Goal: Use online tool/utility: Utilize a website feature to perform a specific function

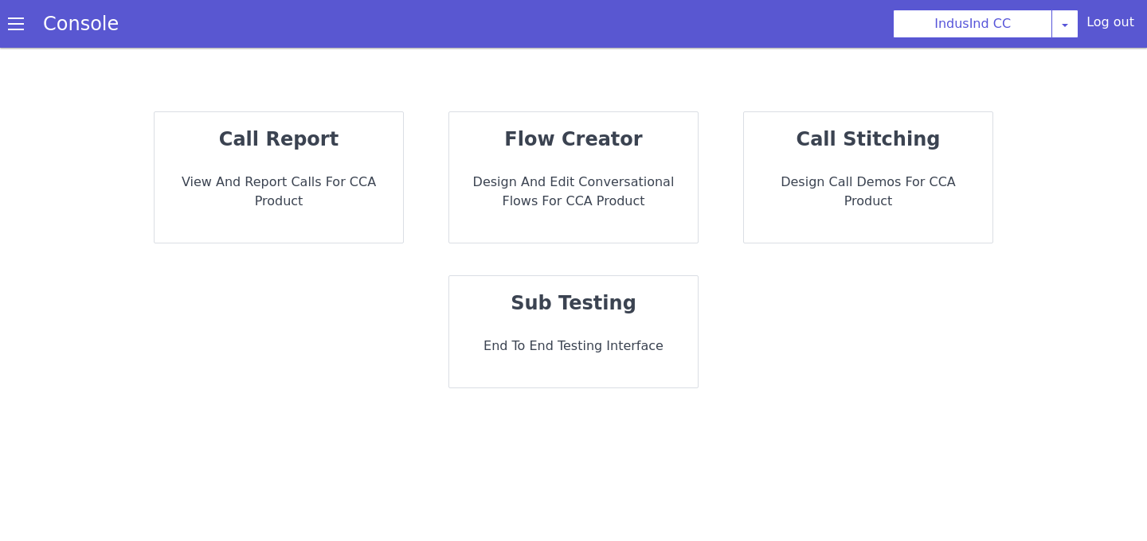
click at [594, 313] on strong "sub testing" at bounding box center [573, 303] width 126 height 22
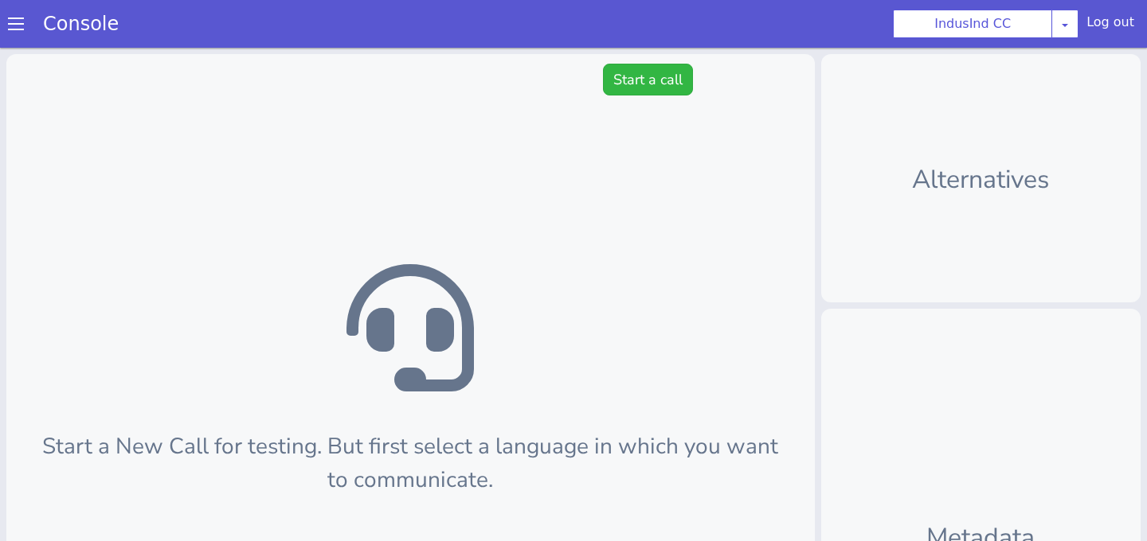
scroll to position [5, 0]
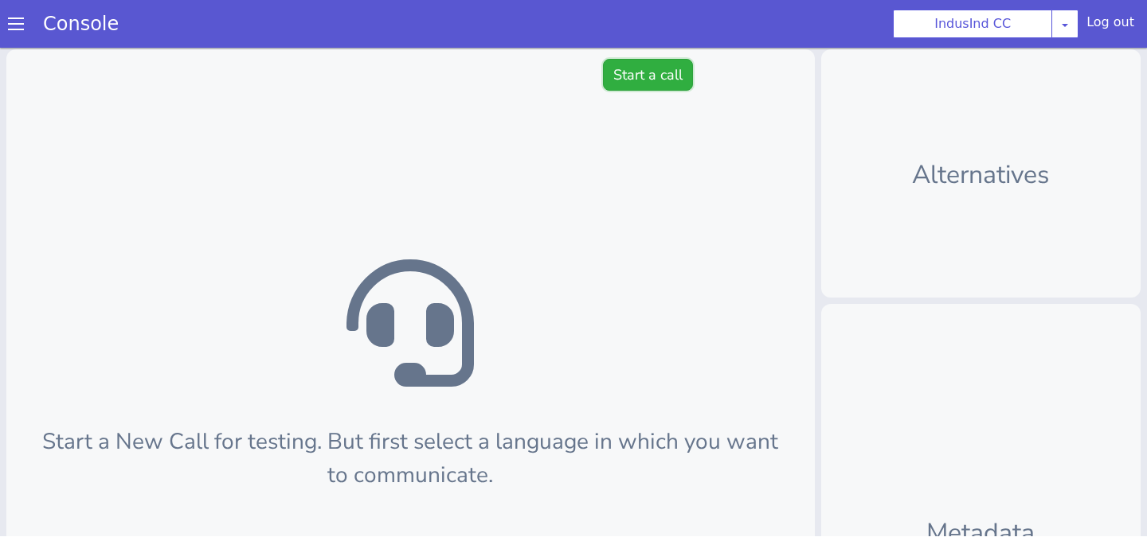
click at [646, 88] on button "Start a call" at bounding box center [648, 75] width 90 height 32
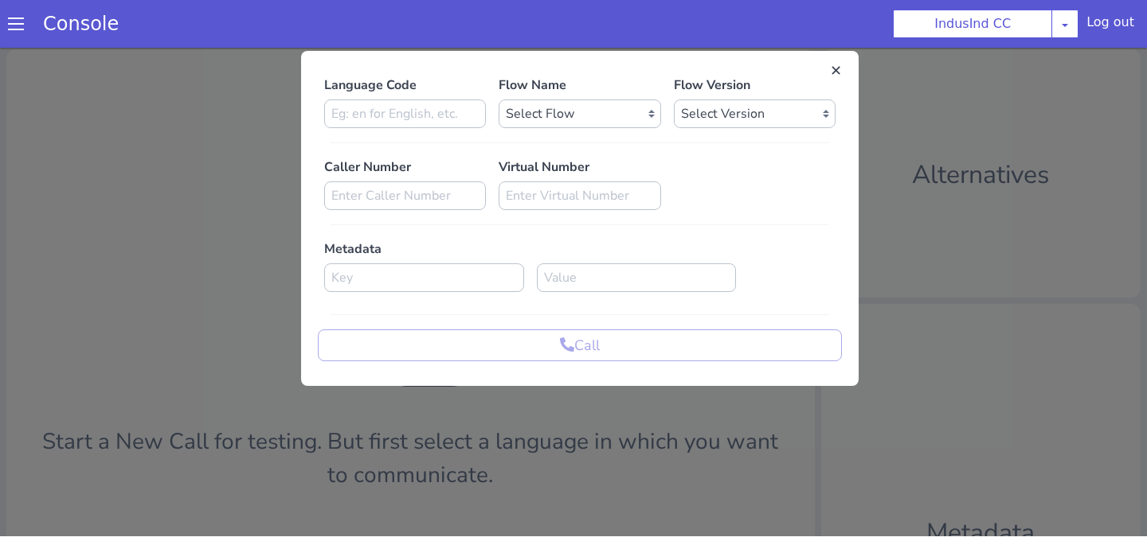
click at [398, 132] on div "Language Code Flow Name Select Flow Indusind Complaint Indusind Credit Card Wel…" at bounding box center [580, 219] width 524 height 286
click at [398, 126] on input at bounding box center [405, 114] width 162 height 29
type input "en"
click at [528, 117] on select "Select Flow Indusind Complaint Indusind Credit Card Welcome Calling Indusind- […" at bounding box center [579, 114] width 162 height 29
select select "4a2d8165-17c6-459f-be1f-997dc015b7fb"
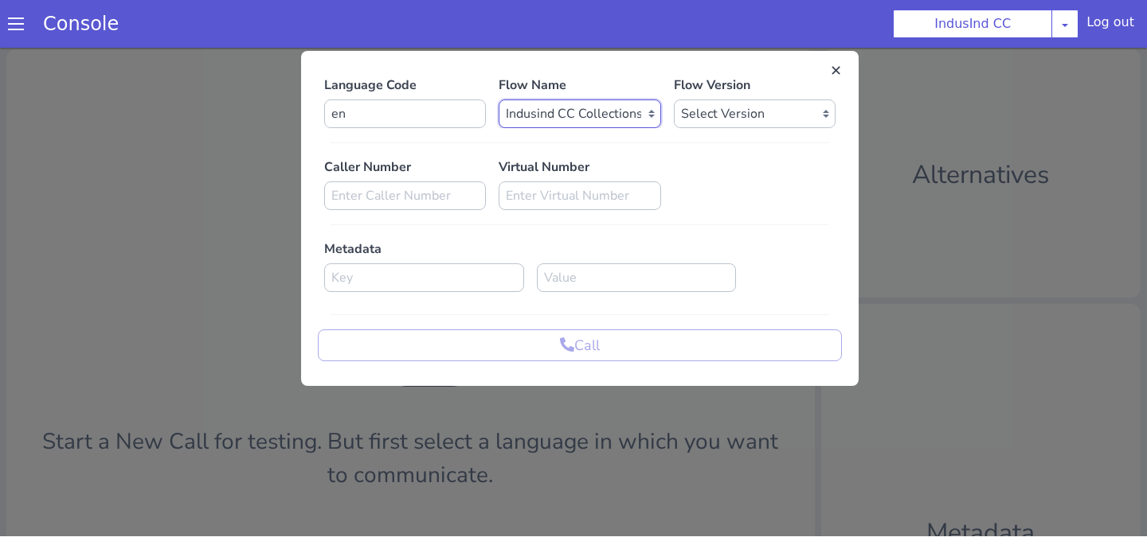
click at [498, 100] on select "Select Flow Indusind Complaint Indusind Credit Card Welcome Calling Indusind- […" at bounding box center [579, 114] width 162 height 29
click at [697, 116] on select "Select Version 0.0.80 0.0.79 0.0.78 0.0.77 0.0.76 0.0.75 0.0.74 0.0.73 0.0.72 0…" at bounding box center [755, 114] width 162 height 29
select select "0.0.80"
click at [674, 100] on select "Select Version 0.0.80 0.0.79 0.0.78 0.0.77 0.0.76 0.0.75 0.0.74 0.0.73 0.0.72 0…" at bounding box center [755, 114] width 162 height 29
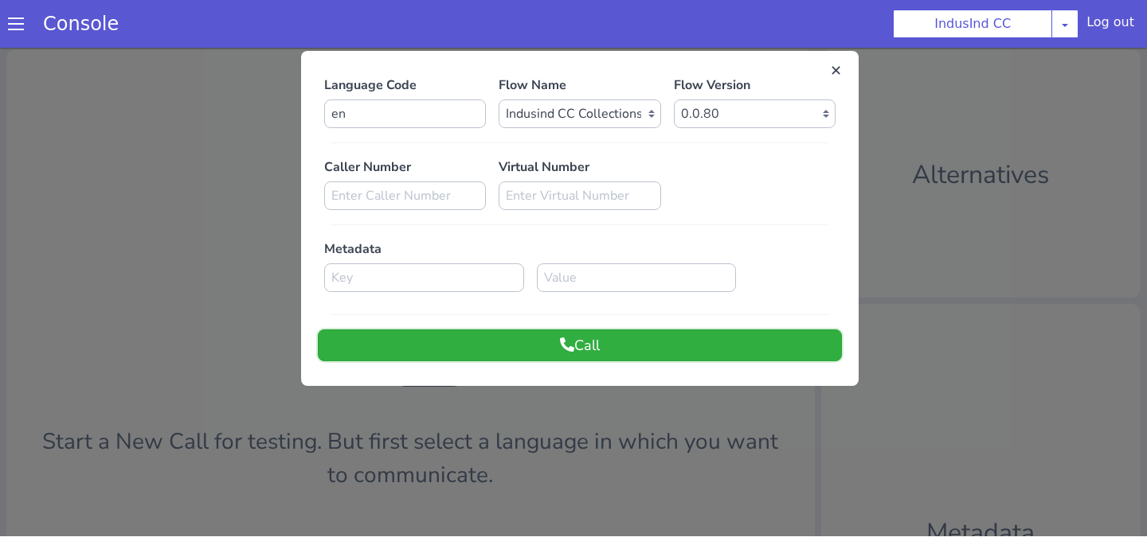
click at [628, 349] on button "Call" at bounding box center [580, 346] width 524 height 32
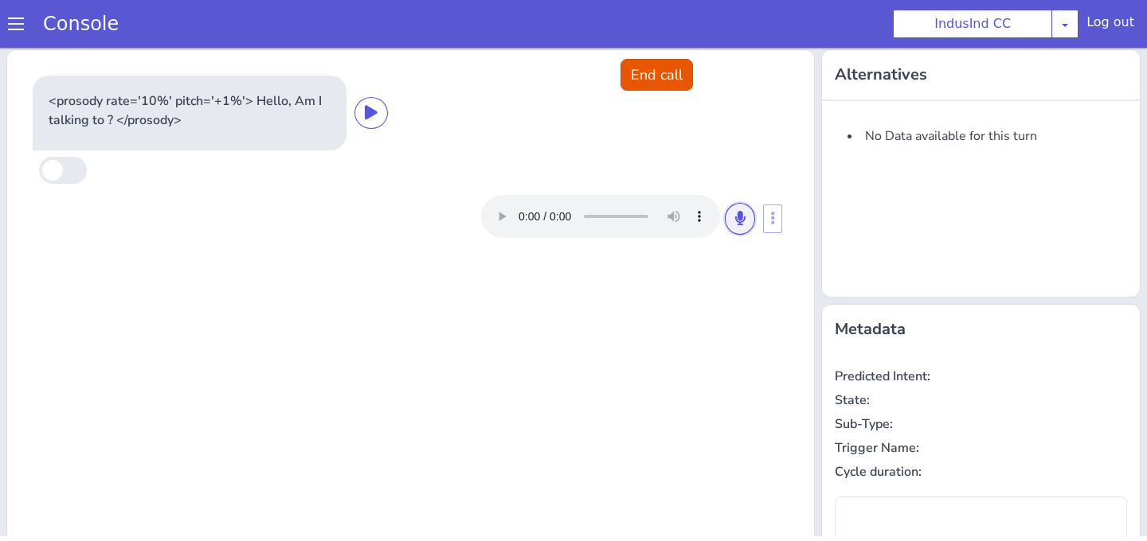
click at [737, 217] on icon at bounding box center [740, 218] width 10 height 14
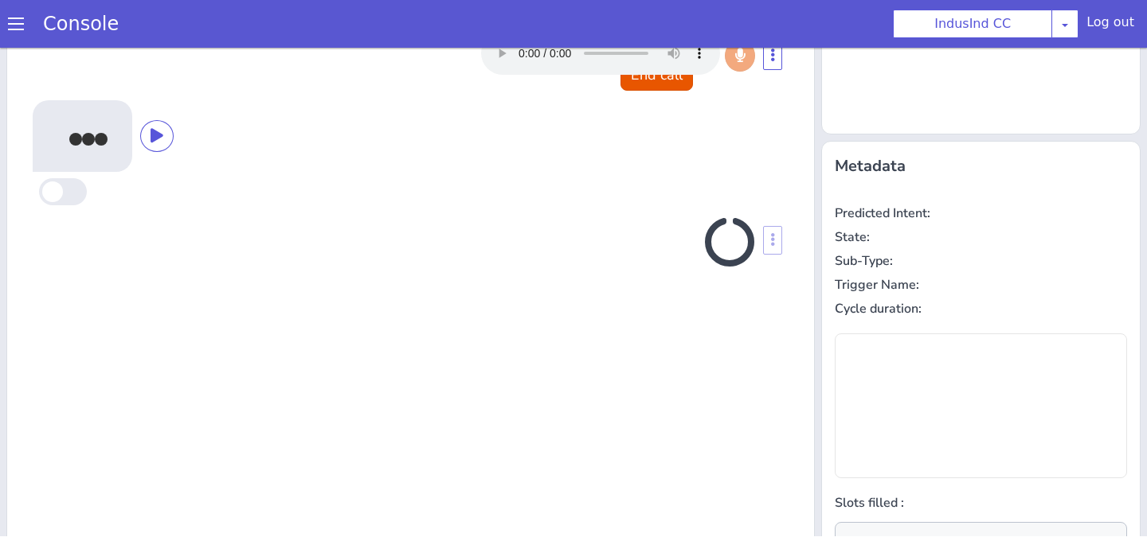
scroll to position [166, 0]
type input "null"
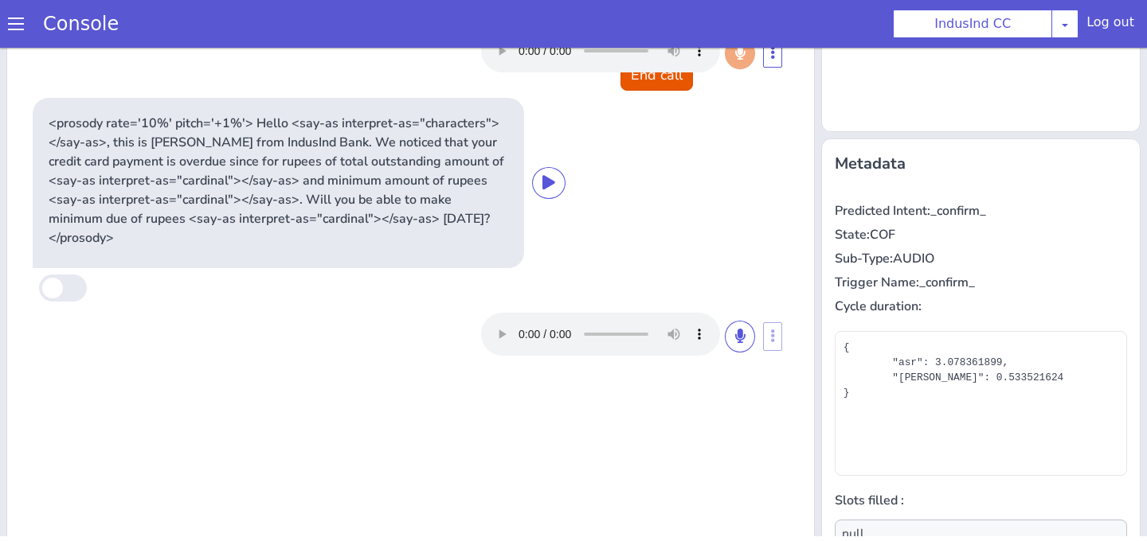
scroll to position [158, 0]
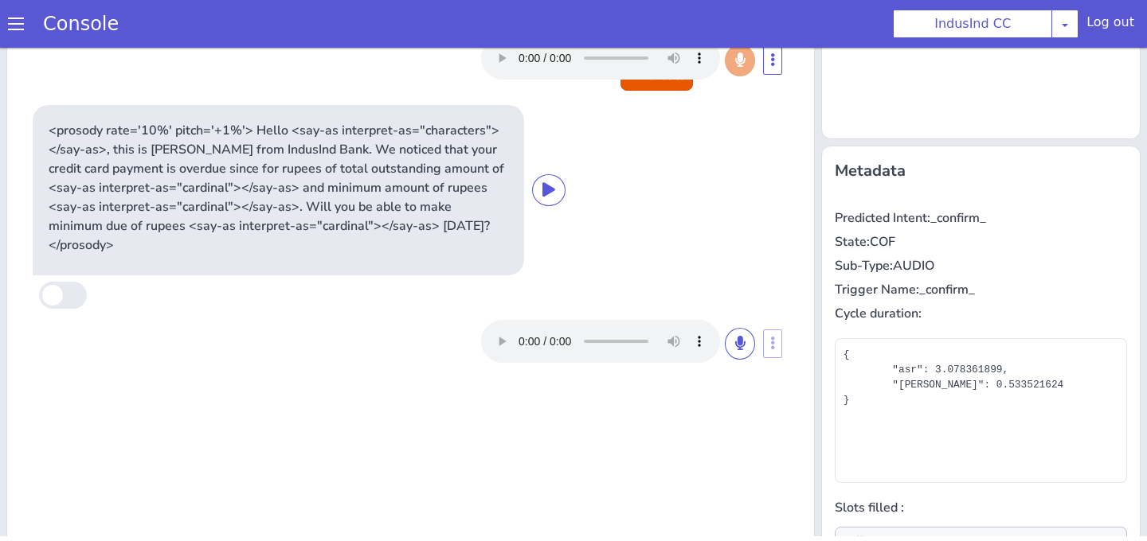
click at [730, 339] on div at bounding box center [618, 341] width 274 height 43
click at [731, 333] on button at bounding box center [740, 344] width 30 height 32
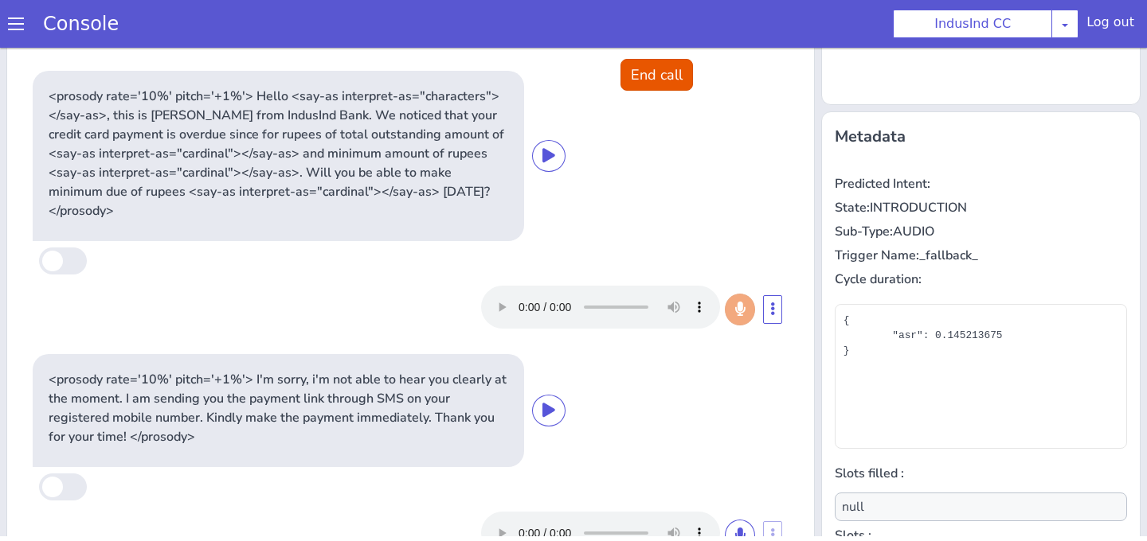
scroll to position [271, 0]
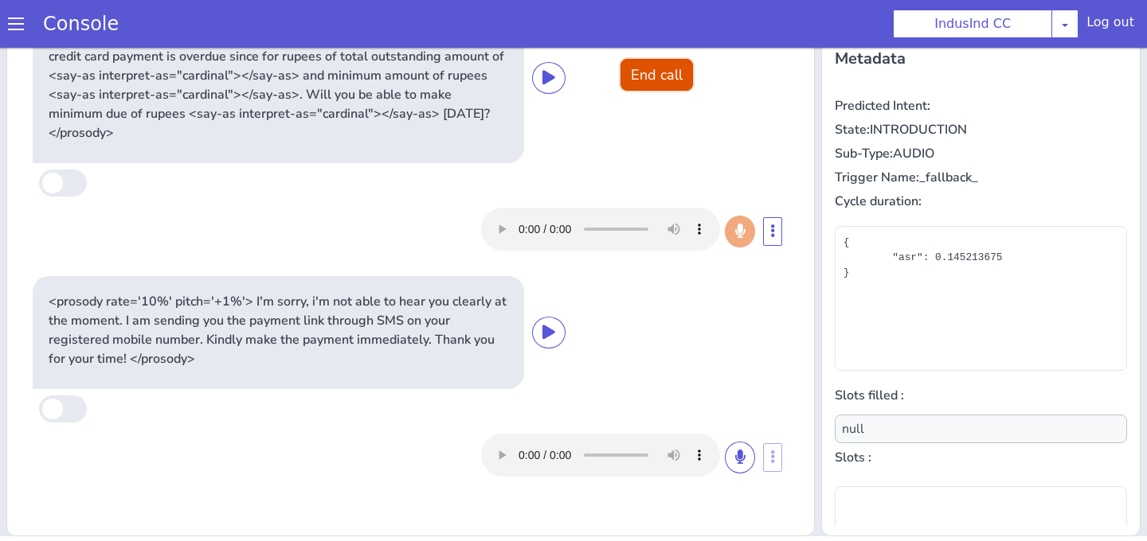
click at [648, 72] on button "End call" at bounding box center [656, 75] width 72 height 32
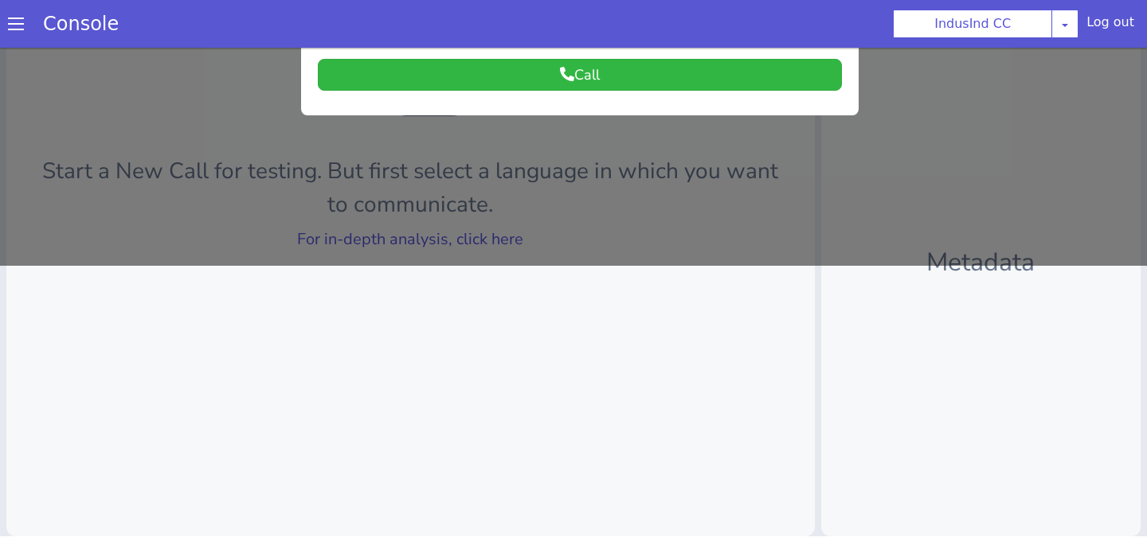
click at [631, 186] on div at bounding box center [573, 19] width 1147 height 494
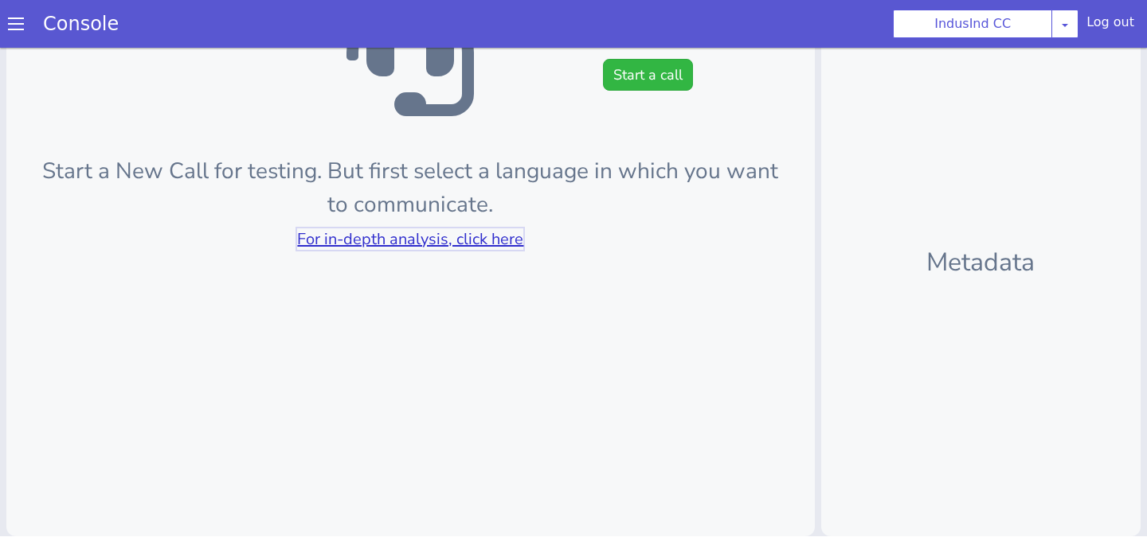
click at [459, 250] on link "For in-depth analysis, click here" at bounding box center [410, 239] width 226 height 21
click at [638, 88] on button "Start a call" at bounding box center [648, 75] width 90 height 32
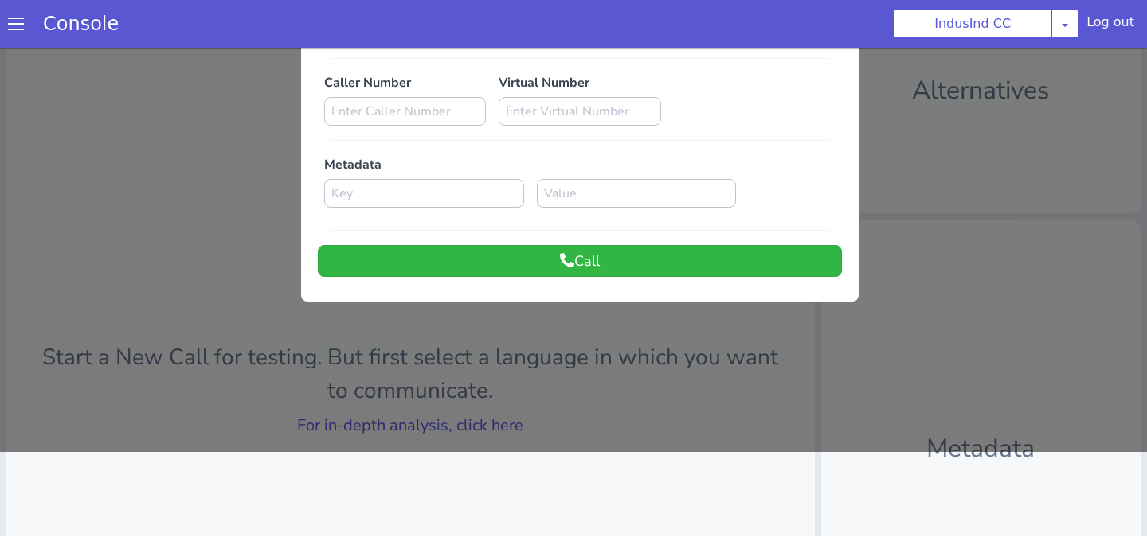
scroll to position [0, 0]
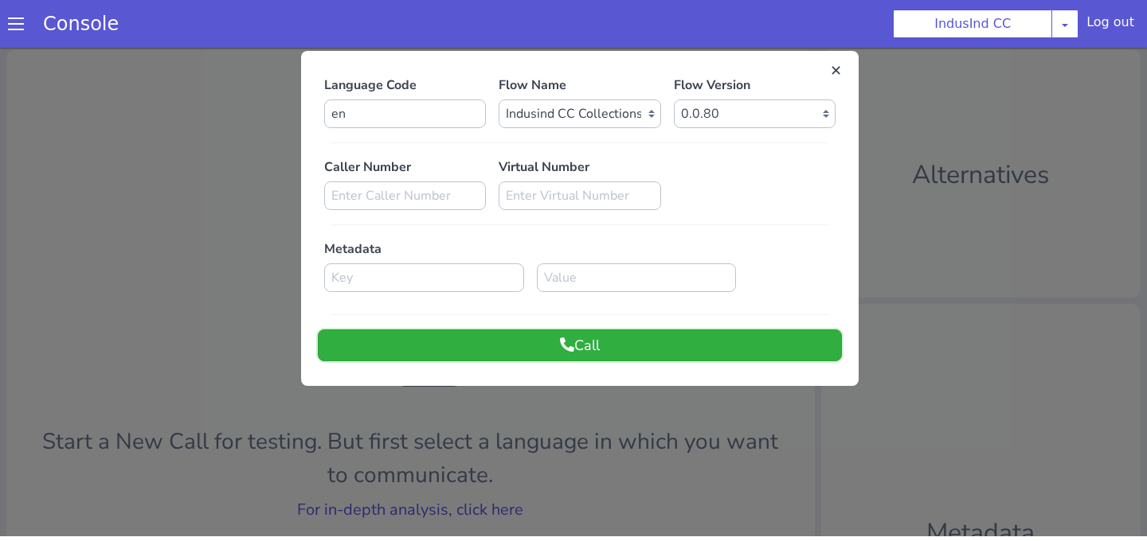
click at [588, 345] on button "Call" at bounding box center [580, 346] width 524 height 32
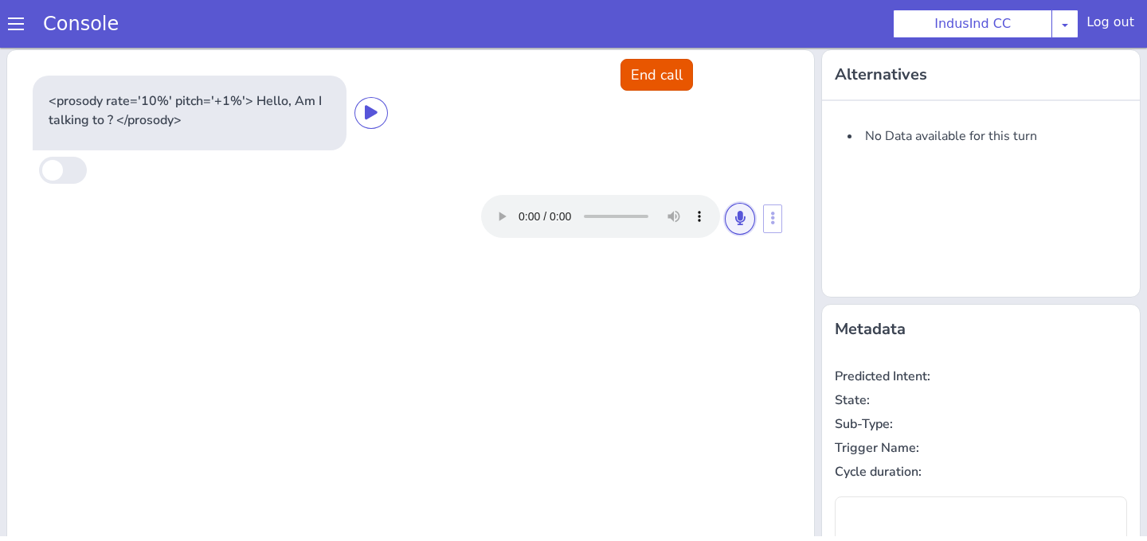
click at [737, 225] on icon at bounding box center [740, 218] width 10 height 14
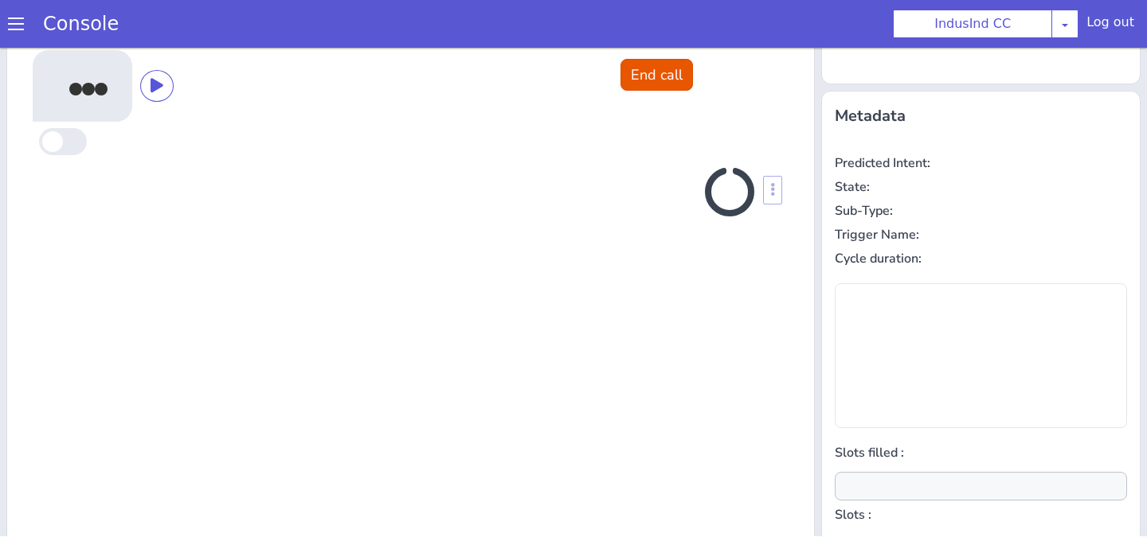
scroll to position [214, 0]
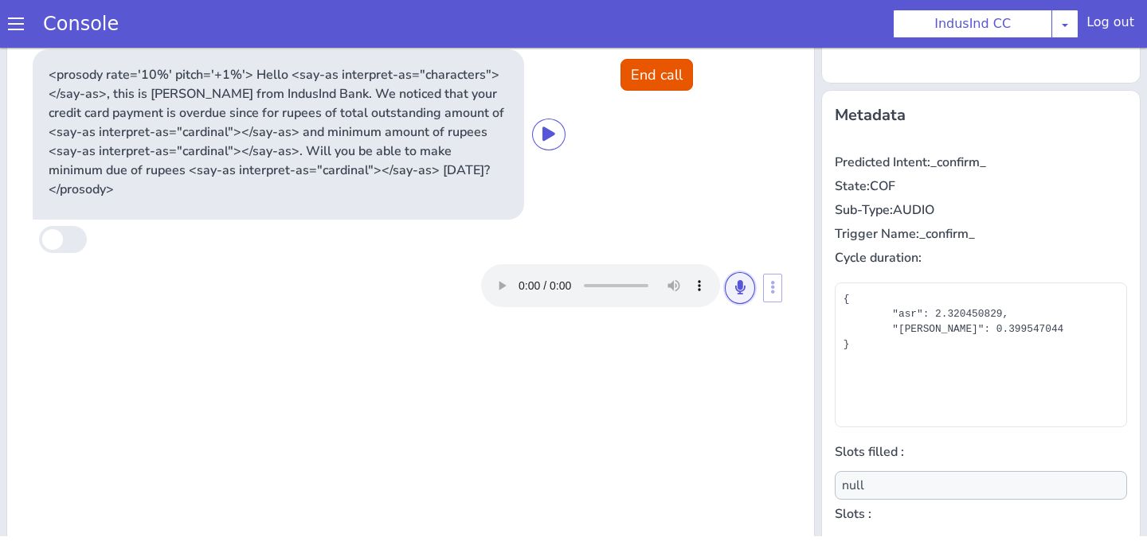
click at [735, 280] on icon at bounding box center [740, 287] width 10 height 14
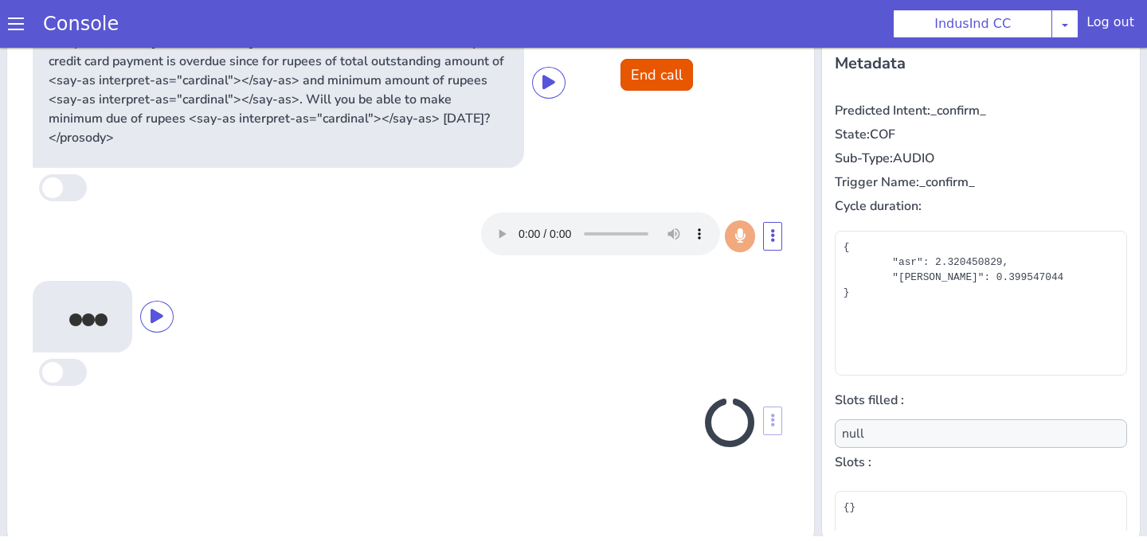
scroll to position [271, 0]
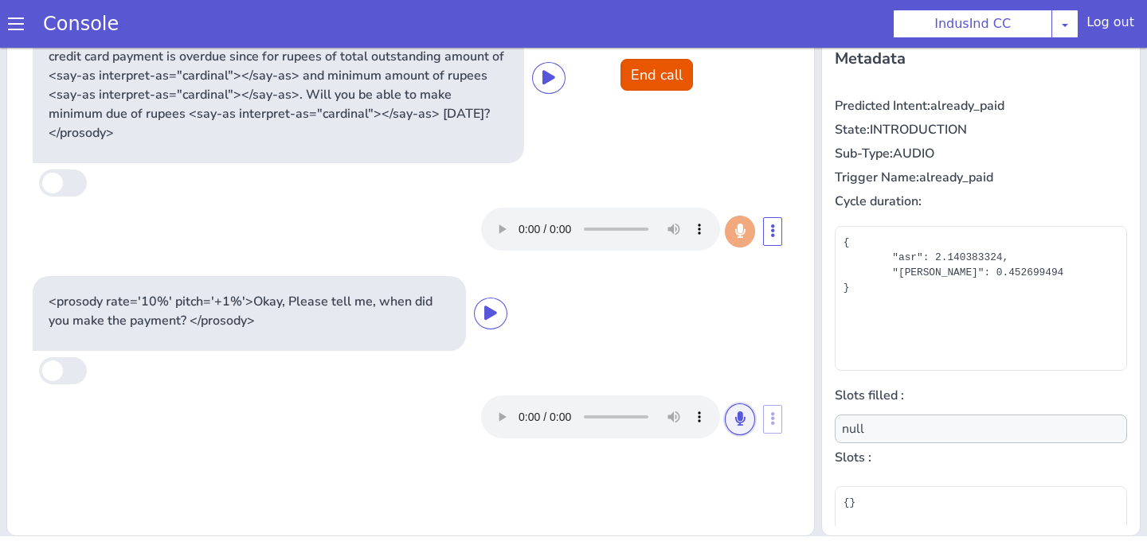
click at [730, 404] on button at bounding box center [740, 420] width 30 height 32
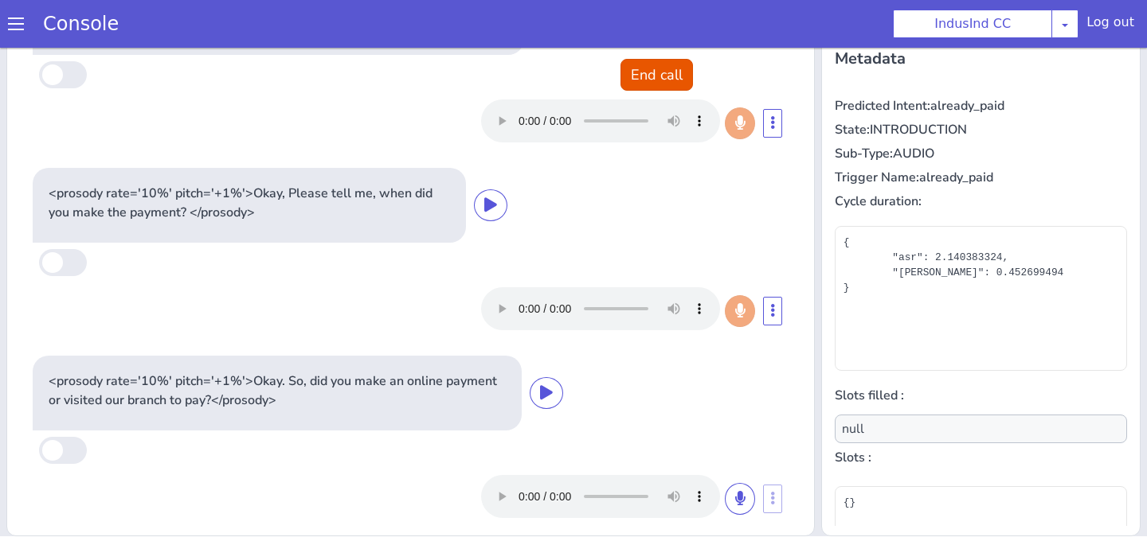
scroll to position [104, 0]
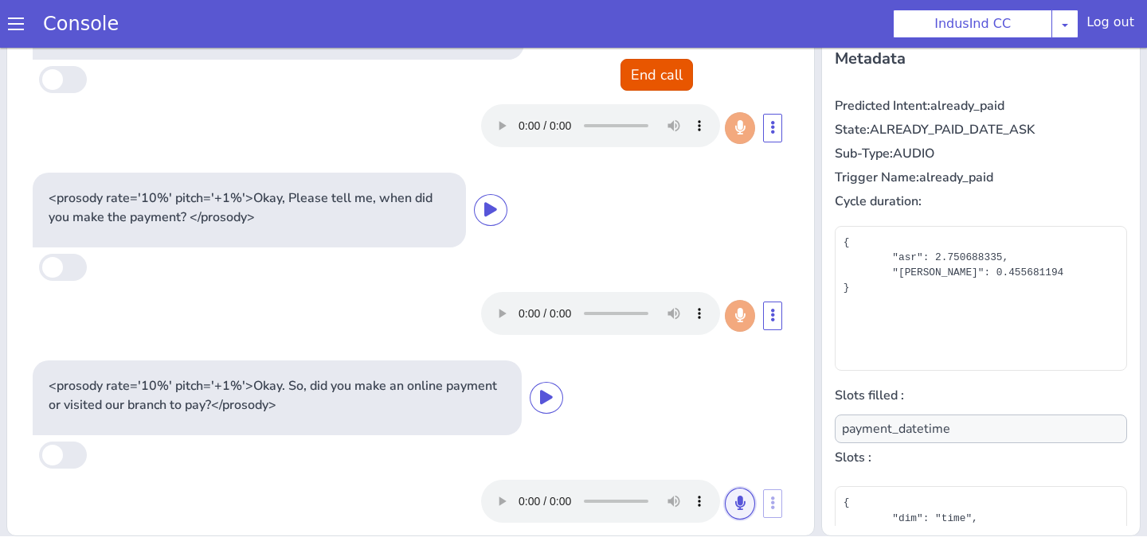
click at [739, 496] on icon at bounding box center [740, 503] width 10 height 14
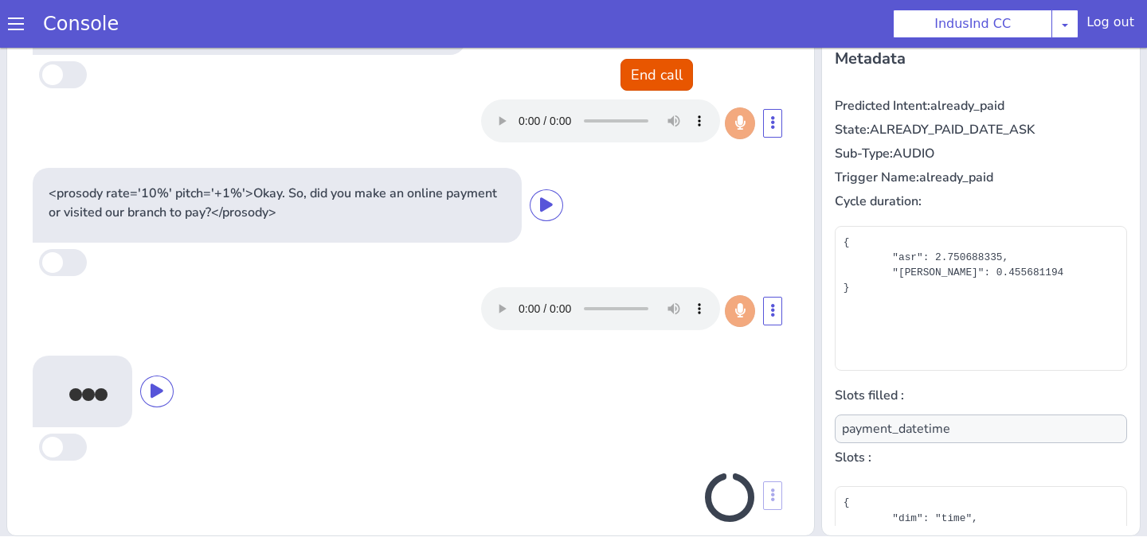
scroll to position [291, 0]
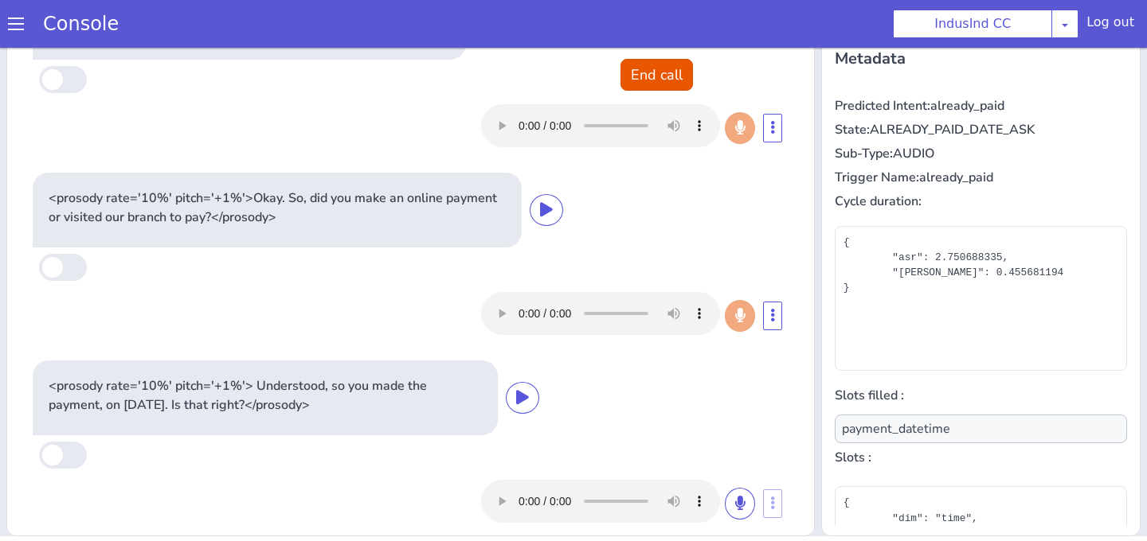
type input "payment_mode"
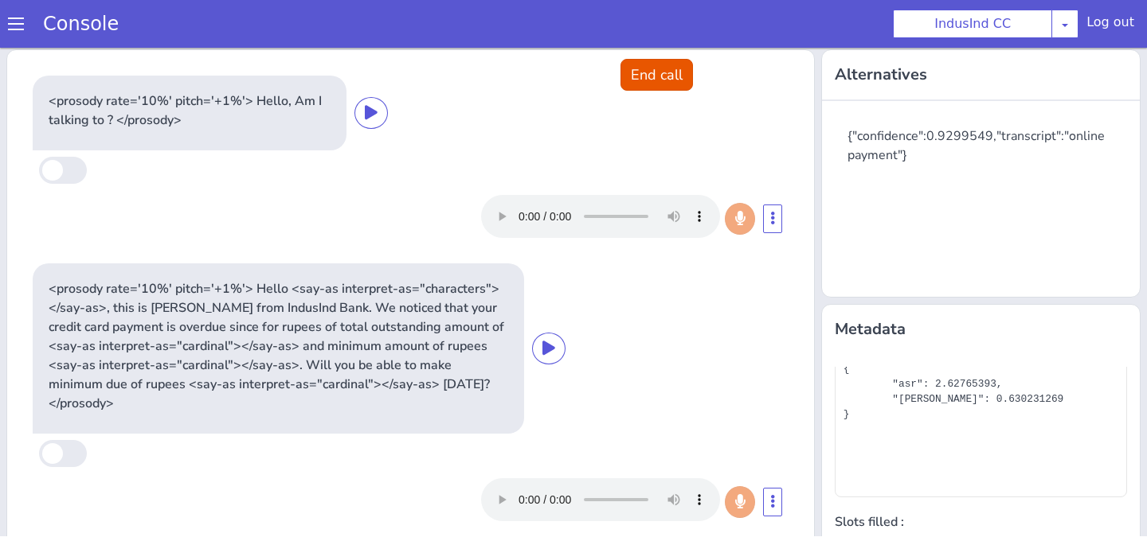
scroll to position [0, 0]
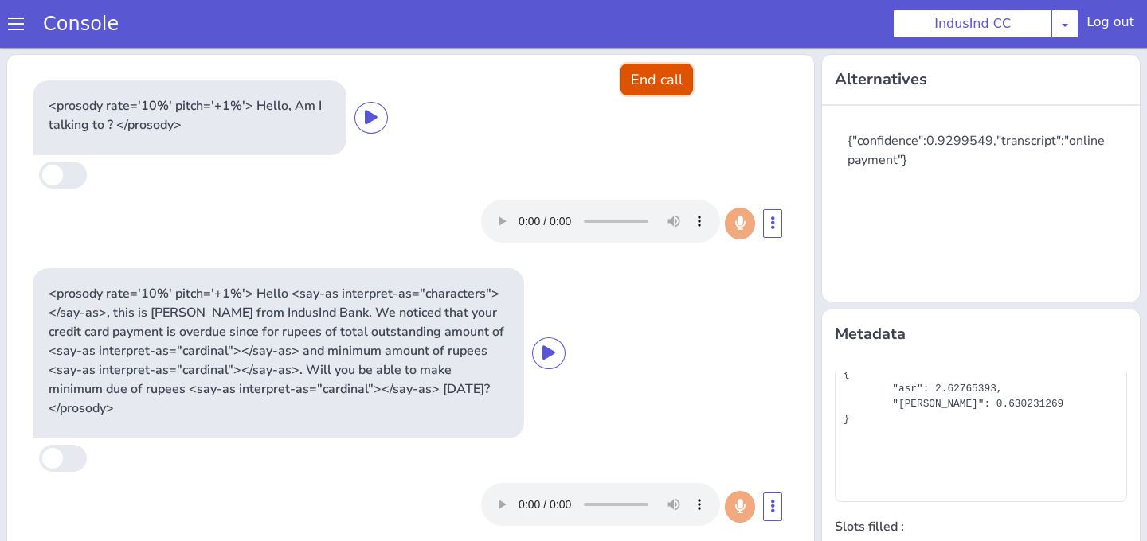
click at [659, 84] on button "End call" at bounding box center [656, 80] width 72 height 32
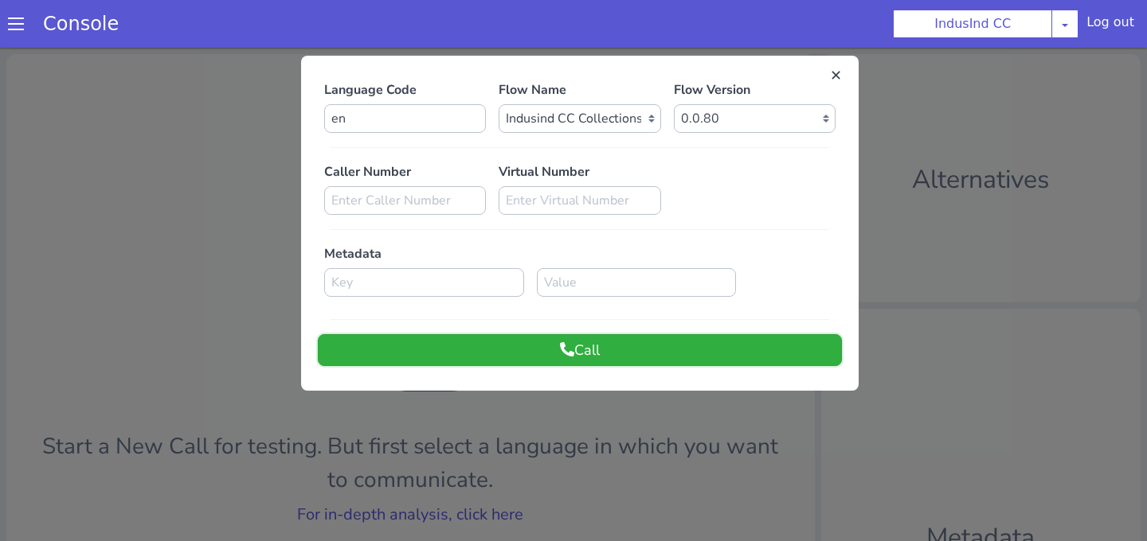
click at [629, 365] on button "Call" at bounding box center [580, 350] width 524 height 32
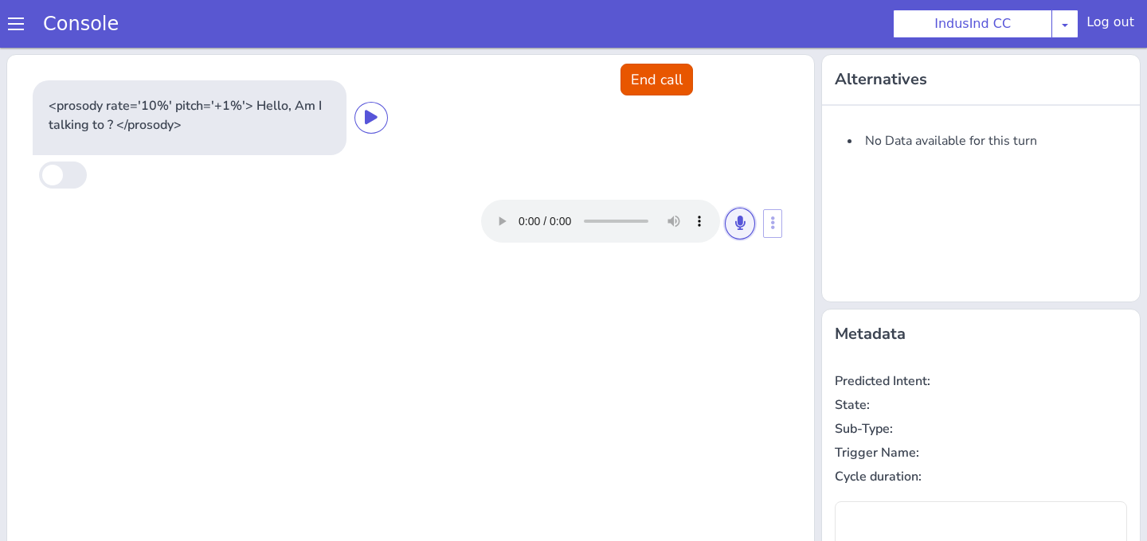
click at [731, 228] on button at bounding box center [740, 224] width 30 height 32
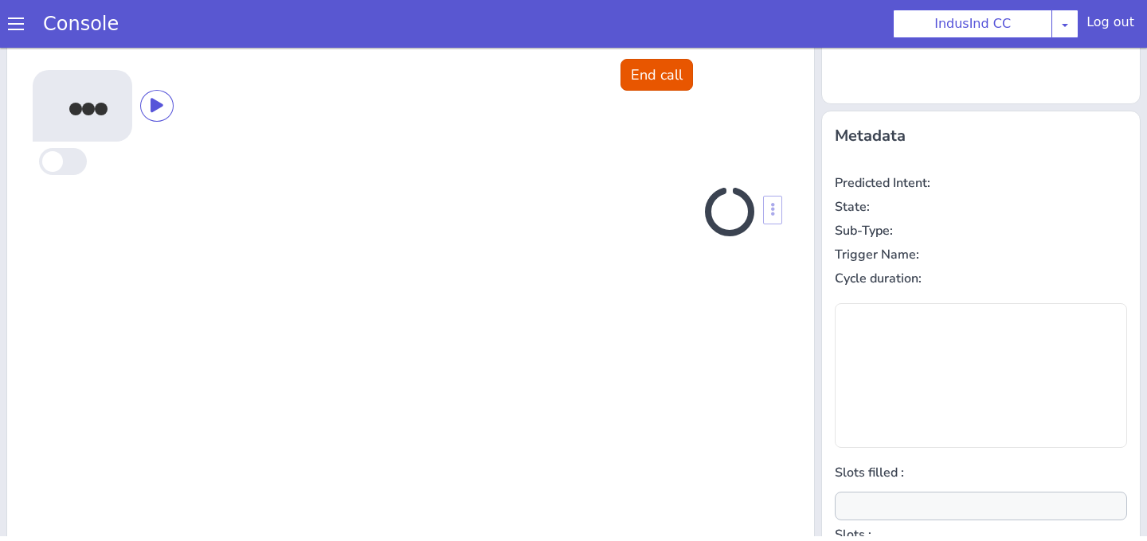
scroll to position [214, 0]
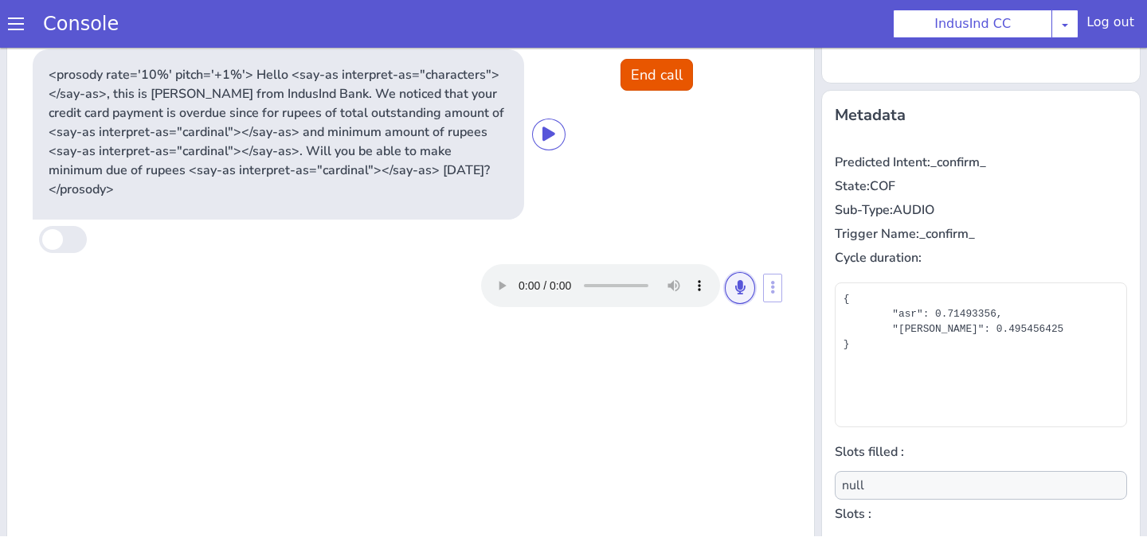
click at [735, 272] on button at bounding box center [740, 288] width 30 height 32
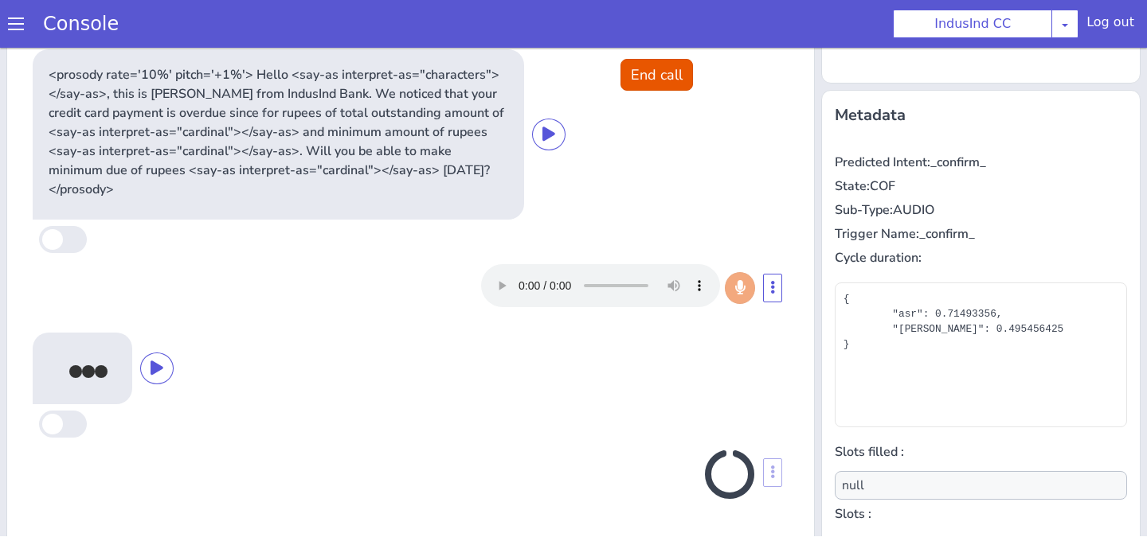
scroll to position [271, 0]
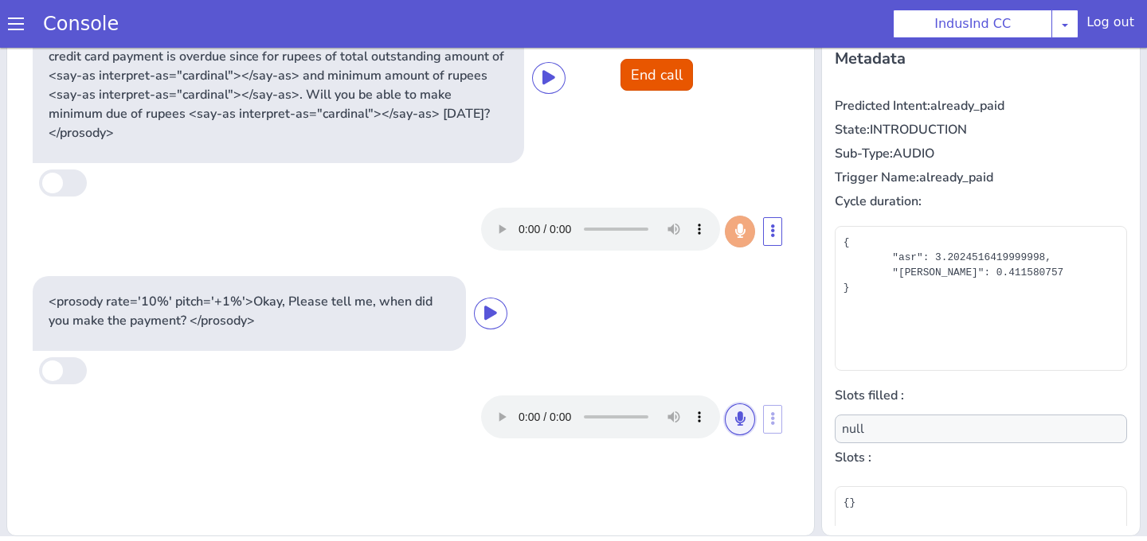
click at [748, 404] on button at bounding box center [740, 420] width 30 height 32
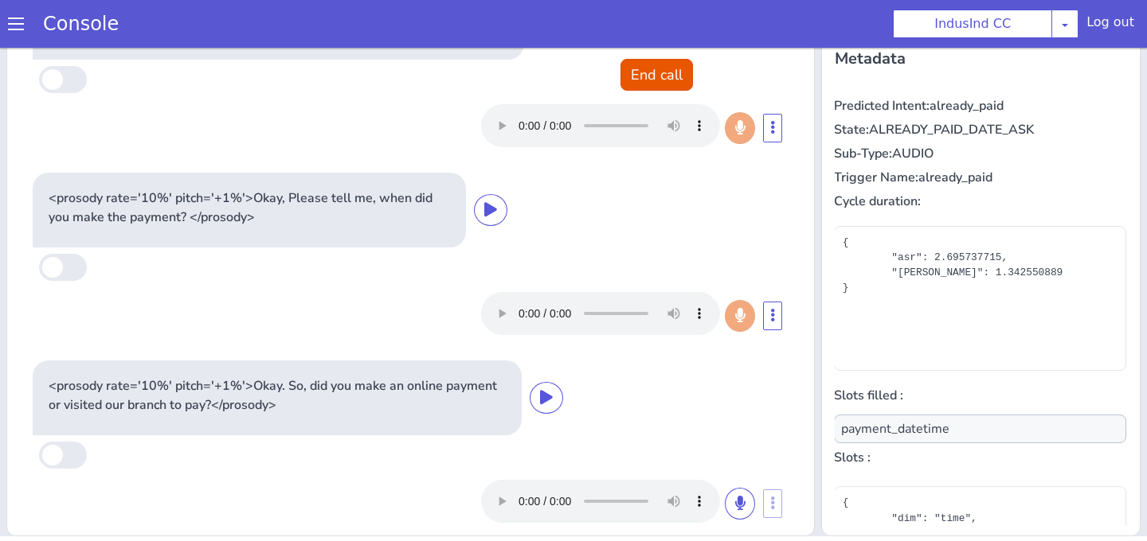
scroll to position [144, 1]
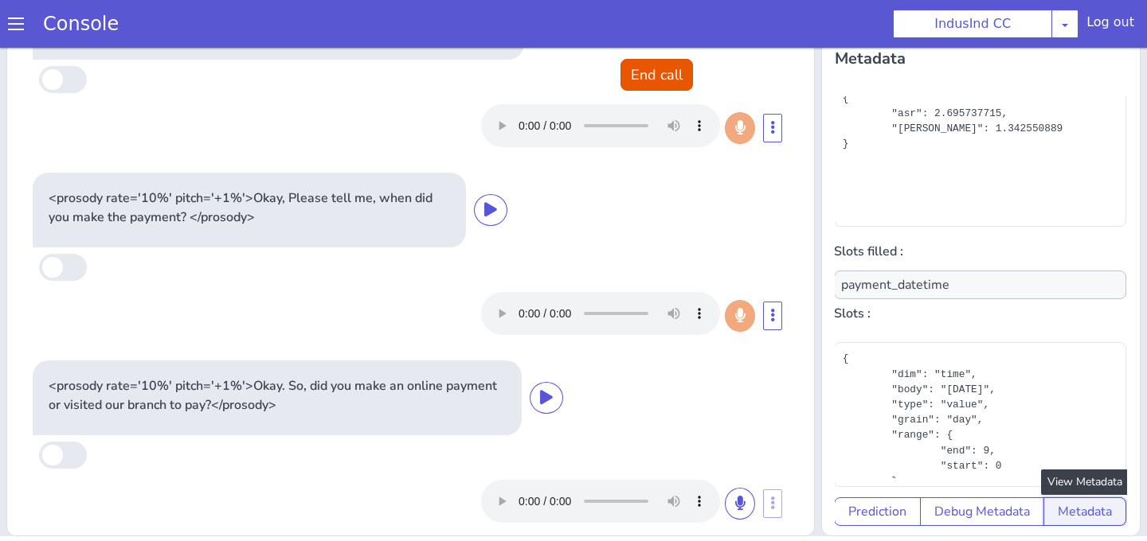
click at [1077, 518] on button "Metadata" at bounding box center [1084, 512] width 83 height 29
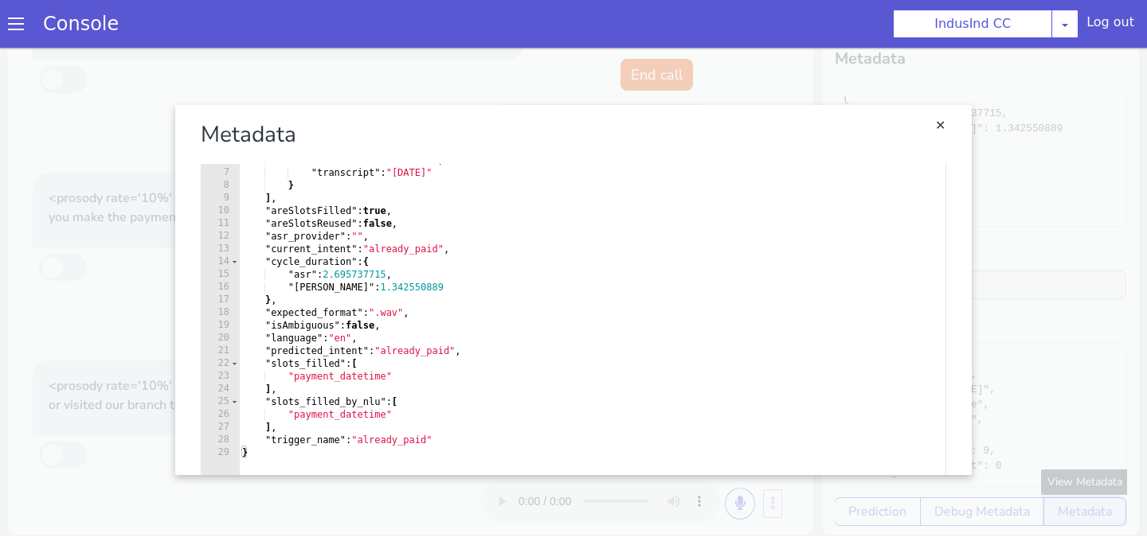
scroll to position [112, 0]
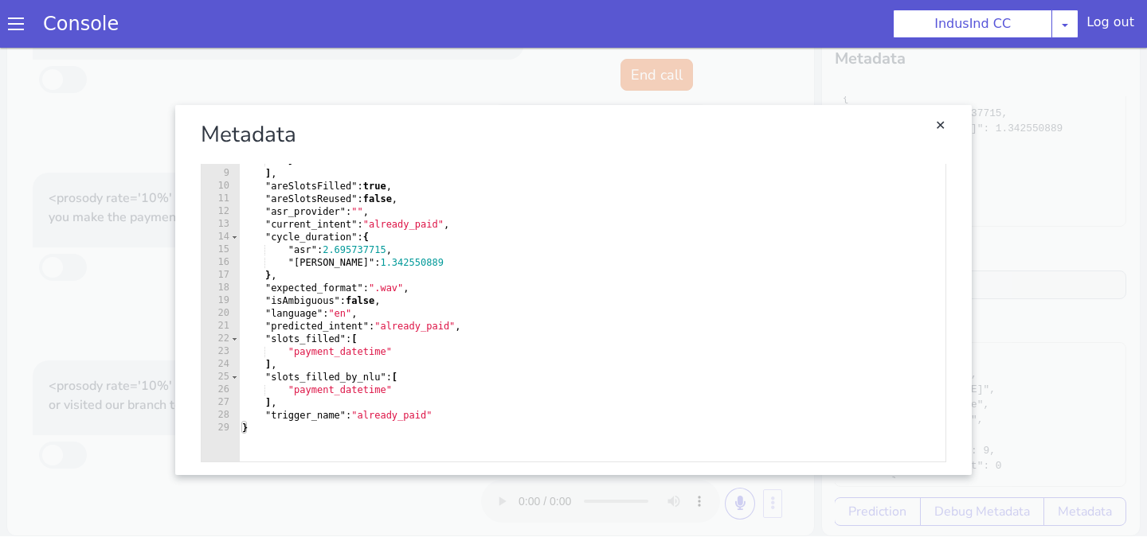
click at [522, 45] on section "Console IndusInd CC AO Smith Airtel DTH Pilot Airtel POC Alice Blue NT Aliceblu…" at bounding box center [573, 24] width 1147 height 48
click at [946, 130] on link "Close" at bounding box center [940, 126] width 16 height 16
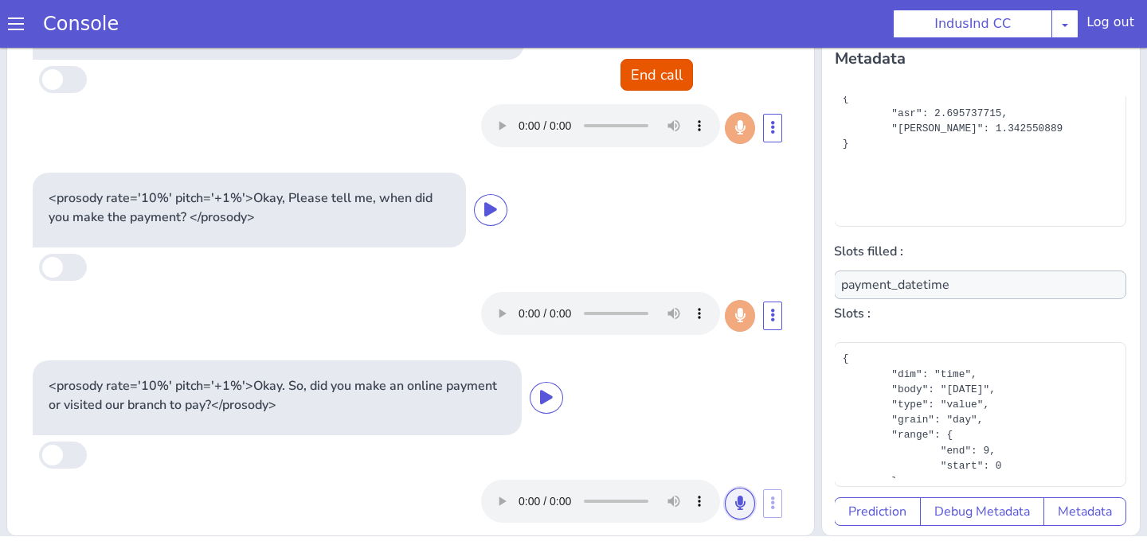
click at [738, 496] on icon at bounding box center [740, 503] width 10 height 14
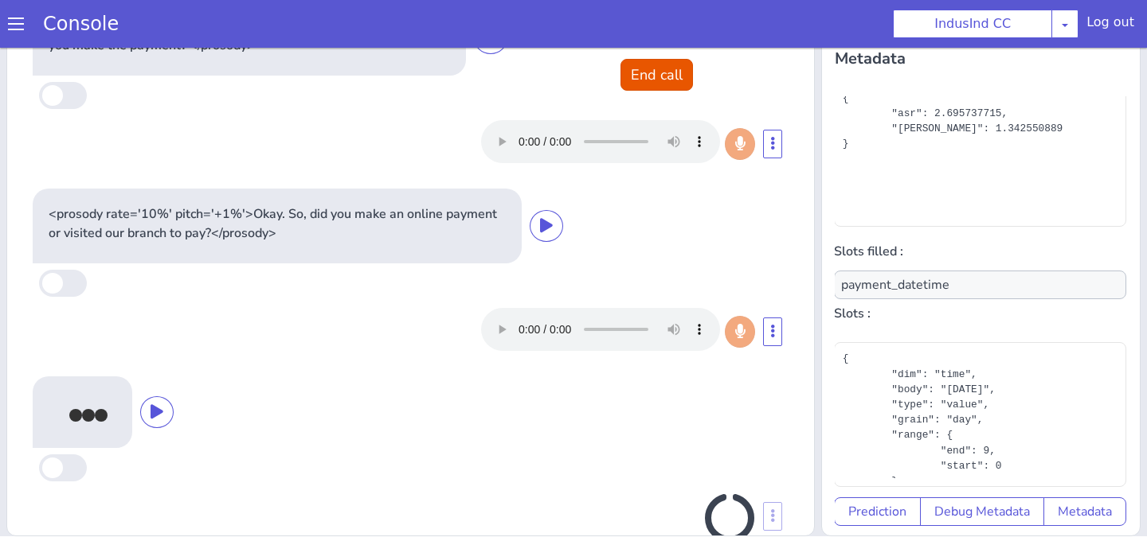
scroll to position [296, 0]
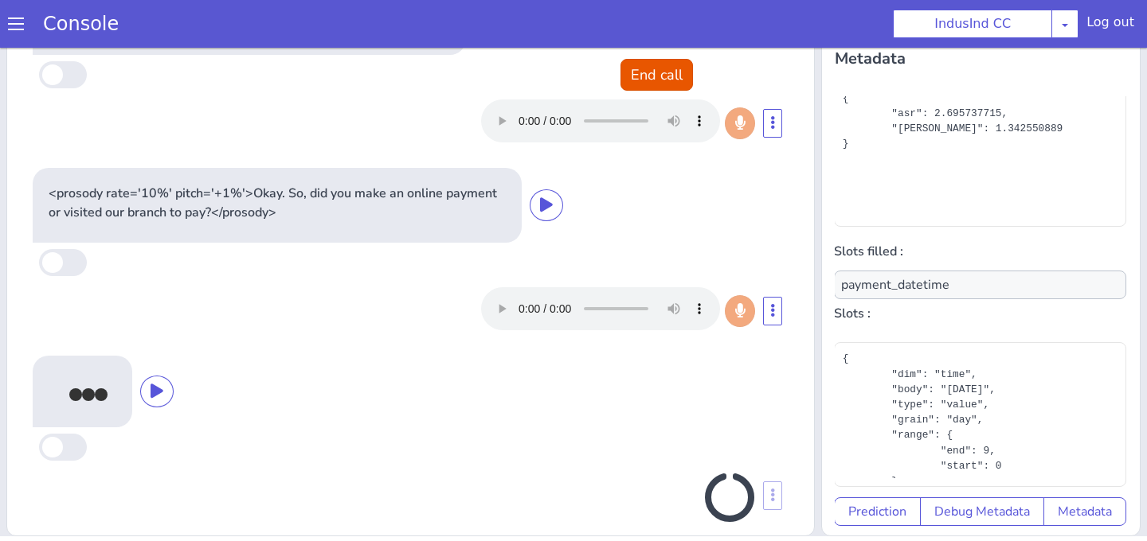
type input "null"
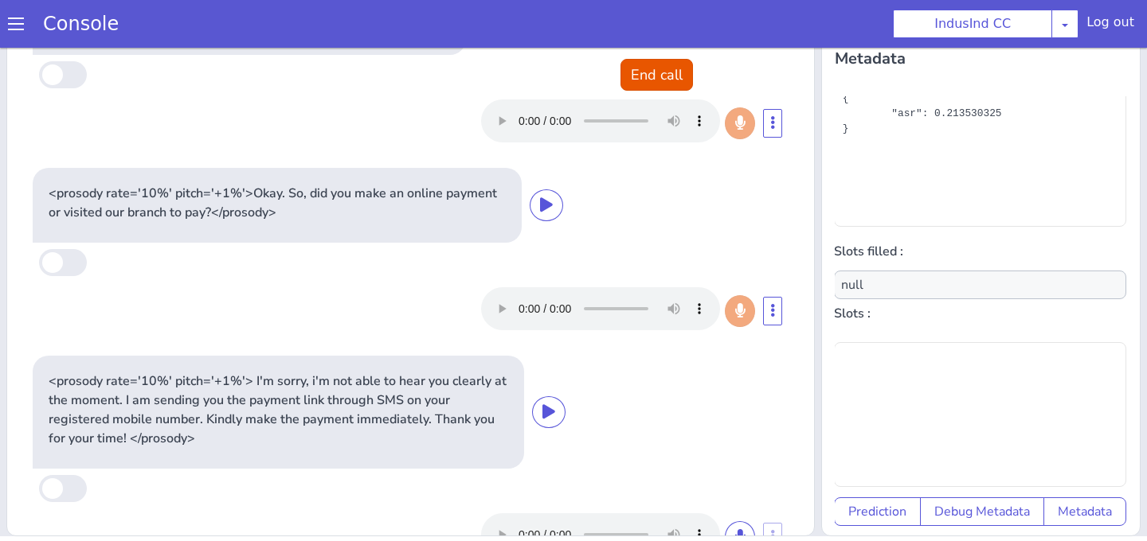
scroll to position [0, 1]
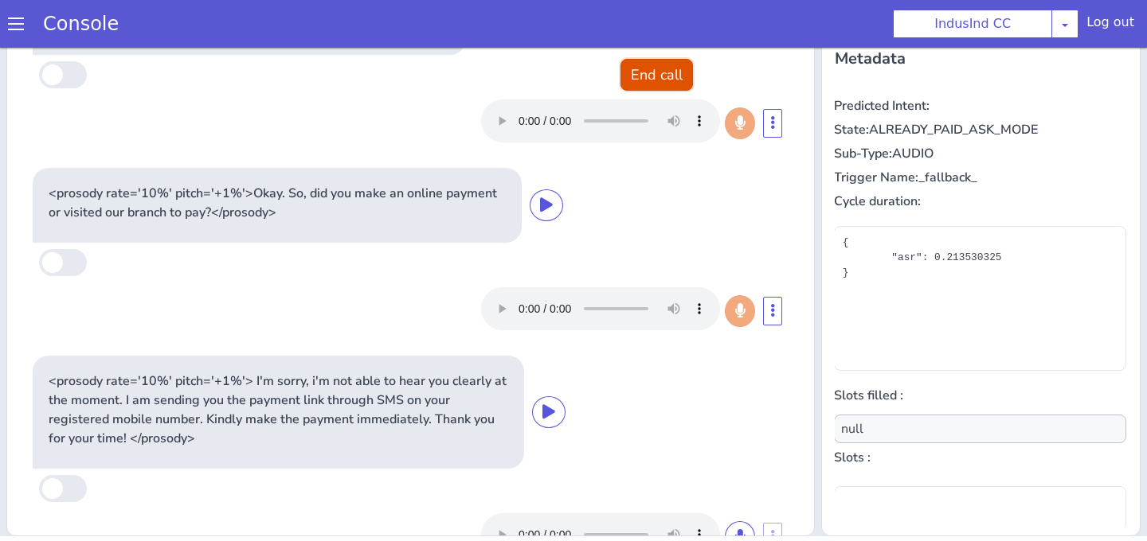
click at [635, 72] on button "End call" at bounding box center [656, 75] width 72 height 32
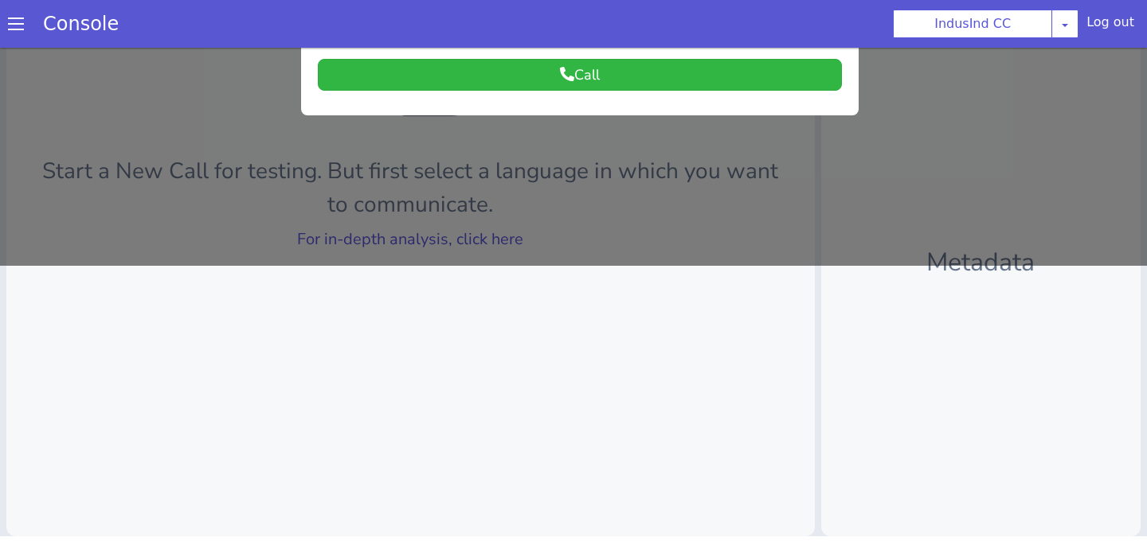
scroll to position [0, 0]
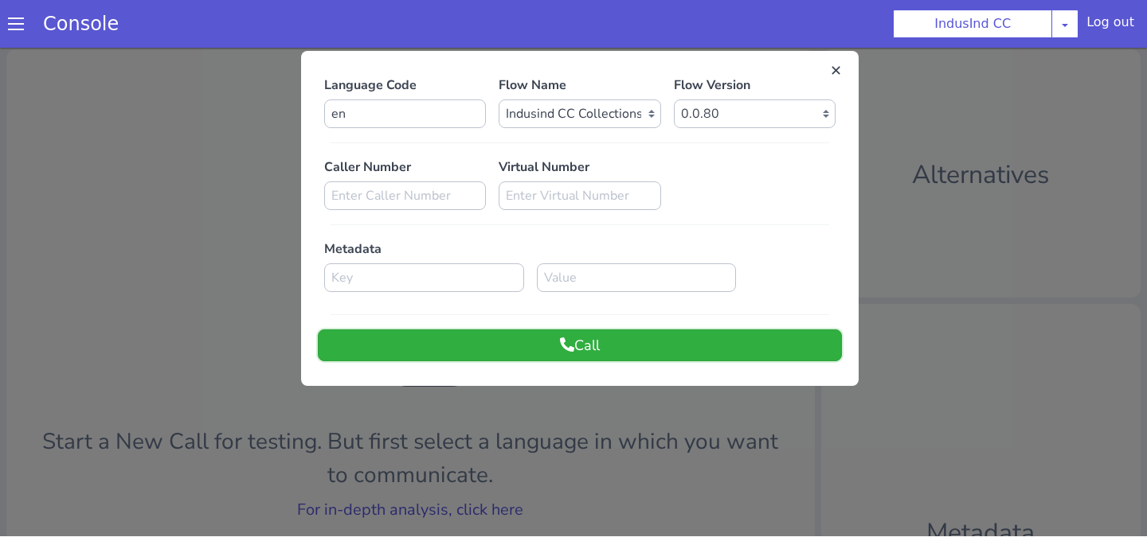
click at [650, 338] on button "Call" at bounding box center [580, 346] width 524 height 32
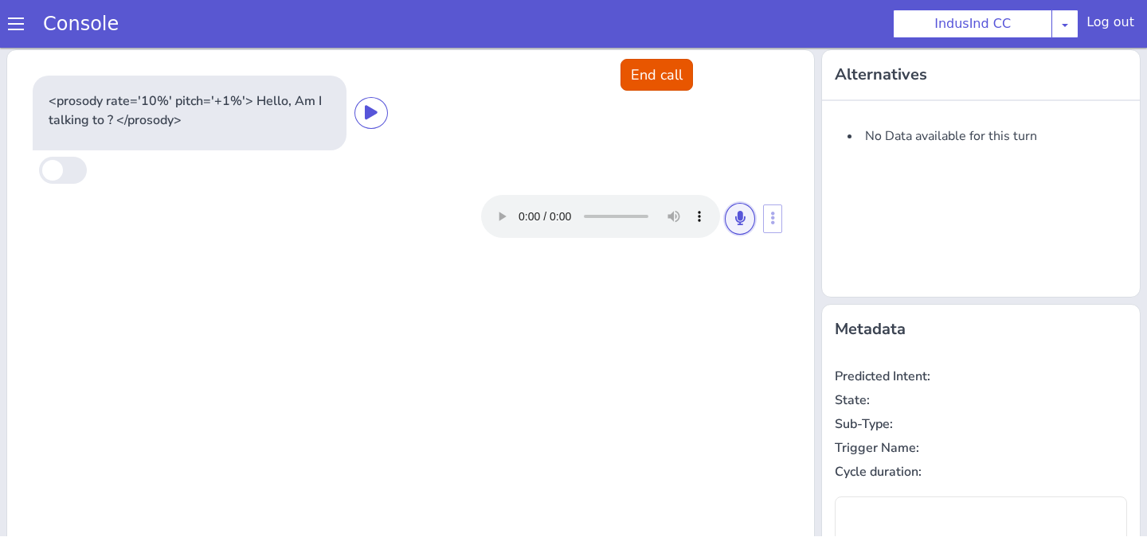
click at [735, 220] on icon at bounding box center [740, 218] width 10 height 14
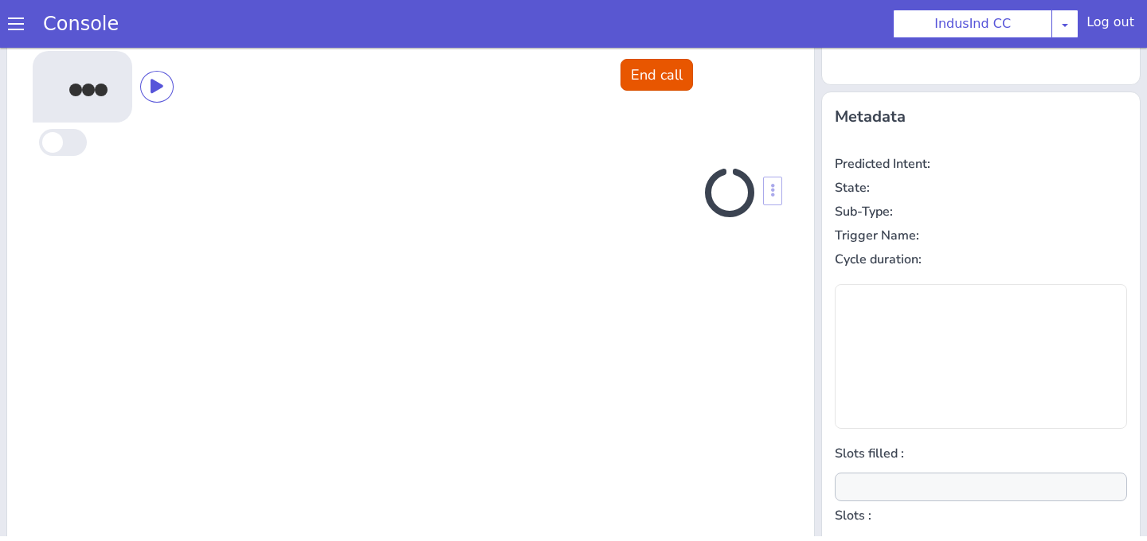
scroll to position [214, 0]
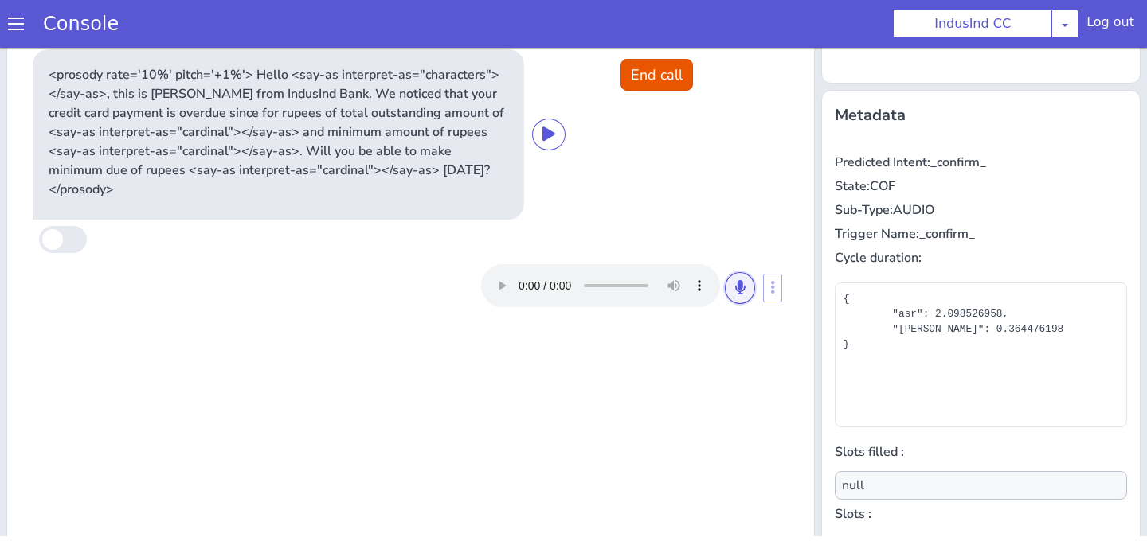
click at [745, 272] on button at bounding box center [740, 288] width 30 height 32
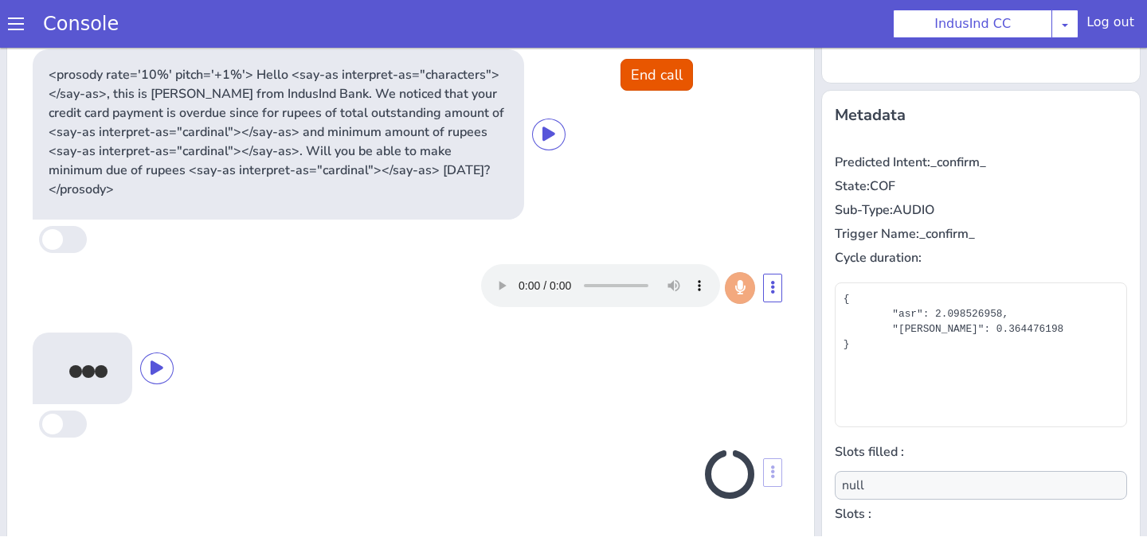
scroll to position [271, 0]
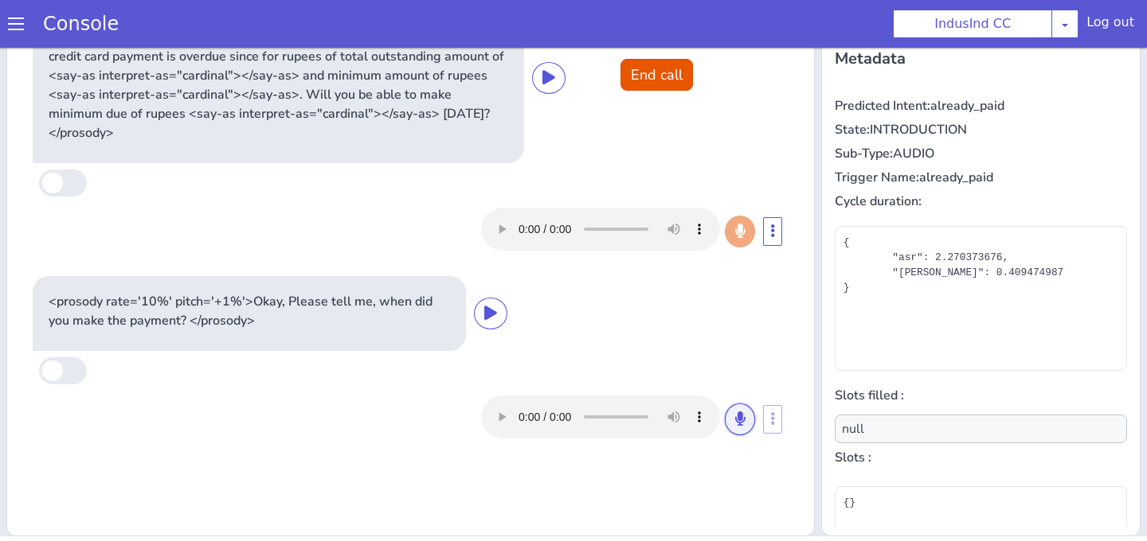
click at [740, 404] on button at bounding box center [740, 420] width 30 height 32
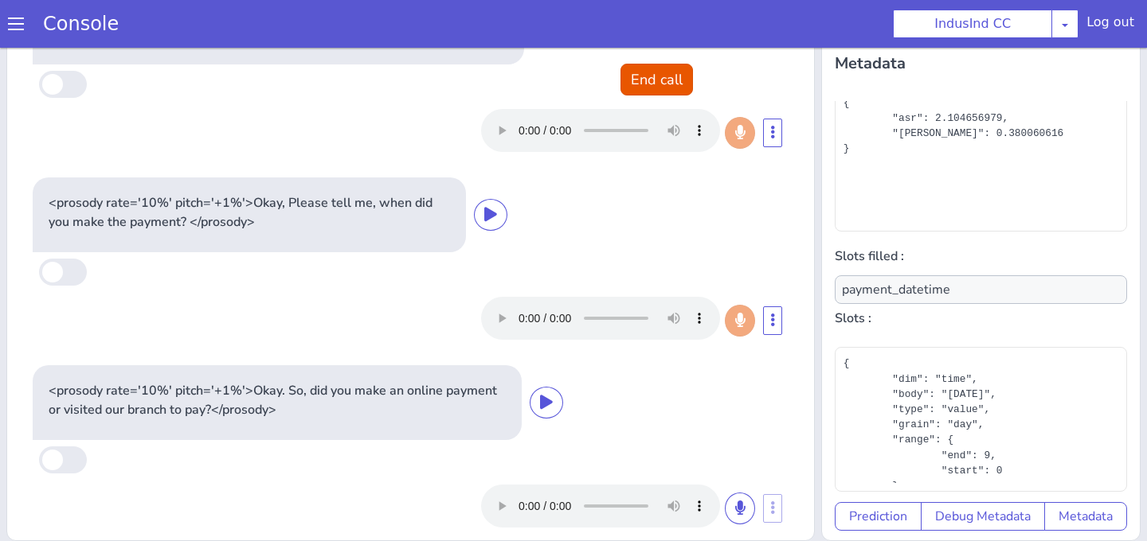
scroll to position [0, 0]
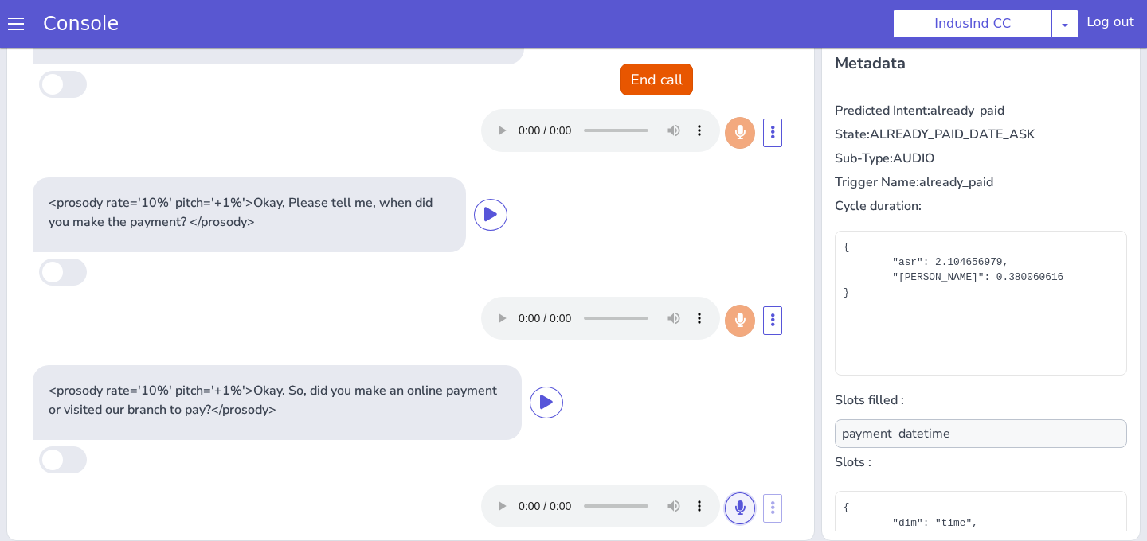
click at [735, 501] on icon at bounding box center [740, 508] width 10 height 14
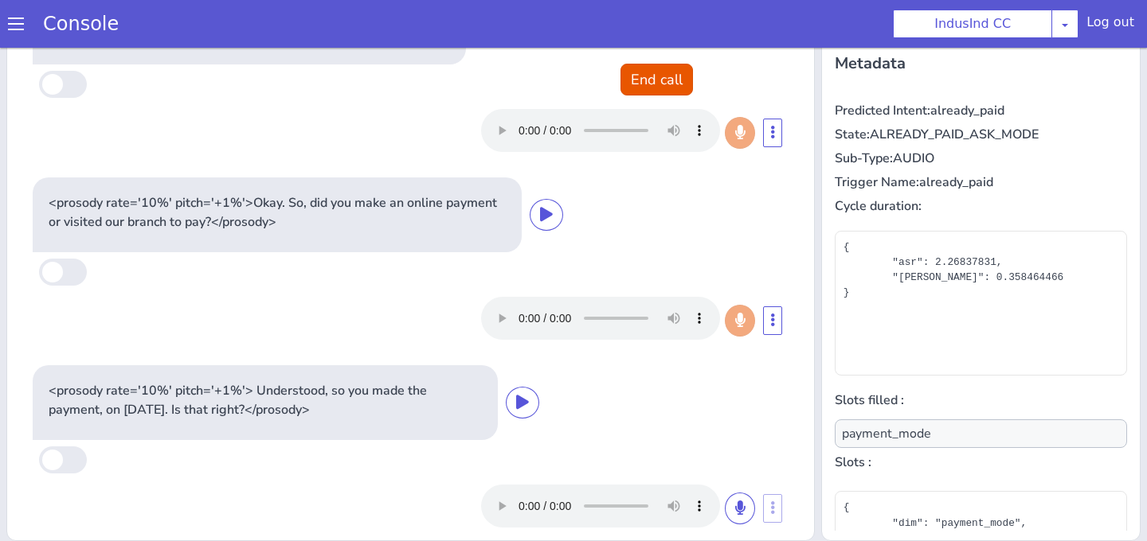
scroll to position [144, 0]
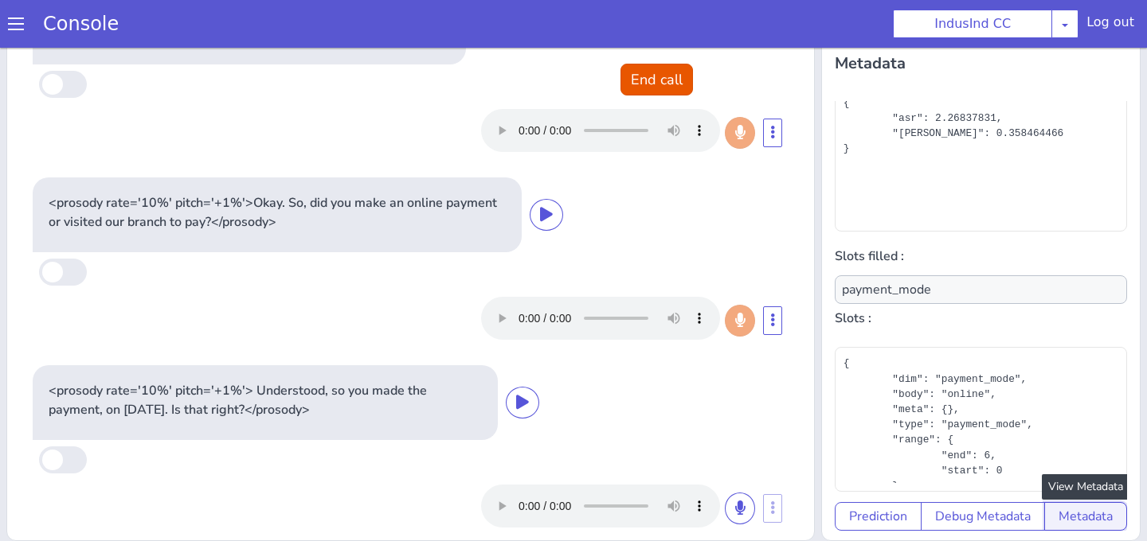
click at [1072, 511] on button "Metadata" at bounding box center [1085, 516] width 83 height 29
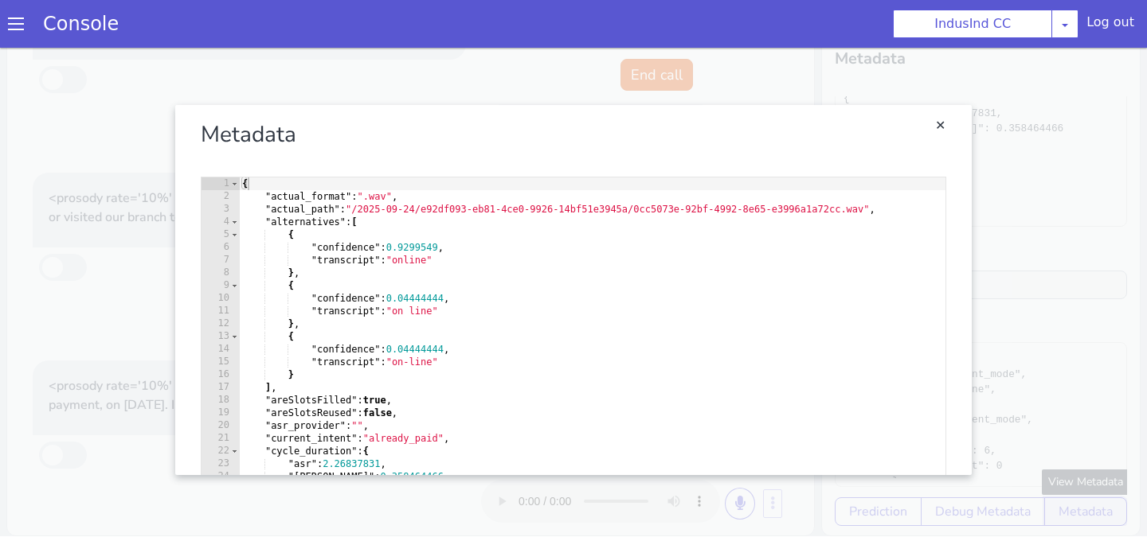
scroll to position [75, 0]
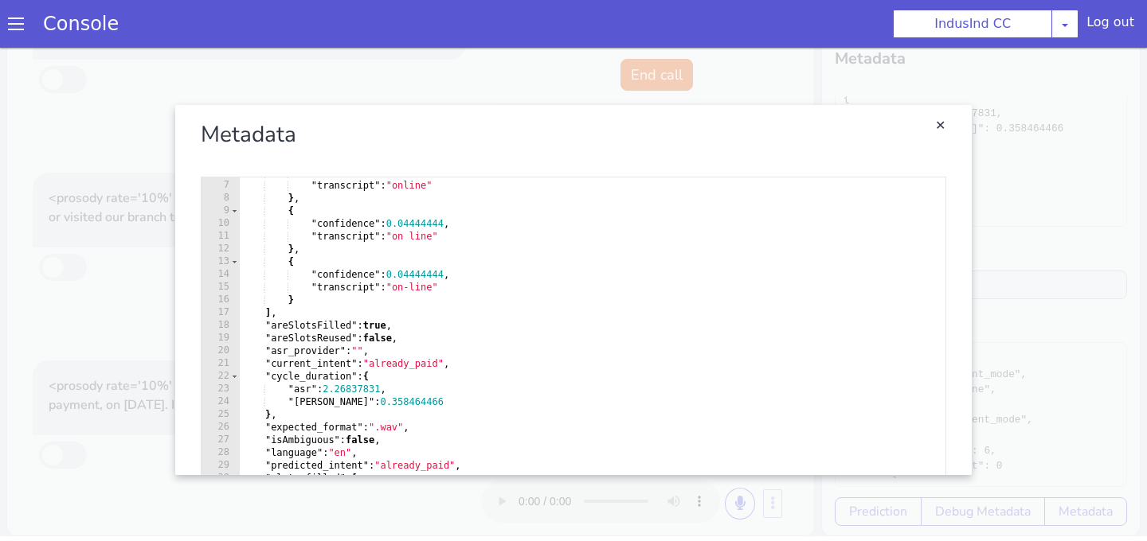
click at [1000, 348] on link "Close" at bounding box center [573, 290] width 1147 height 494
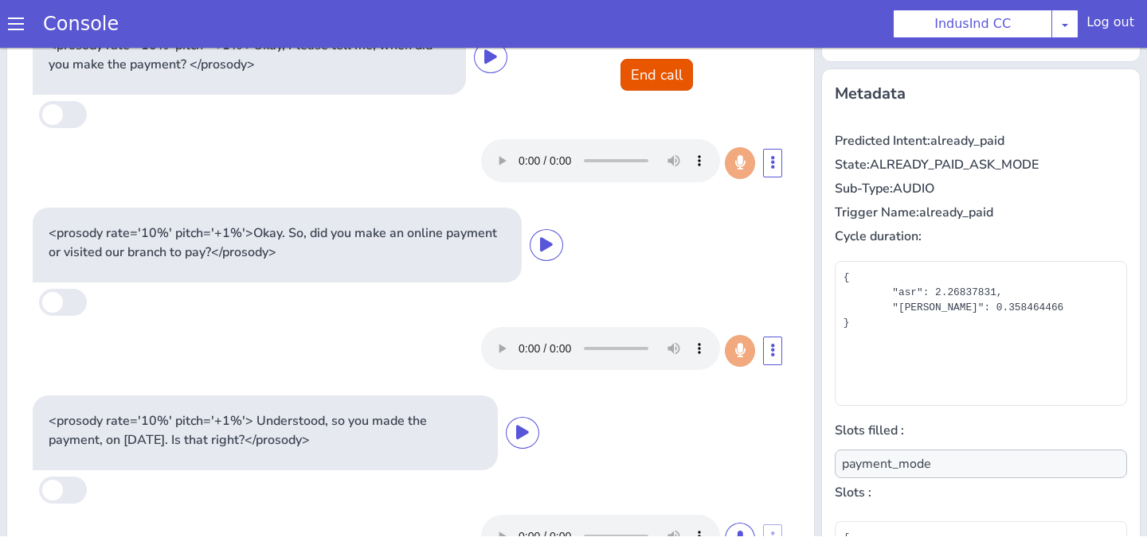
scroll to position [271, 0]
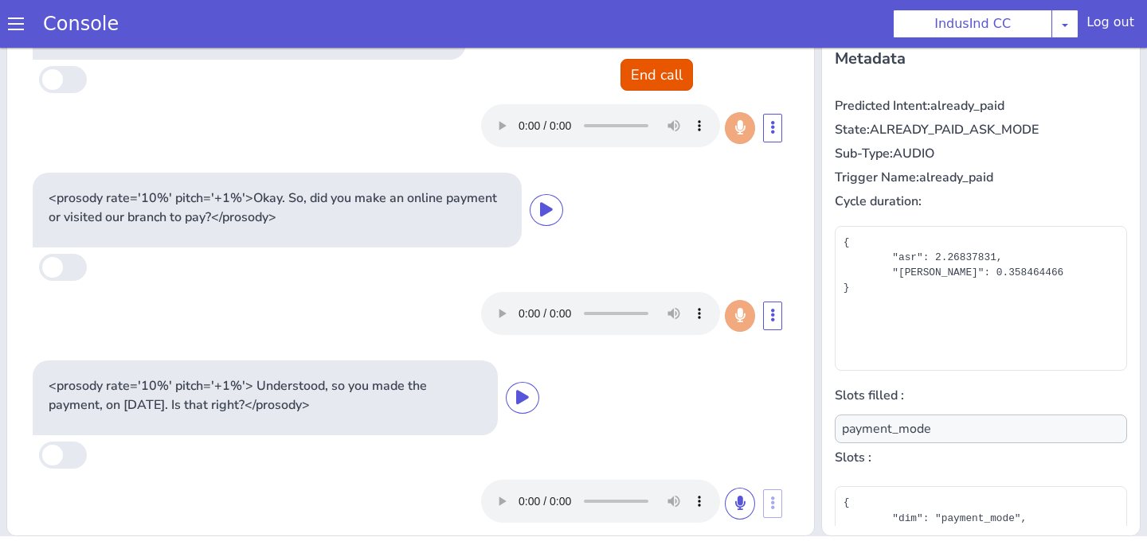
click at [432, 377] on p "<prosody rate='10%' pitch='+1%'> Understood, so you made the payment, on 23 Sep…" at bounding box center [265, 396] width 433 height 38
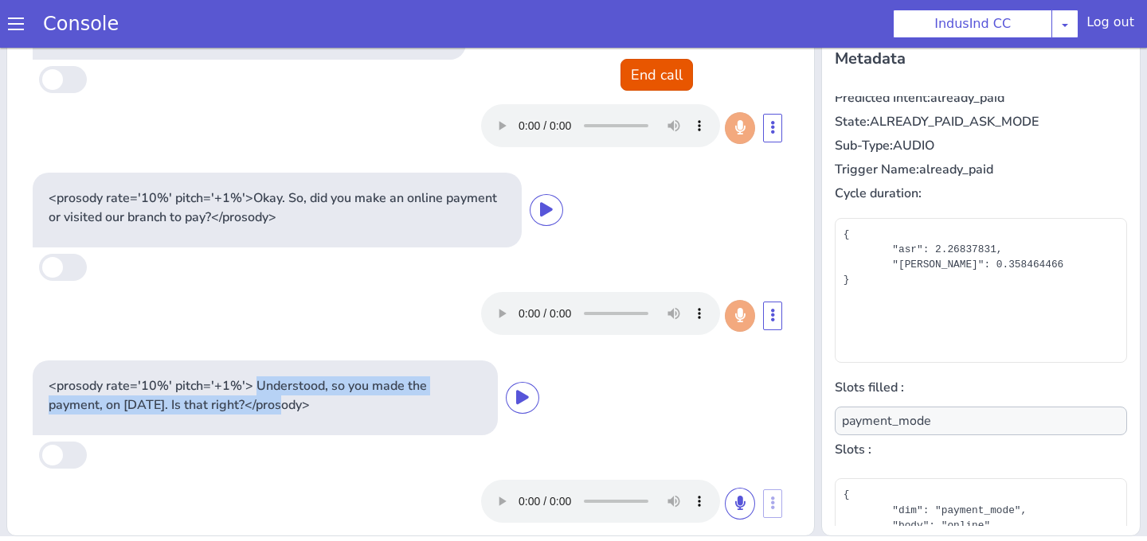
drag, startPoint x: 209, startPoint y: 385, endPoint x: 252, endPoint y: 365, distance: 47.4
click at [252, 377] on p "<prosody rate='10%' pitch='+1%'> Understood, so you made the payment, on 23 Sep…" at bounding box center [265, 396] width 433 height 38
click at [737, 491] on button at bounding box center [740, 504] width 30 height 32
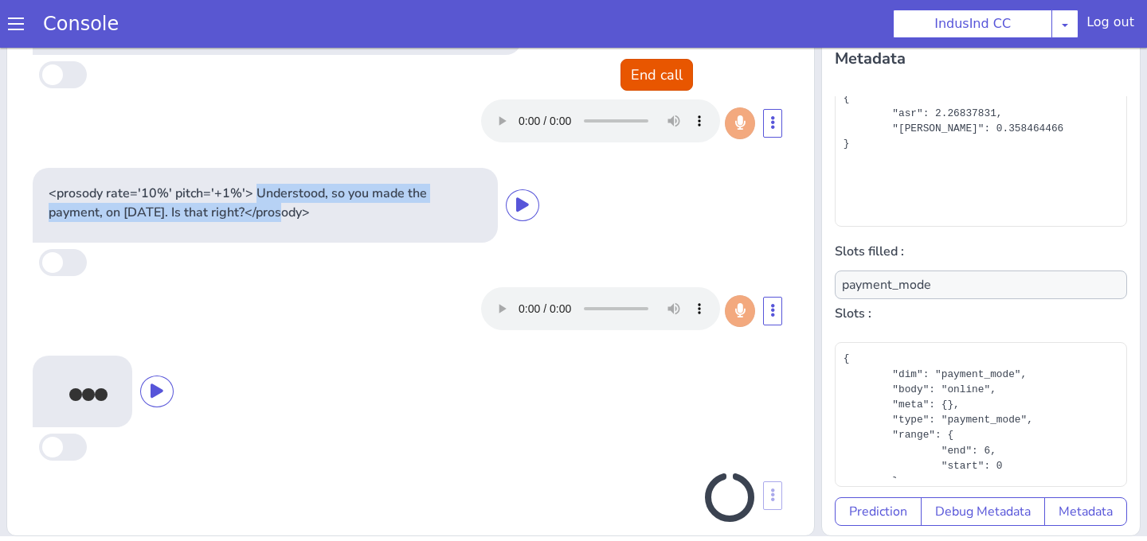
scroll to position [479, 0]
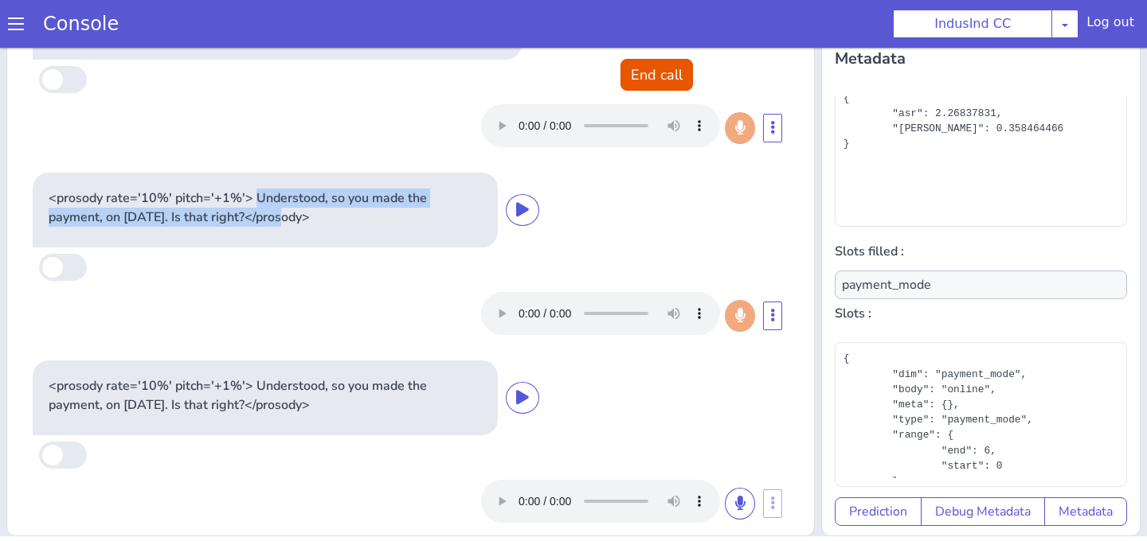
type input "payment_datetime"
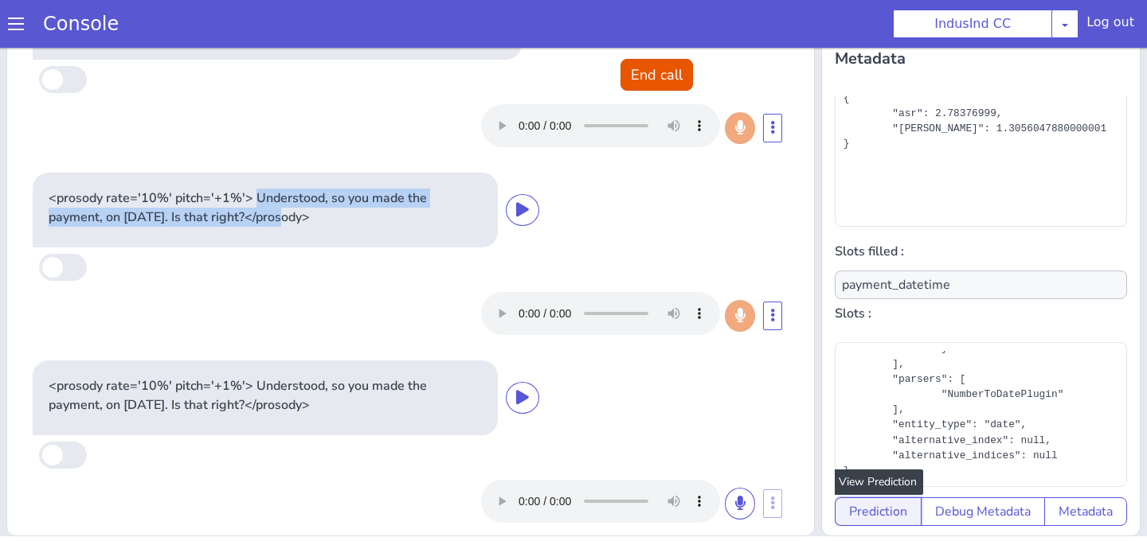
click at [878, 514] on button "Prediction" at bounding box center [877, 512] width 87 height 29
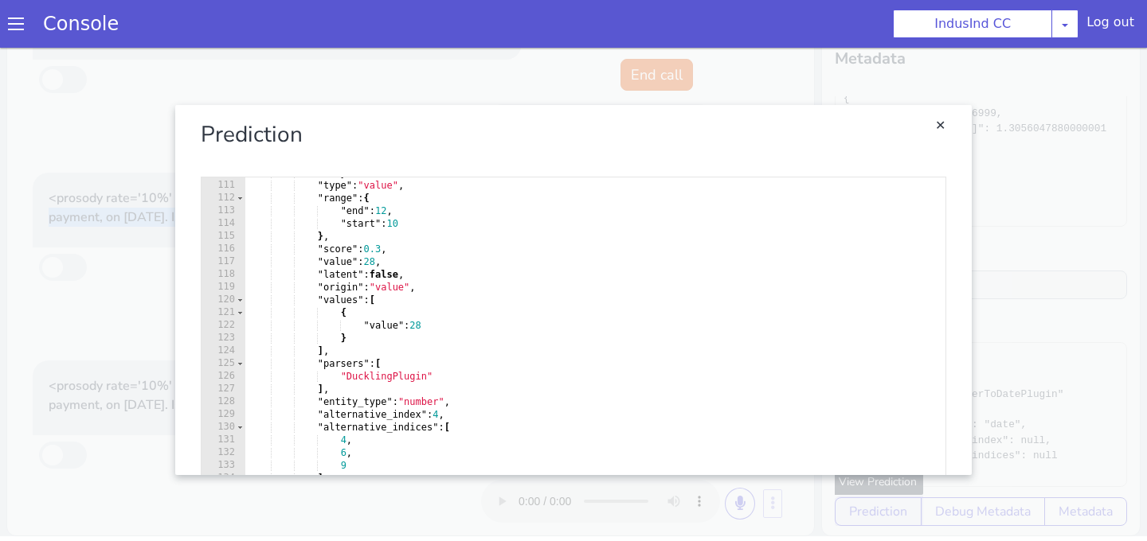
scroll to position [1400, 0]
click at [1010, 510] on link "Close" at bounding box center [573, 290] width 1147 height 494
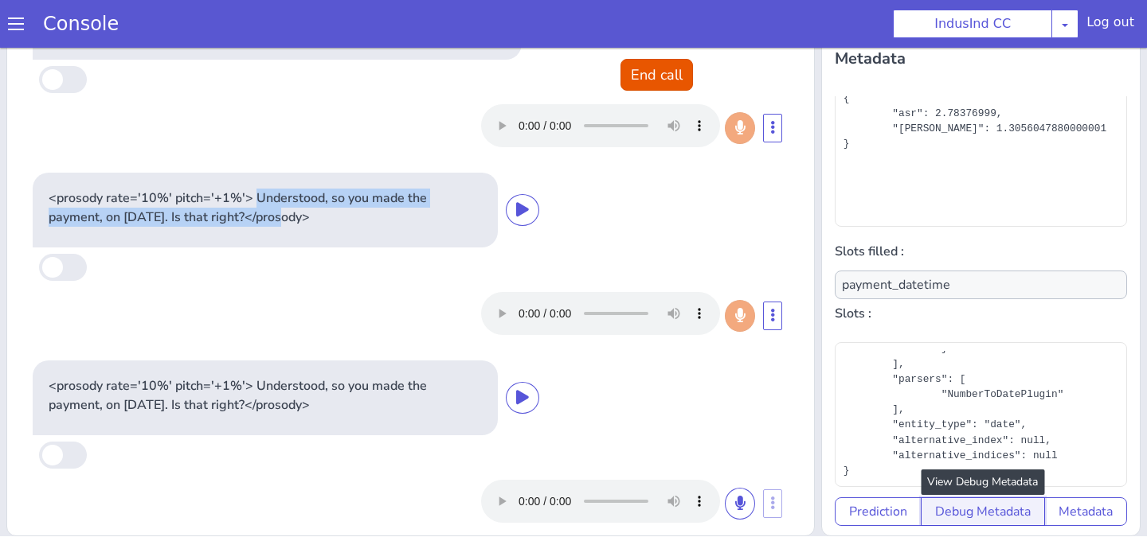
click at [1010, 510] on button "Debug Metadata" at bounding box center [982, 512] width 124 height 29
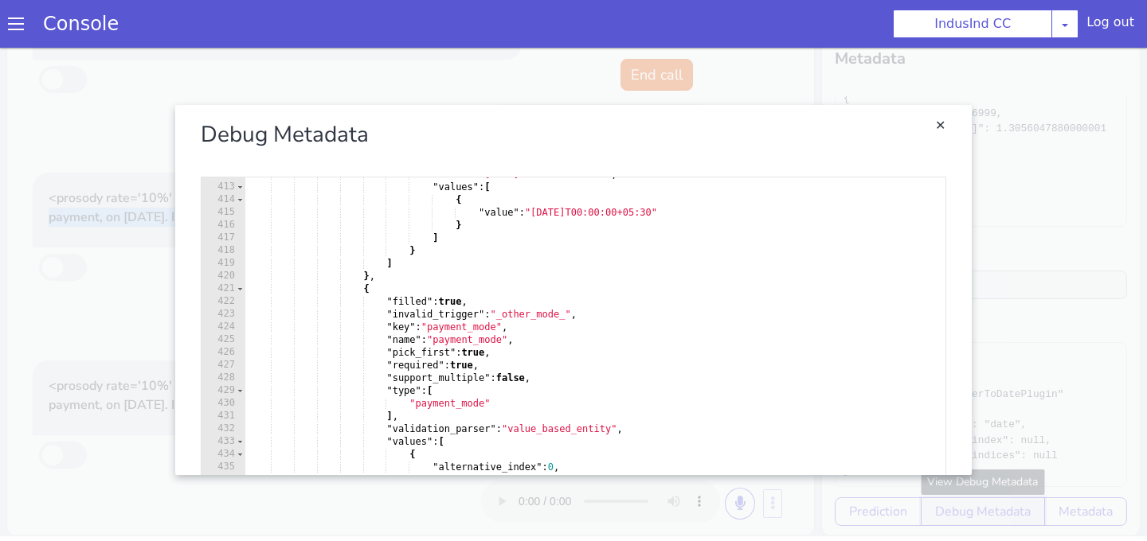
scroll to position [0, 0]
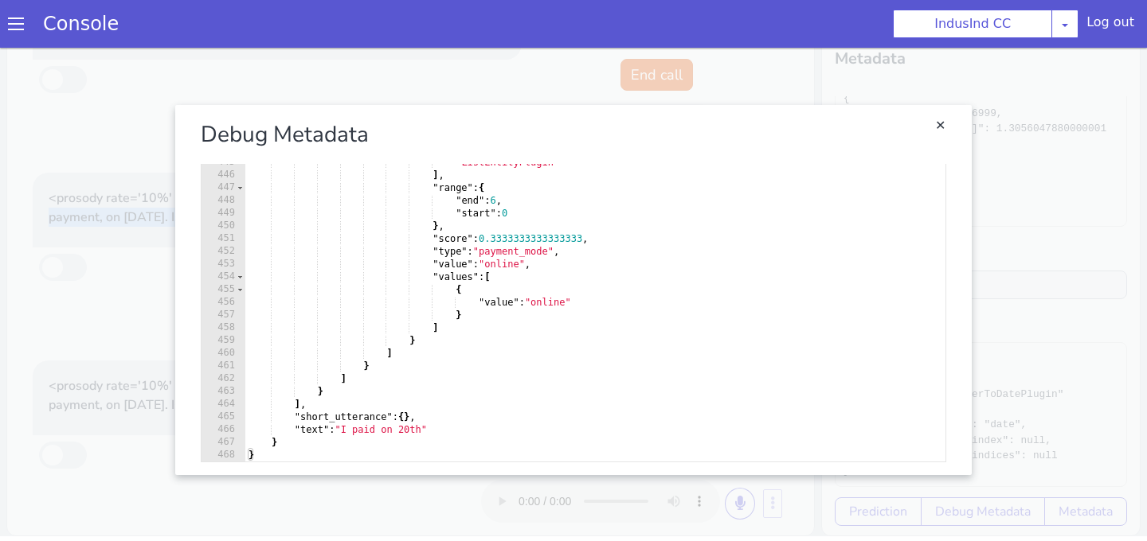
click at [1063, 412] on link "Close" at bounding box center [573, 290] width 1147 height 494
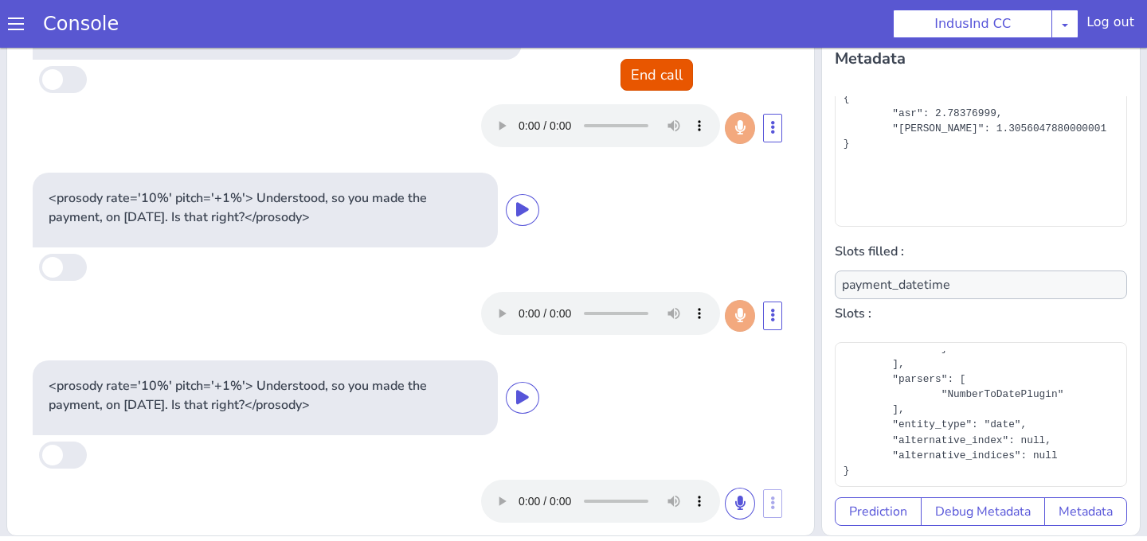
click at [1080, 529] on div "Predicted Intent: already_paid State: ALREADY_PAID_DATE_CONFIRM Sub-Type: AUDIO…" at bounding box center [980, 311] width 305 height 443
click at [1077, 517] on button "Metadata" at bounding box center [1085, 512] width 83 height 29
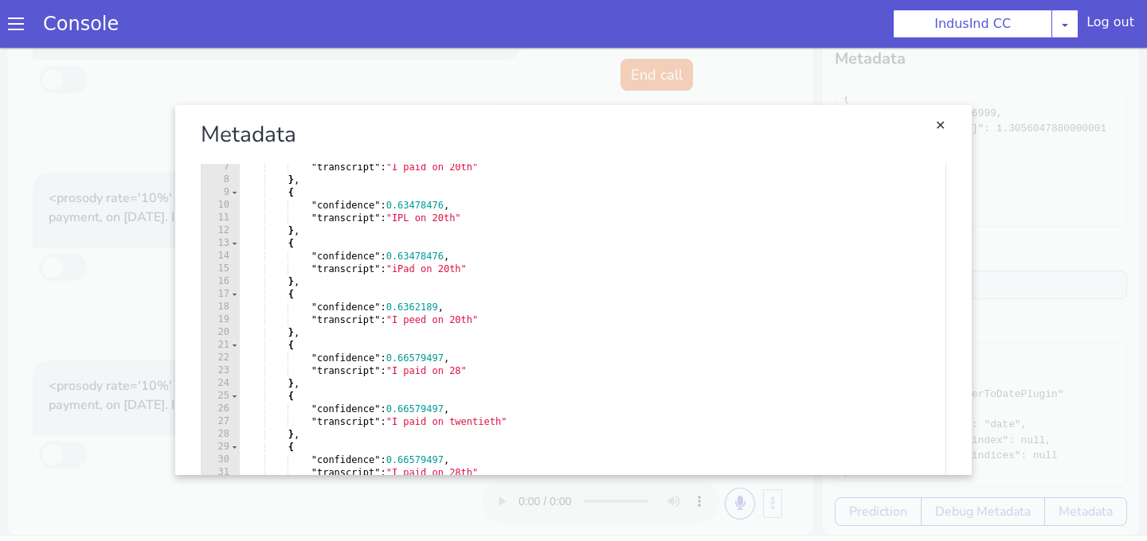
click at [451, 84] on link "Close" at bounding box center [573, 290] width 1147 height 494
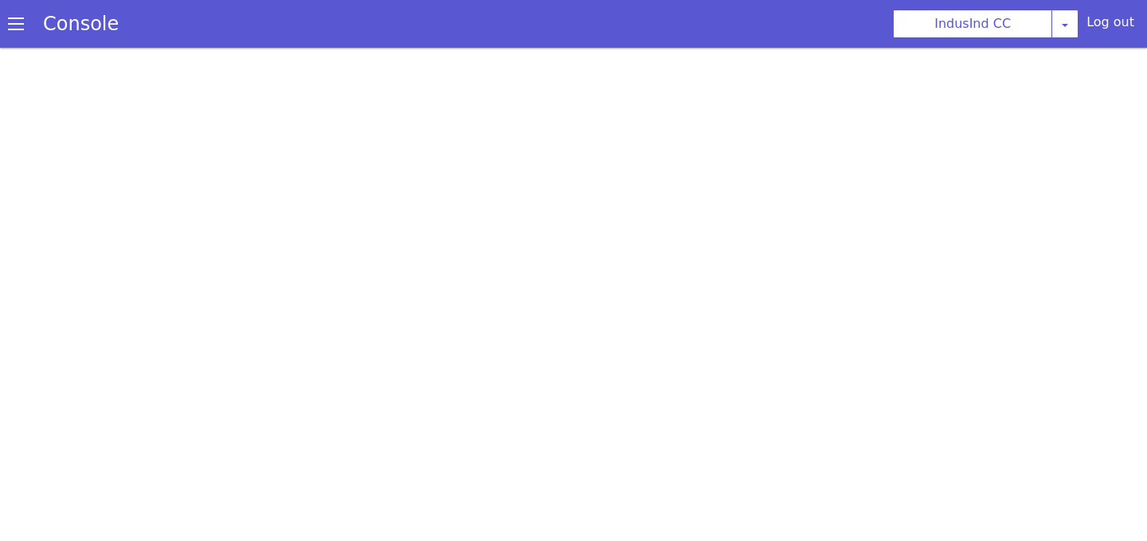
scroll to position [5, 0]
click at [68, 29] on link "Console" at bounding box center [81, 24] width 114 height 22
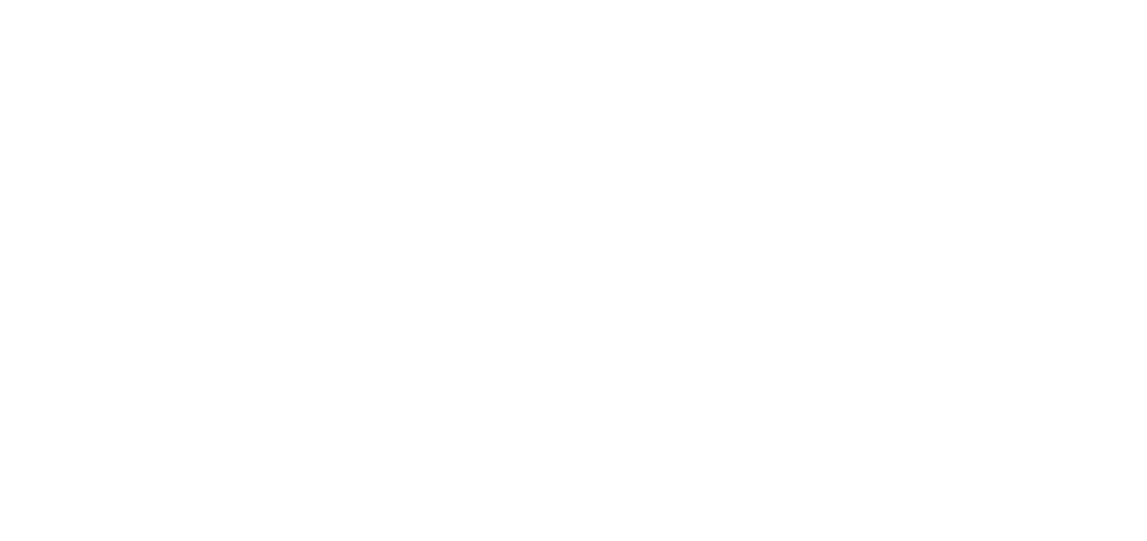
scroll to position [5, 0]
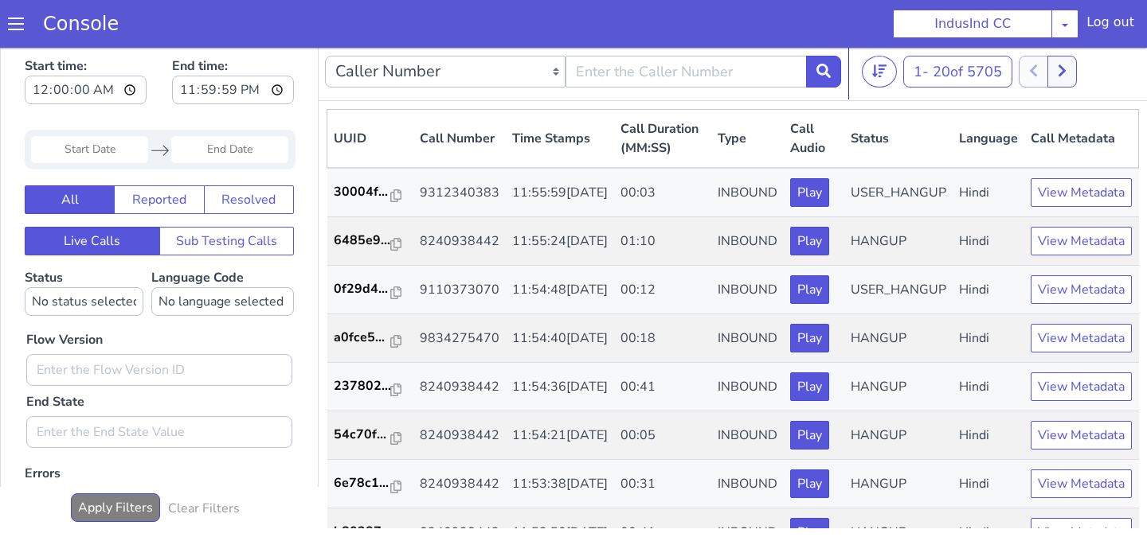
click at [21, 18] on span at bounding box center [16, 19] width 16 height 16
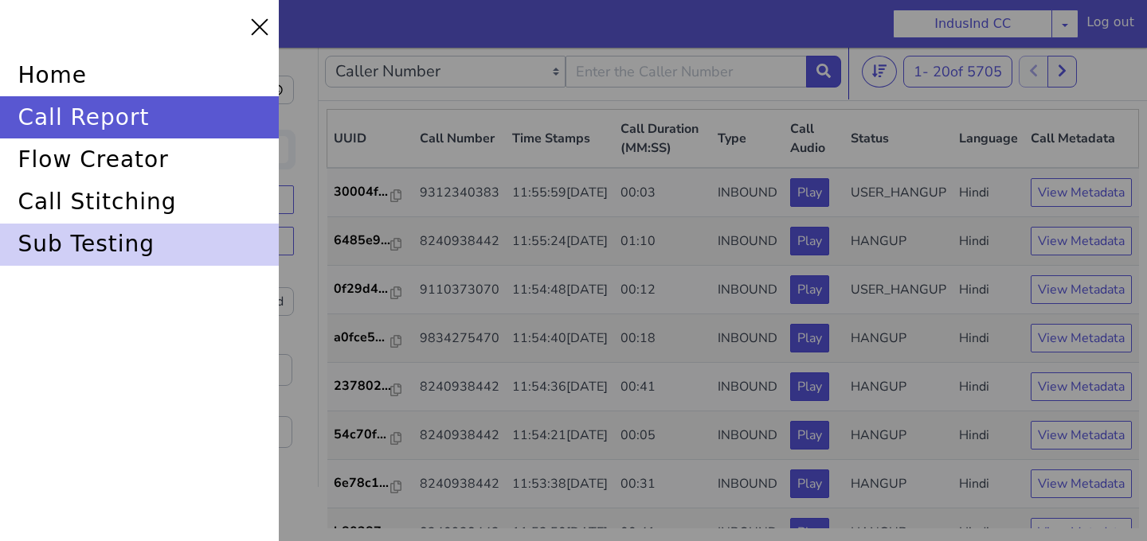
click at [102, 225] on div "sub testing" at bounding box center [139, 240] width 279 height 42
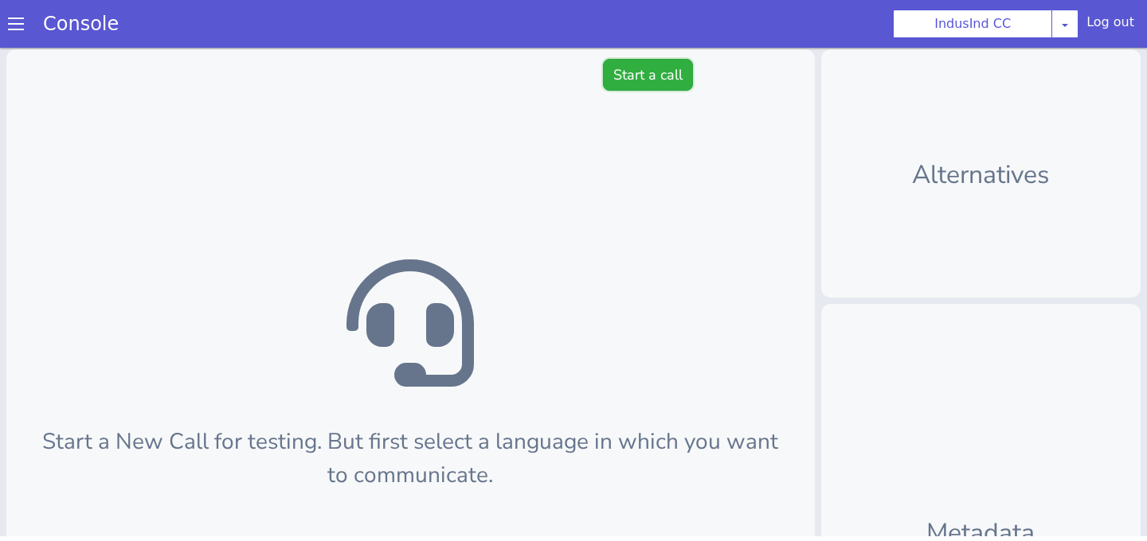
click at [634, 84] on button "Start a call" at bounding box center [648, 75] width 90 height 32
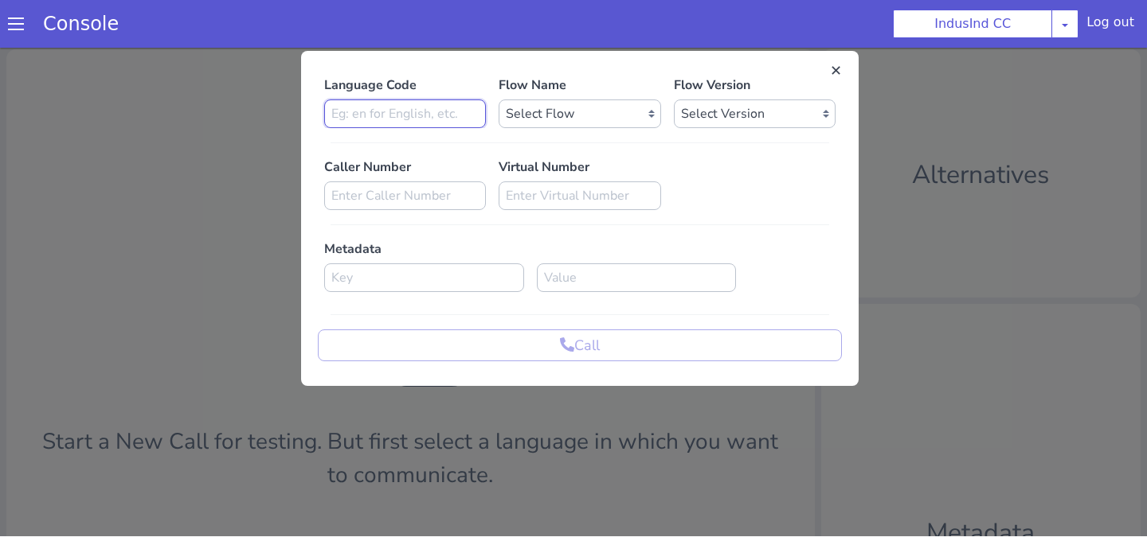
click at [426, 111] on input at bounding box center [405, 114] width 162 height 29
type input "en"
click at [533, 140] on div at bounding box center [579, 143] width 511 height 14
click at [532, 126] on select "Select Flow Indusind Complaint Indusind Credit Card Welcome Calling Indusind- […" at bounding box center [579, 114] width 162 height 29
select select "4a2d8165-17c6-459f-be1f-997dc015b7fb"
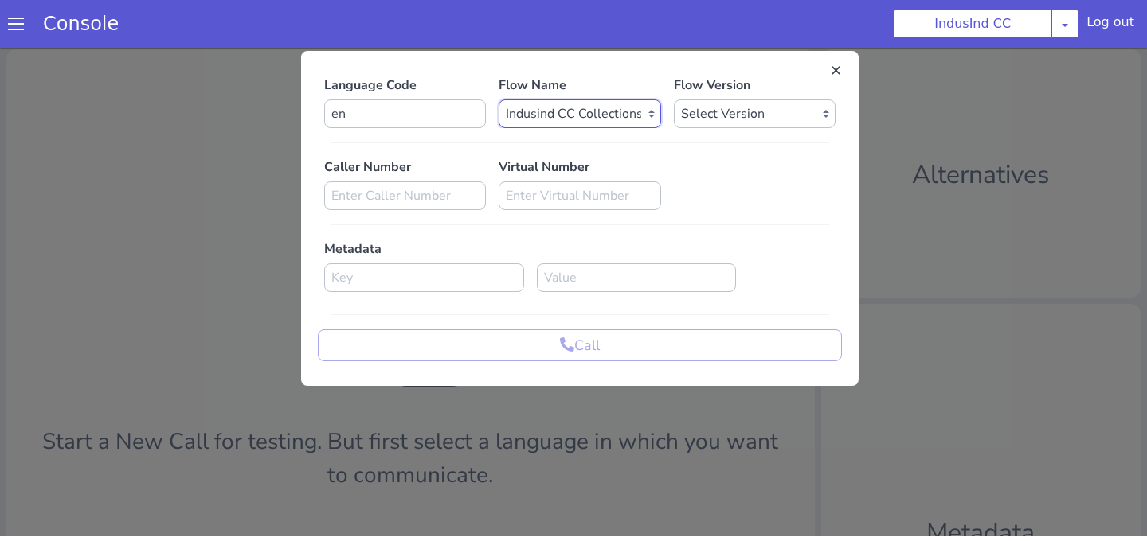
click at [498, 100] on select "Select Flow Indusind Complaint Indusind Credit Card Welcome Calling Indusind- […" at bounding box center [579, 114] width 162 height 29
click at [746, 124] on select "Select Version 0.0.80 0.0.79 0.0.78 0.0.77 0.0.76 0.0.75 0.0.74 0.0.73 0.0.72 0…" at bounding box center [755, 114] width 162 height 29
select select "0.0.80"
click at [674, 100] on select "Select Version 0.0.80 0.0.79 0.0.78 0.0.77 0.0.76 0.0.75 0.0.74 0.0.73 0.0.72 0…" at bounding box center [755, 114] width 162 height 29
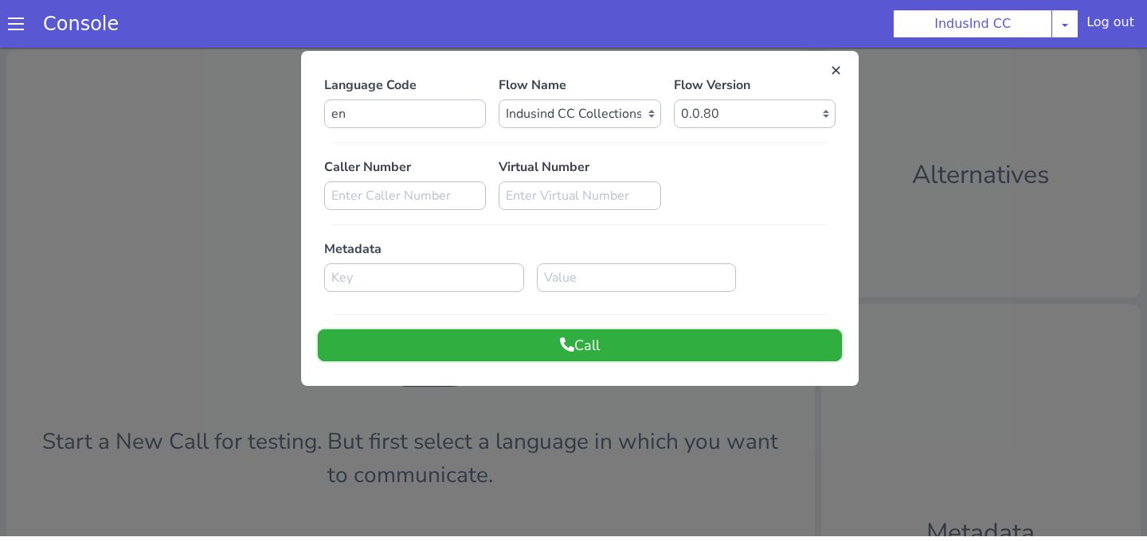
click at [619, 342] on button "Call" at bounding box center [580, 346] width 524 height 32
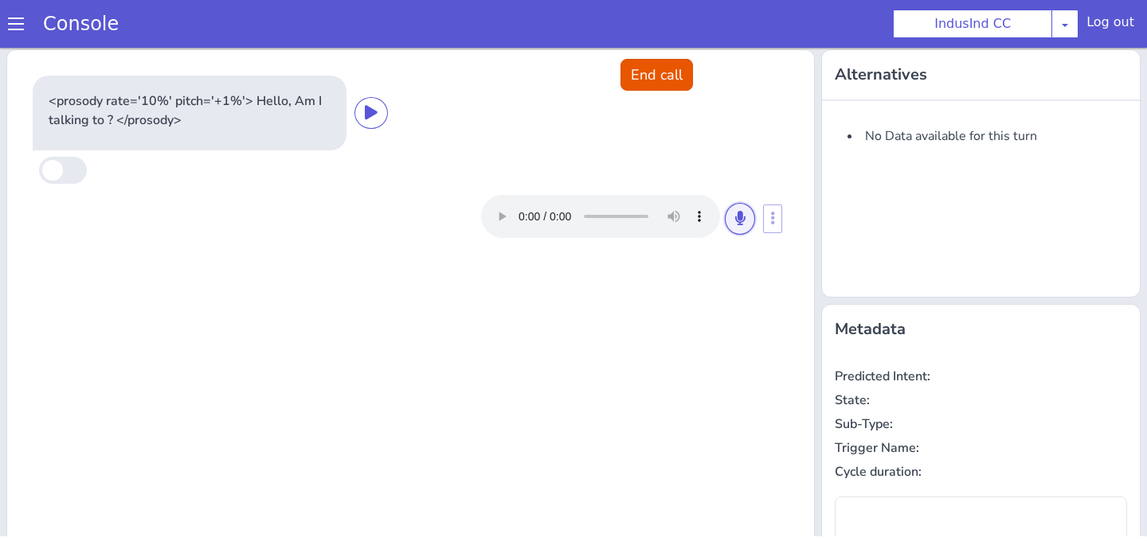
click at [746, 205] on button at bounding box center [740, 219] width 30 height 32
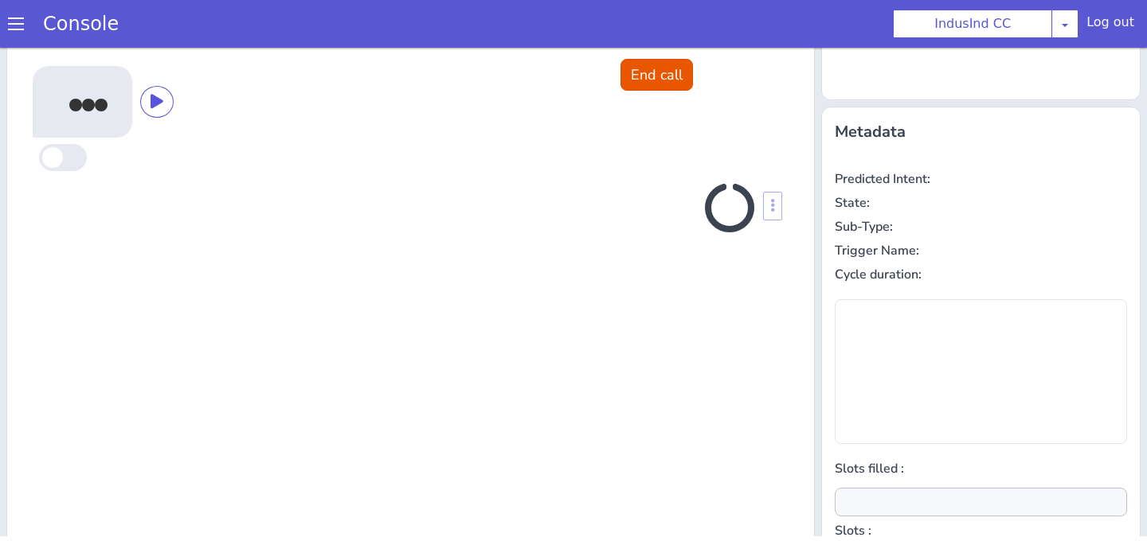
scroll to position [214, 0]
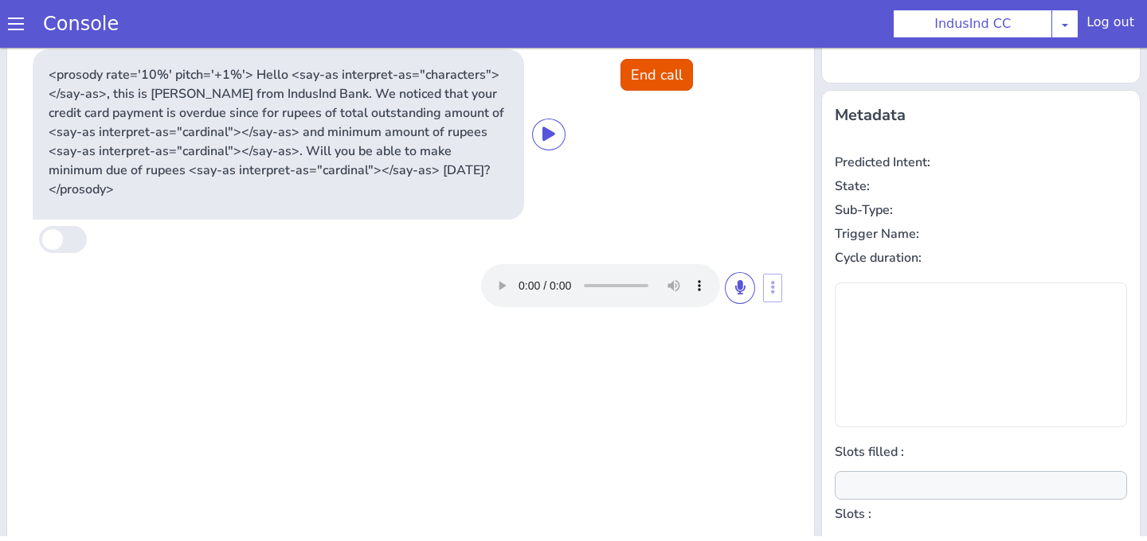
type input "null"
click at [754, 264] on div at bounding box center [618, 285] width 274 height 43
click at [742, 280] on icon at bounding box center [740, 287] width 10 height 14
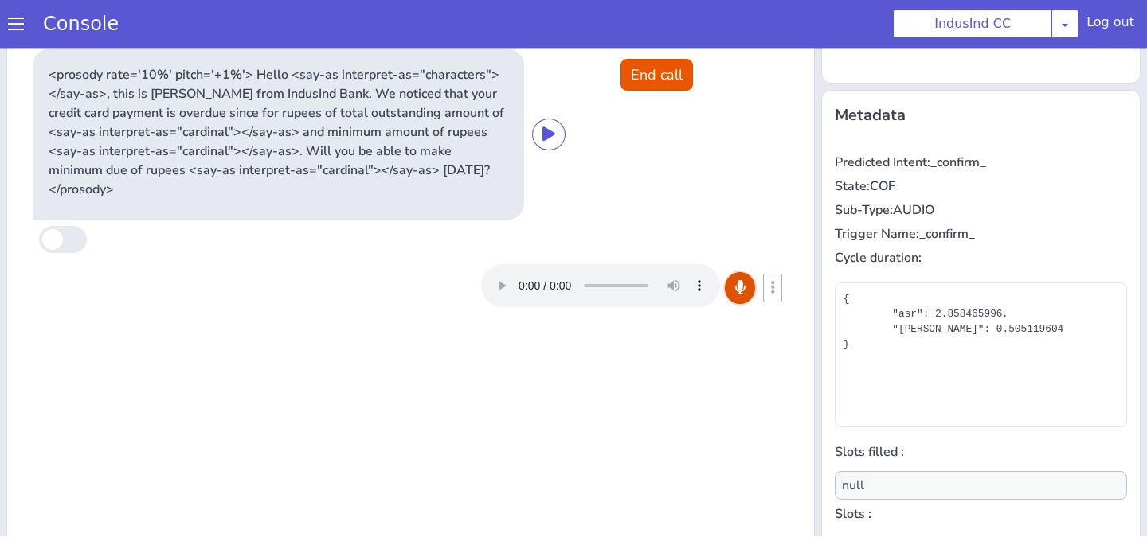
click at [742, 280] on icon at bounding box center [740, 287] width 10 height 14
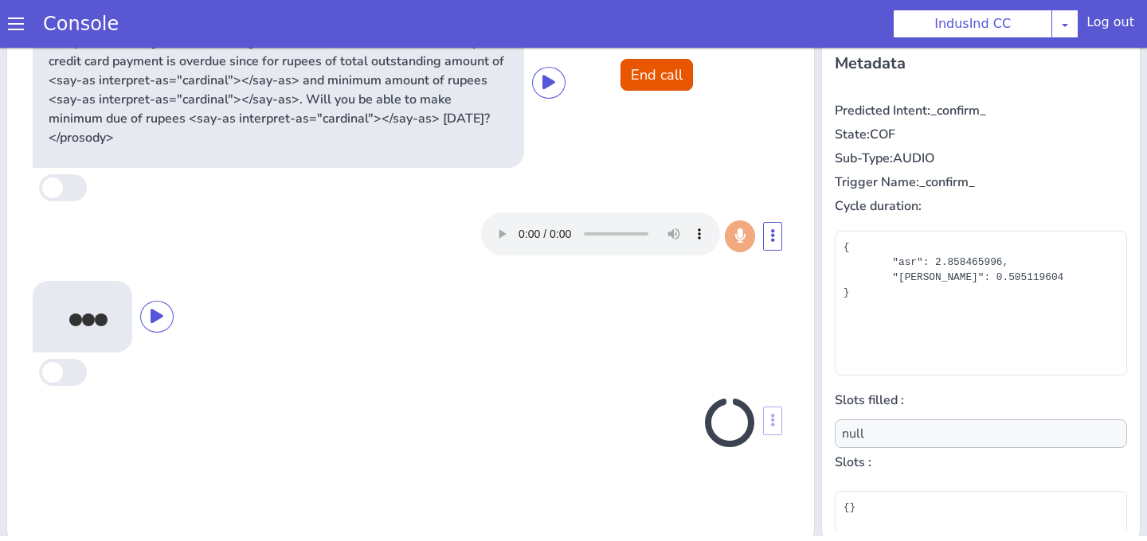
scroll to position [271, 0]
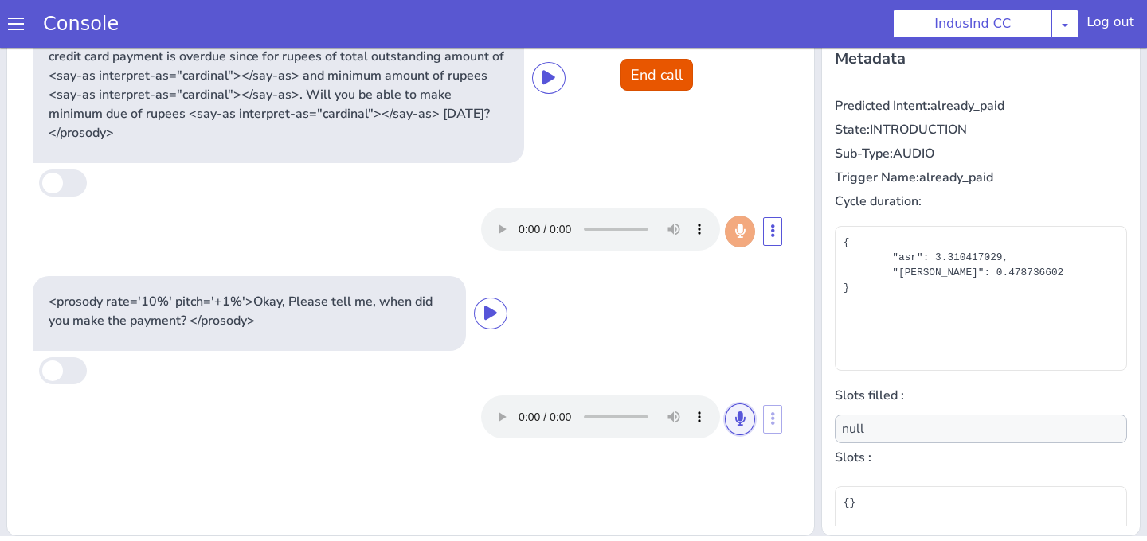
click at [742, 412] on icon at bounding box center [740, 419] width 10 height 14
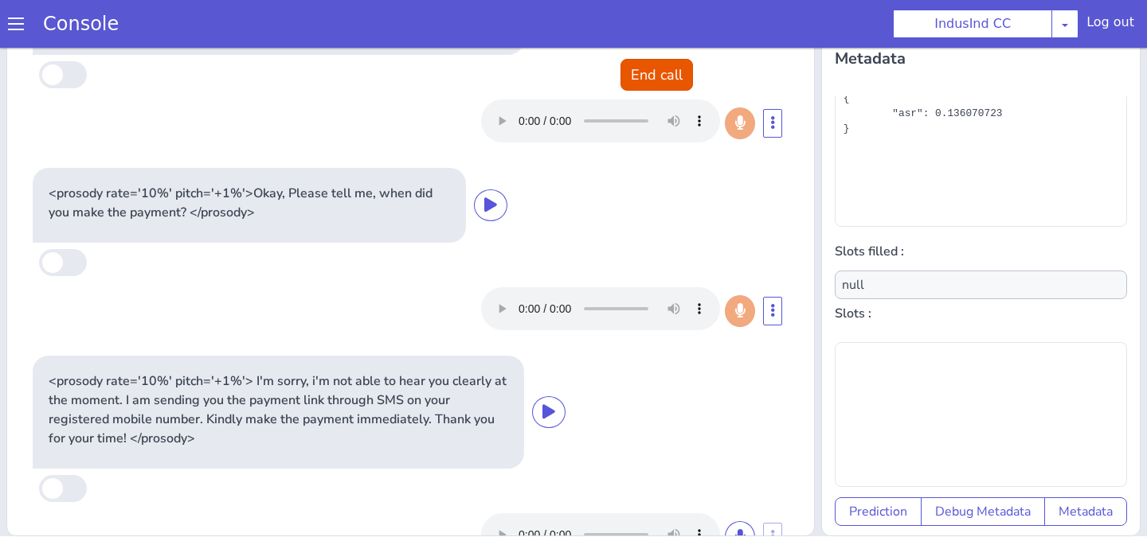
scroll to position [0, 0]
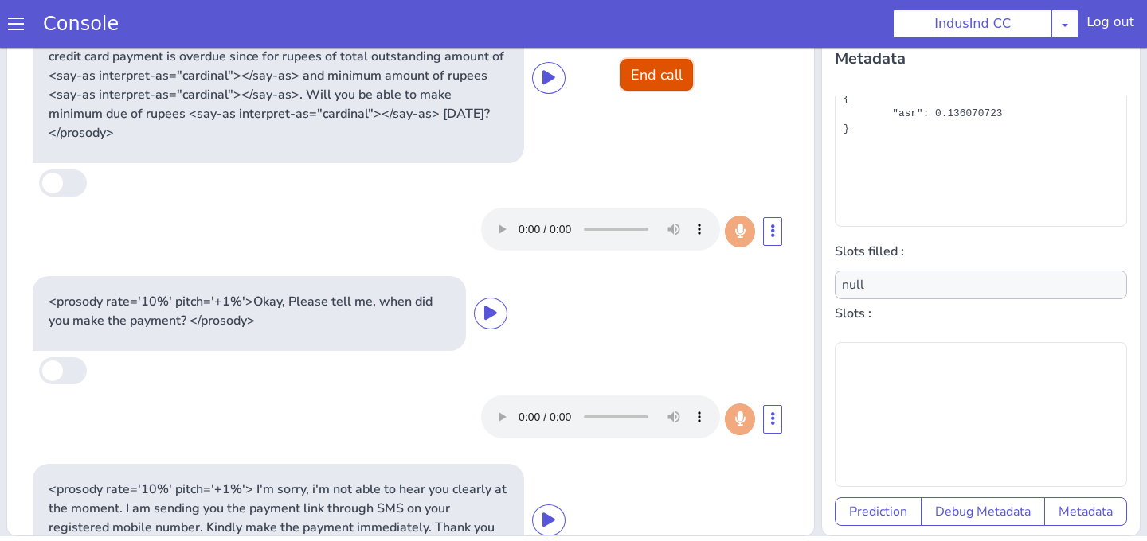
click at [649, 66] on button "End call" at bounding box center [656, 75] width 72 height 32
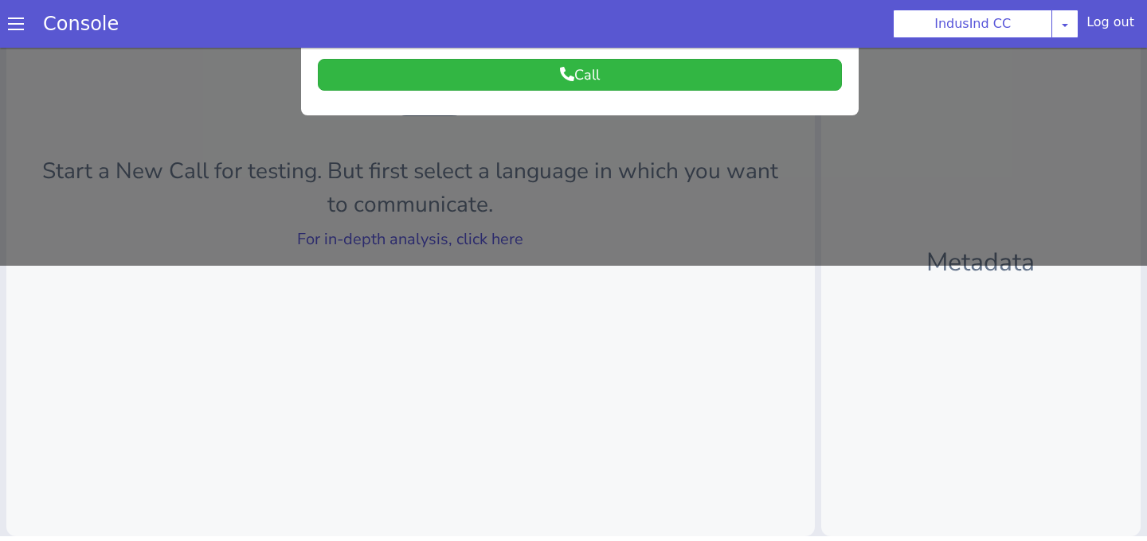
click at [576, 209] on div at bounding box center [573, 19] width 1147 height 494
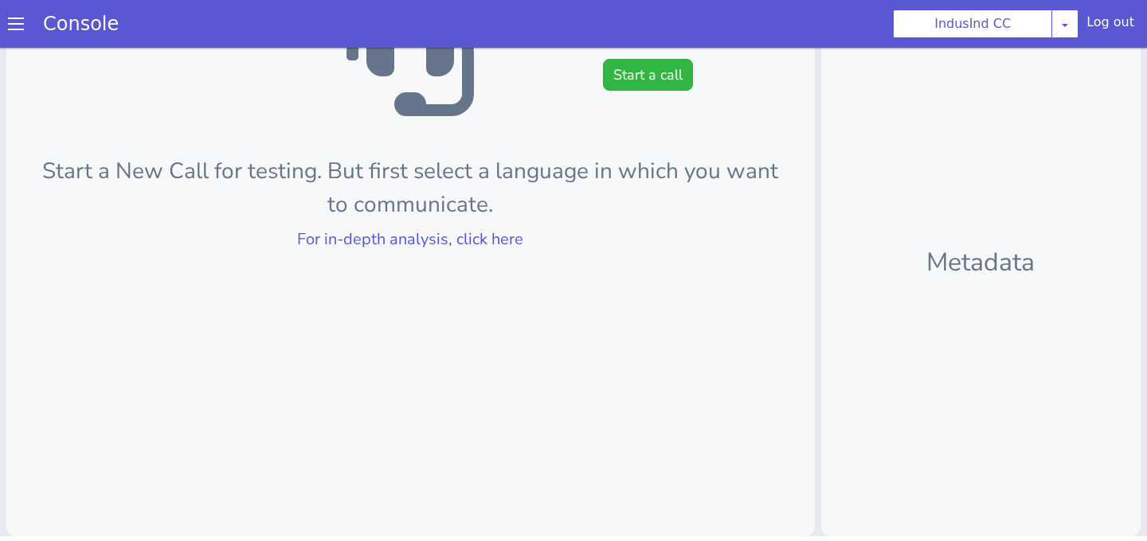
click at [491, 221] on div "Start a New Call for testing. But first select a language in which you want to …" at bounding box center [410, 158] width 808 height 758
click at [624, 68] on button "Start a call" at bounding box center [648, 75] width 90 height 32
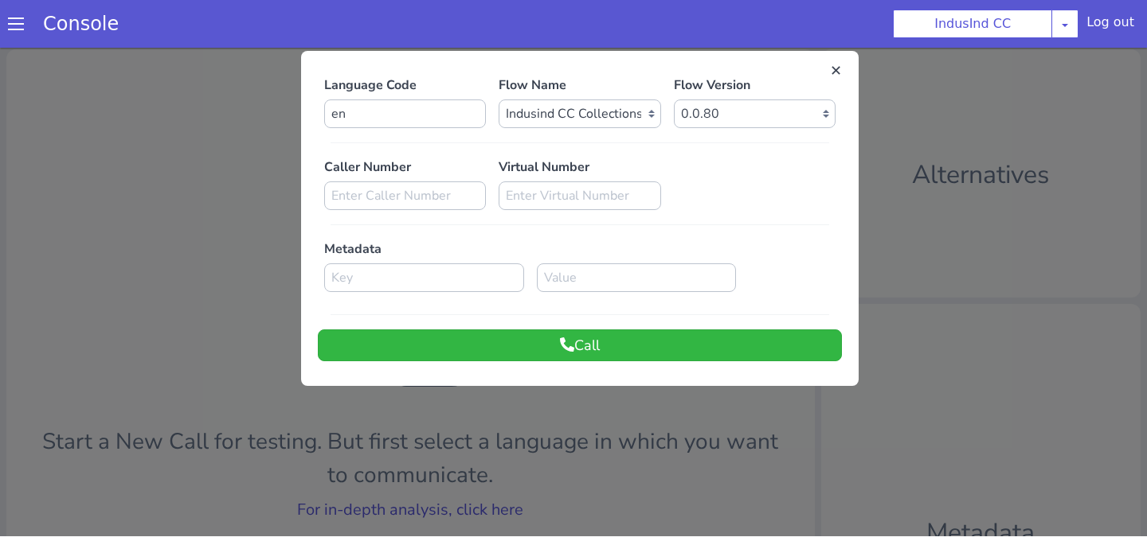
click at [541, 322] on div "Language Code en Flow Name Select Flow Indusind Complaint Indusind Credit Card …" at bounding box center [580, 219] width 524 height 286
click at [545, 351] on button "Call" at bounding box center [580, 346] width 524 height 32
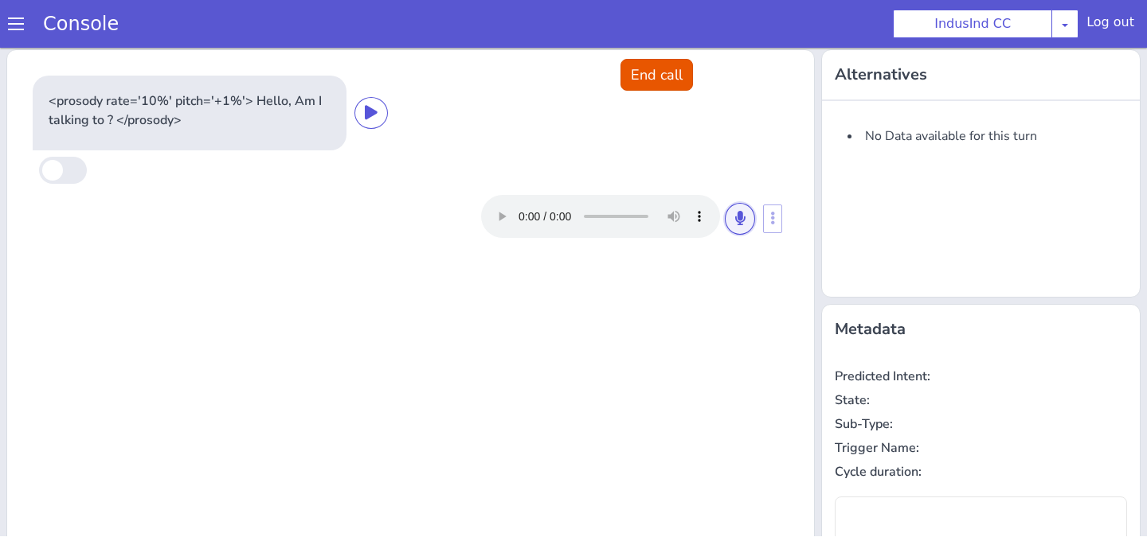
click at [742, 216] on icon at bounding box center [740, 218] width 10 height 14
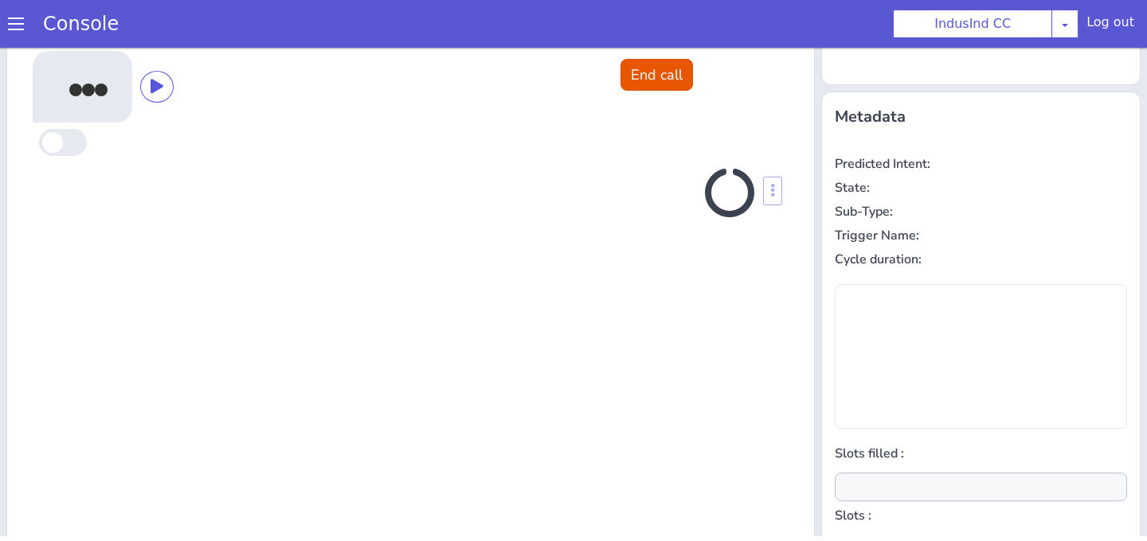
scroll to position [214, 0]
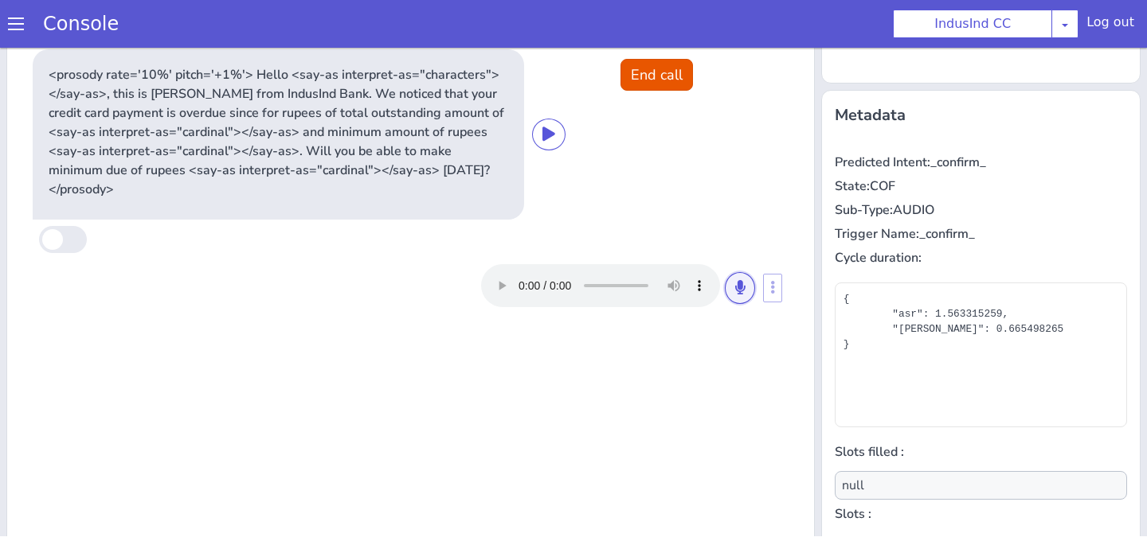
click at [738, 280] on icon at bounding box center [740, 287] width 10 height 14
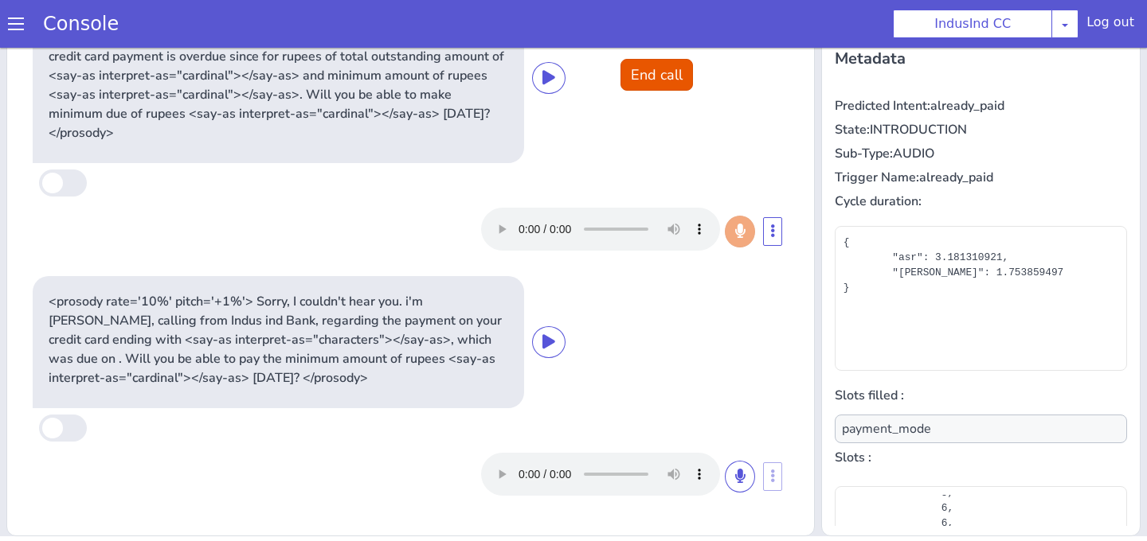
scroll to position [144, 0]
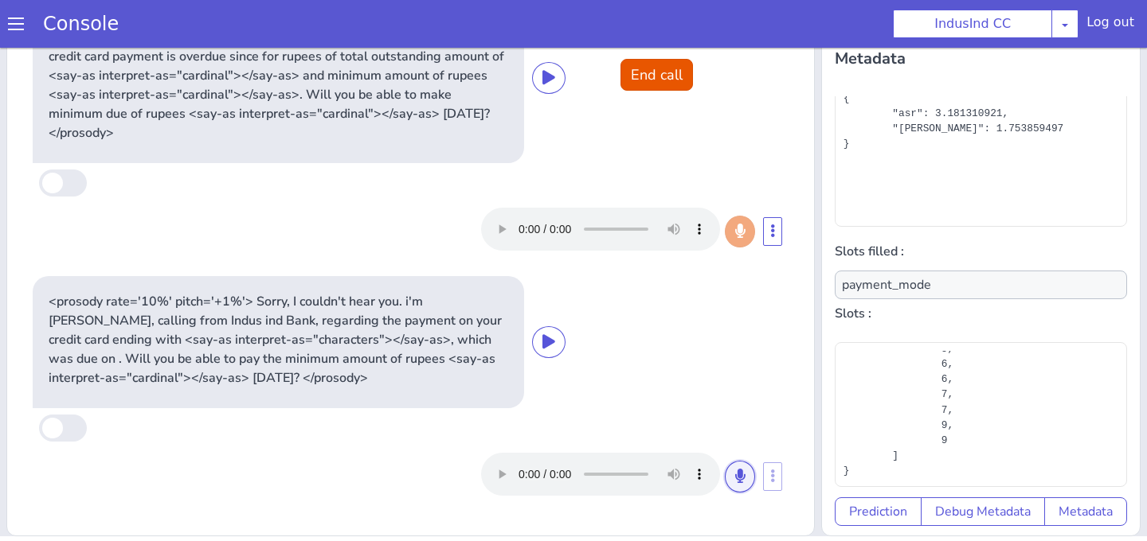
click at [738, 469] on icon at bounding box center [740, 476] width 10 height 14
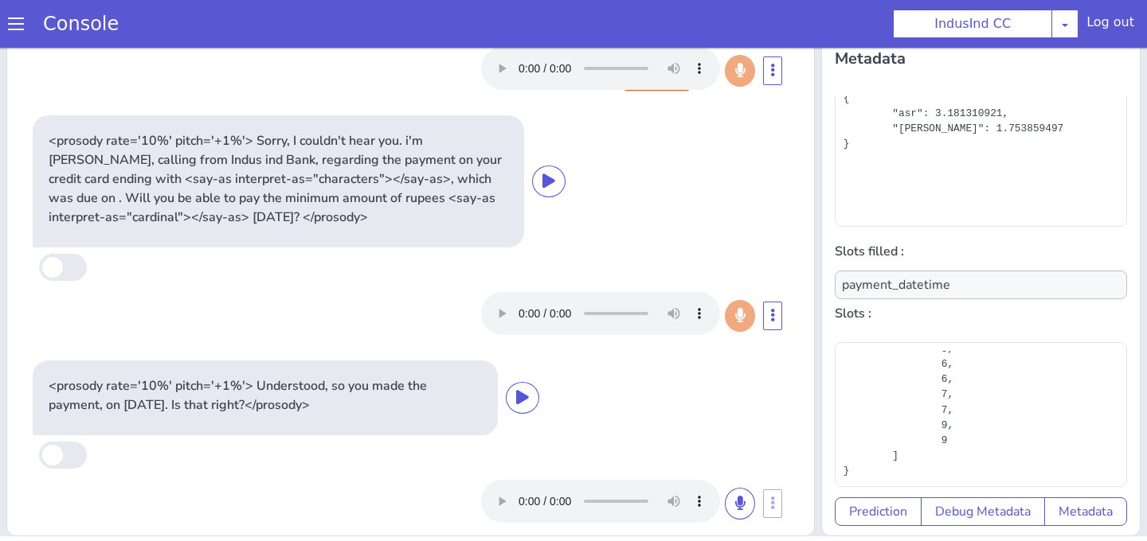
scroll to position [255, 0]
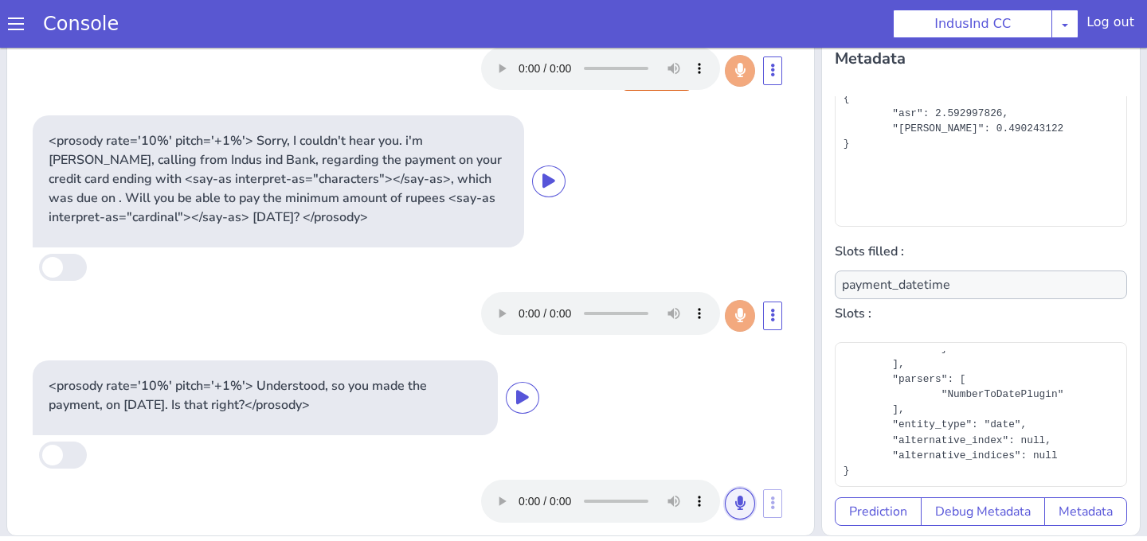
click at [729, 488] on button at bounding box center [740, 504] width 30 height 32
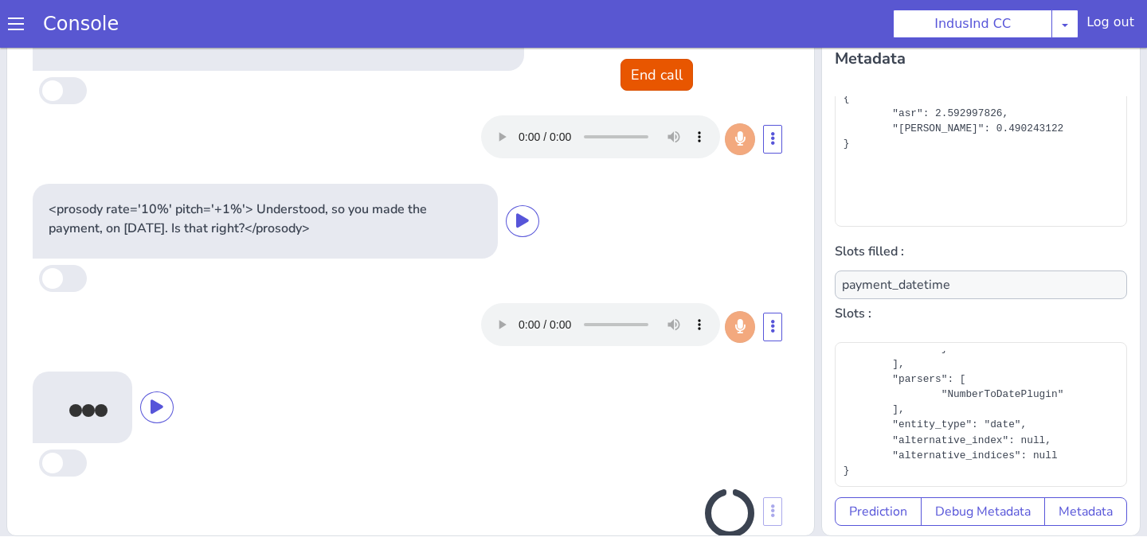
scroll to position [354, 0]
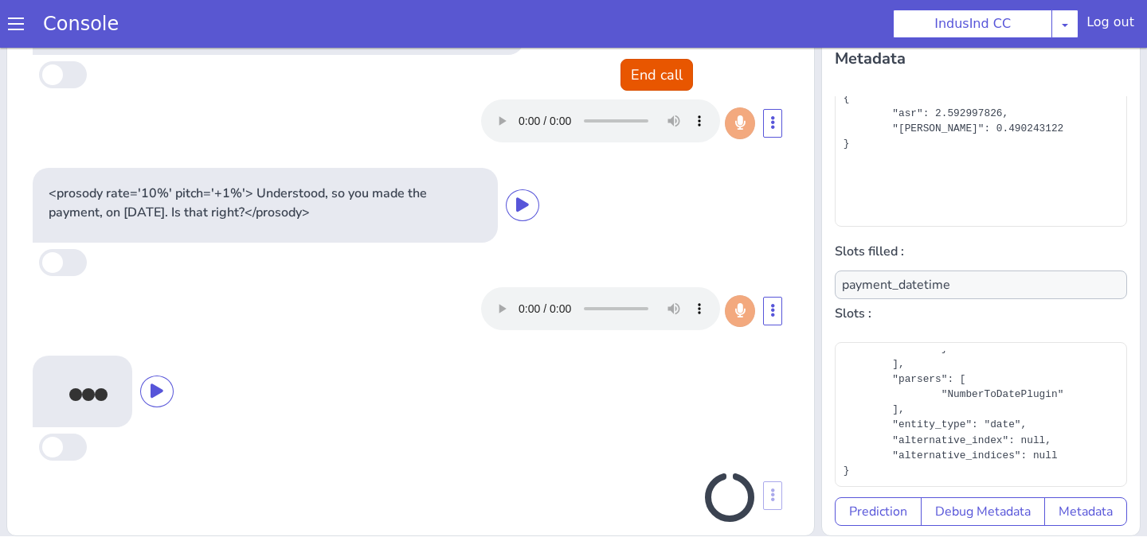
type input "null"
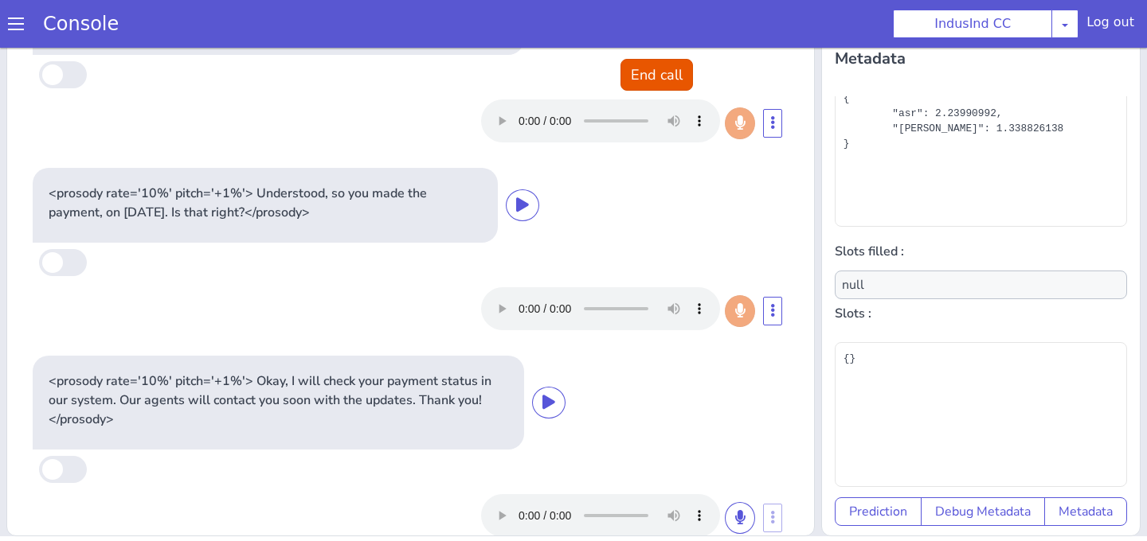
scroll to position [0, 0]
click at [635, 69] on button "End call" at bounding box center [656, 75] width 72 height 32
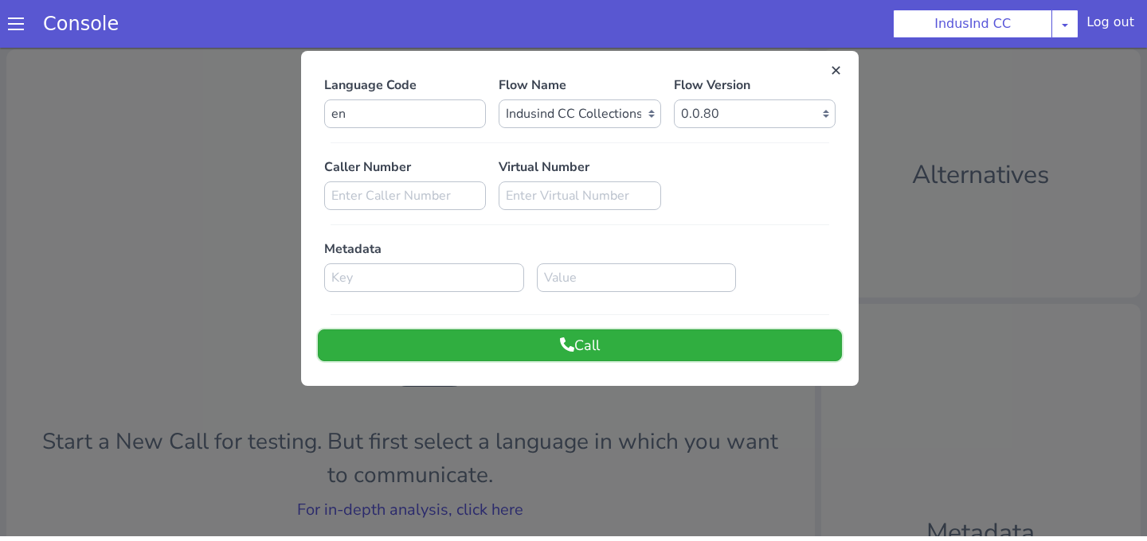
click at [564, 353] on button "Call" at bounding box center [580, 346] width 524 height 32
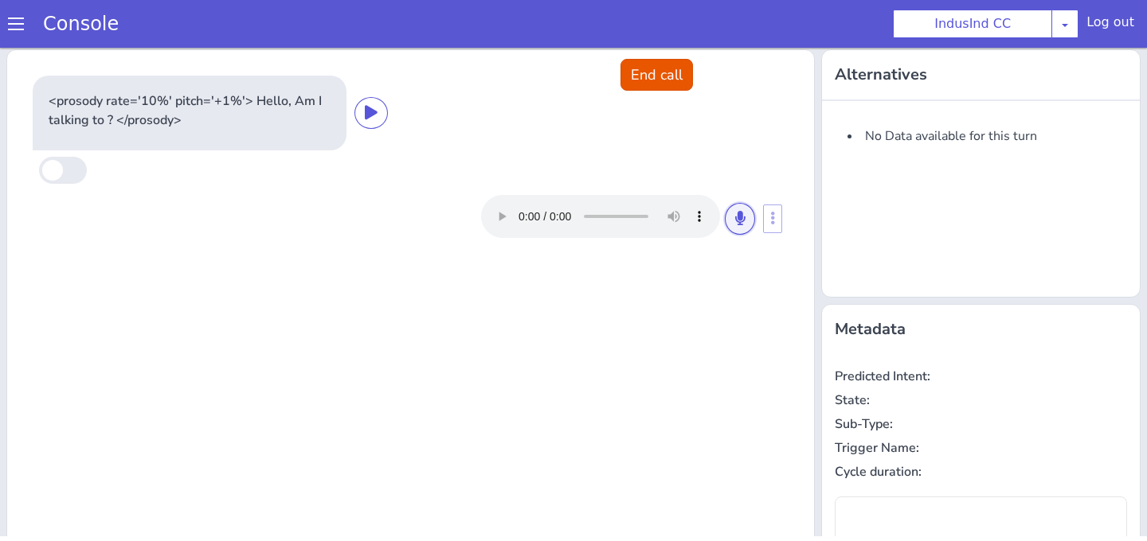
click at [748, 228] on button at bounding box center [740, 219] width 30 height 32
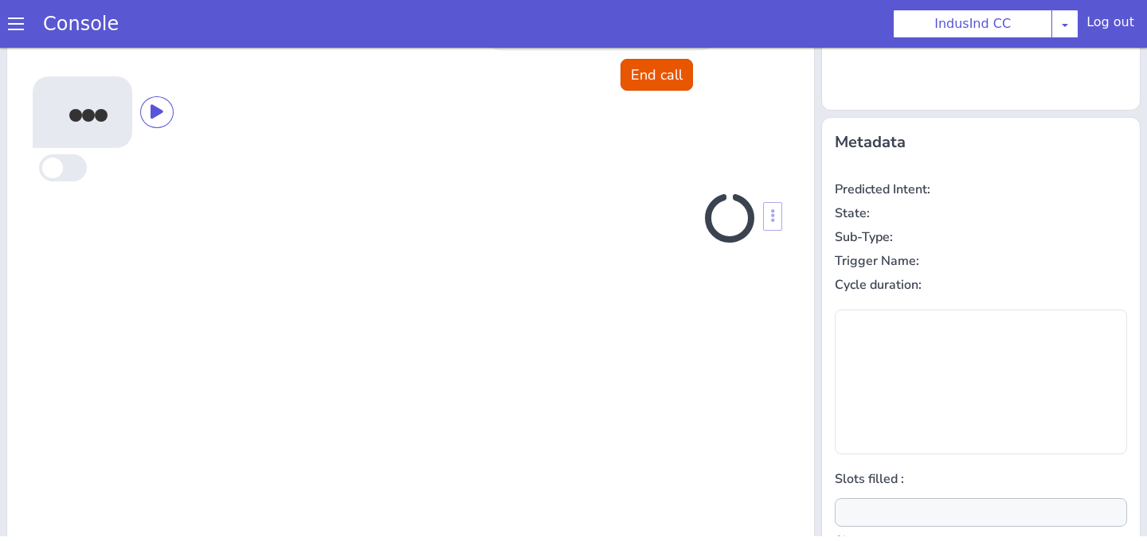
scroll to position [214, 0]
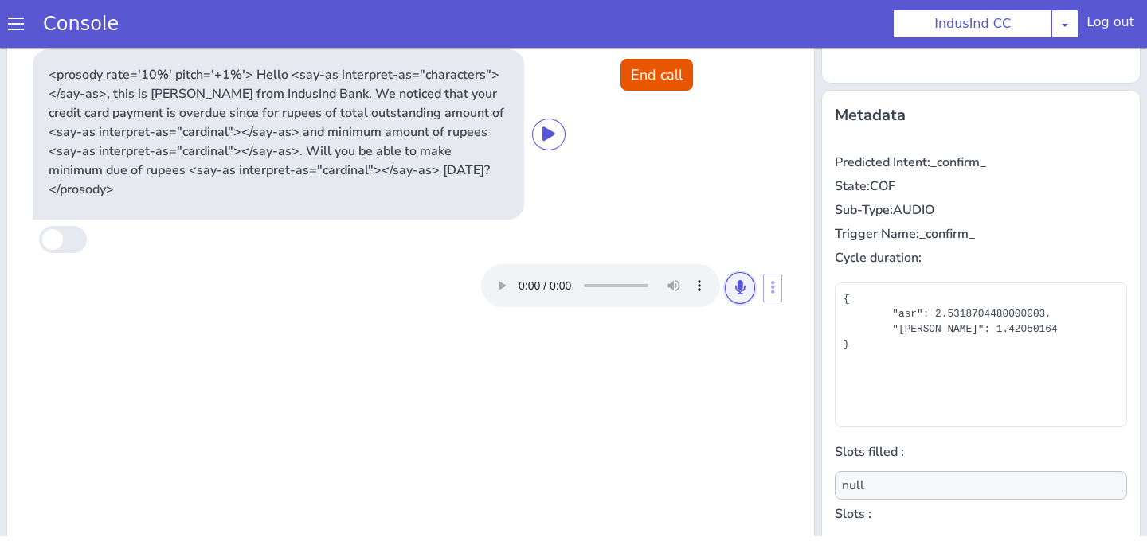
click at [741, 279] on button at bounding box center [740, 288] width 30 height 32
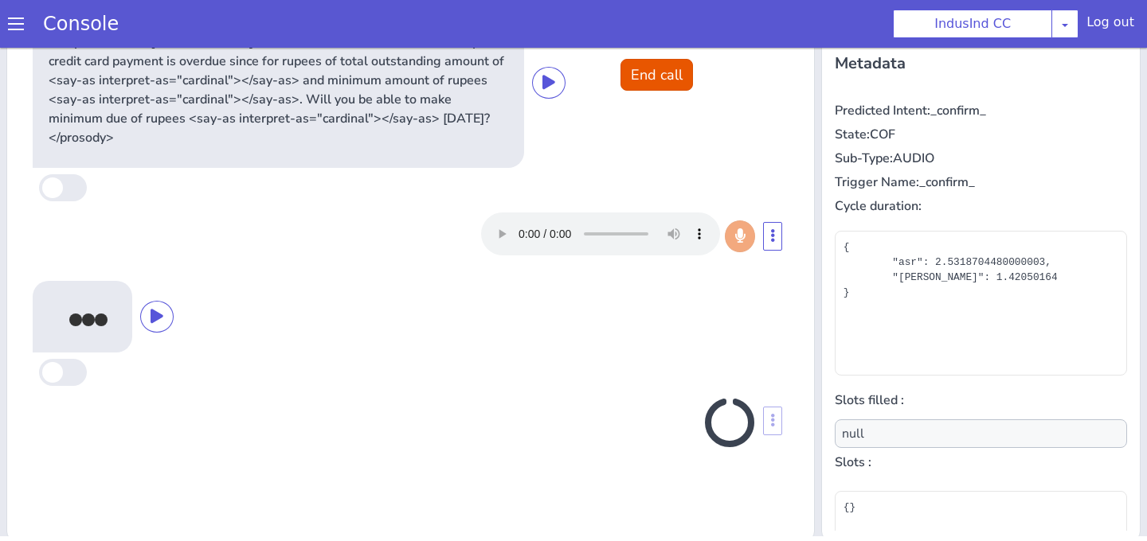
scroll to position [271, 0]
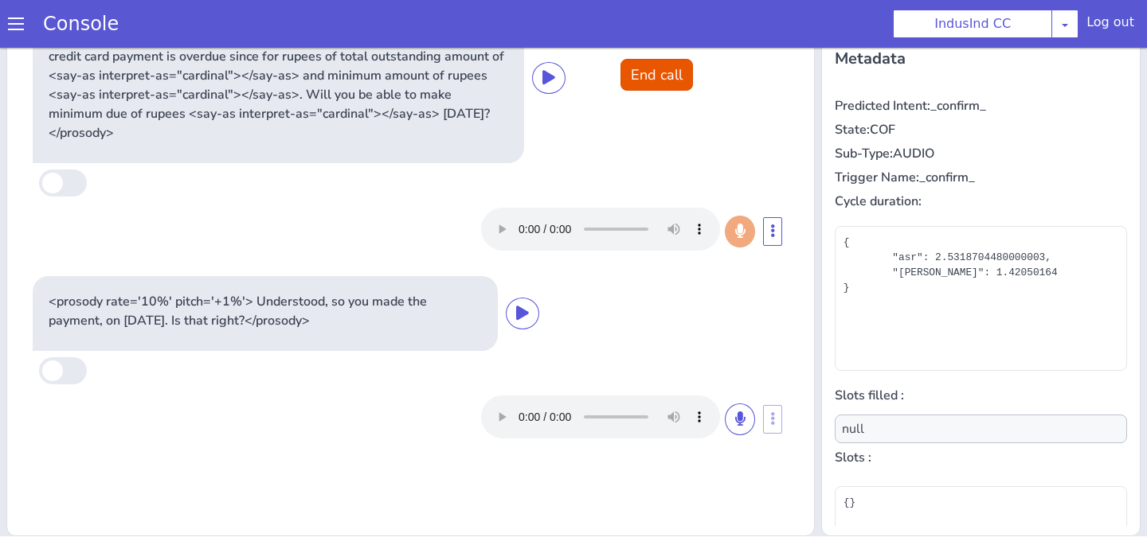
type input "payment_datetime"
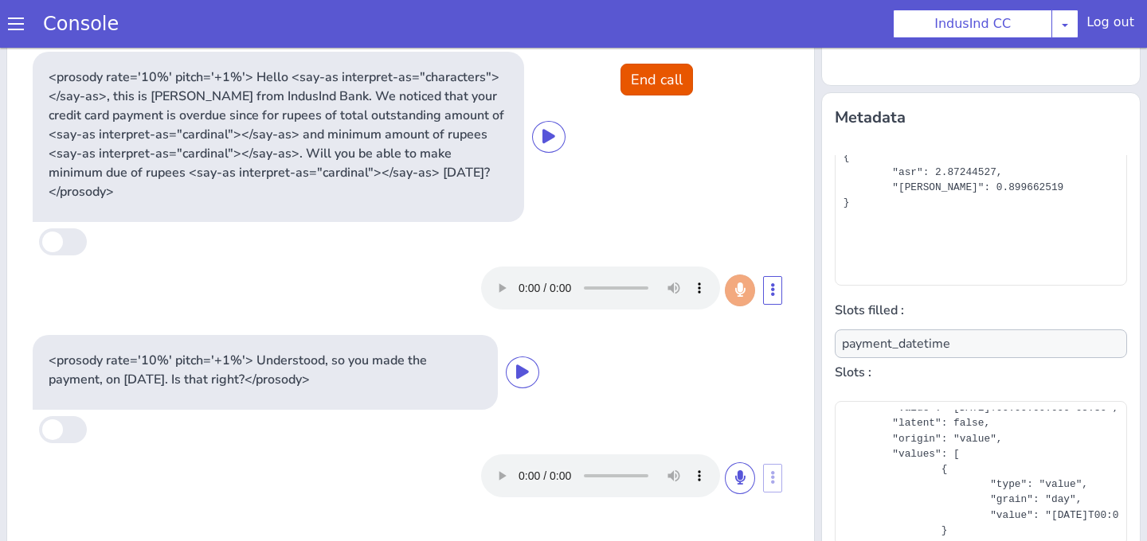
scroll to position [423, 0]
click at [662, 79] on button "End call" at bounding box center [656, 80] width 72 height 32
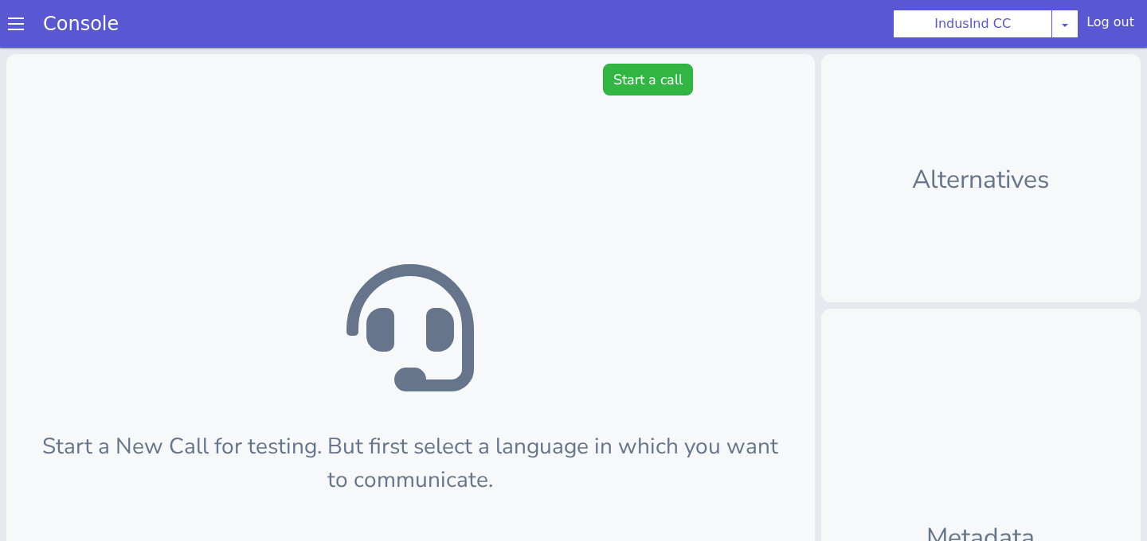
scroll to position [5, 0]
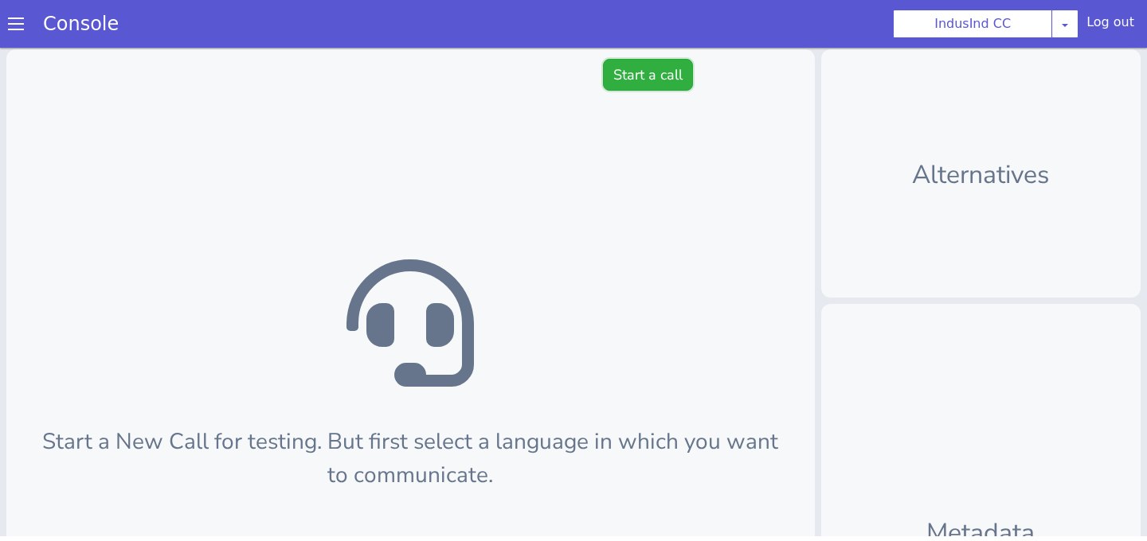
click at [635, 74] on button "Start a call" at bounding box center [648, 75] width 90 height 32
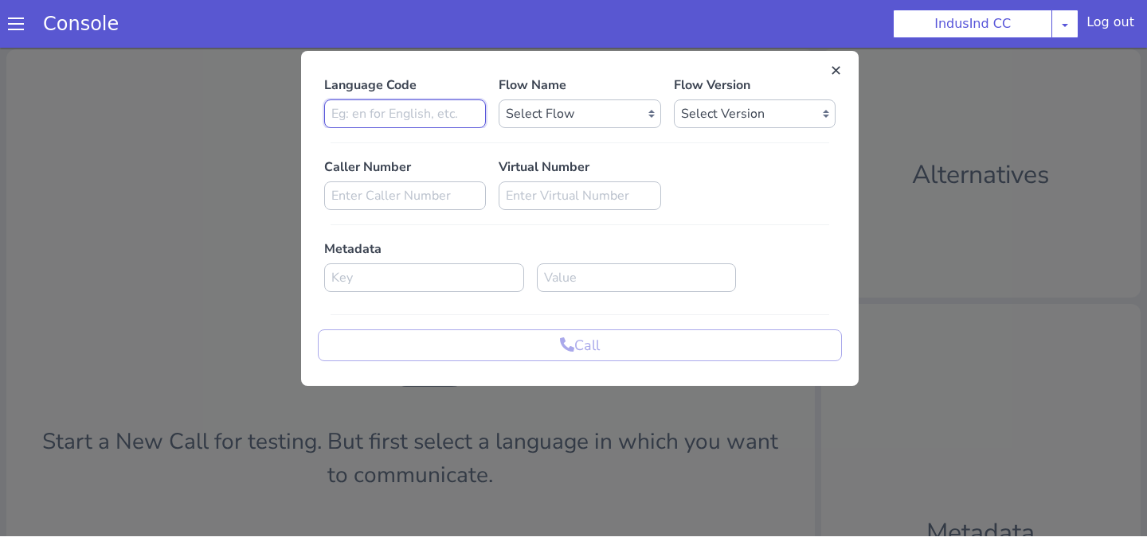
click at [438, 115] on input at bounding box center [405, 114] width 162 height 29
type input "en"
click at [581, 125] on select "Select Flow Indusind Complaint Indusind Credit Card Welcome Calling Indusind- […" at bounding box center [579, 114] width 162 height 29
select select "4a2d8165-17c6-459f-be1f-997dc015b7fb"
click at [498, 100] on select "Select Flow Indusind Complaint Indusind Credit Card Welcome Calling Indusind- […" at bounding box center [579, 114] width 162 height 29
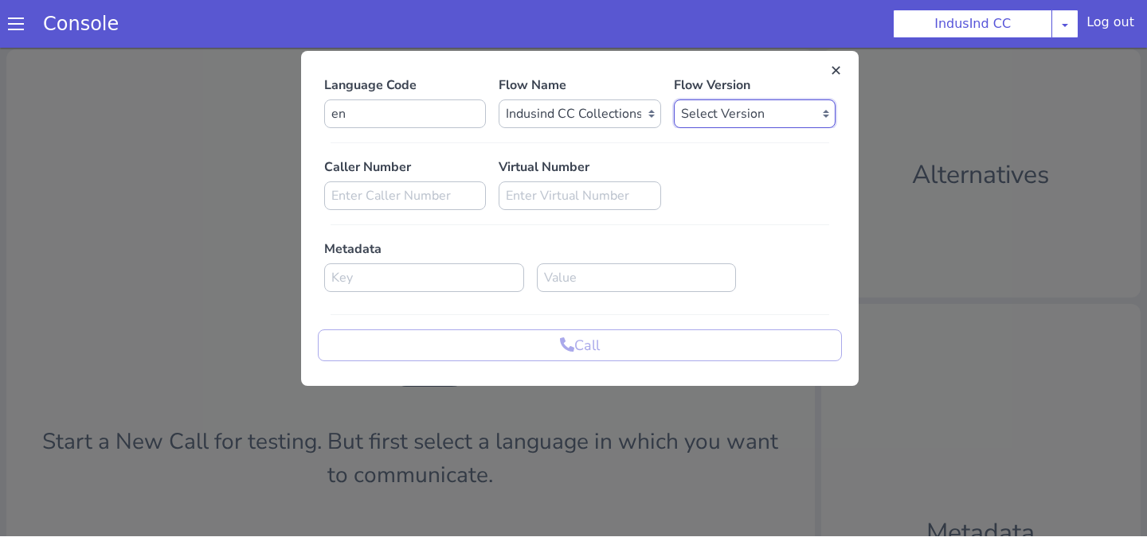
click at [710, 115] on select "Select Version 0.0.80 0.0.79 0.0.78 0.0.77 0.0.76 0.0.75 0.0.74 0.0.73 0.0.72 0…" at bounding box center [755, 114] width 162 height 29
select select "0.0.80"
click at [674, 100] on select "Select Version 0.0.80 0.0.79 0.0.78 0.0.77 0.0.76 0.0.75 0.0.74 0.0.73 0.0.72 0…" at bounding box center [755, 114] width 162 height 29
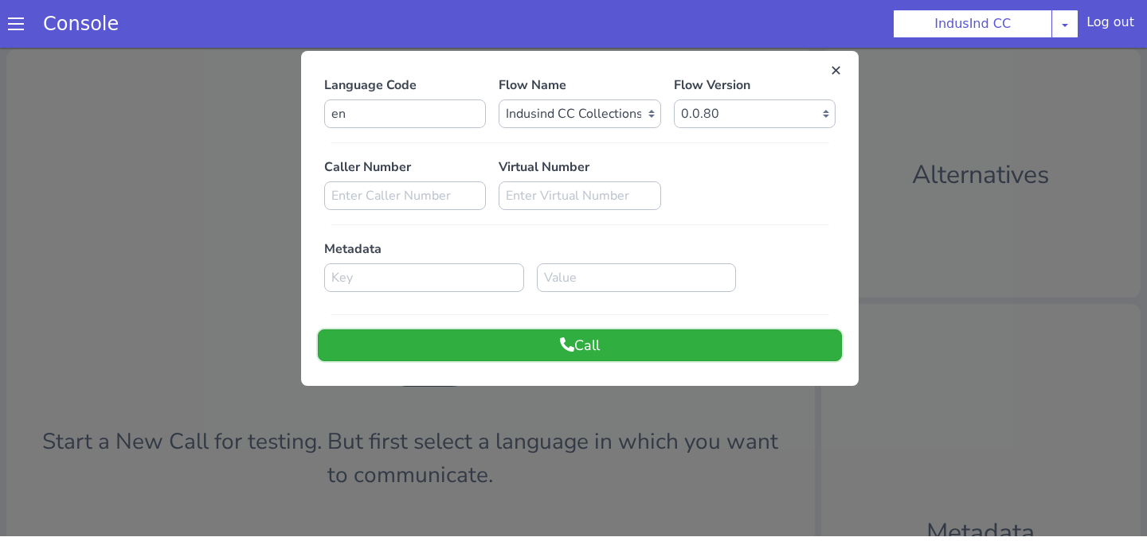
click at [620, 349] on button "Call" at bounding box center [580, 346] width 524 height 32
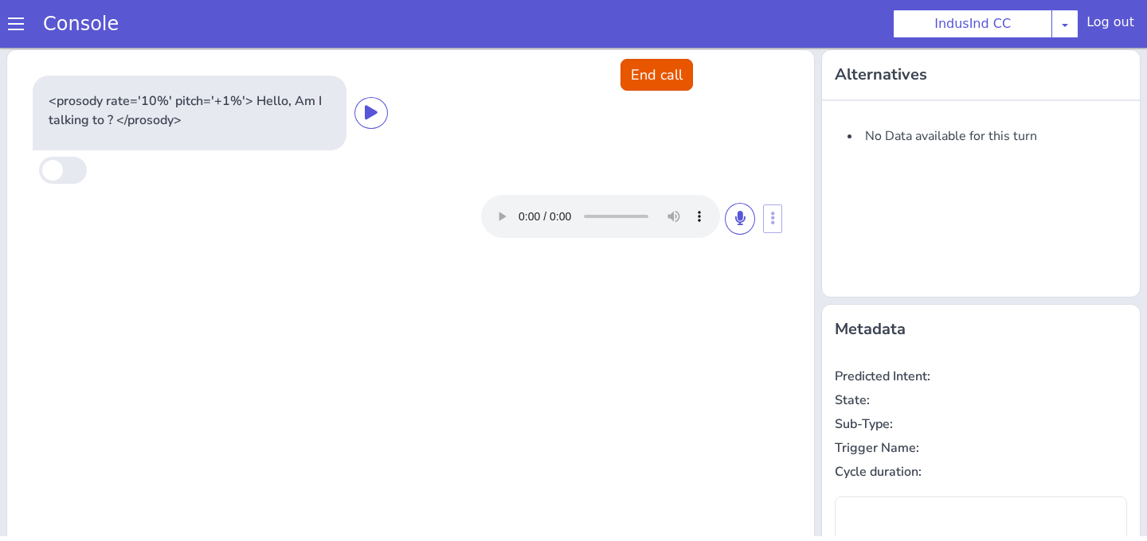
click at [726, 231] on div at bounding box center [618, 216] width 274 height 43
click at [735, 229] on button at bounding box center [740, 219] width 30 height 32
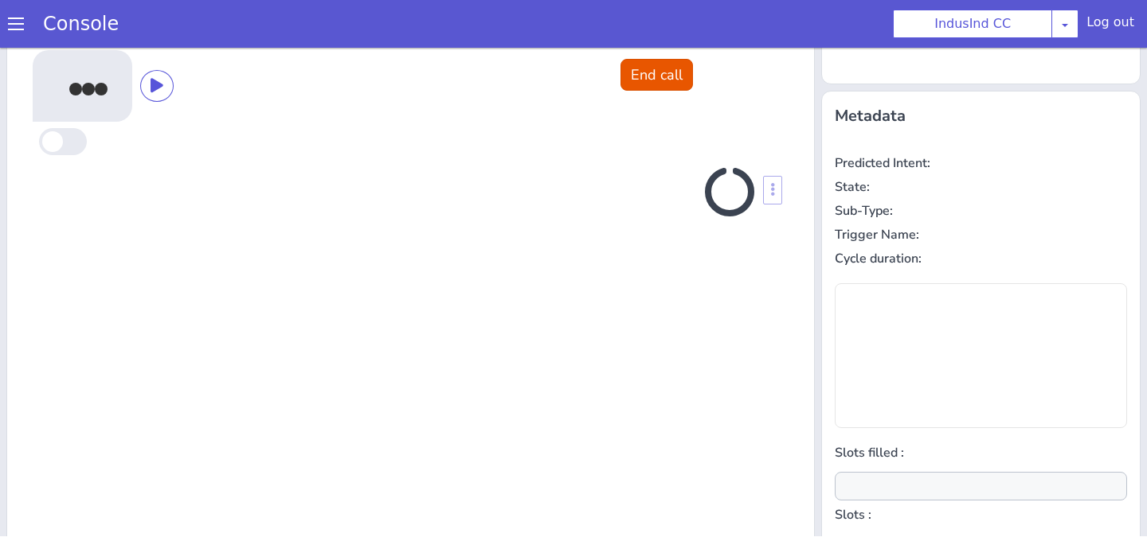
scroll to position [214, 0]
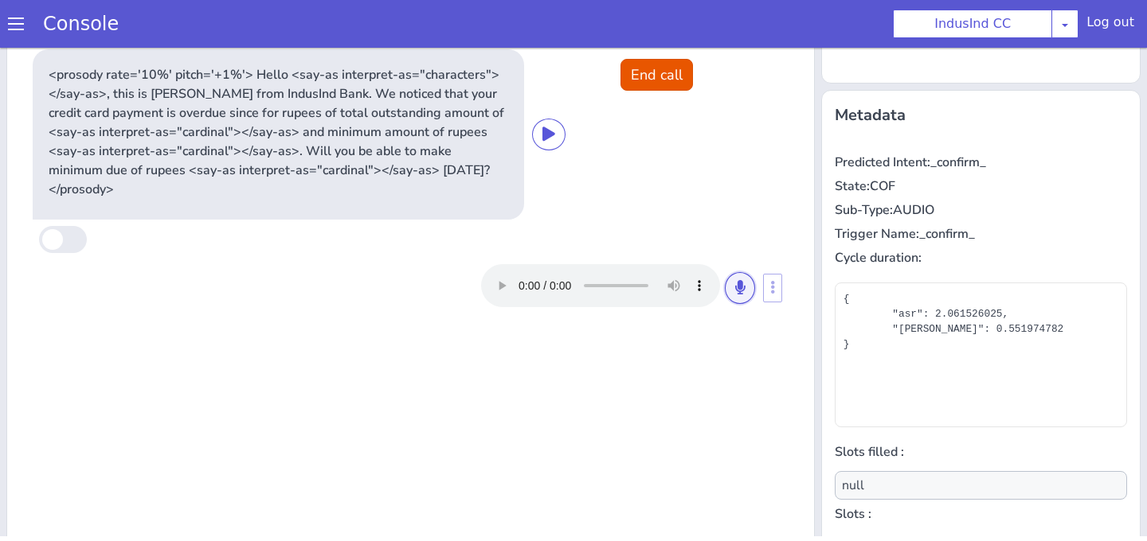
click at [745, 272] on button at bounding box center [740, 288] width 30 height 32
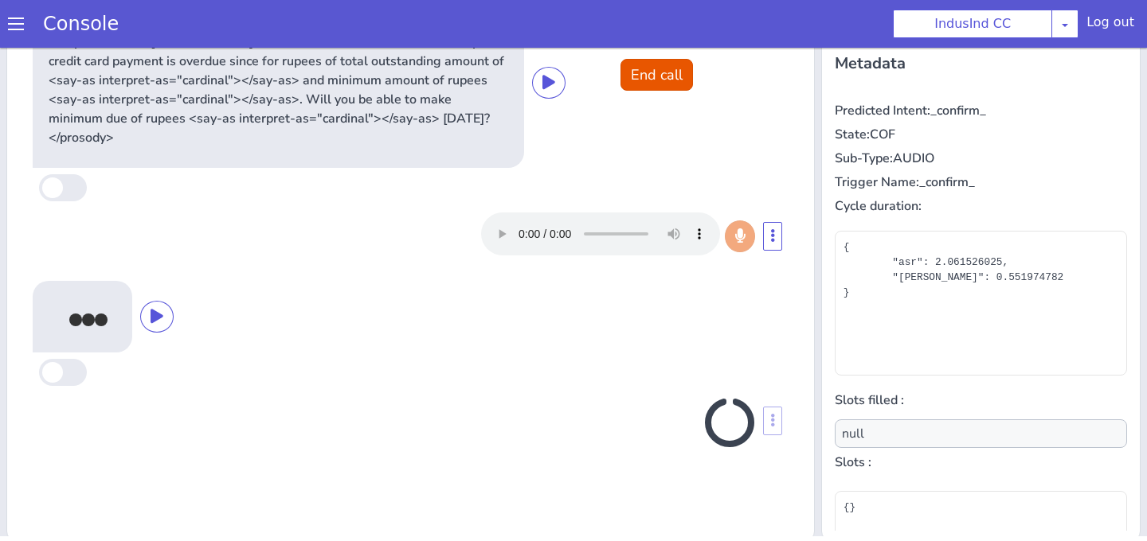
scroll to position [271, 0]
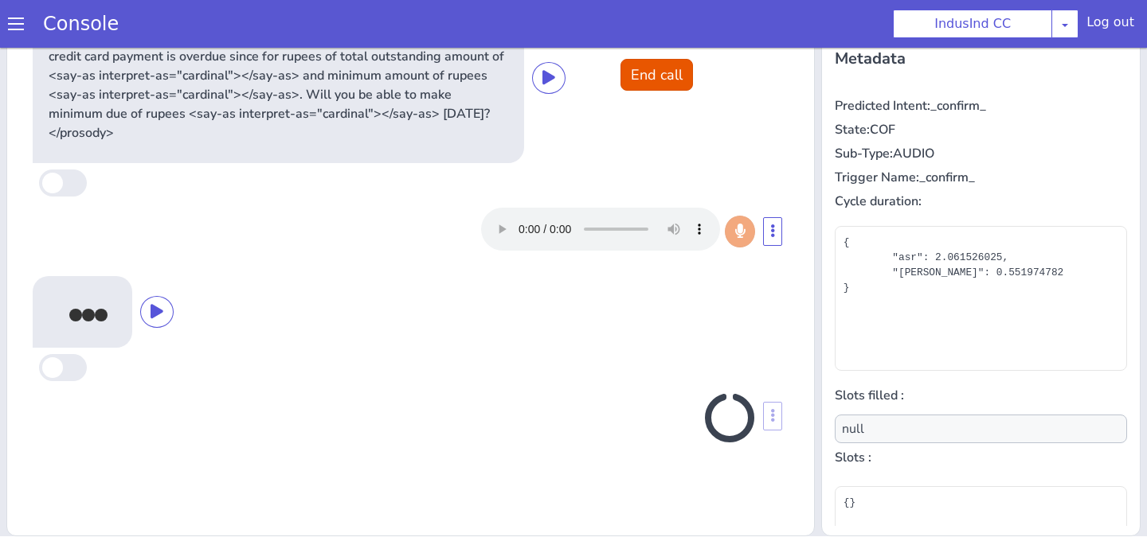
type input "payment_datetime"
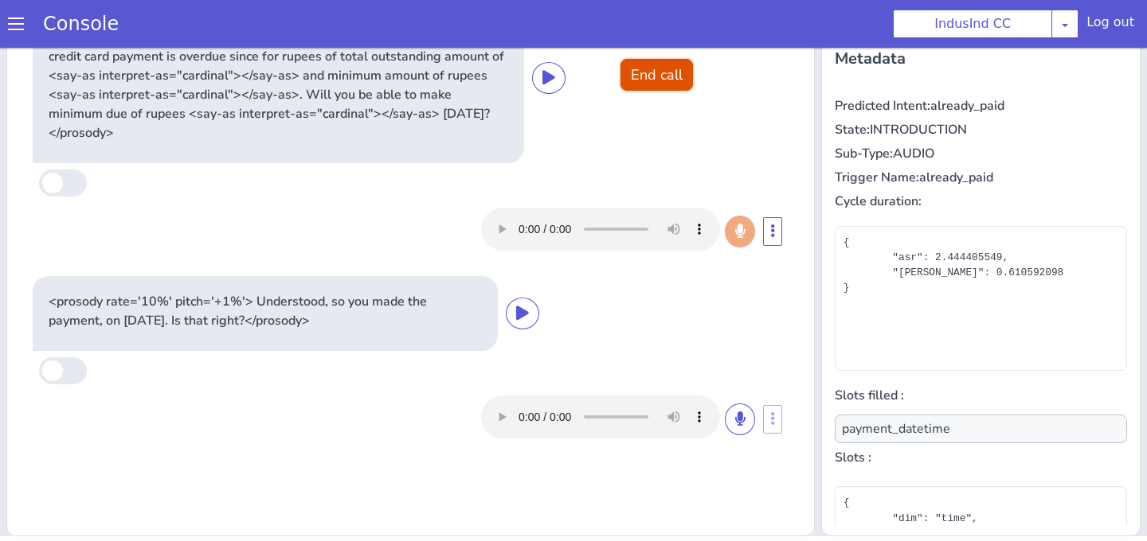
click at [643, 62] on button "End call" at bounding box center [656, 75] width 72 height 32
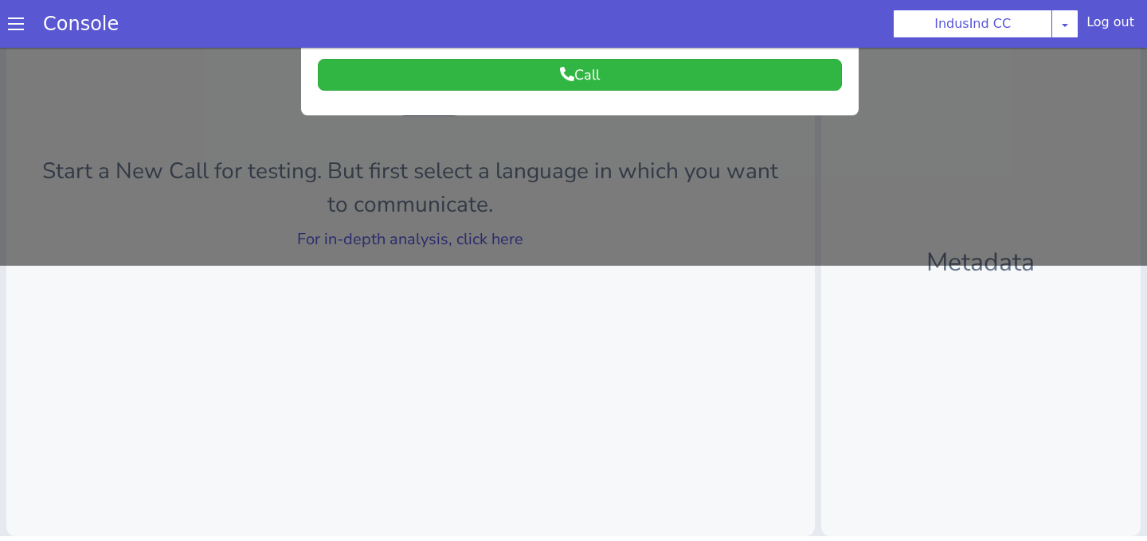
click at [714, 174] on div at bounding box center [573, 19] width 1147 height 494
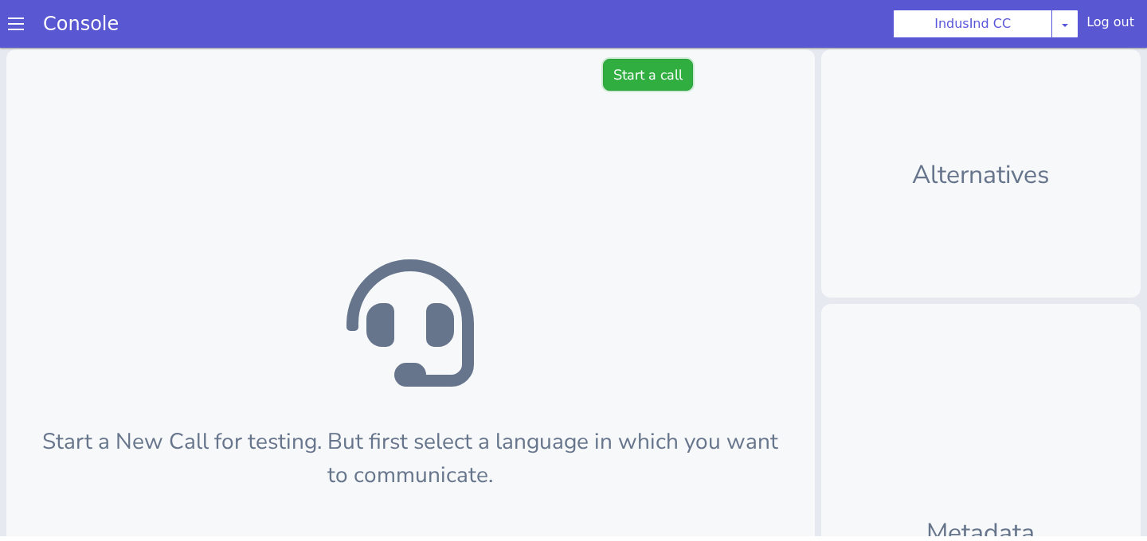
click at [654, 85] on button "Start a call" at bounding box center [648, 75] width 90 height 32
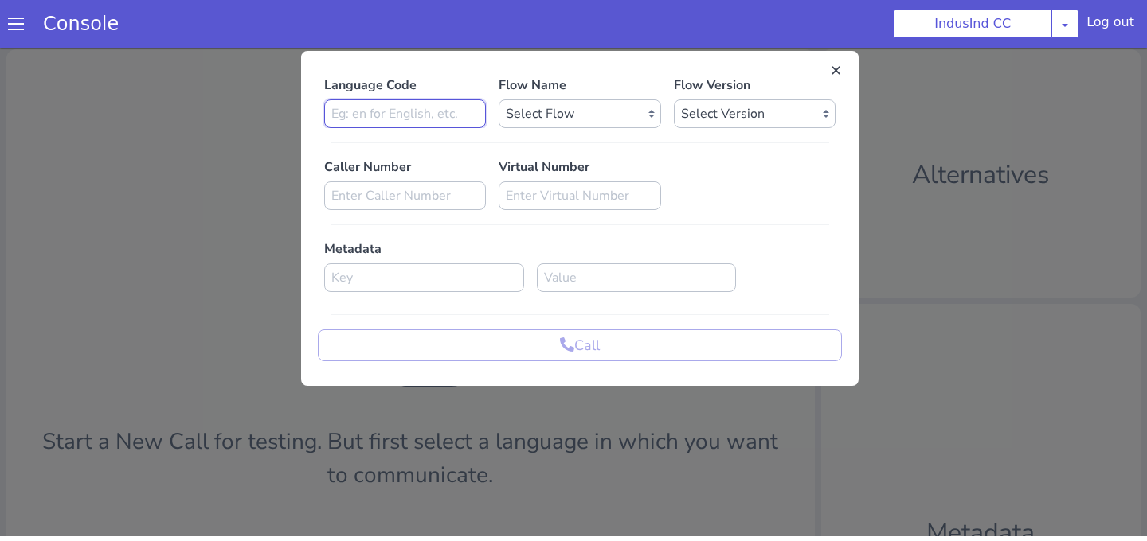
click at [448, 115] on input at bounding box center [405, 114] width 162 height 29
type input "en"
click at [541, 118] on select "Select Flow Indusind Complaint Indusind Credit Card Welcome Calling Indusind- […" at bounding box center [579, 114] width 162 height 29
select select "4a2d8165-17c6-459f-be1f-997dc015b7fb"
click at [498, 100] on select "Select Flow Indusind Complaint Indusind Credit Card Welcome Calling Indusind- […" at bounding box center [579, 114] width 162 height 29
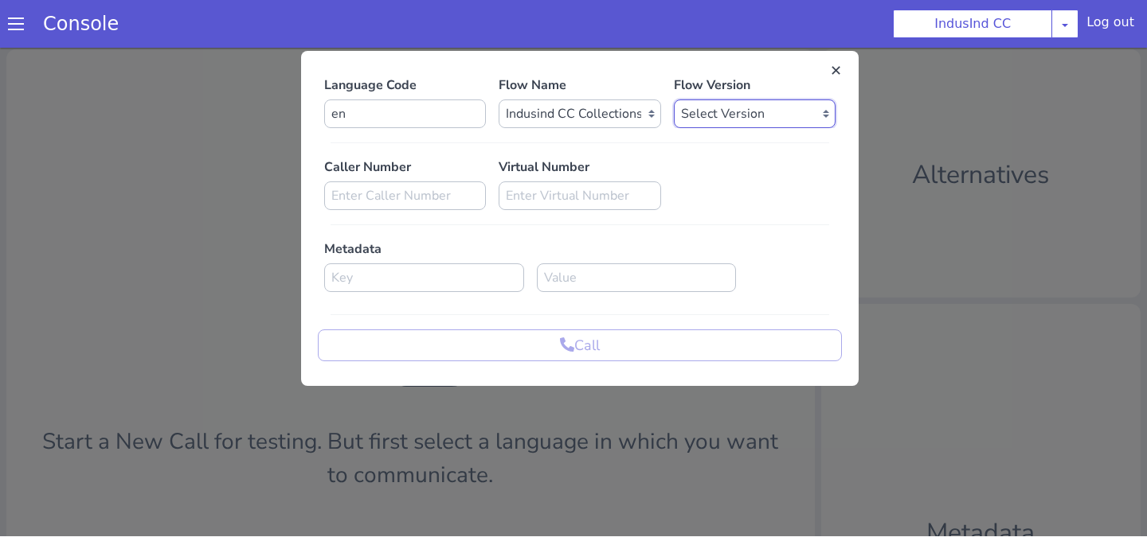
click at [775, 100] on select "Select Version 0.0.80 0.0.79 0.0.78 0.0.77 0.0.76 0.0.75 0.0.74 0.0.73 0.0.72 0…" at bounding box center [755, 114] width 162 height 29
select select "0.0.80"
click at [674, 100] on select "Select Version 0.0.80 0.0.79 0.0.78 0.0.77 0.0.76 0.0.75 0.0.74 0.0.73 0.0.72 0…" at bounding box center [755, 114] width 162 height 29
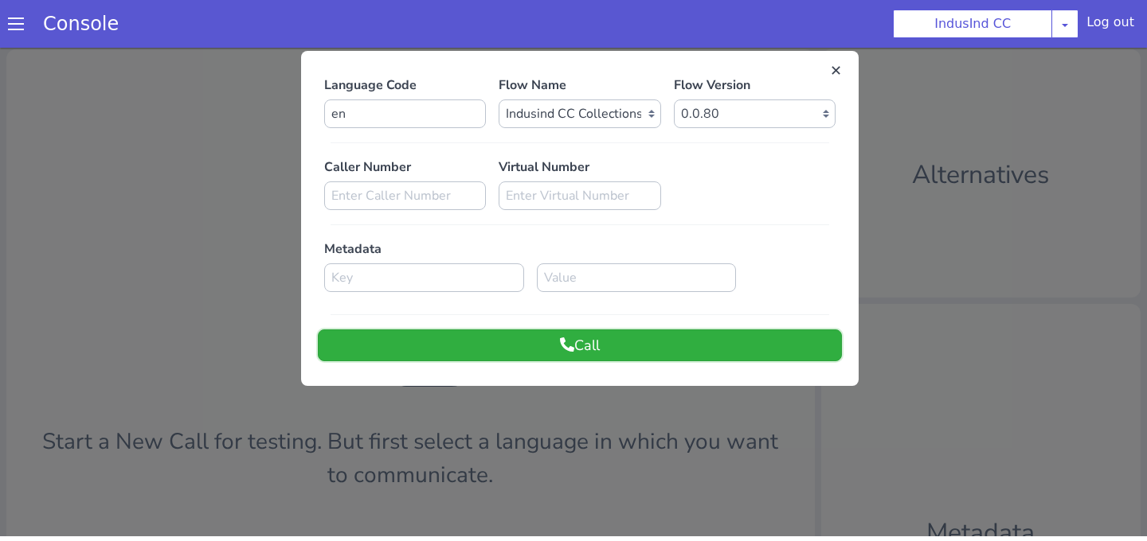
click at [628, 340] on button "Call" at bounding box center [580, 346] width 524 height 32
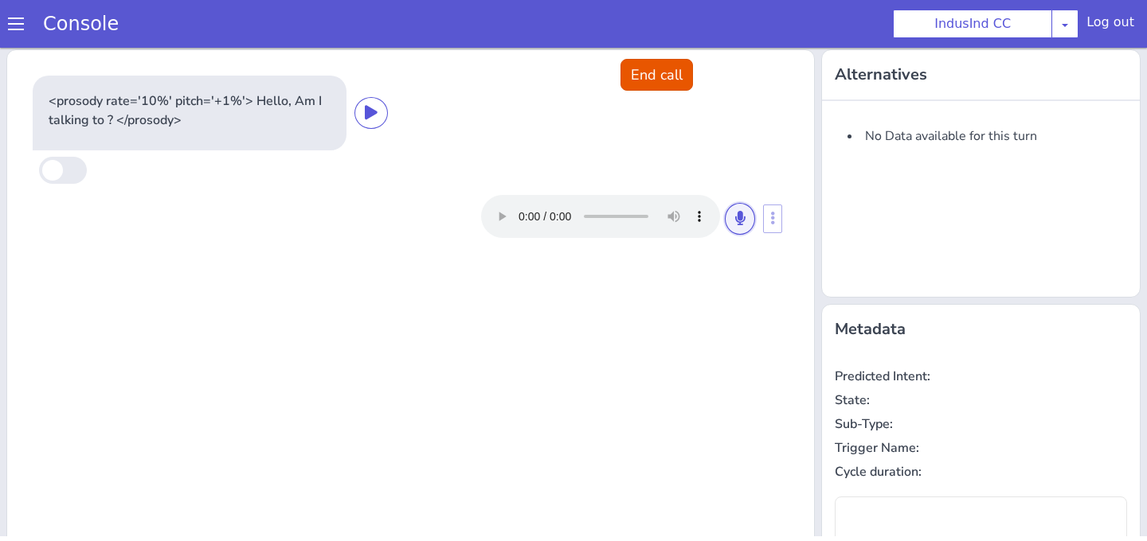
click at [742, 218] on icon at bounding box center [740, 218] width 10 height 14
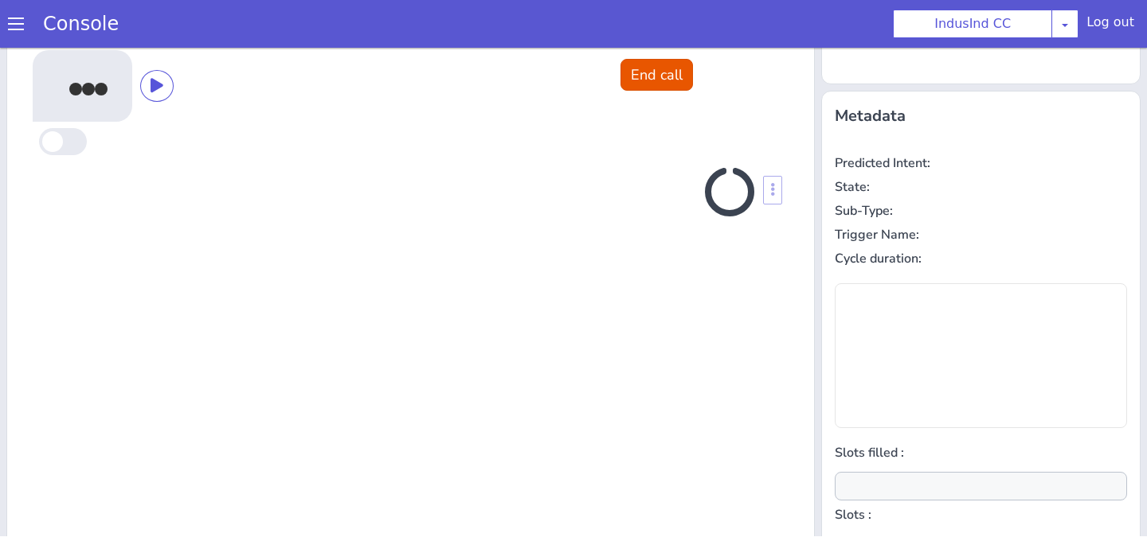
scroll to position [214, 0]
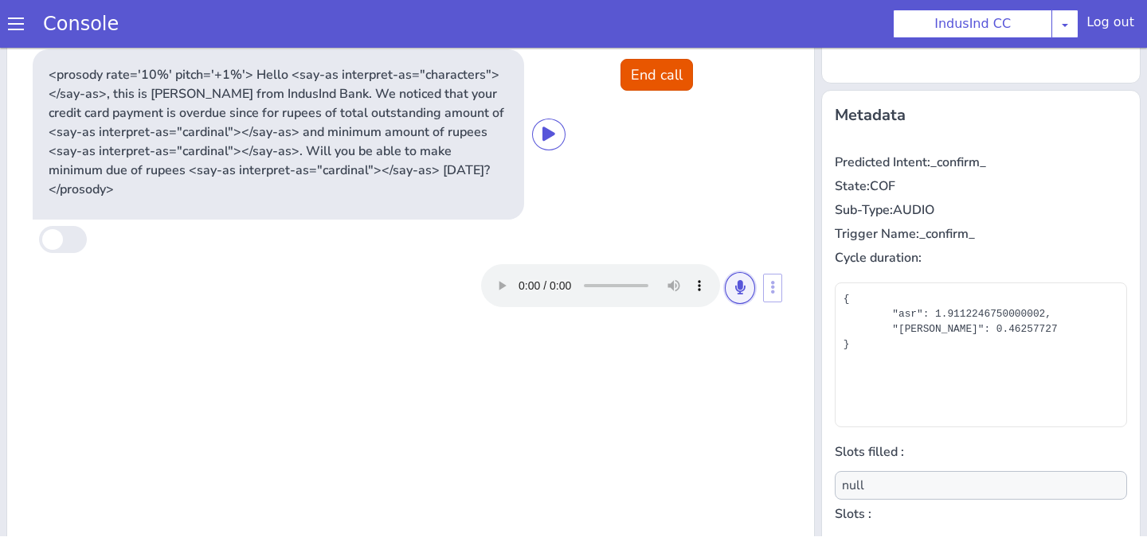
click at [725, 272] on button at bounding box center [740, 288] width 30 height 32
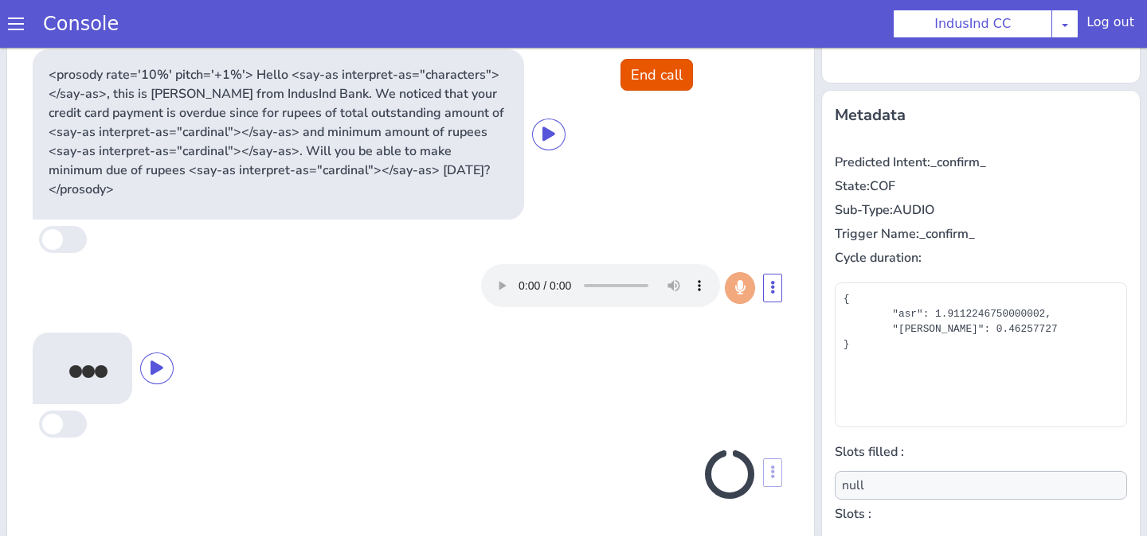
scroll to position [271, 0]
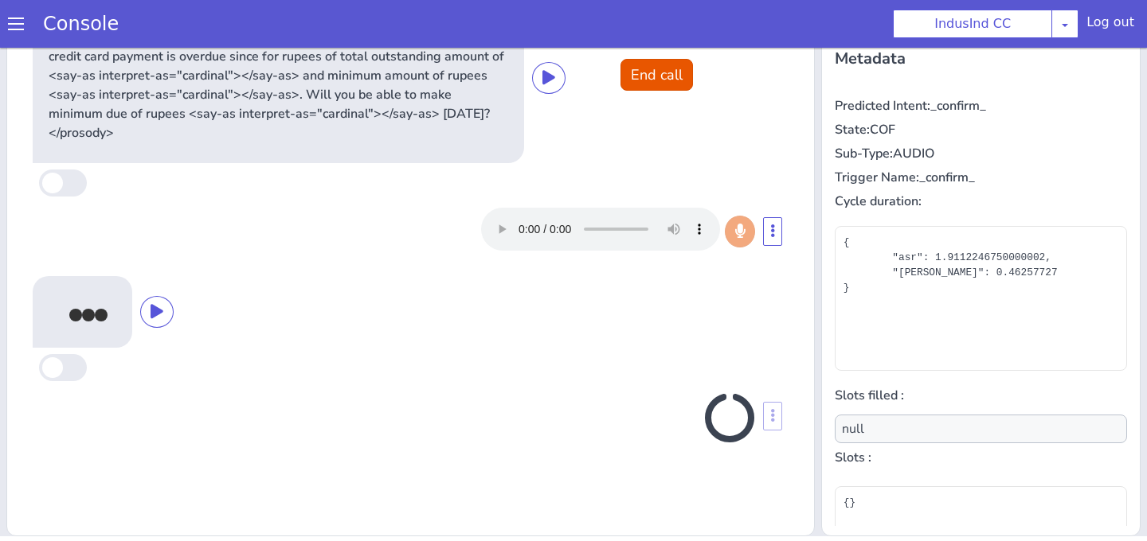
type input "payment_datetime"
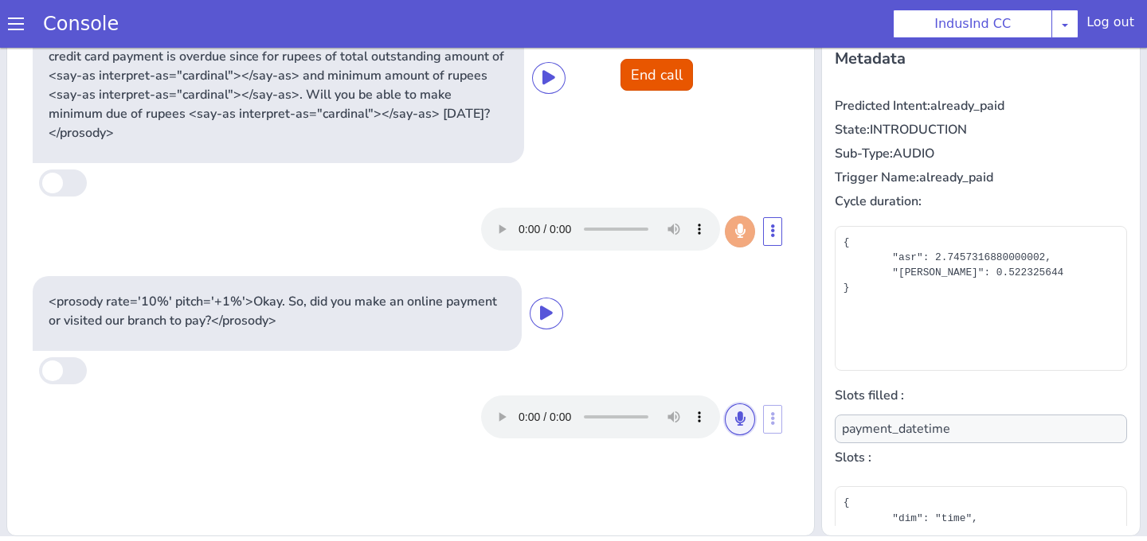
click at [735, 408] on button at bounding box center [740, 420] width 30 height 32
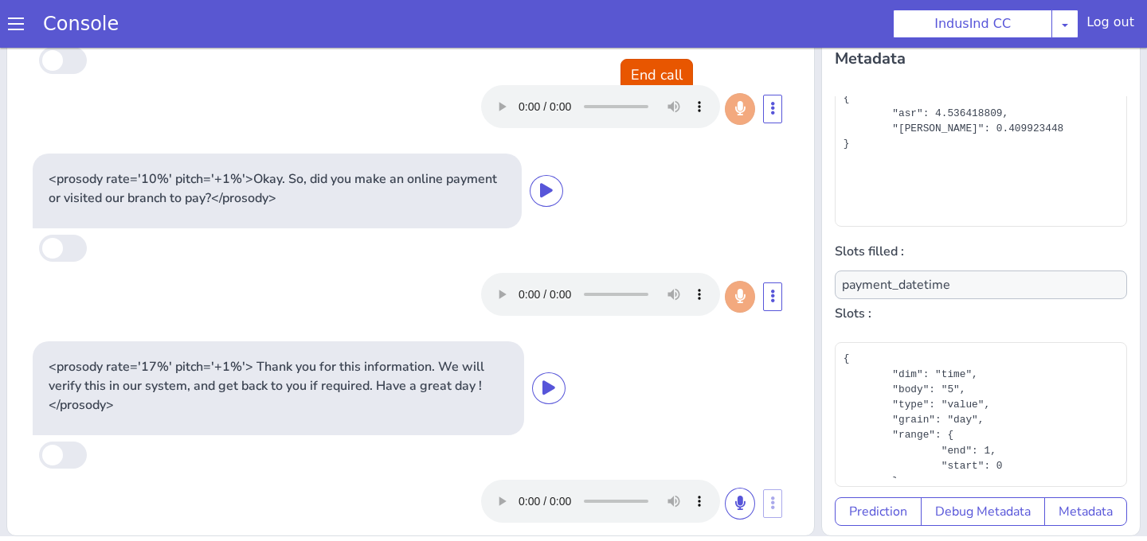
scroll to position [0, 0]
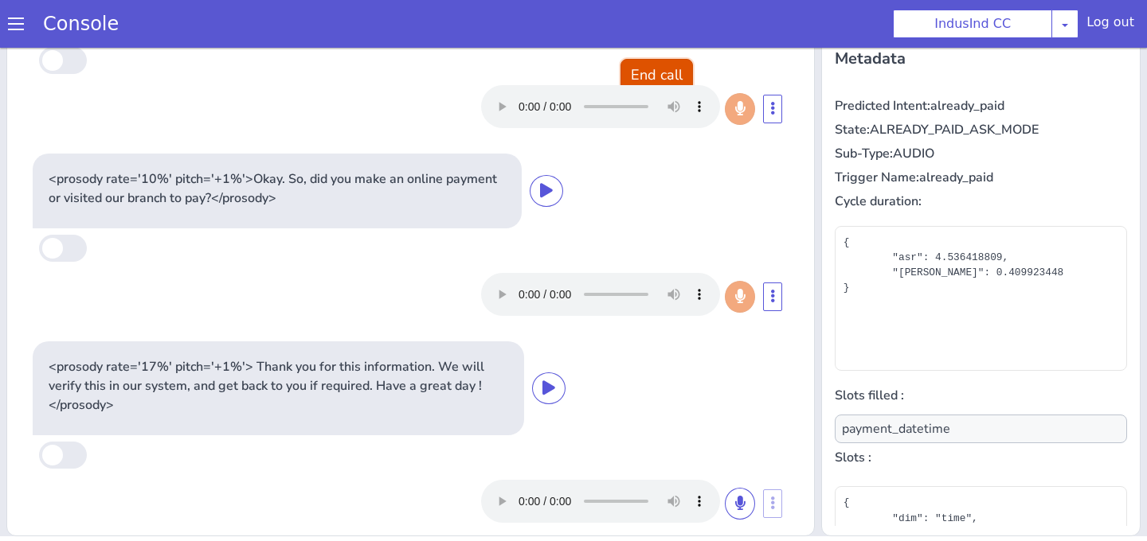
click at [630, 59] on button "End call" at bounding box center [656, 75] width 72 height 32
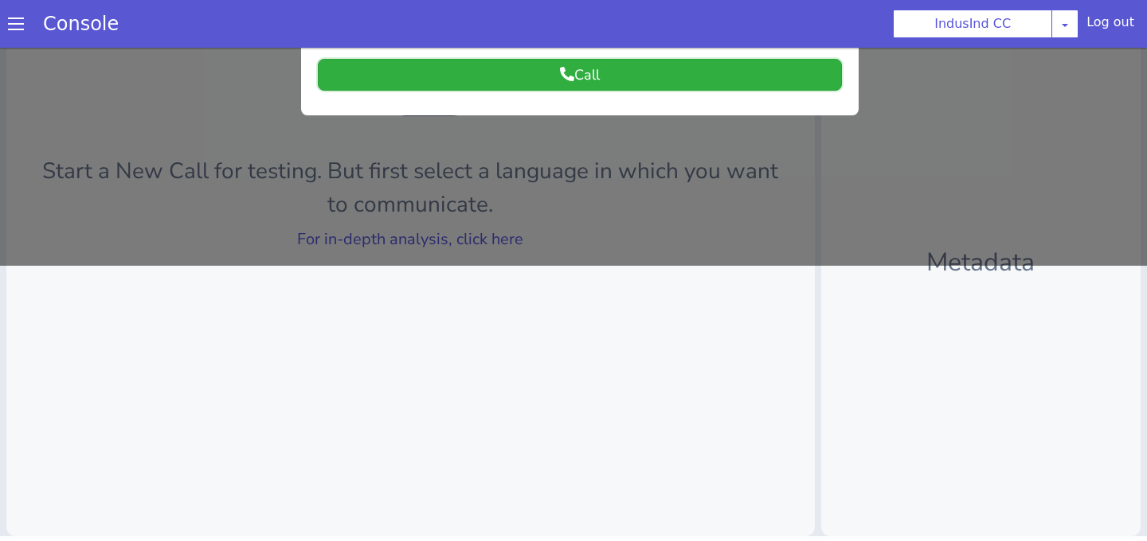
click at [627, 71] on button "Call" at bounding box center [580, 75] width 524 height 32
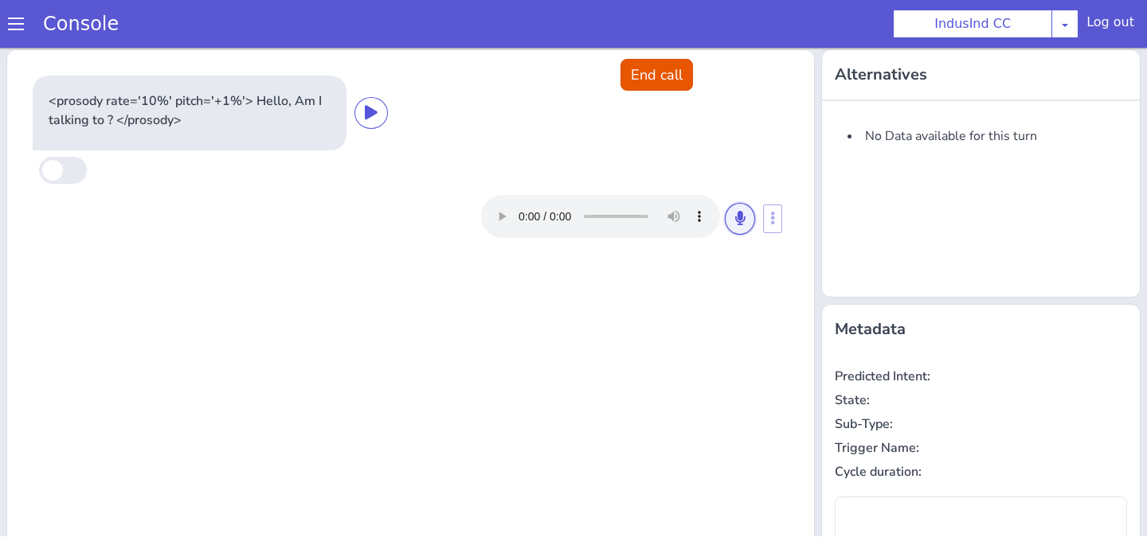
click at [731, 217] on button at bounding box center [740, 219] width 30 height 32
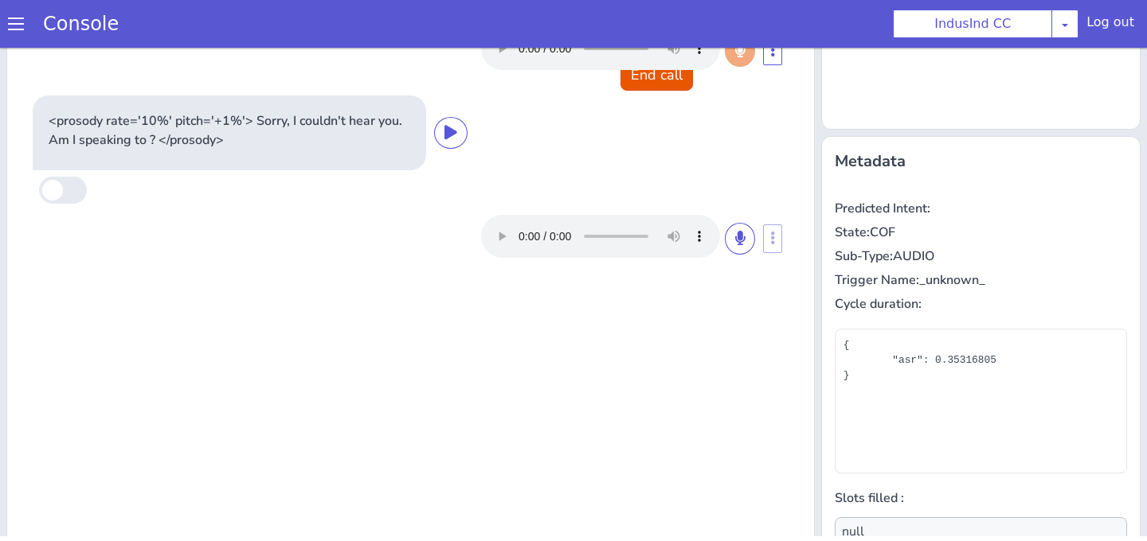
scroll to position [160, 0]
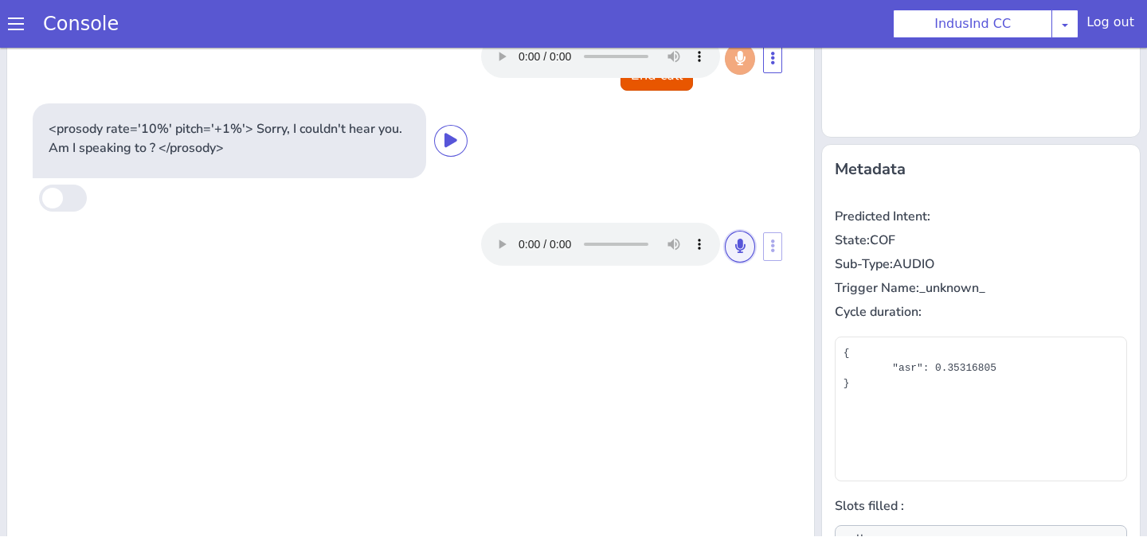
click at [747, 236] on button at bounding box center [740, 247] width 30 height 32
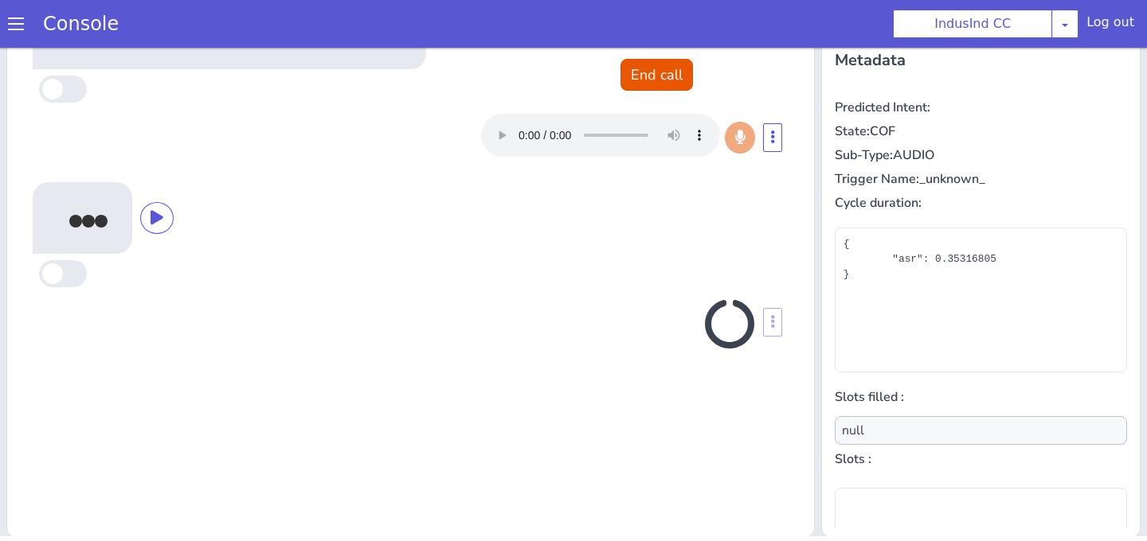
scroll to position [271, 0]
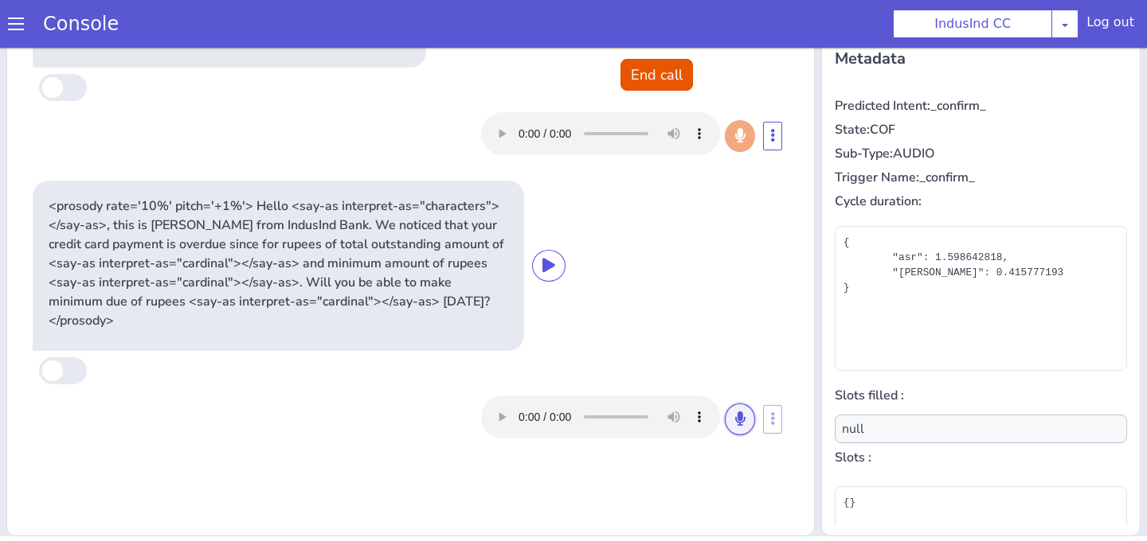
click at [748, 408] on button at bounding box center [740, 420] width 30 height 32
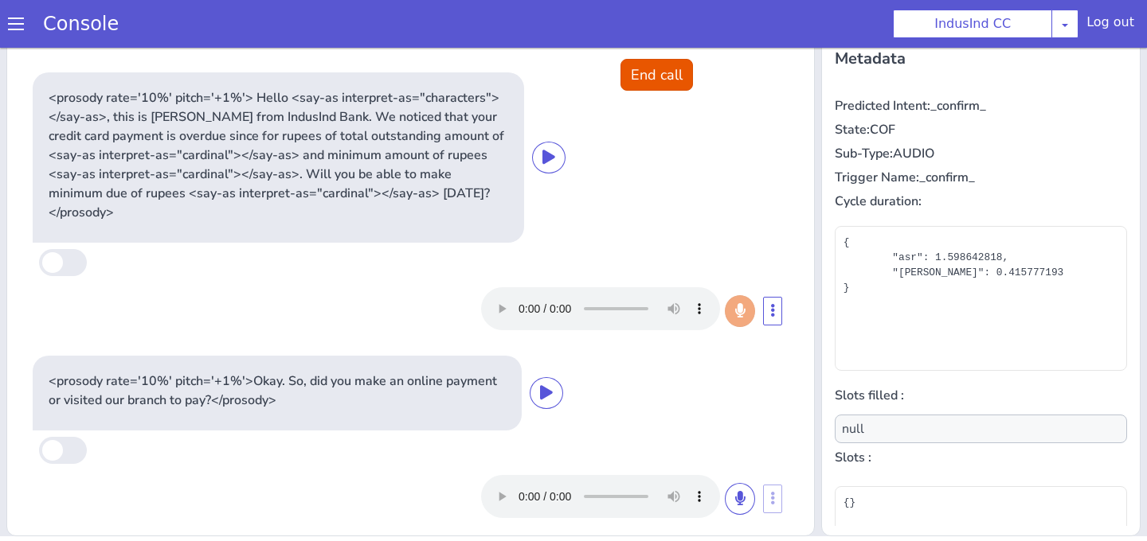
scroll to position [104, 0]
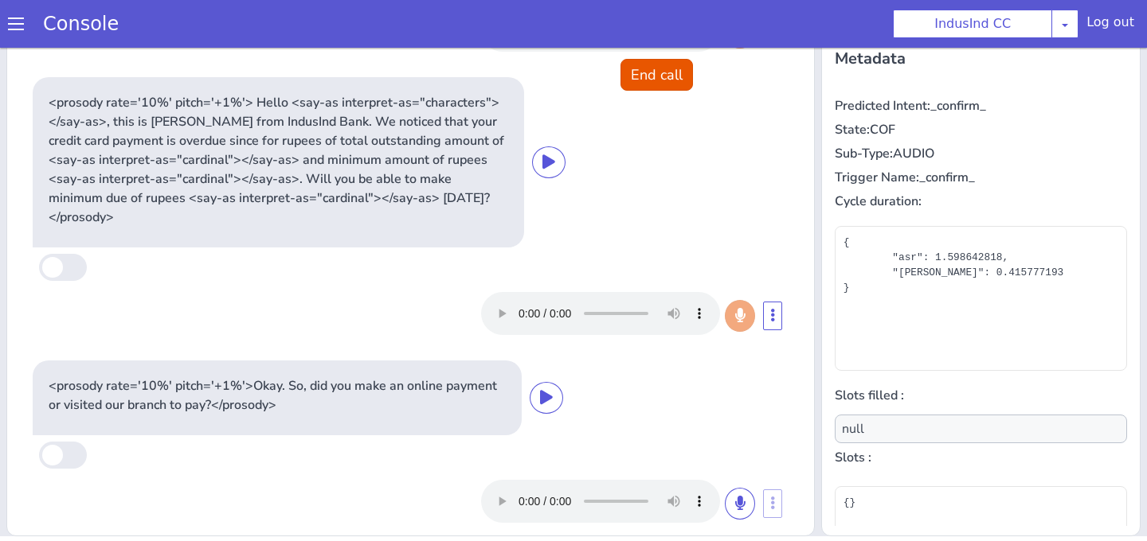
type input "payment_datetime,payment_mode"
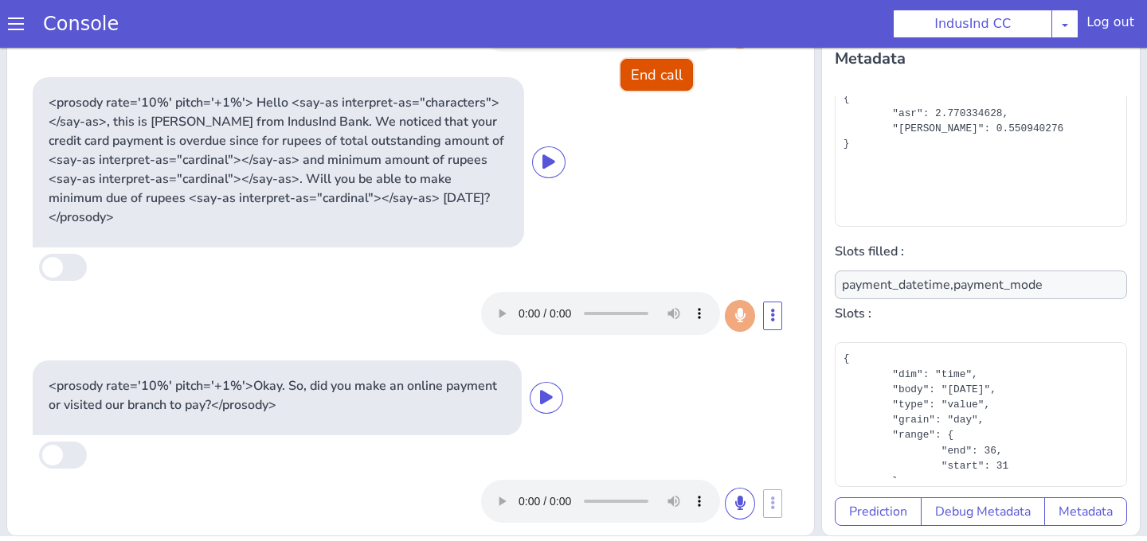
click at [663, 77] on button "End call" at bounding box center [656, 75] width 72 height 32
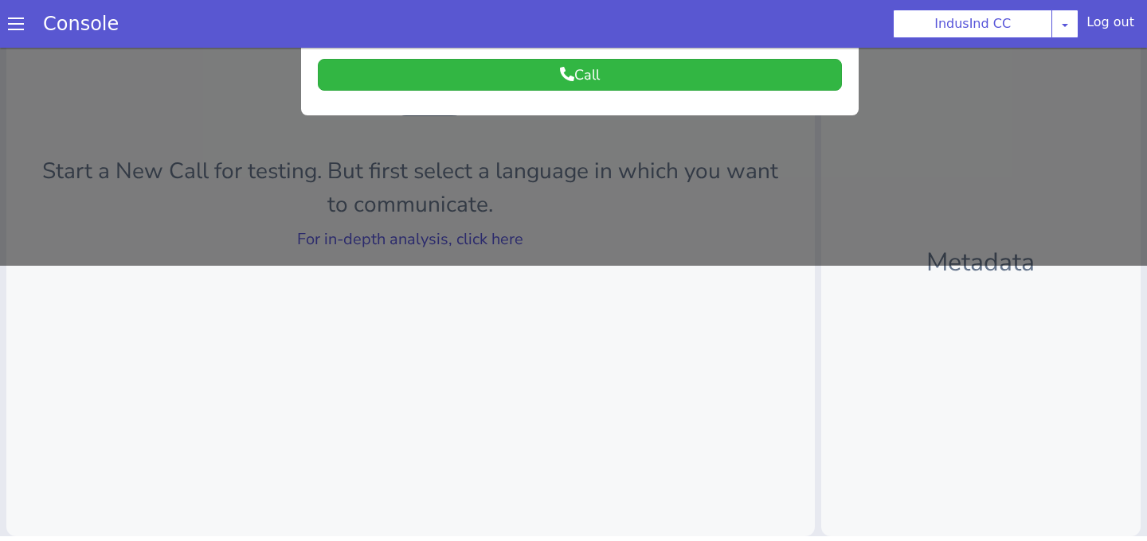
click at [566, 221] on div at bounding box center [573, 19] width 1147 height 494
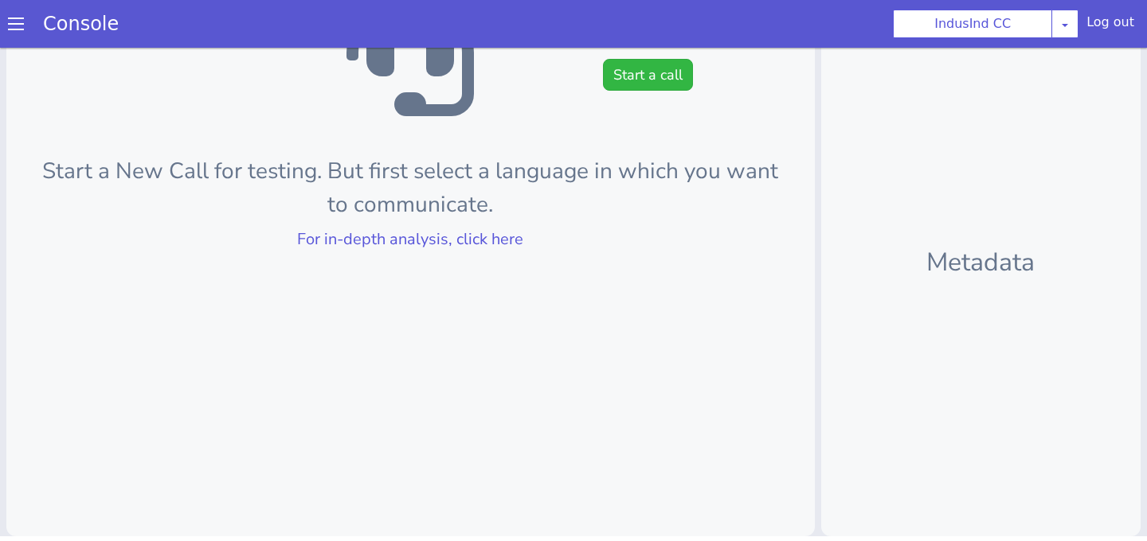
scroll to position [0, 0]
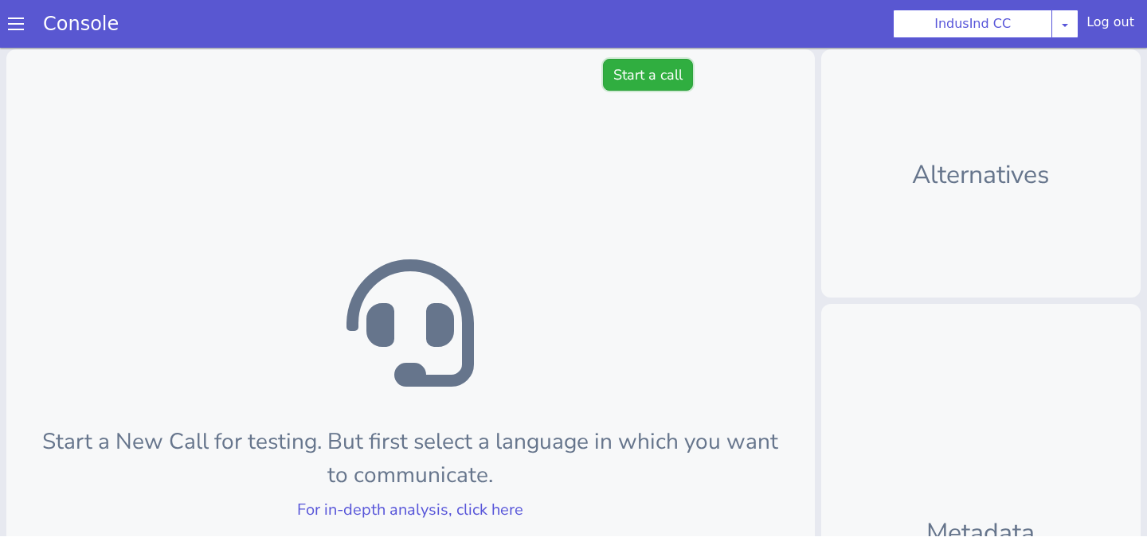
click at [631, 84] on button "Start a call" at bounding box center [648, 75] width 90 height 32
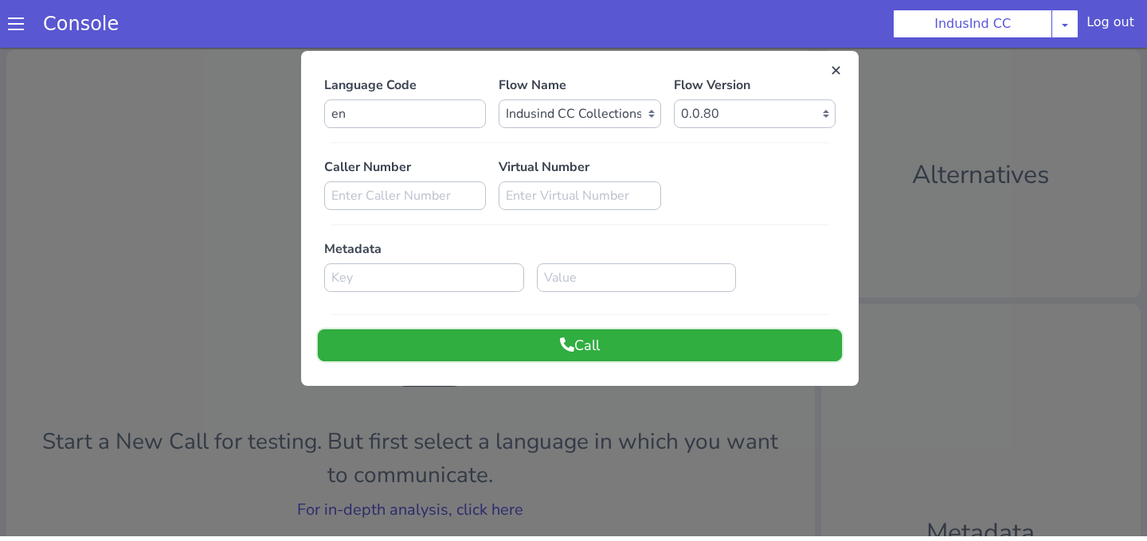
click at [533, 338] on button "Call" at bounding box center [580, 346] width 524 height 32
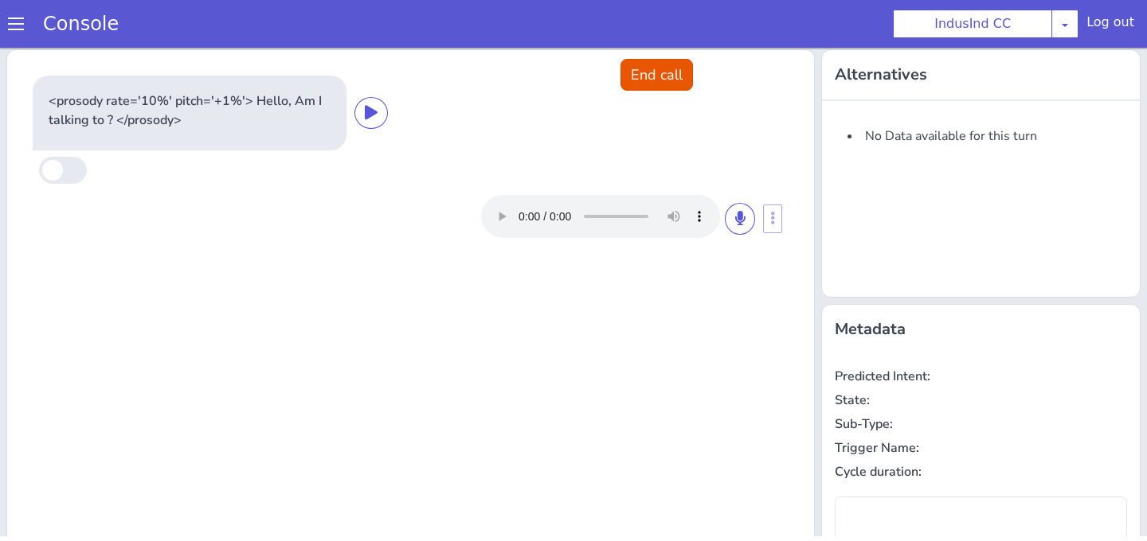
click at [742, 235] on div at bounding box center [618, 216] width 274 height 43
click at [742, 228] on button at bounding box center [740, 219] width 30 height 32
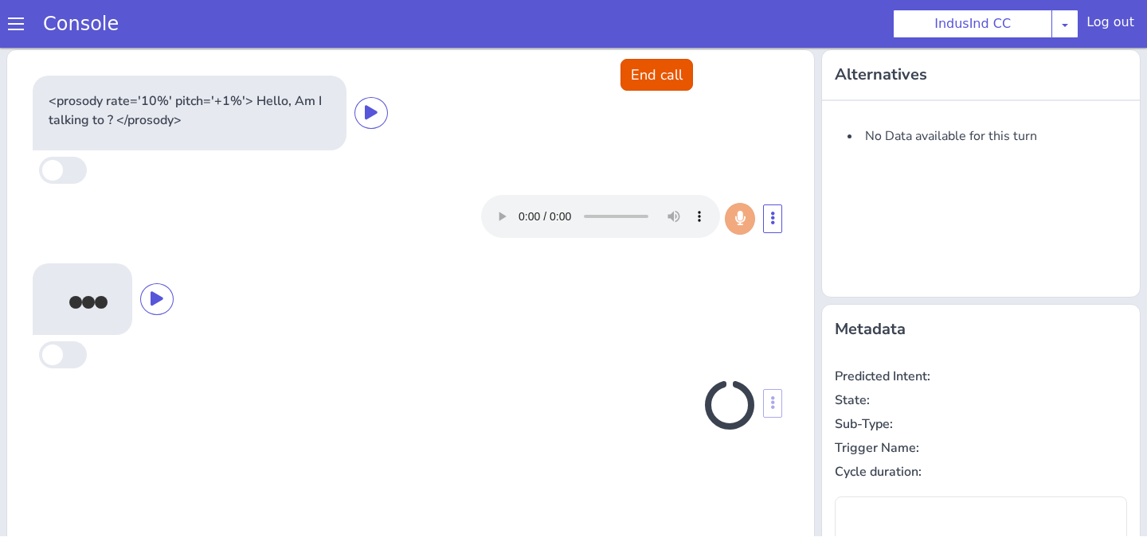
type input "null"
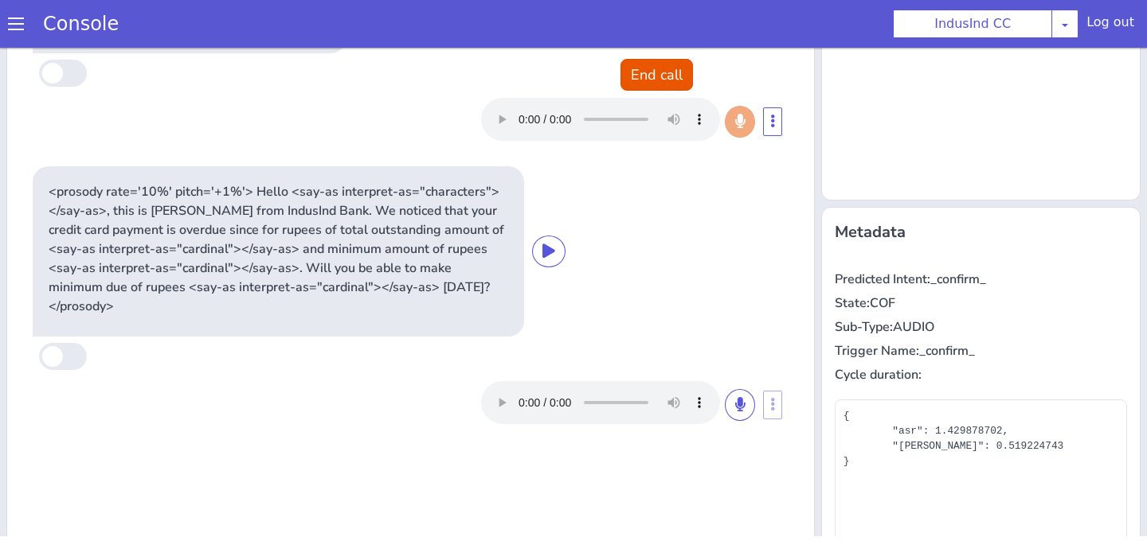
scroll to position [107, 0]
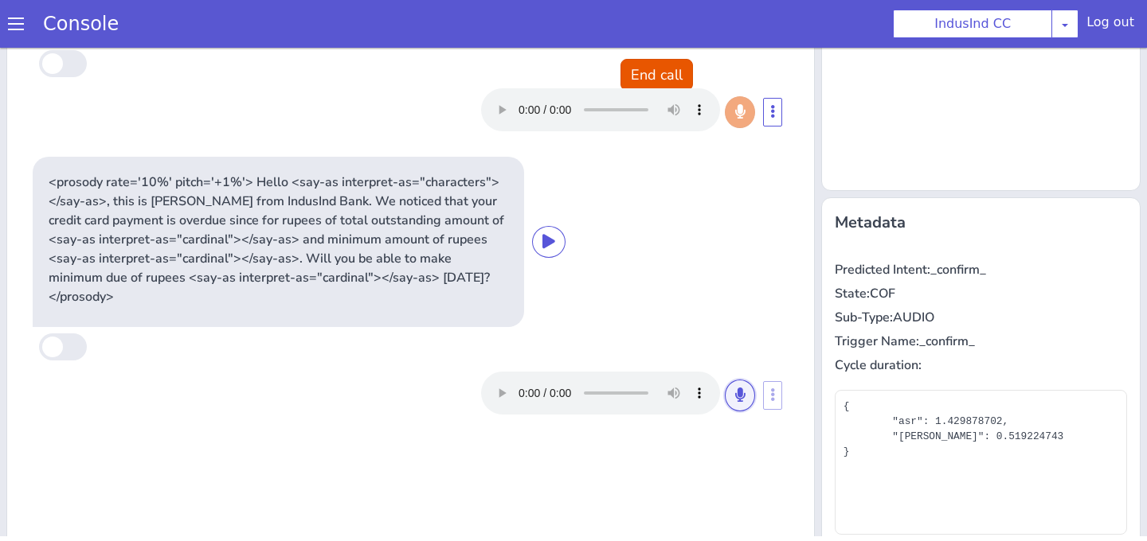
click at [741, 388] on icon at bounding box center [740, 395] width 10 height 14
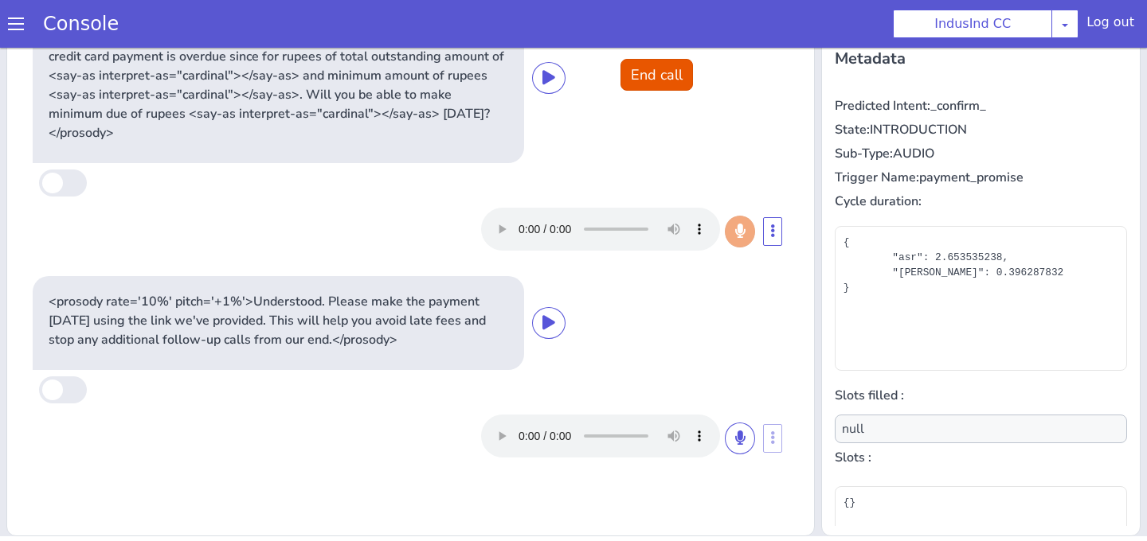
scroll to position [0, 0]
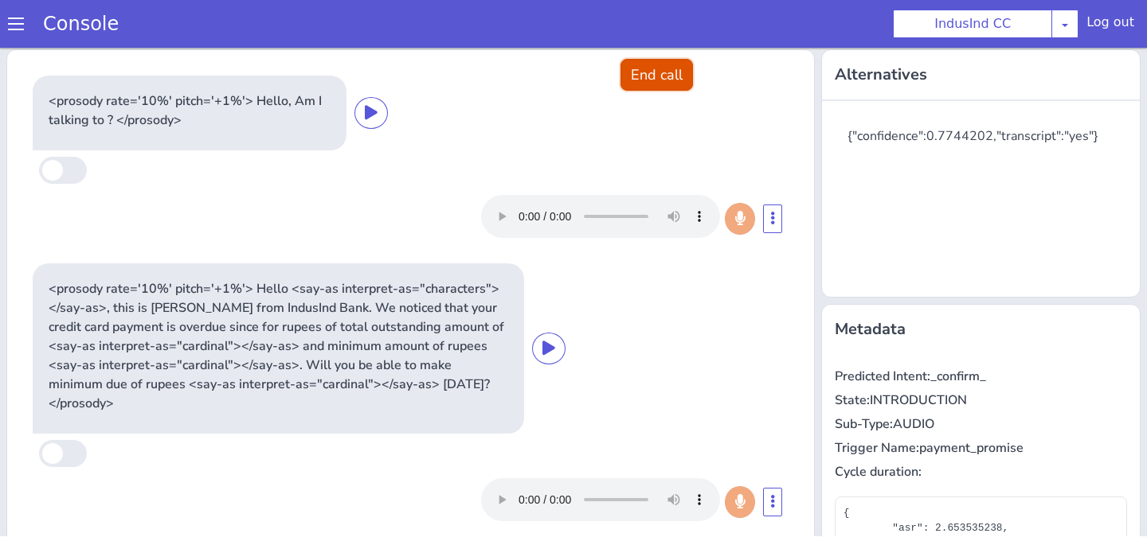
click at [647, 90] on button "End call" at bounding box center [656, 75] width 72 height 32
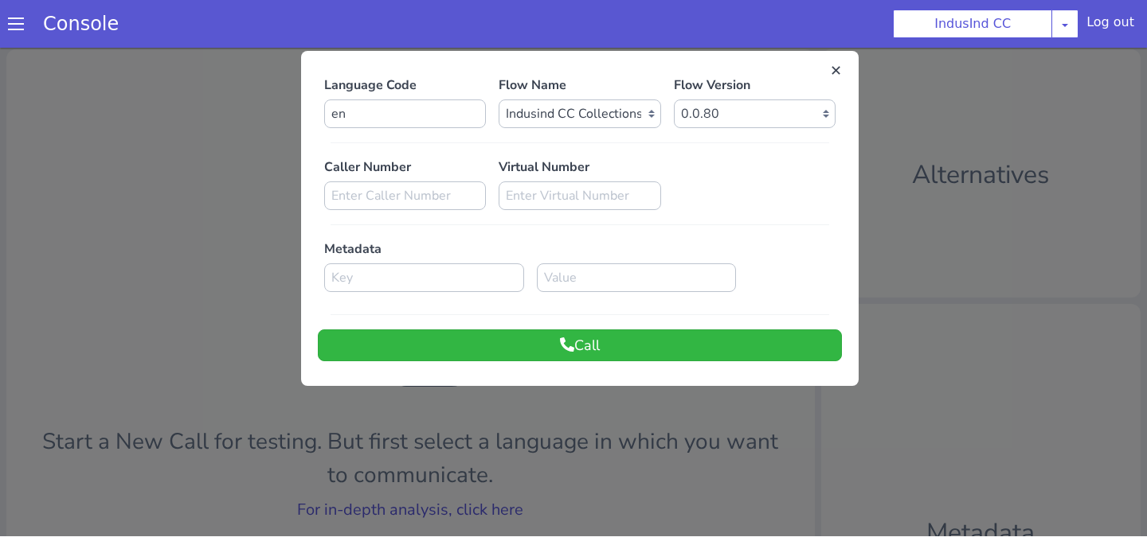
click at [396, 327] on div "Language Code en Flow Name Select Flow Indusind Complaint Indusind Credit Card …" at bounding box center [580, 219] width 524 height 286
click at [397, 334] on button "Call" at bounding box center [580, 346] width 524 height 32
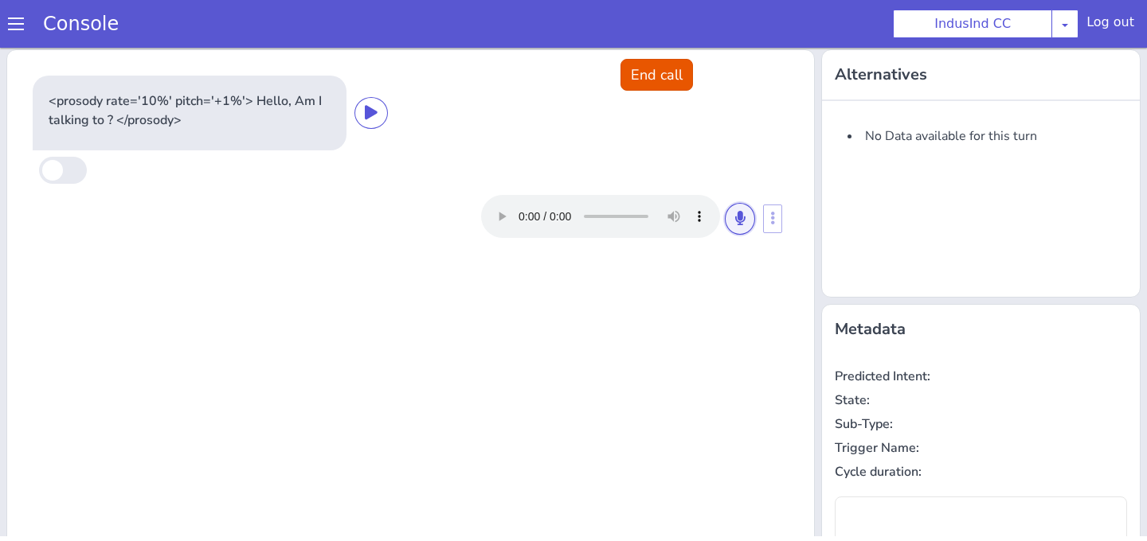
click at [737, 216] on icon at bounding box center [740, 218] width 10 height 14
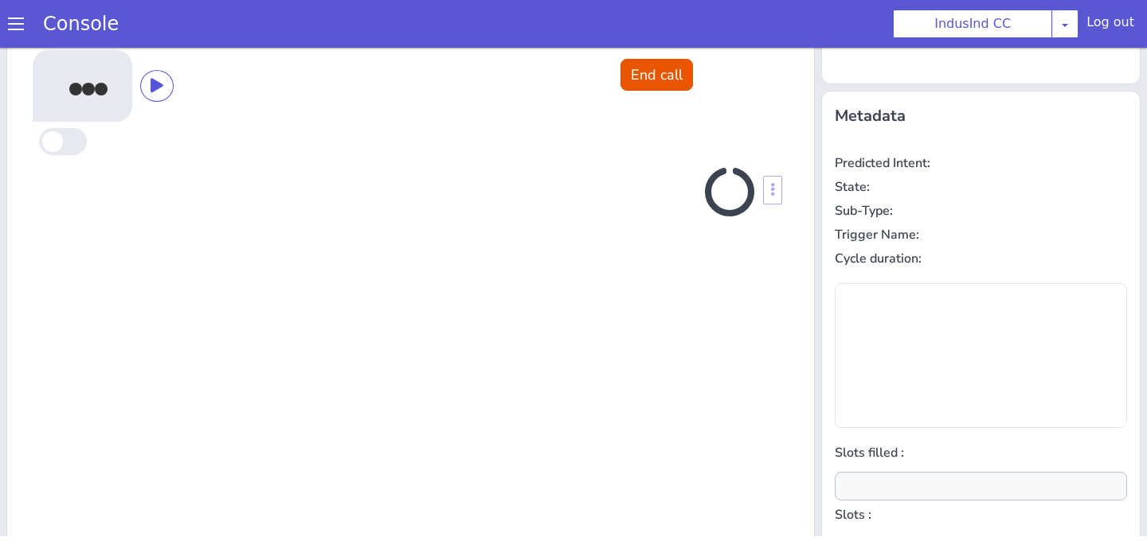
scroll to position [214, 0]
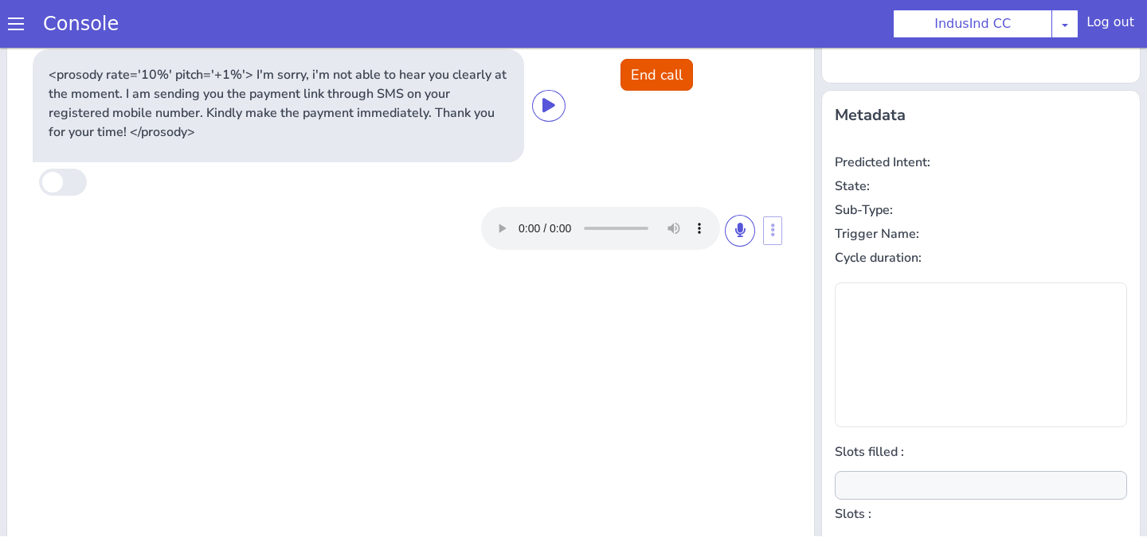
type input "null"
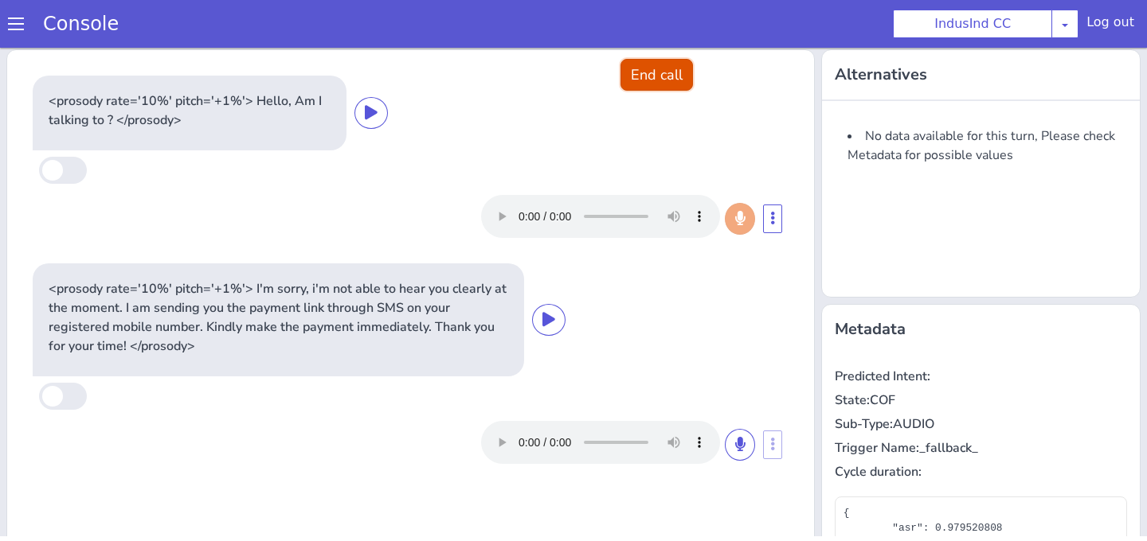
click at [642, 72] on button "End call" at bounding box center [656, 75] width 72 height 32
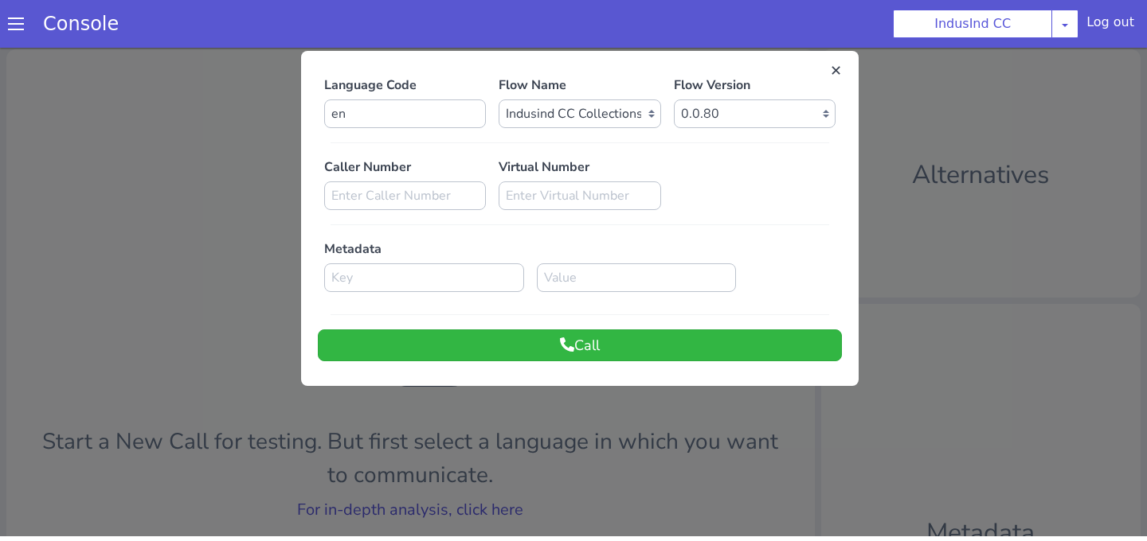
click at [499, 401] on div at bounding box center [573, 290] width 1147 height 494
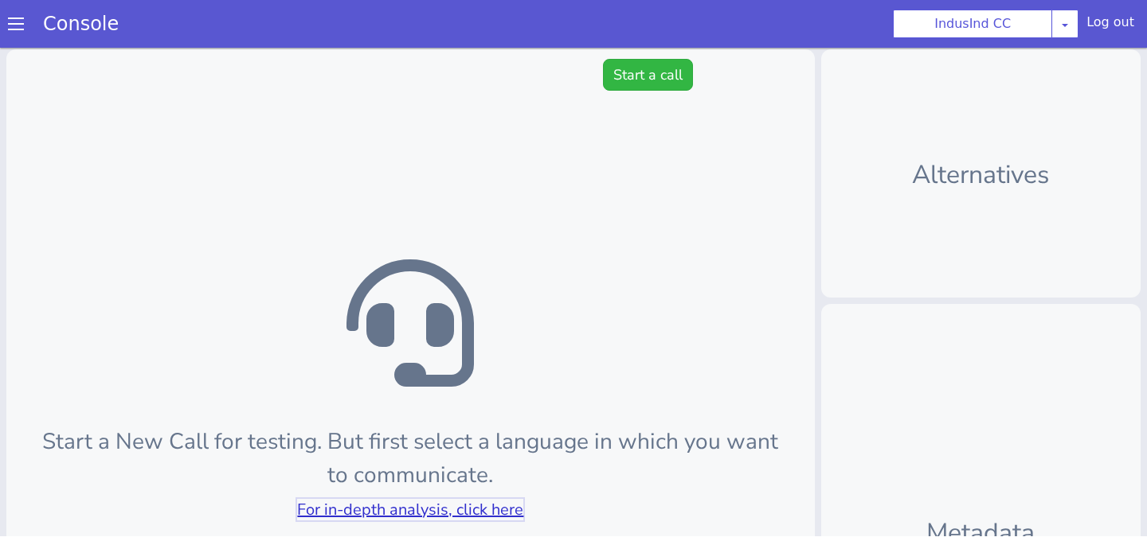
click at [490, 502] on link "For in-depth analysis, click here" at bounding box center [410, 509] width 226 height 21
click at [639, 74] on button "Start a call" at bounding box center [648, 75] width 90 height 32
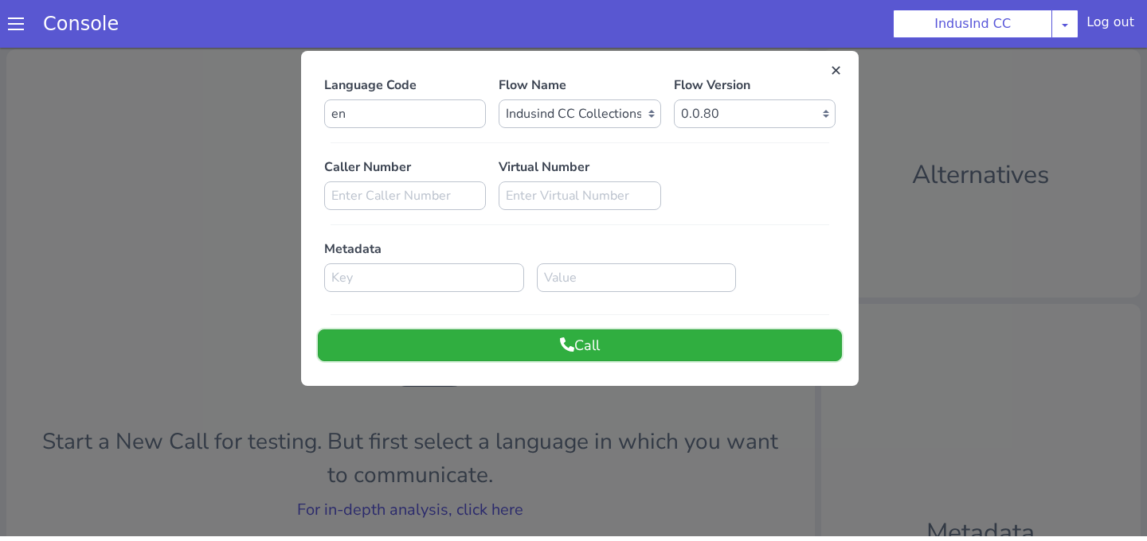
click at [593, 349] on button "Call" at bounding box center [580, 346] width 524 height 32
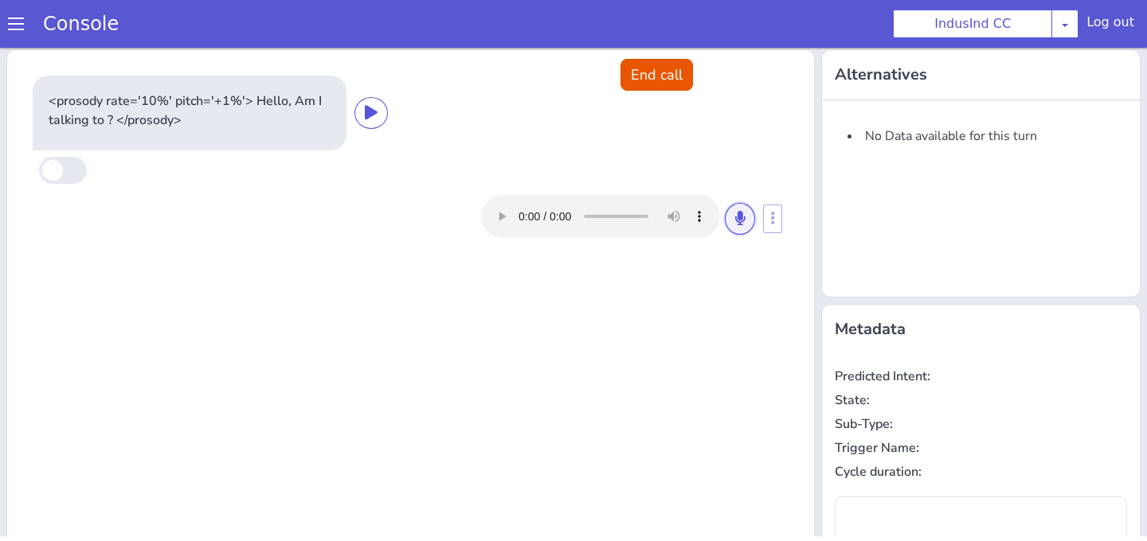
click at [744, 226] on button at bounding box center [740, 219] width 30 height 32
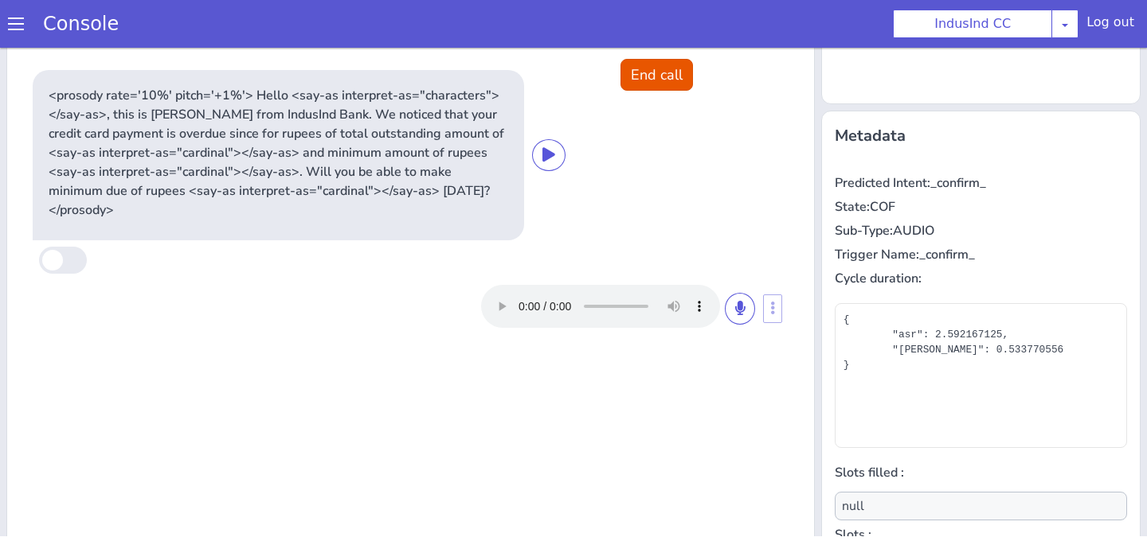
scroll to position [185, 0]
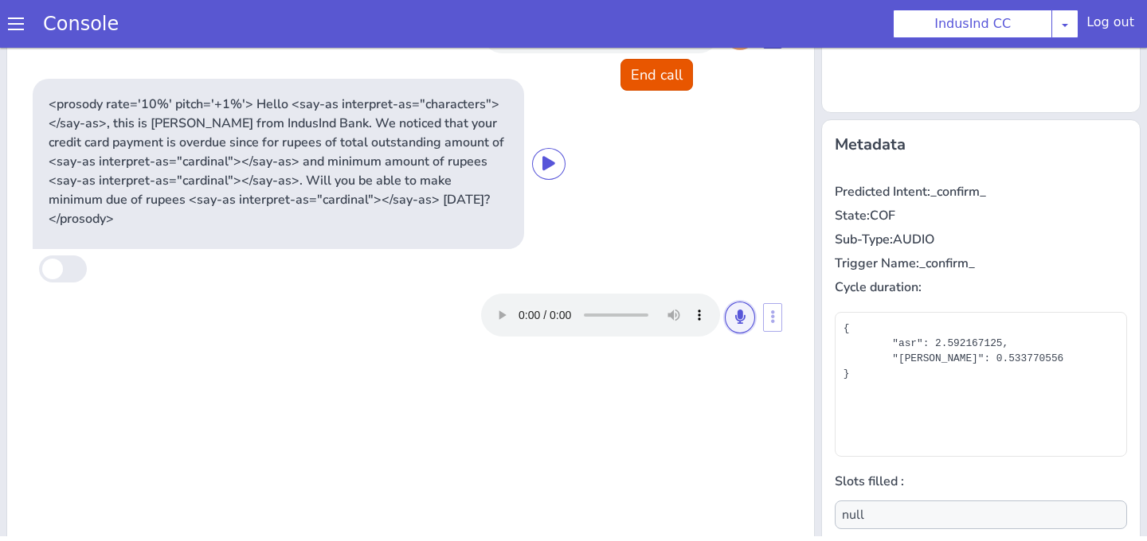
click at [737, 310] on icon at bounding box center [740, 317] width 10 height 14
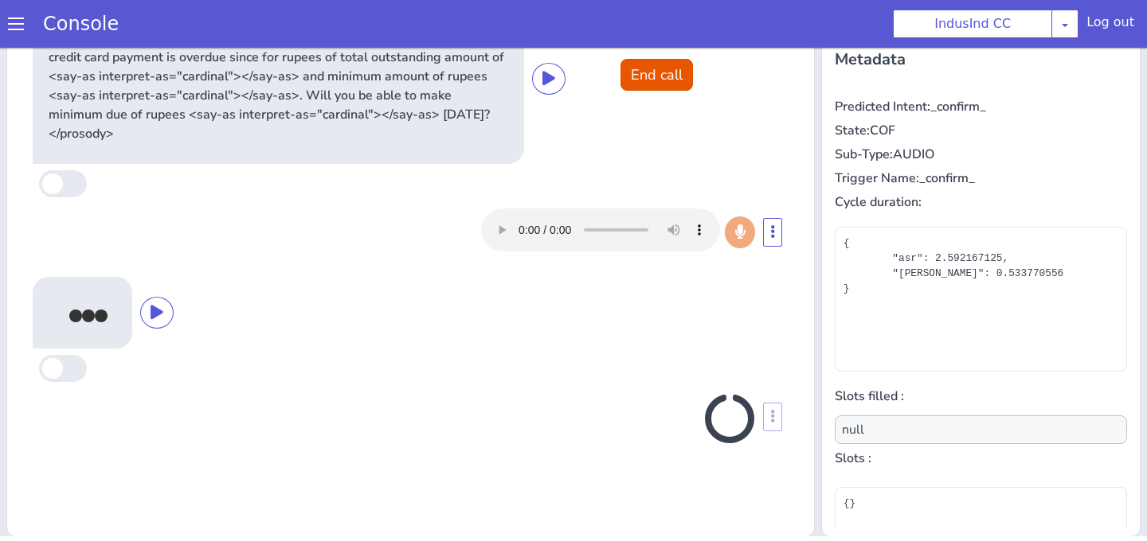
scroll to position [271, 0]
type input "payment_datetime"
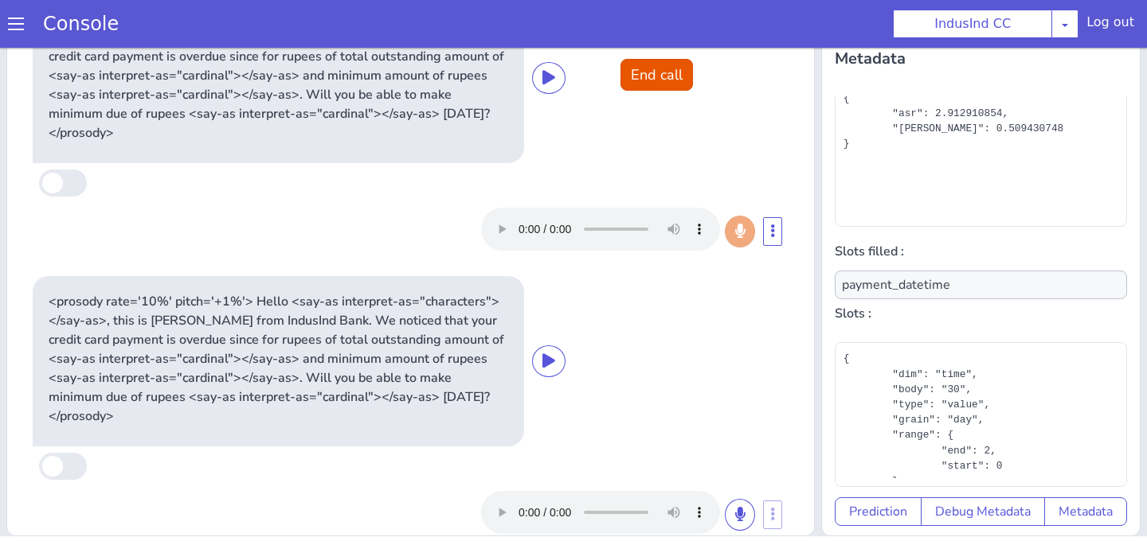
scroll to position [0, 0]
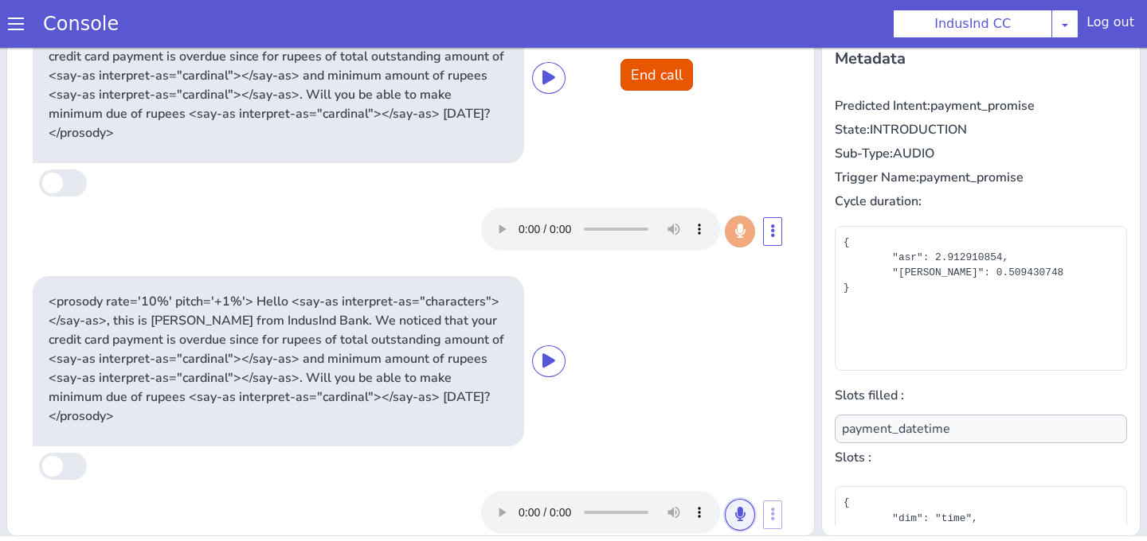
click at [739, 507] on icon at bounding box center [740, 514] width 10 height 14
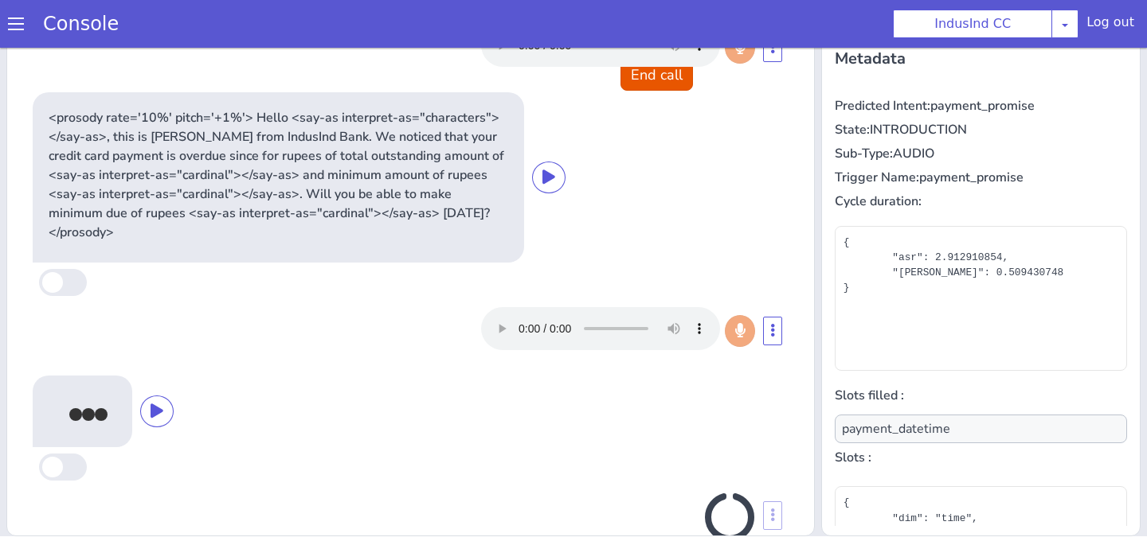
scroll to position [185, 0]
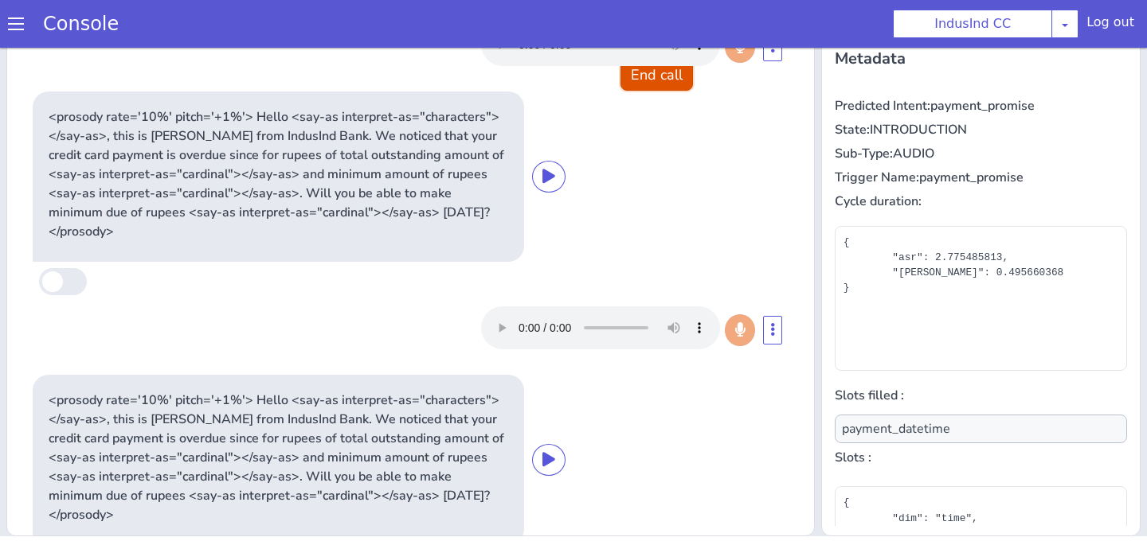
click at [651, 69] on button "End call" at bounding box center [656, 75] width 72 height 32
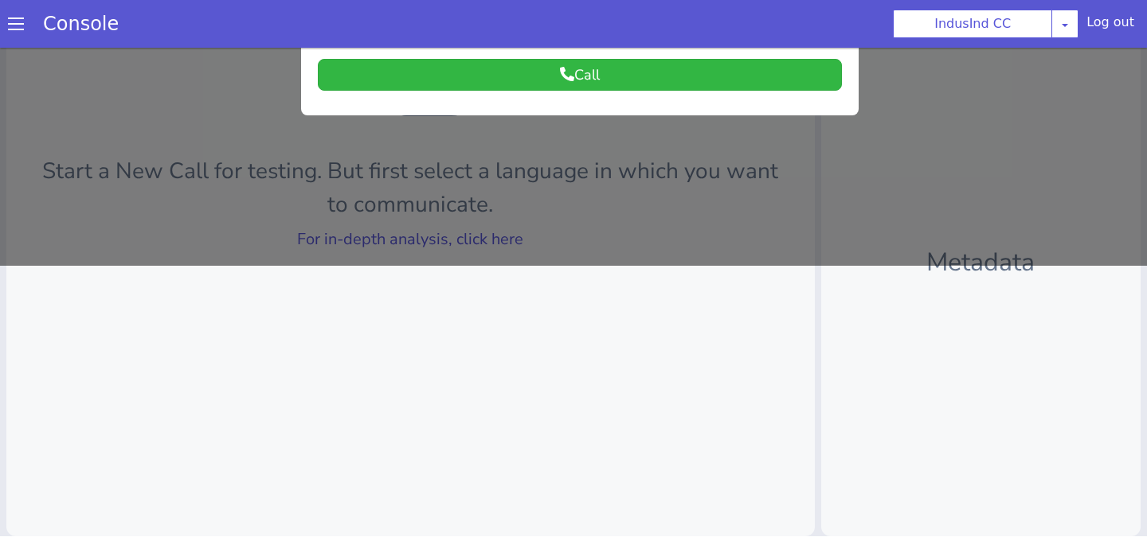
click at [558, 163] on div at bounding box center [573, 19] width 1147 height 494
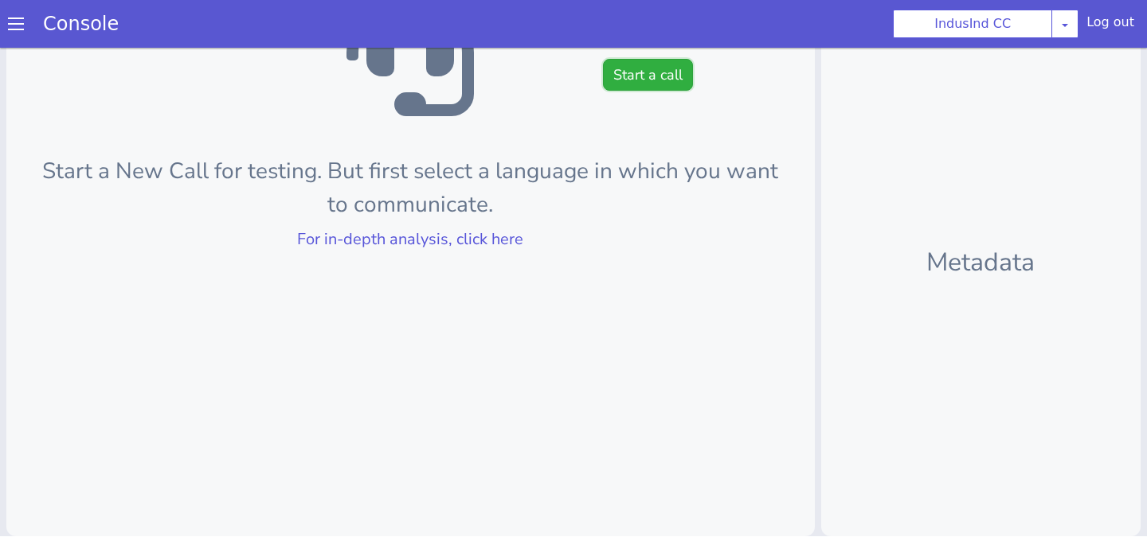
click at [657, 79] on button "Start a call" at bounding box center [648, 75] width 90 height 32
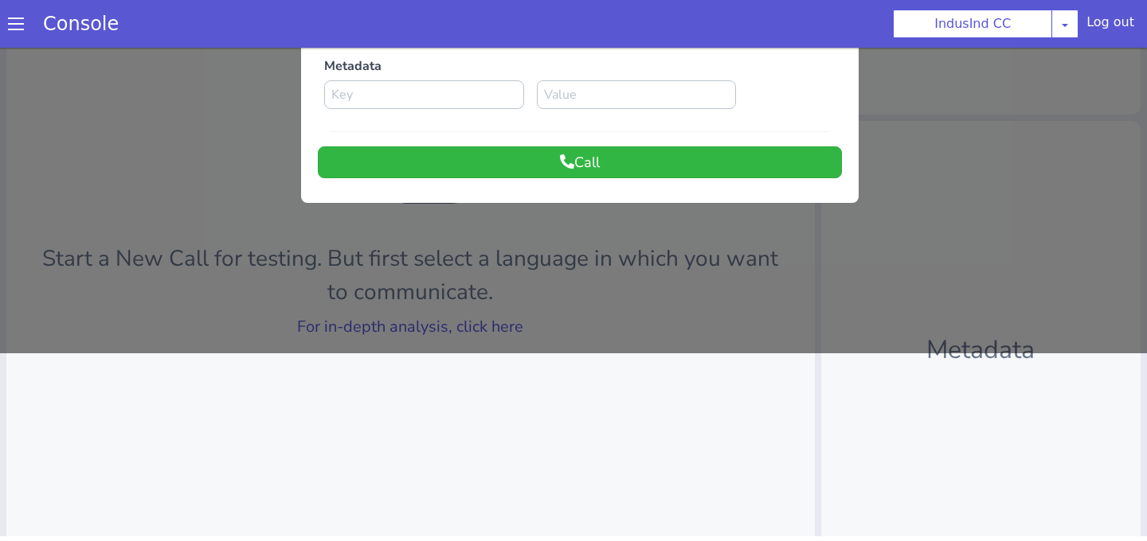
scroll to position [0, 0]
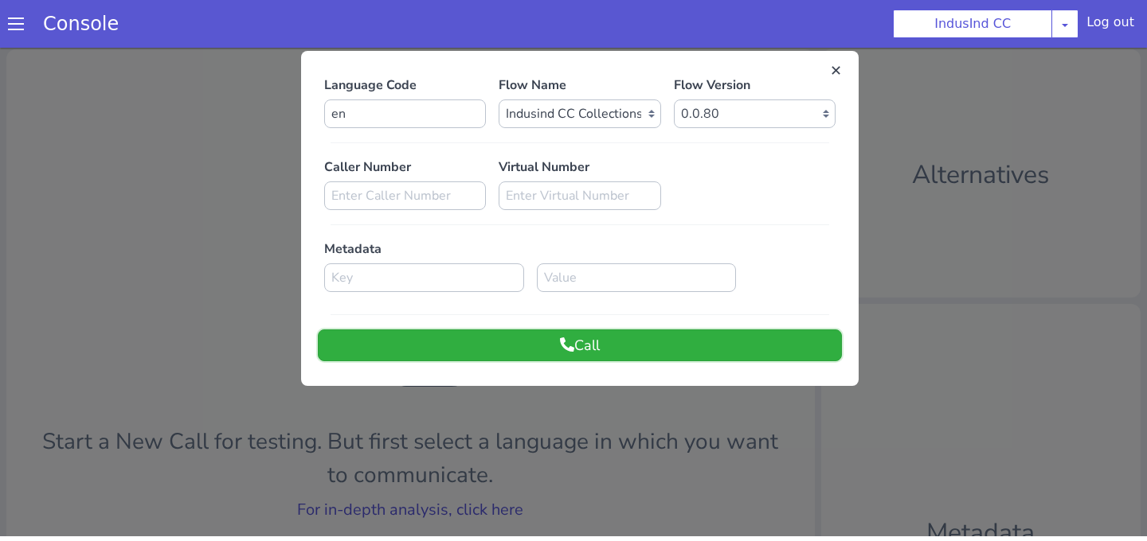
click at [639, 349] on button "Call" at bounding box center [580, 346] width 524 height 32
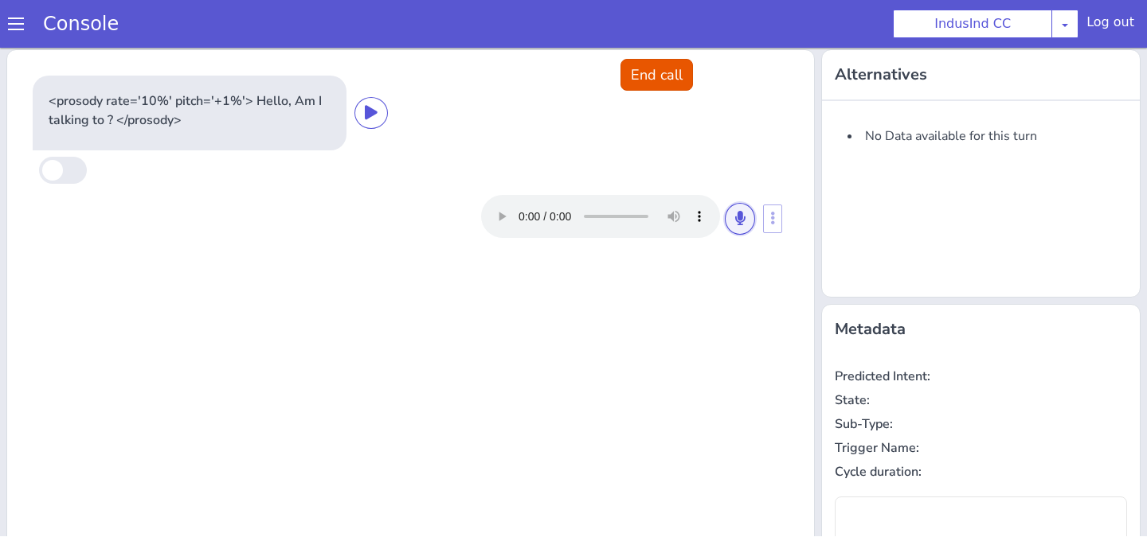
click at [738, 227] on button at bounding box center [740, 219] width 30 height 32
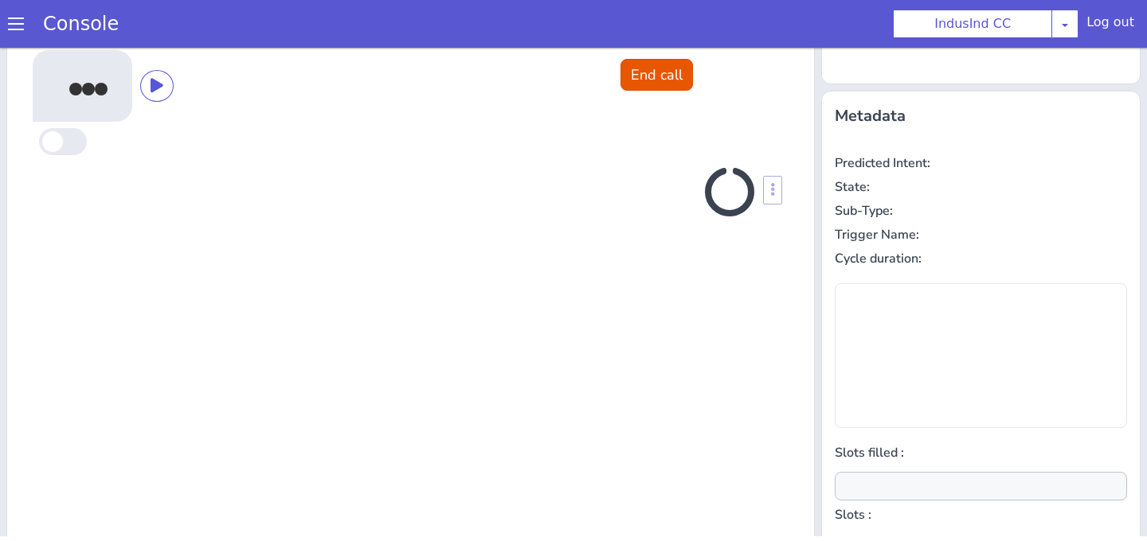
scroll to position [214, 0]
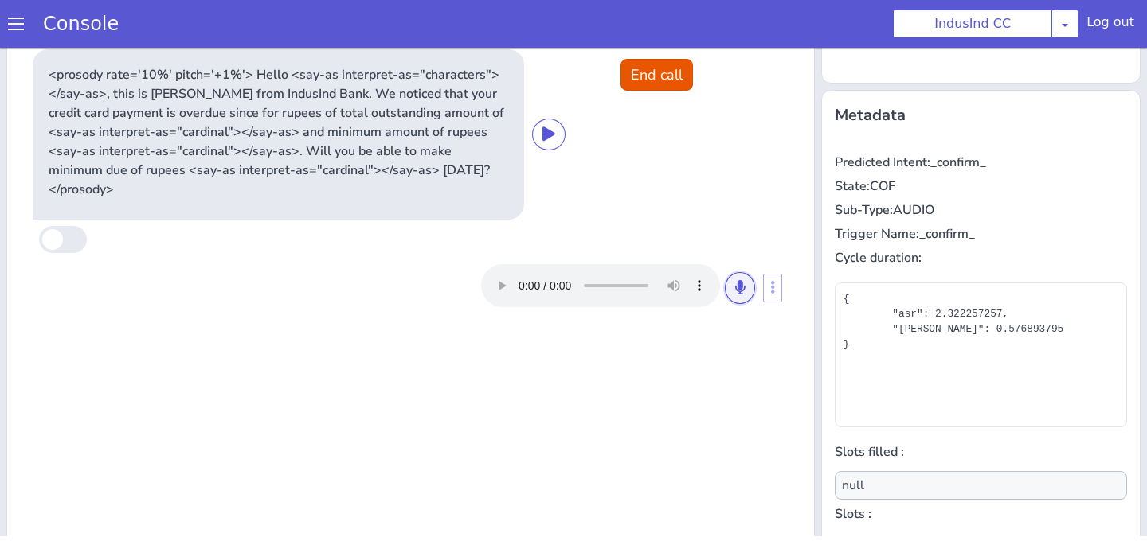
click at [745, 272] on button at bounding box center [740, 288] width 30 height 32
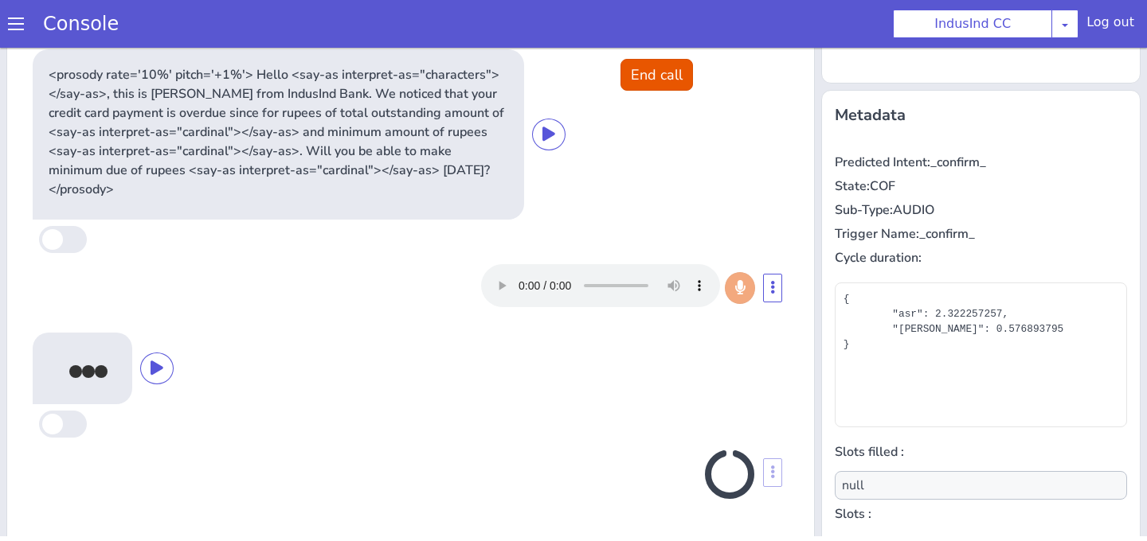
scroll to position [271, 0]
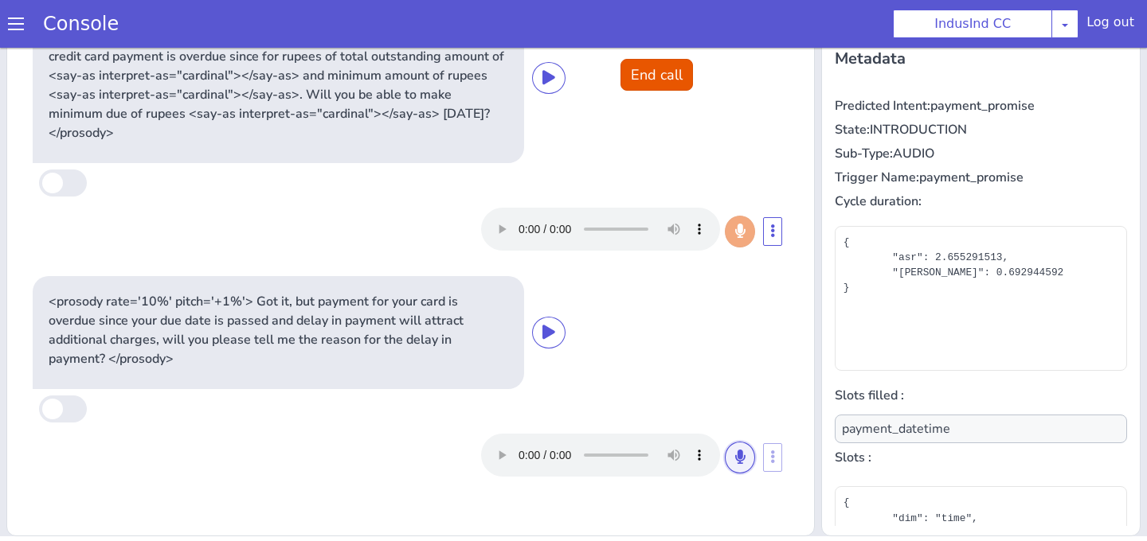
click at [730, 446] on button at bounding box center [740, 458] width 30 height 32
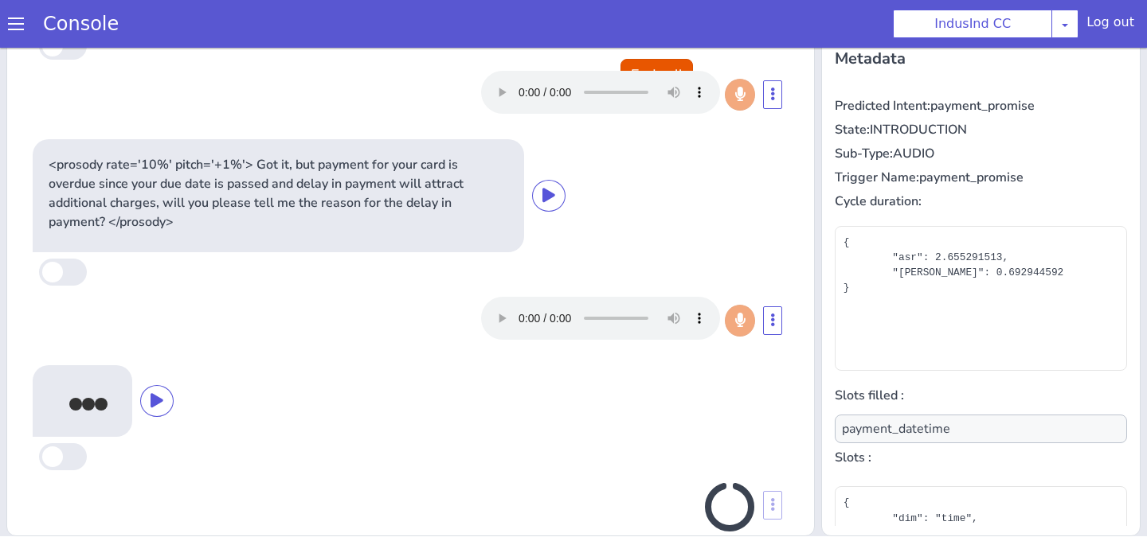
scroll to position [147, 0]
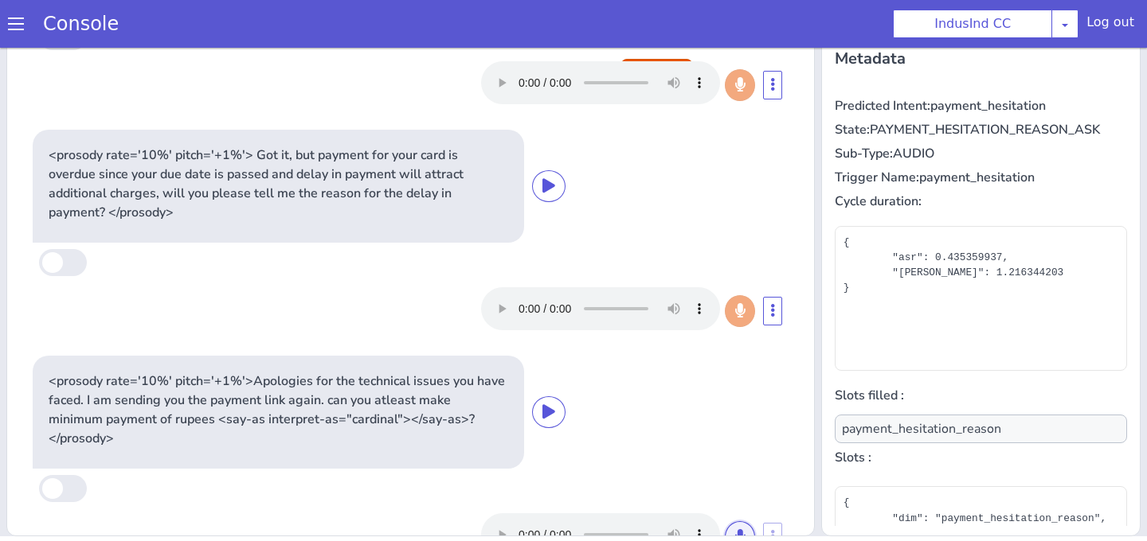
click at [733, 522] on button at bounding box center [740, 538] width 30 height 32
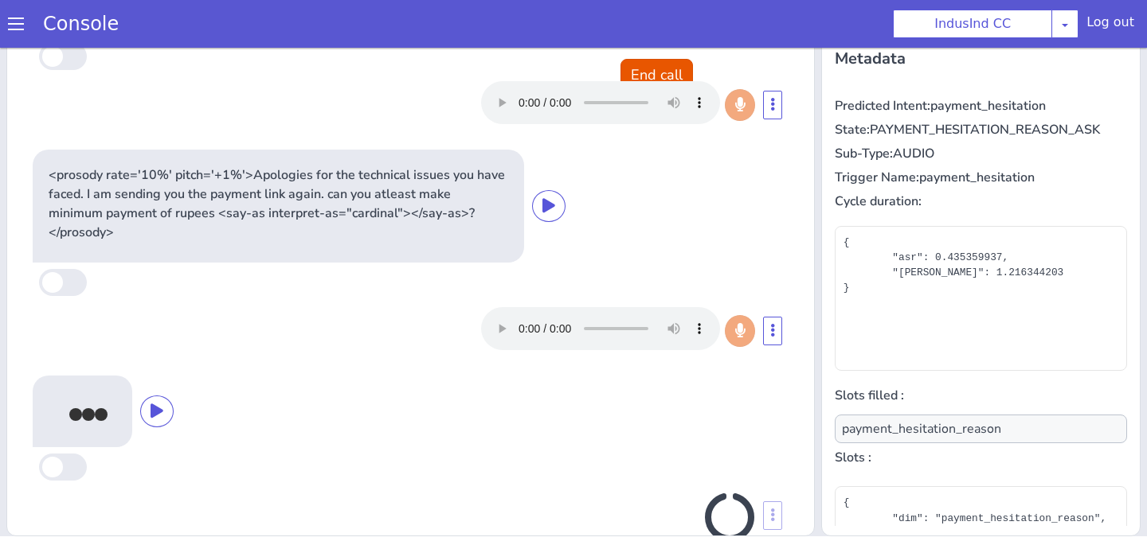
scroll to position [354, 0]
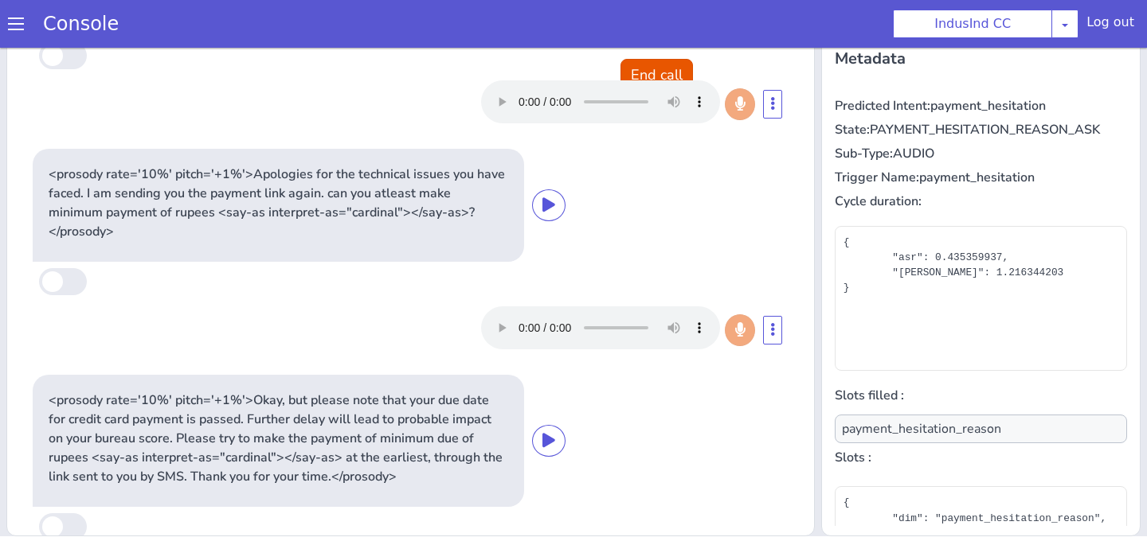
type input "null"
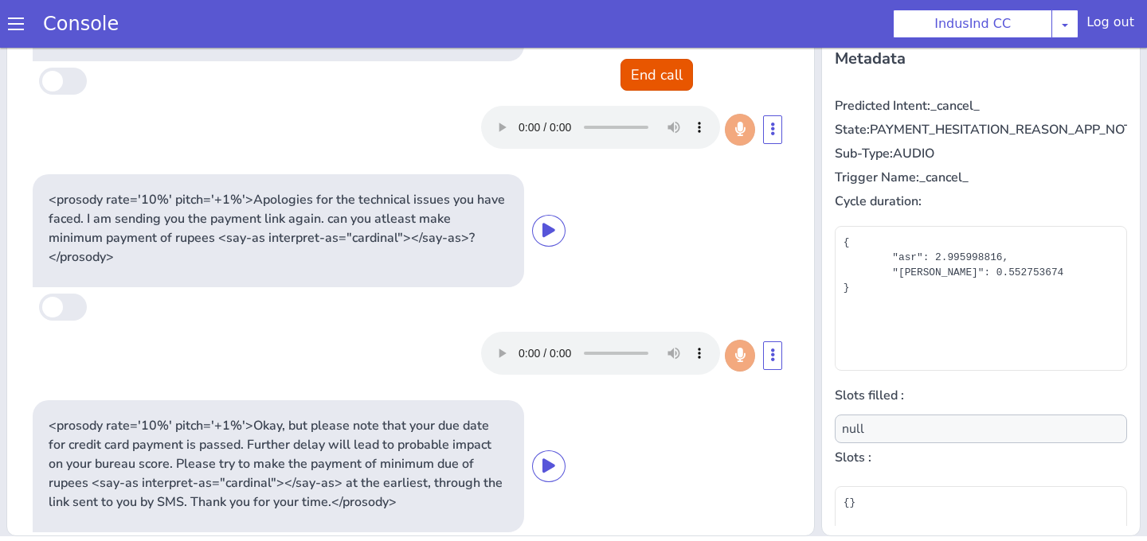
scroll to position [326, 0]
click at [654, 53] on div "<prosody rate='10%' pitch='+1%'> Got it, but payment for your card is overdue s…" at bounding box center [410, 54] width 768 height 220
click at [655, 62] on button "End call" at bounding box center [656, 75] width 72 height 32
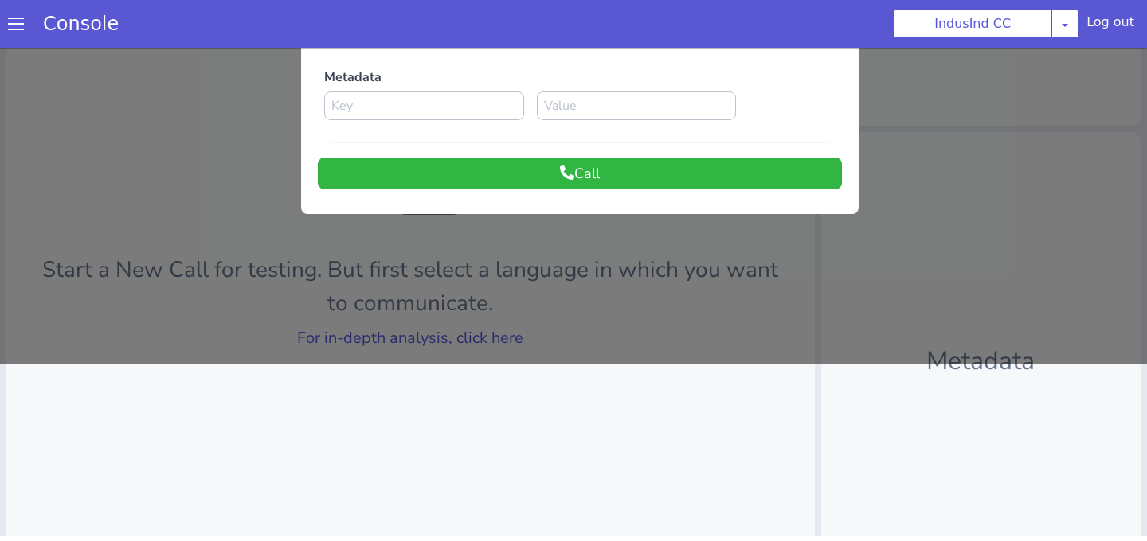
scroll to position [137, 0]
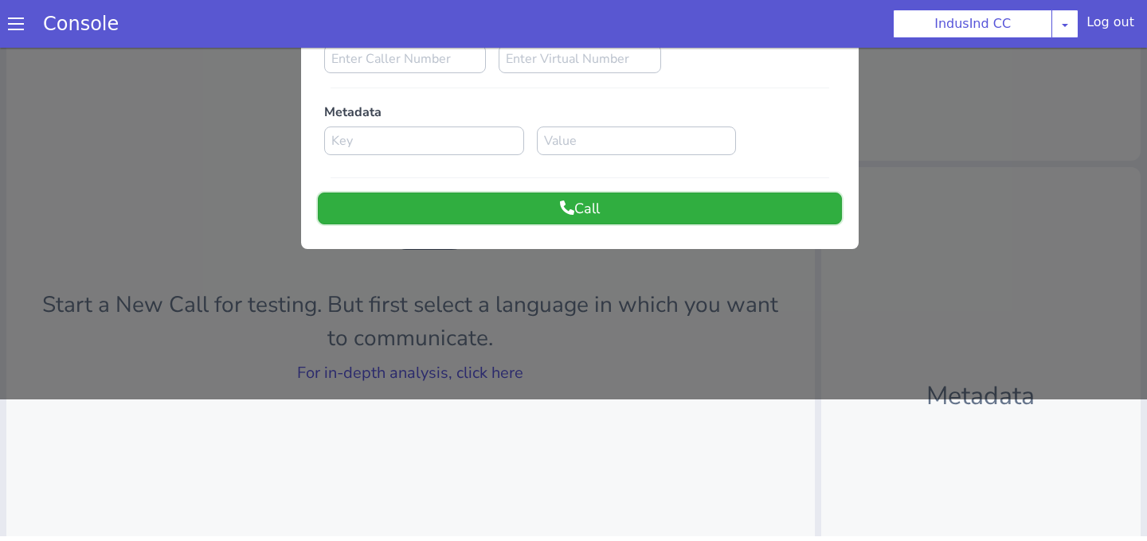
click at [532, 213] on button "Call" at bounding box center [580, 209] width 524 height 32
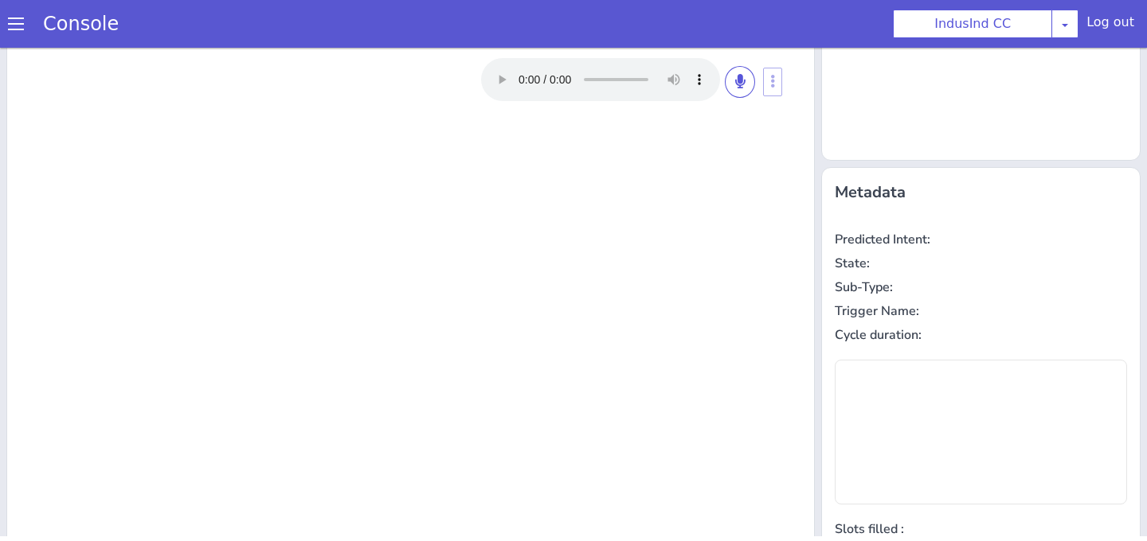
scroll to position [0, 0]
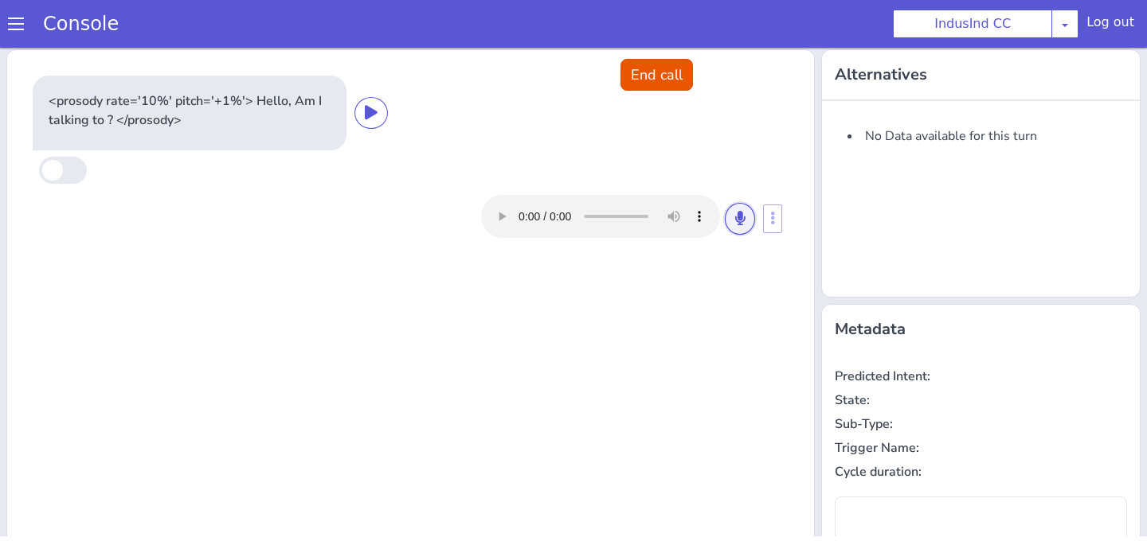
click at [737, 221] on icon at bounding box center [740, 218] width 10 height 14
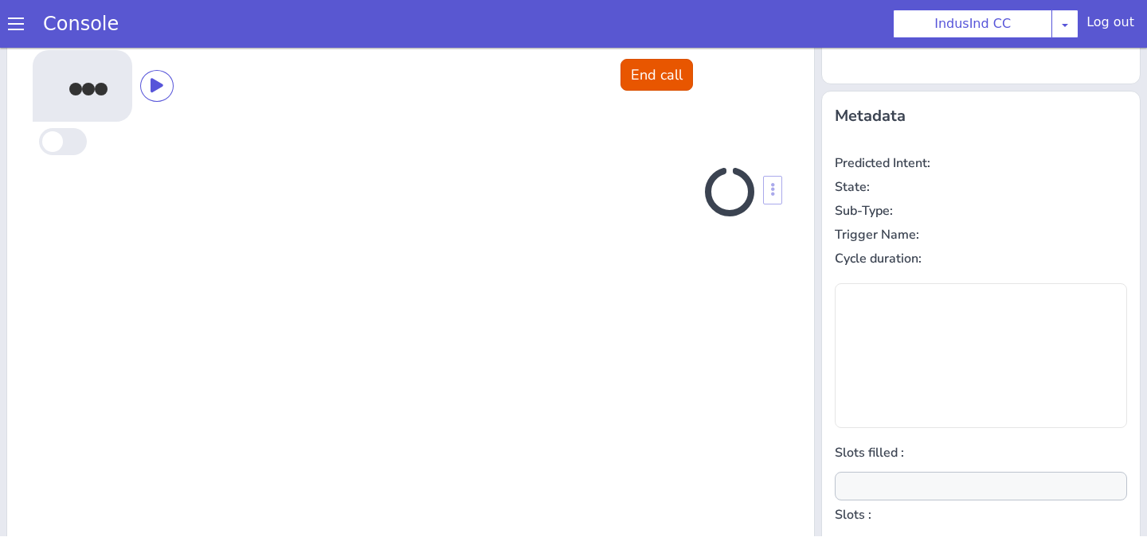
scroll to position [214, 0]
type input "null"
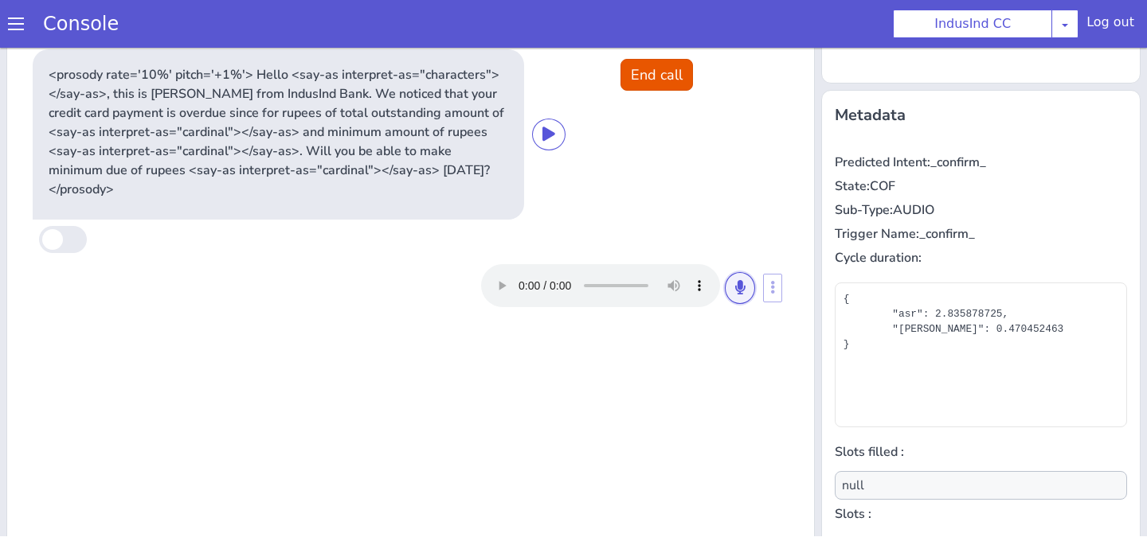
click at [736, 280] on icon at bounding box center [740, 287] width 10 height 14
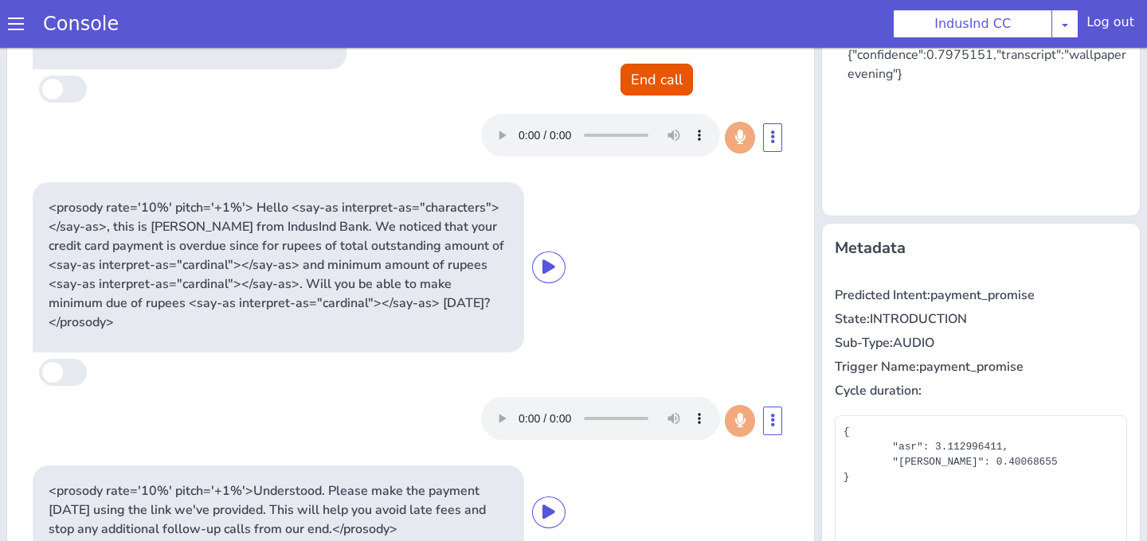
scroll to position [18, 0]
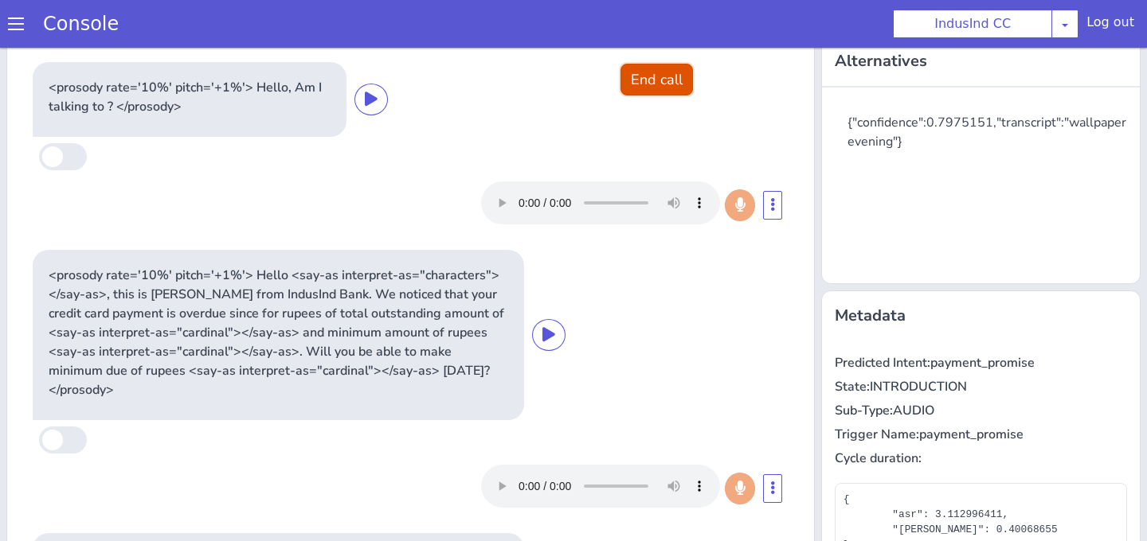
click at [657, 92] on button "End call" at bounding box center [656, 80] width 72 height 32
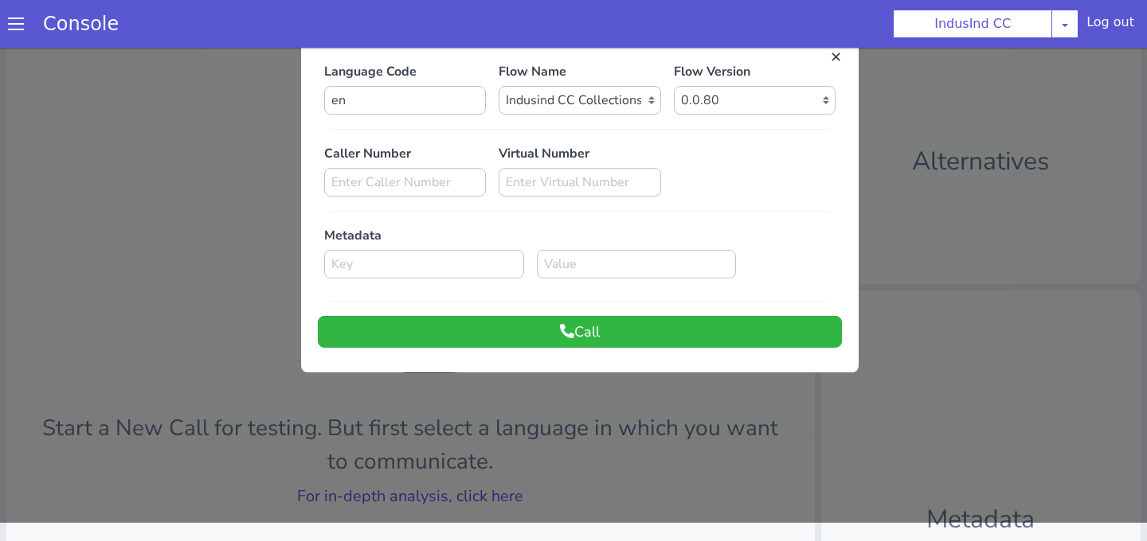
scroll to position [0, 0]
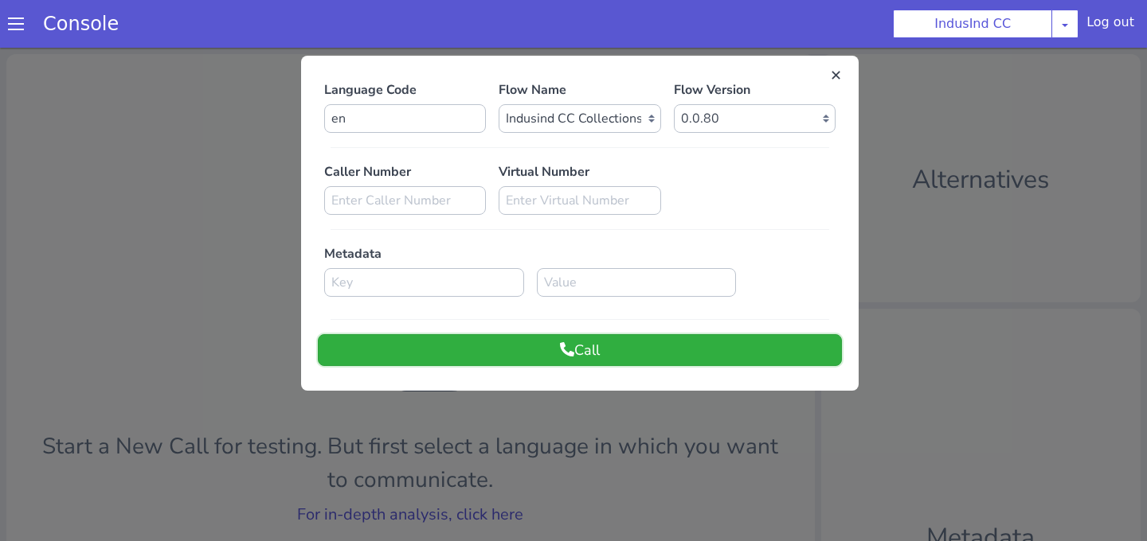
click at [634, 344] on button "Call" at bounding box center [580, 350] width 524 height 32
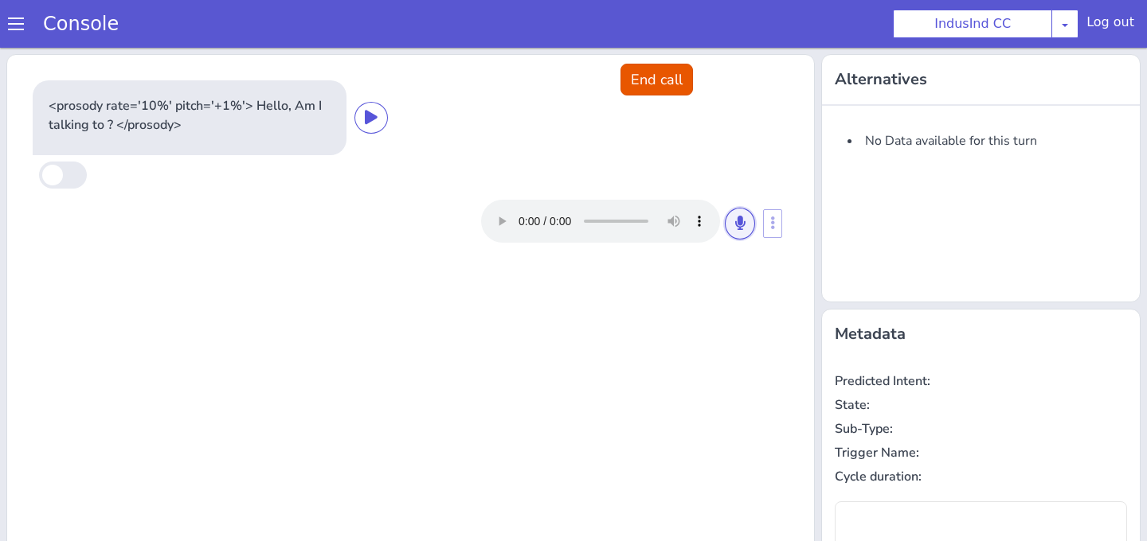
click at [736, 221] on icon at bounding box center [740, 223] width 10 height 14
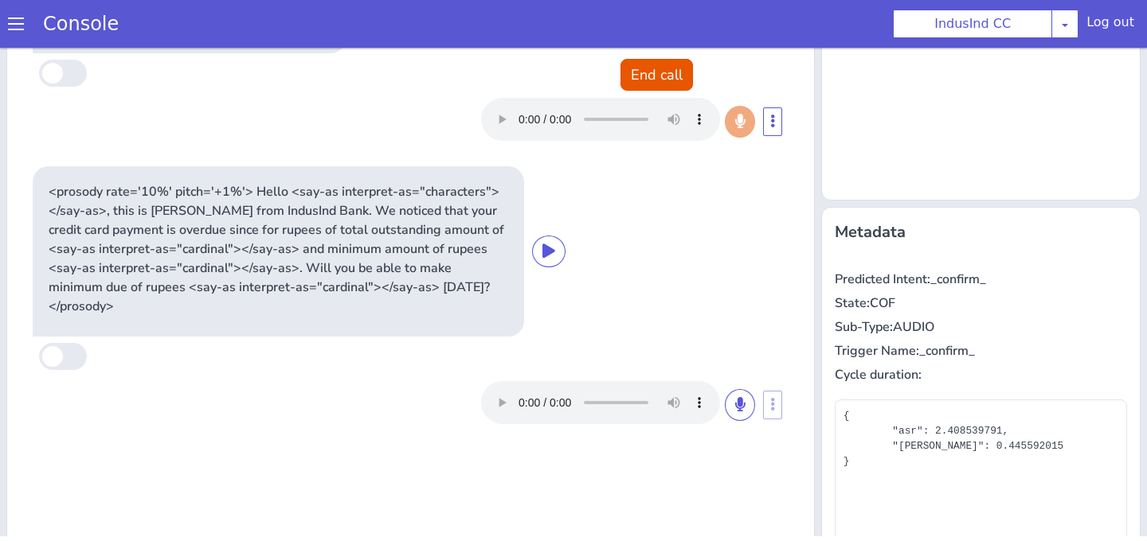
scroll to position [99, 0]
click at [741, 396] on icon at bounding box center [740, 403] width 10 height 14
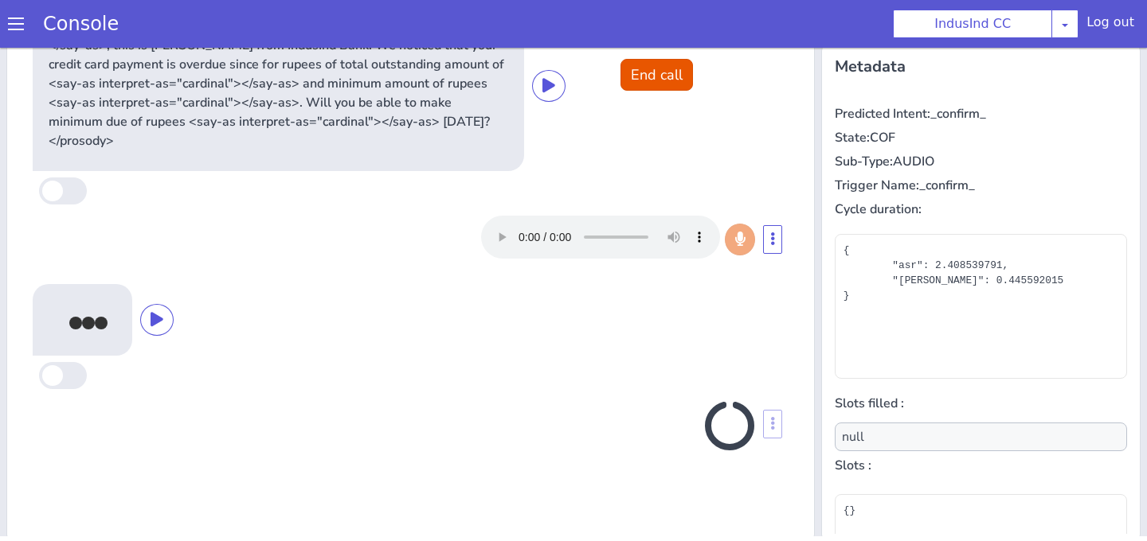
scroll to position [271, 0]
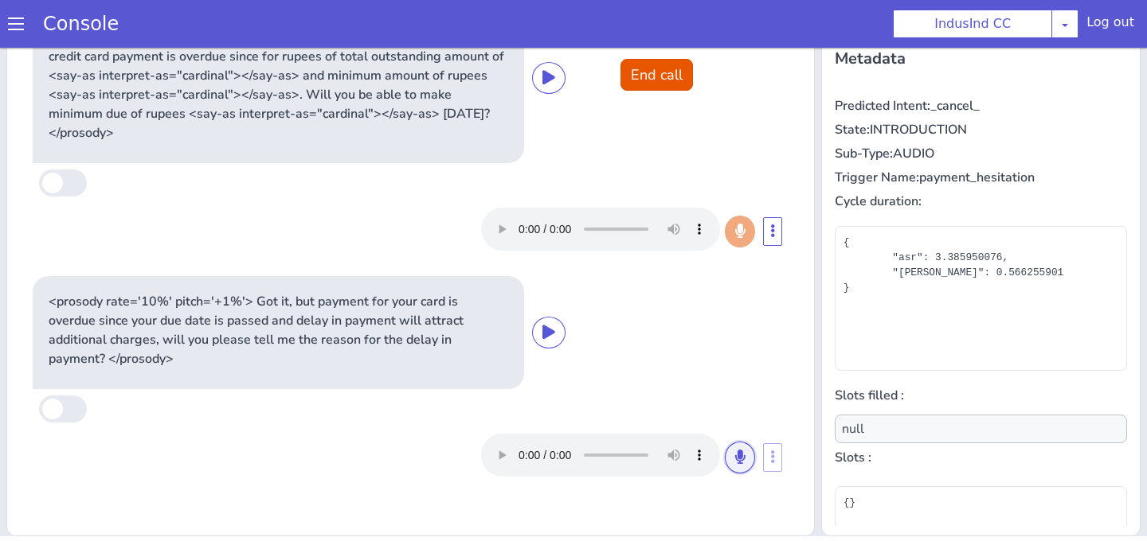
click at [737, 451] on button at bounding box center [740, 458] width 30 height 32
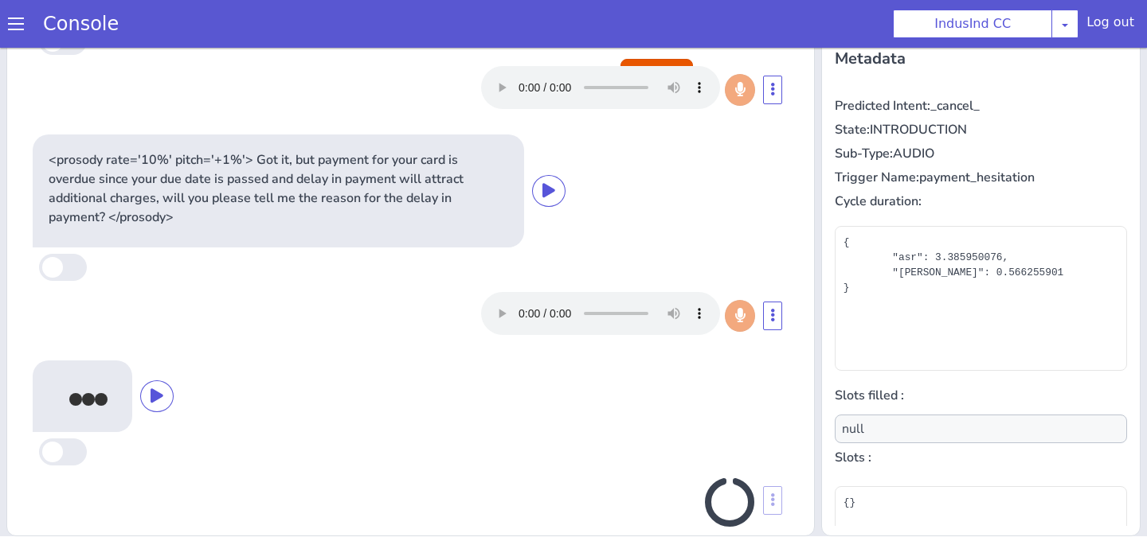
scroll to position [147, 0]
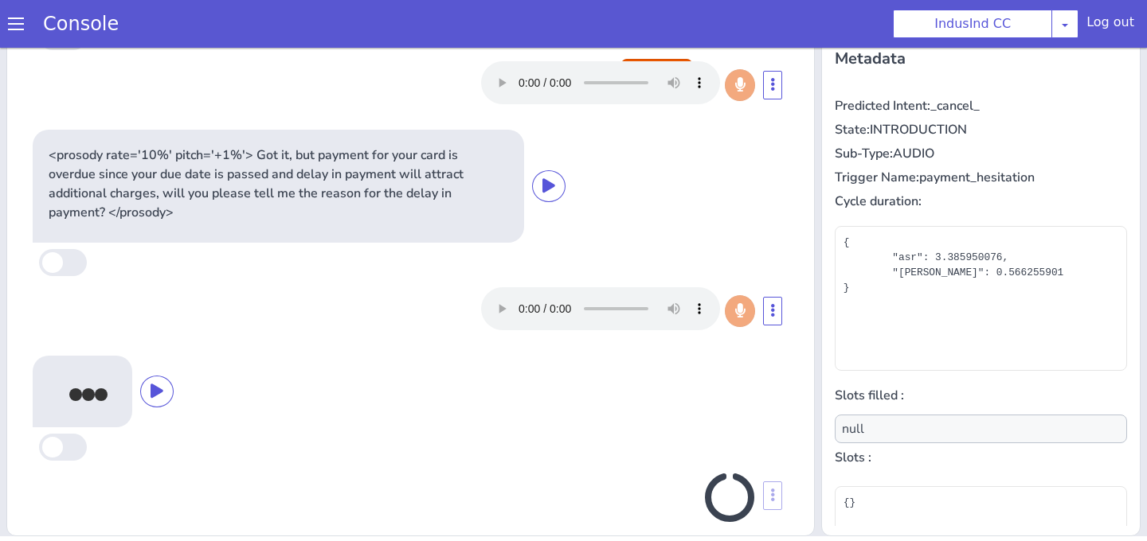
type input "payment_hesitation_reason"
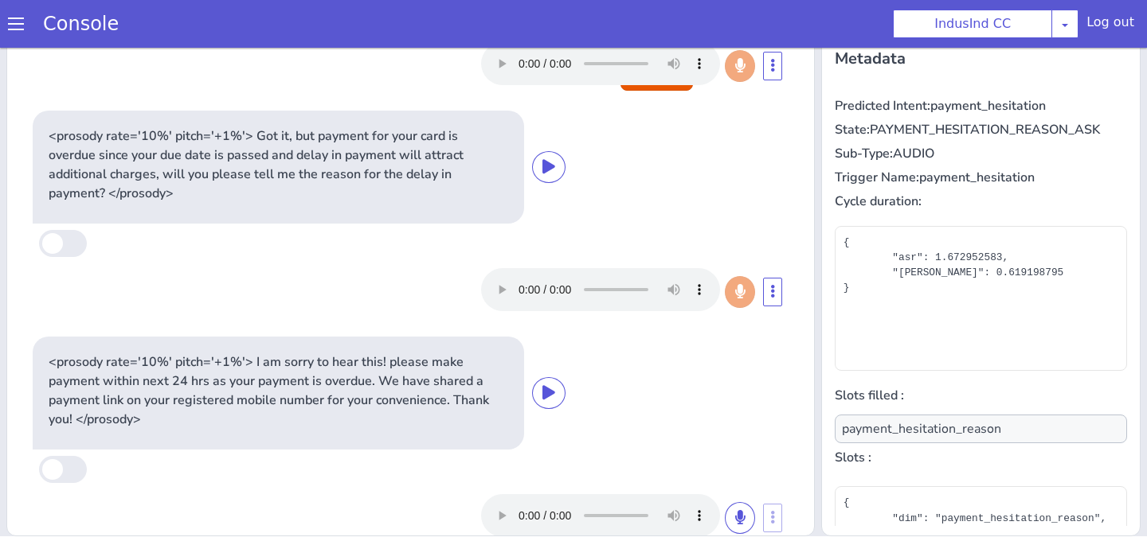
scroll to position [180, 0]
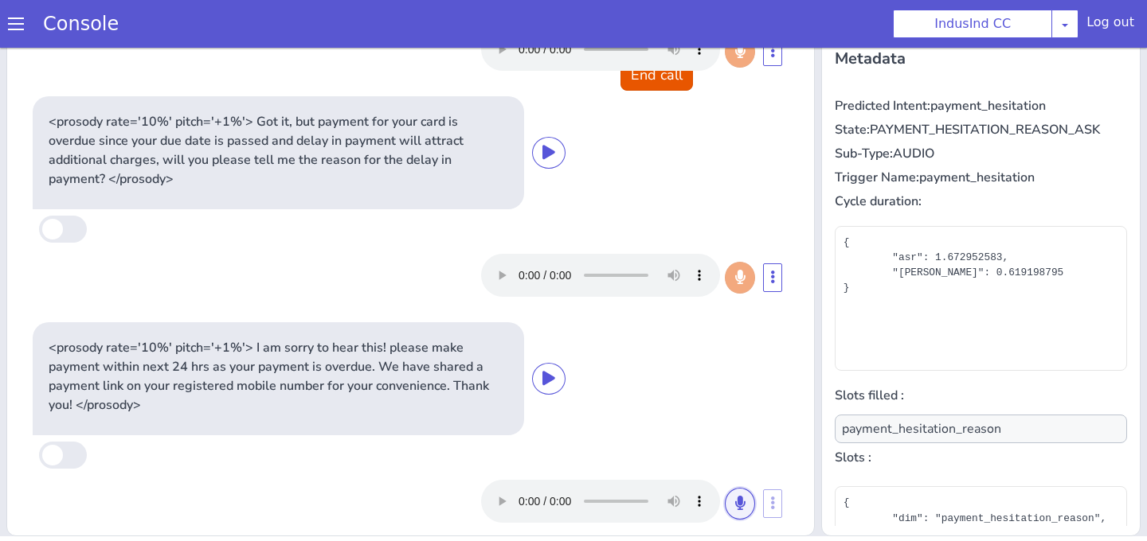
click at [745, 488] on button at bounding box center [740, 504] width 30 height 32
click at [655, 96] on div "<prosody rate='10%' pitch='+1%'> Got it, but payment for your card is overdue s…" at bounding box center [411, 152] width 756 height 113
click at [655, 78] on button "End call" at bounding box center [656, 75] width 72 height 32
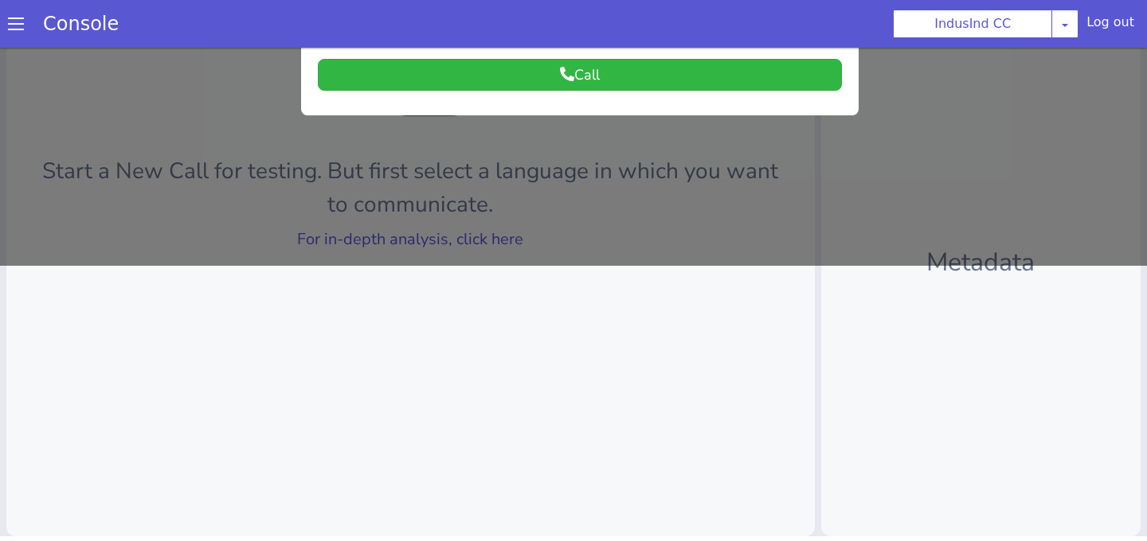
scroll to position [0, 0]
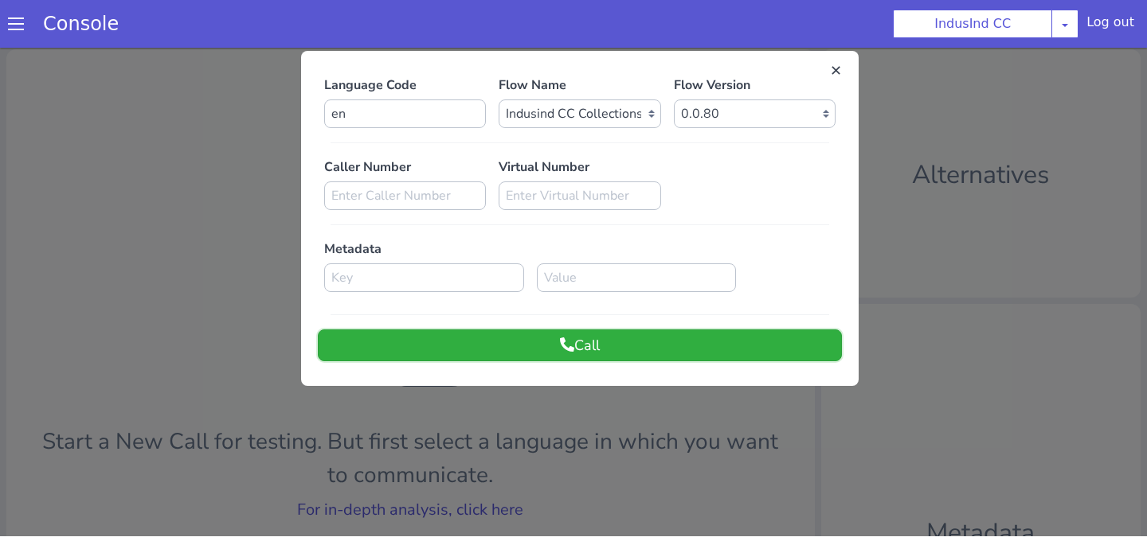
click at [633, 347] on button "Call" at bounding box center [580, 346] width 524 height 32
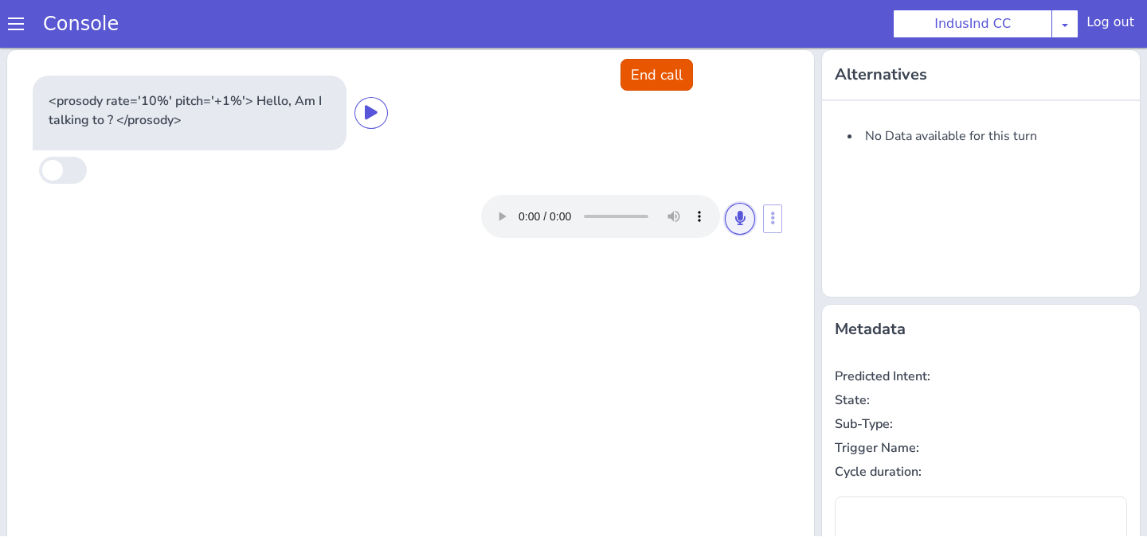
click at [741, 226] on button at bounding box center [740, 219] width 30 height 32
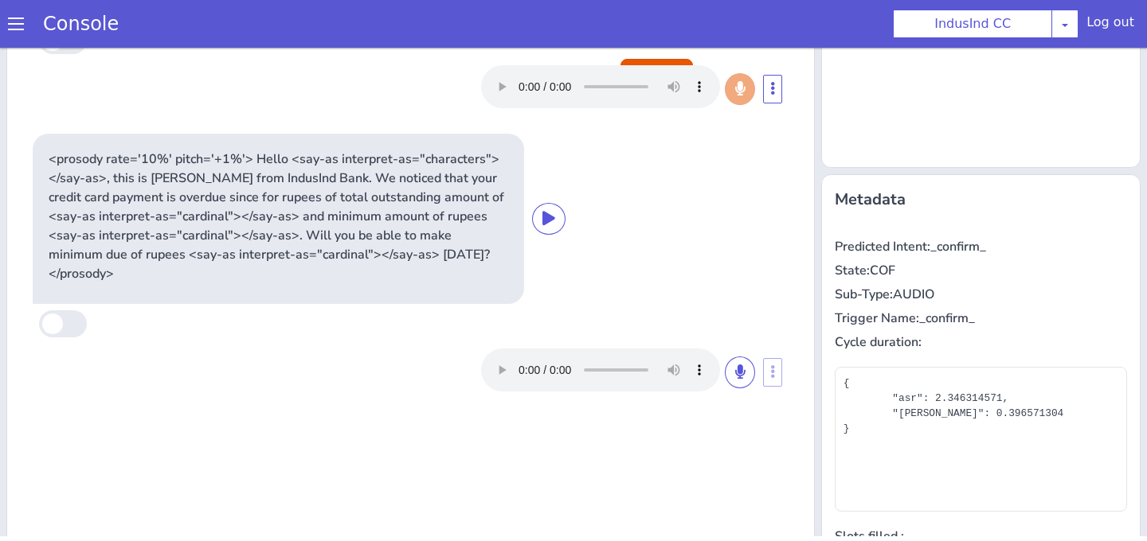
scroll to position [135, 0]
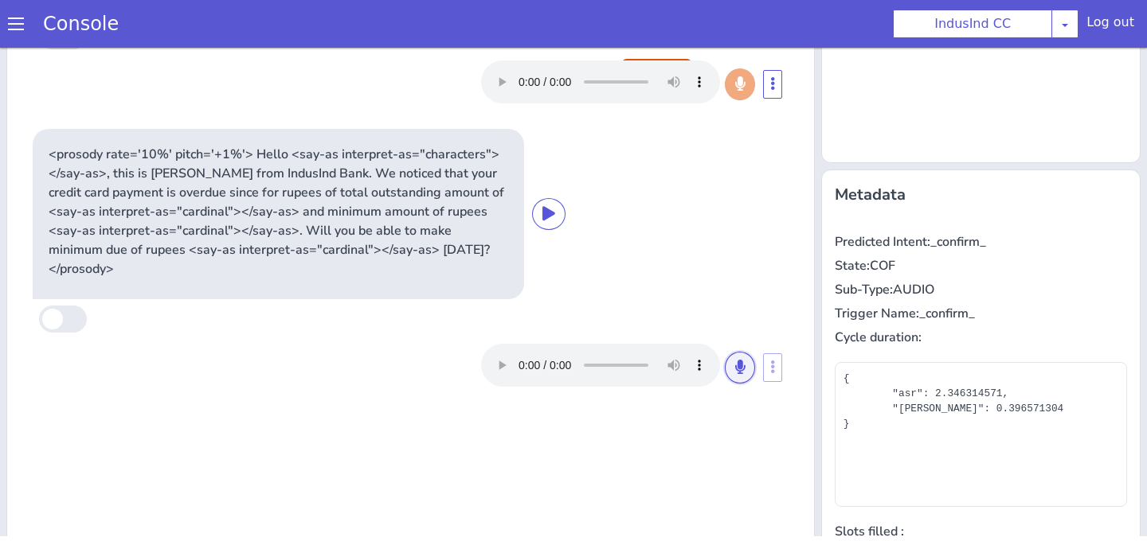
click at [745, 355] on button at bounding box center [740, 368] width 30 height 32
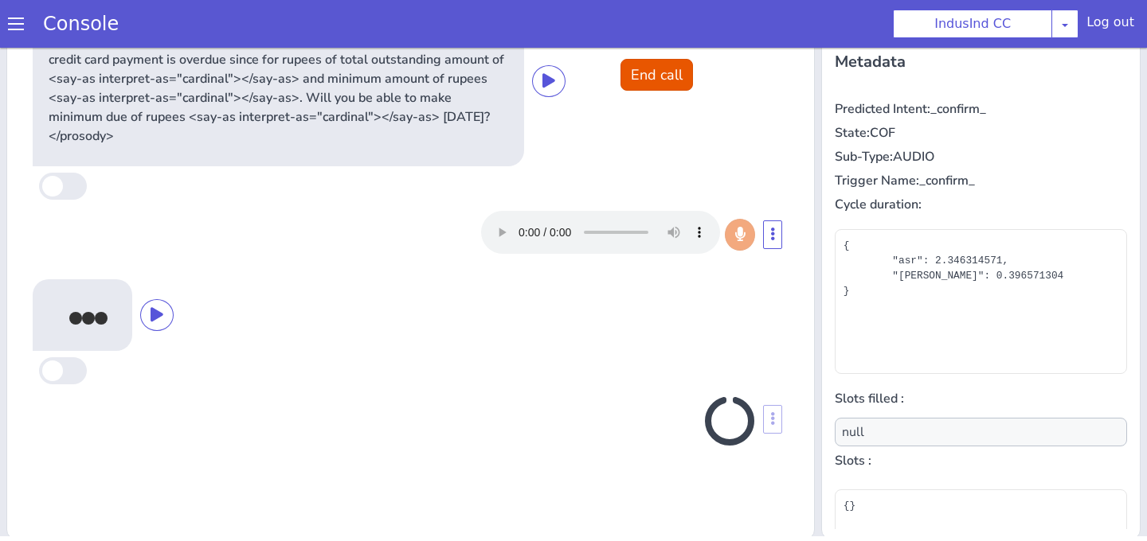
scroll to position [271, 0]
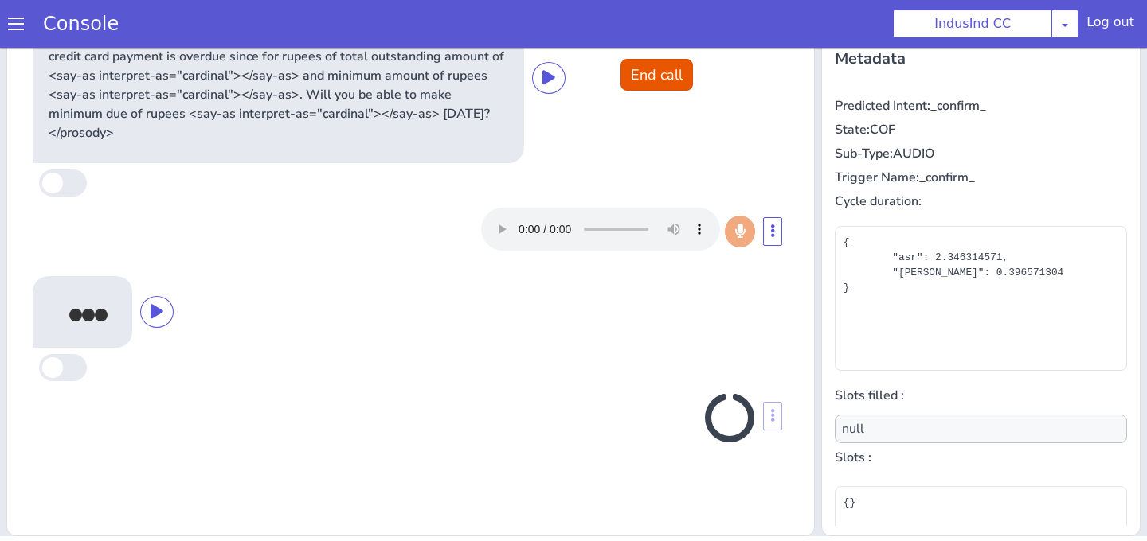
type input "payment_hesitation_reason"
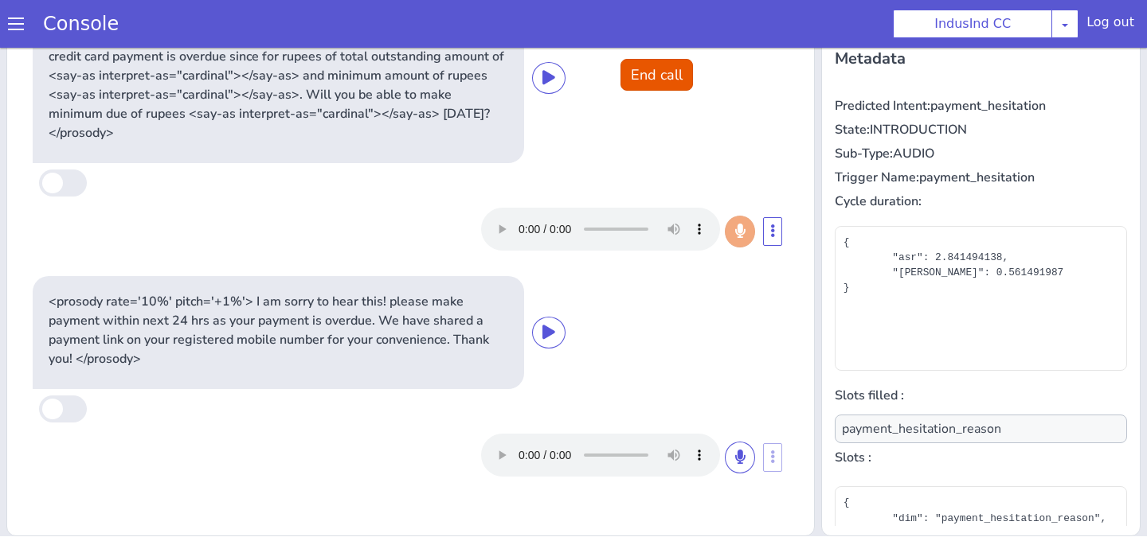
scroll to position [144, 0]
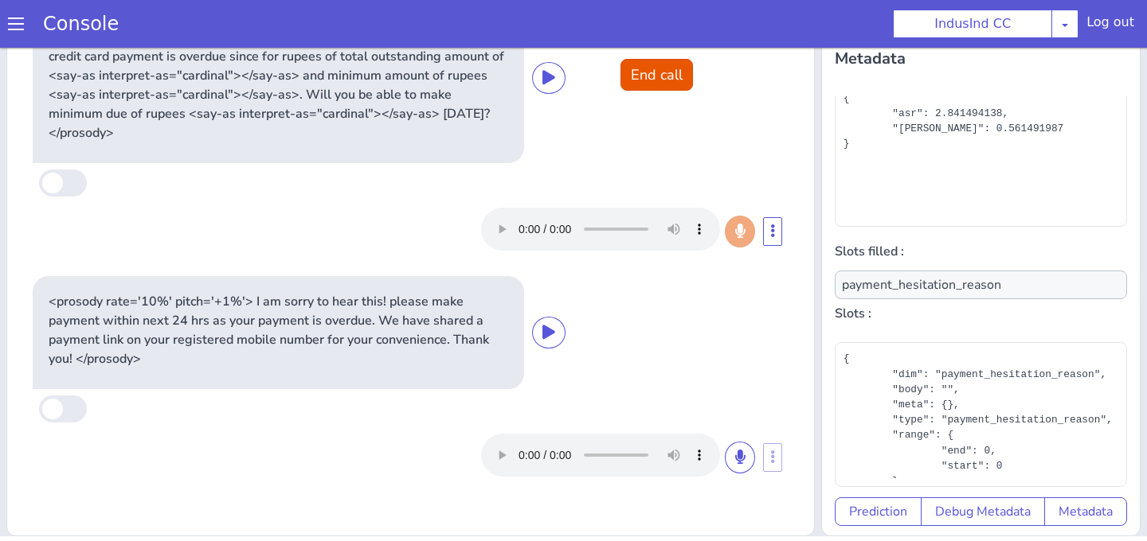
click at [655, 57] on div "<prosody rate='10%' pitch='+1%'> Hello <say-as interpret-as="characters"></say-…" at bounding box center [411, 78] width 756 height 170
click at [656, 70] on button "End call" at bounding box center [656, 75] width 72 height 32
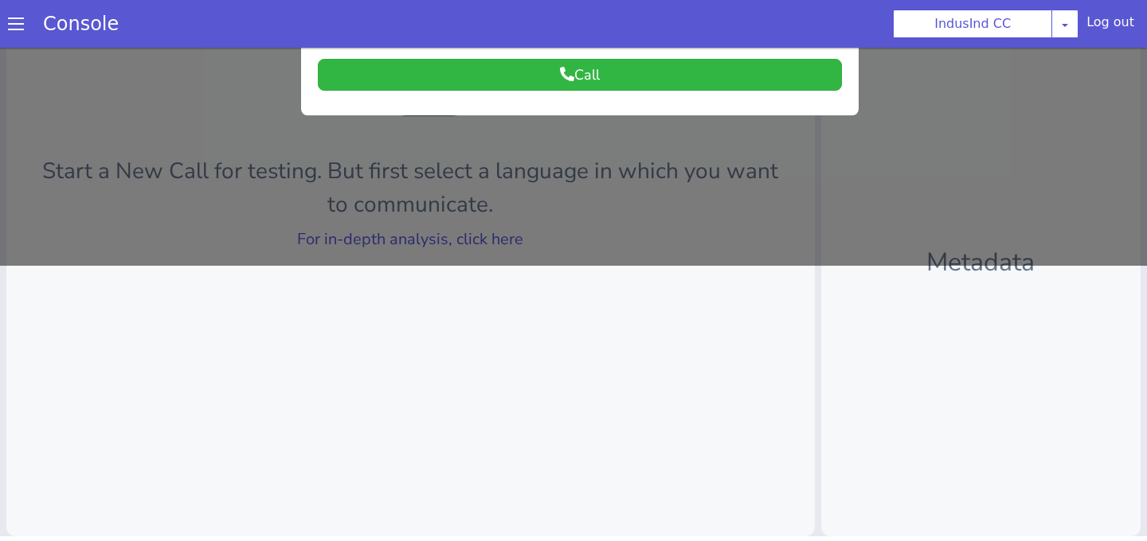
click at [612, 237] on div at bounding box center [573, 19] width 1147 height 494
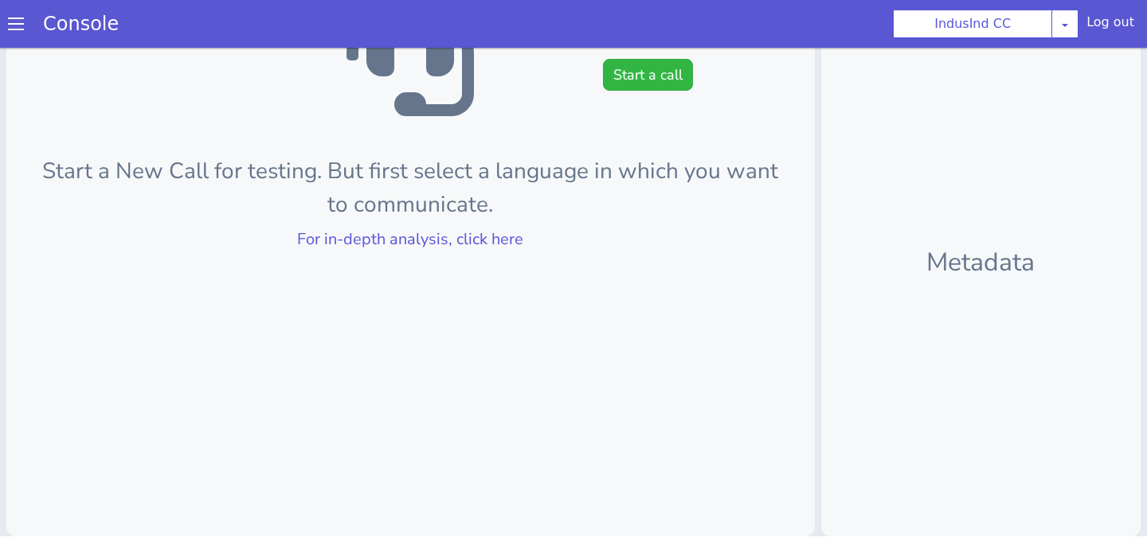
scroll to position [0, 0]
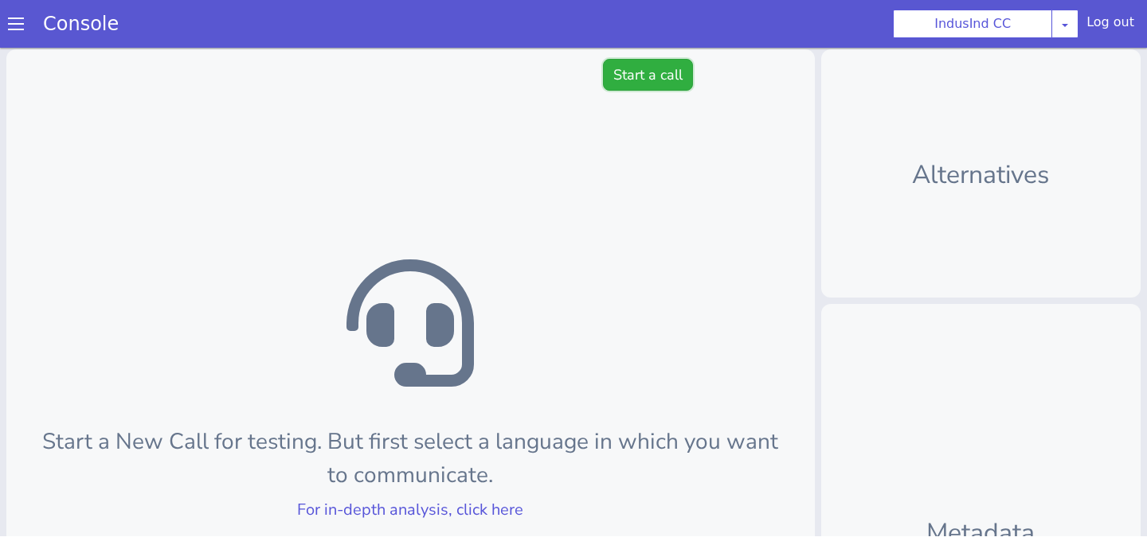
click at [637, 79] on button "Start a call" at bounding box center [648, 75] width 90 height 32
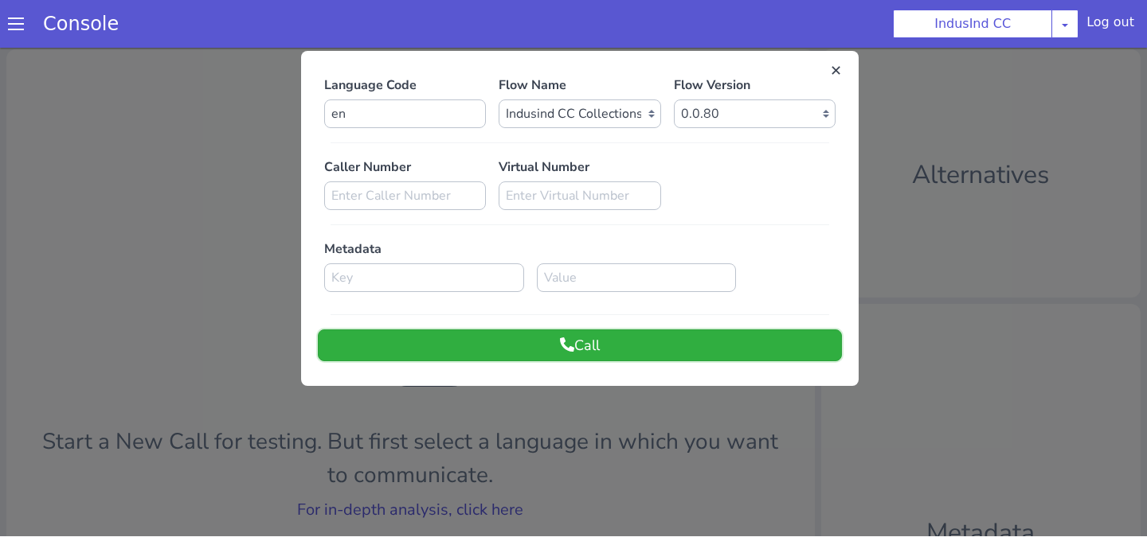
click at [619, 342] on button "Call" at bounding box center [580, 346] width 524 height 32
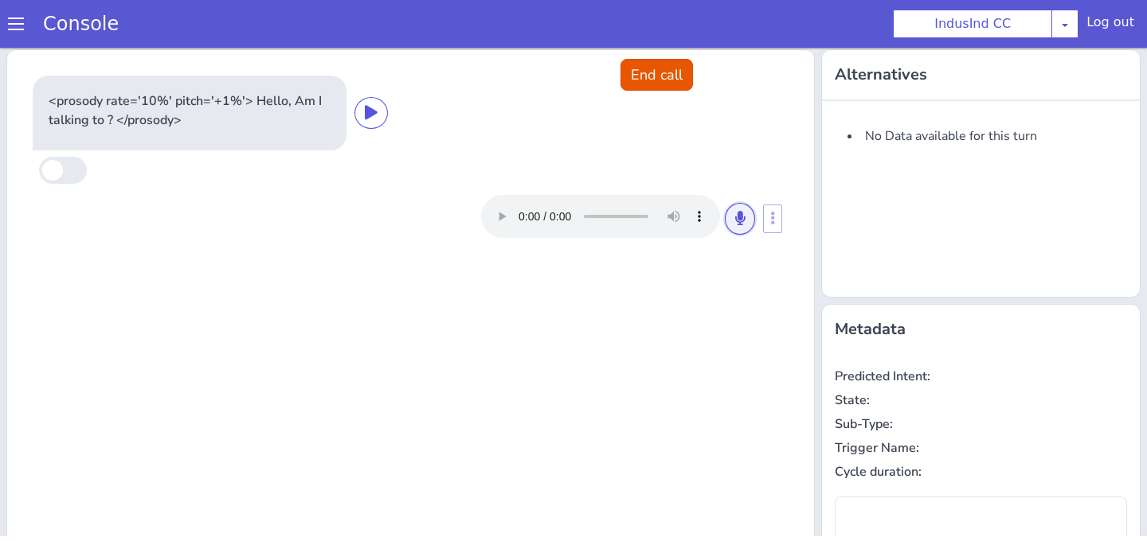
click at [737, 211] on icon at bounding box center [740, 218] width 10 height 14
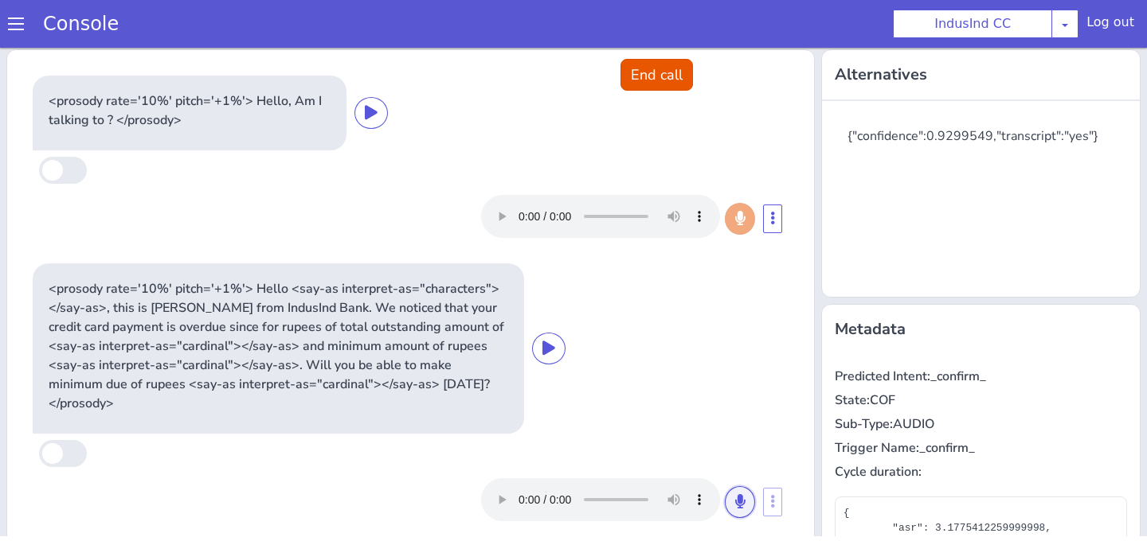
click at [728, 494] on button at bounding box center [740, 503] width 30 height 32
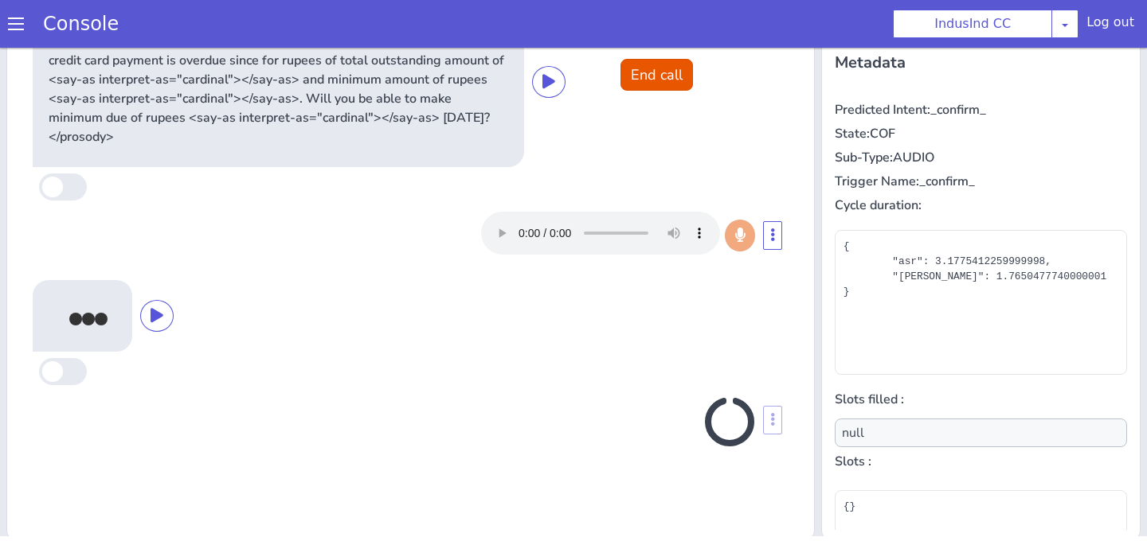
scroll to position [271, 0]
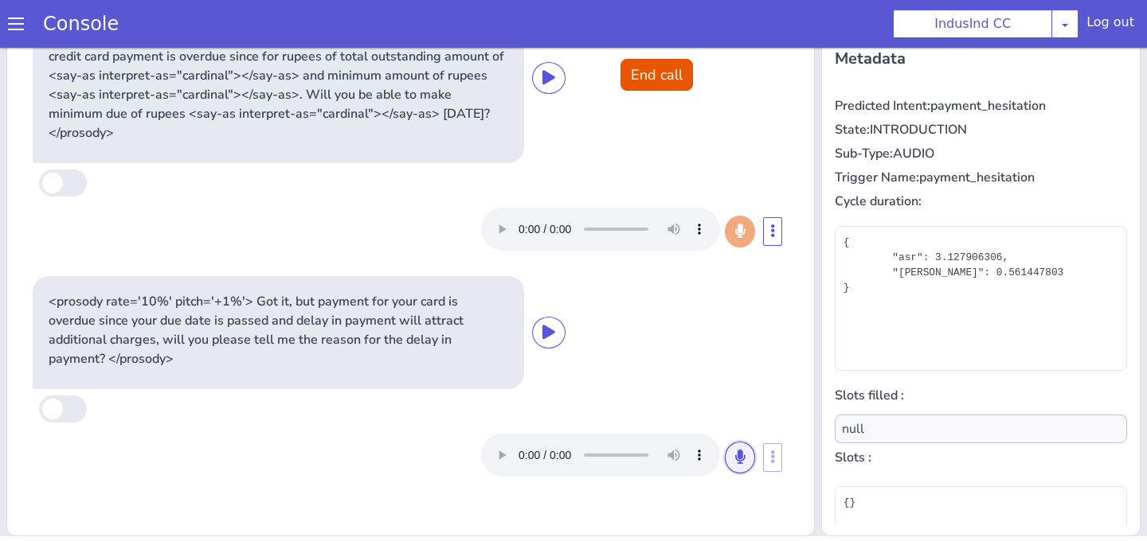
click at [737, 450] on icon at bounding box center [740, 457] width 10 height 14
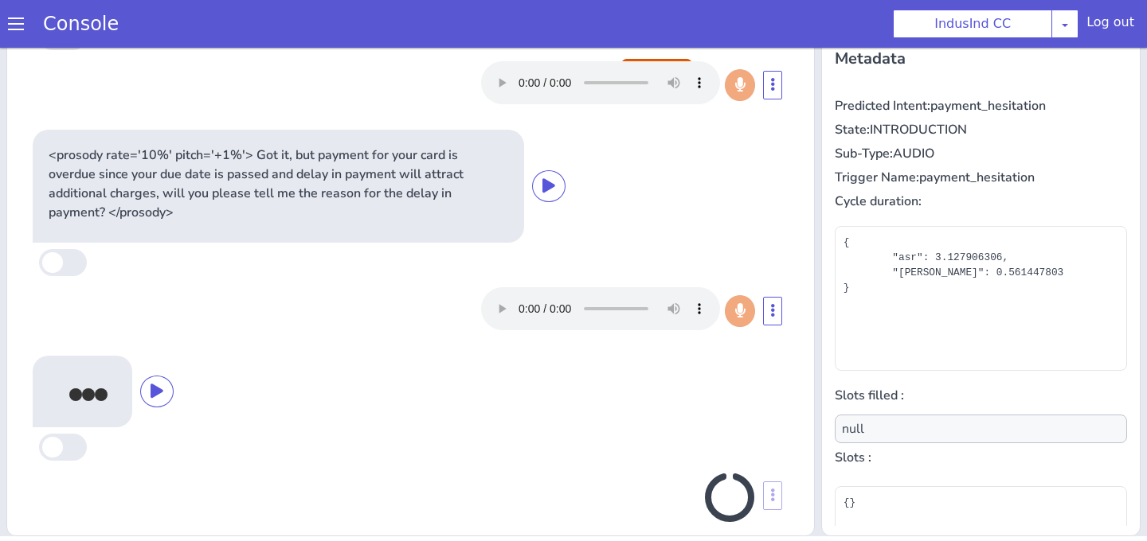
scroll to position [142, 0]
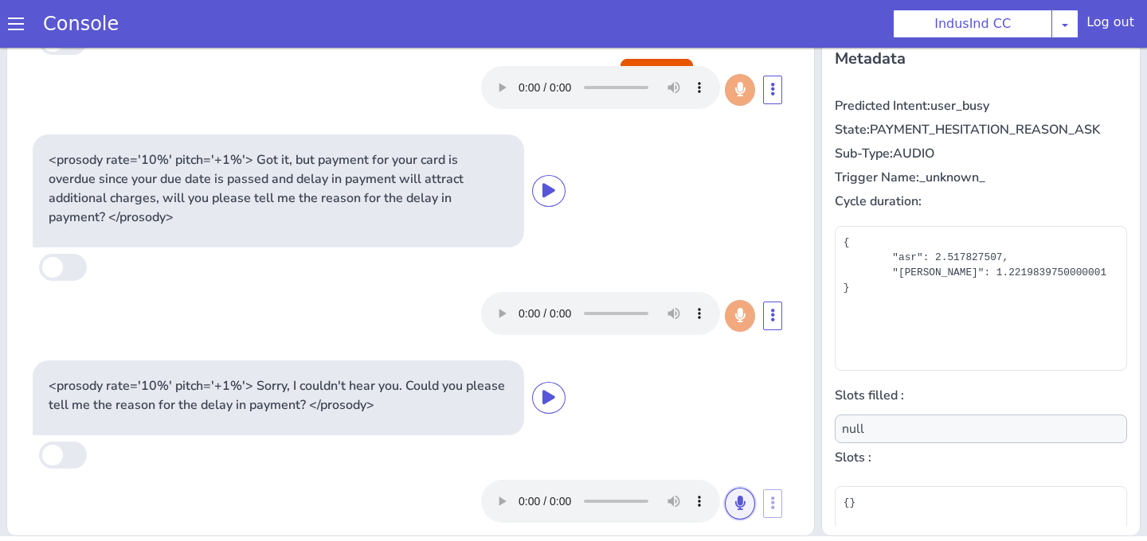
click at [745, 491] on button at bounding box center [740, 504] width 30 height 32
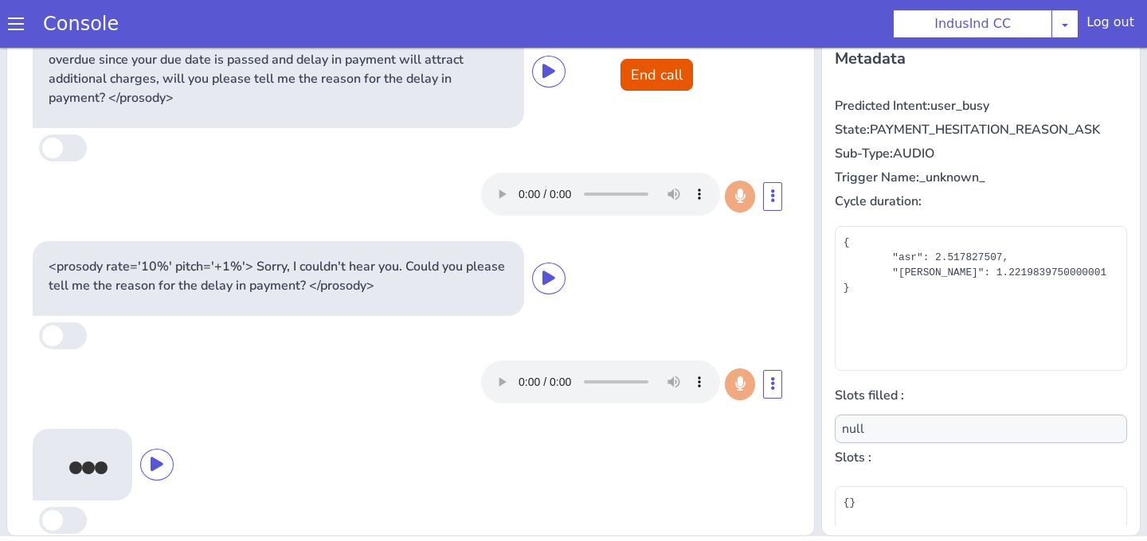
scroll to position [334, 0]
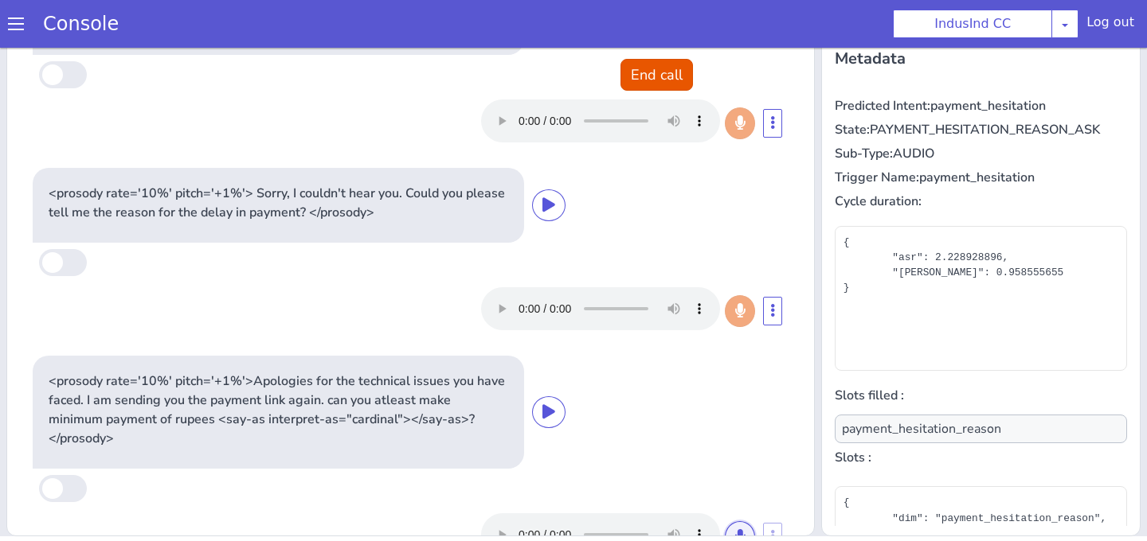
click at [742, 522] on button at bounding box center [740, 538] width 30 height 32
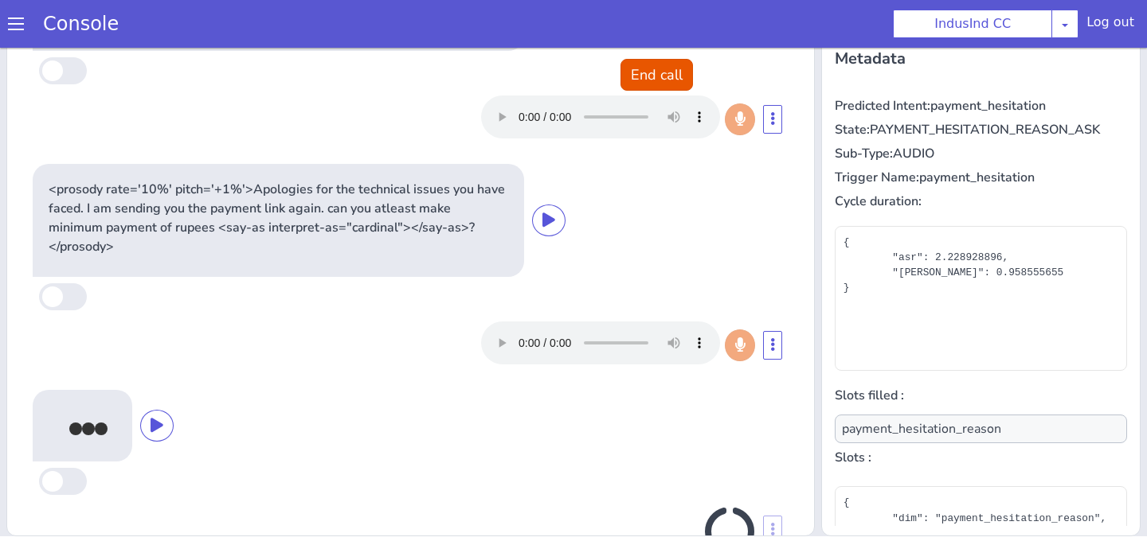
scroll to position [541, 0]
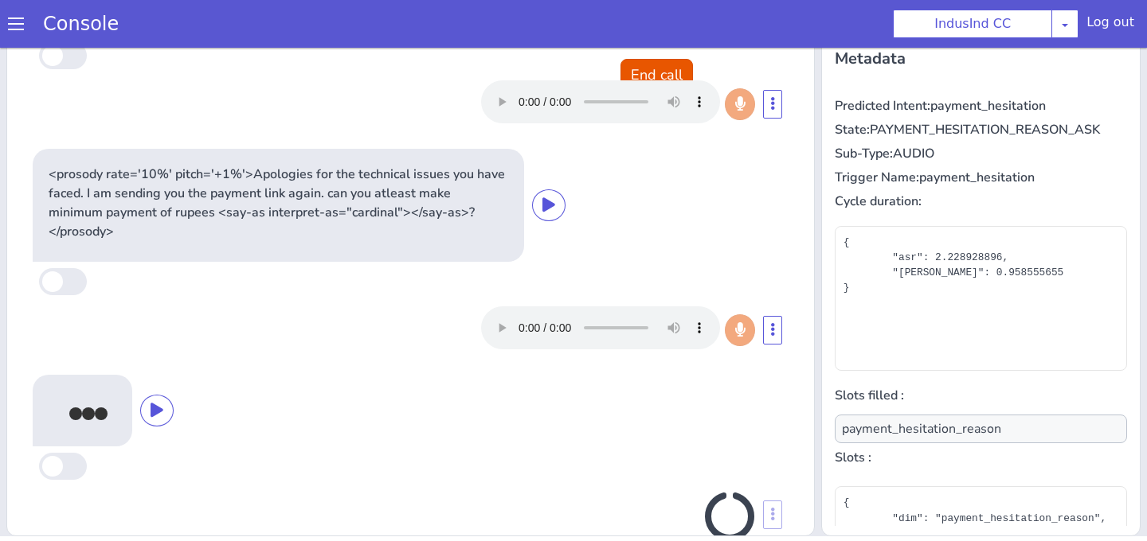
type input "null"
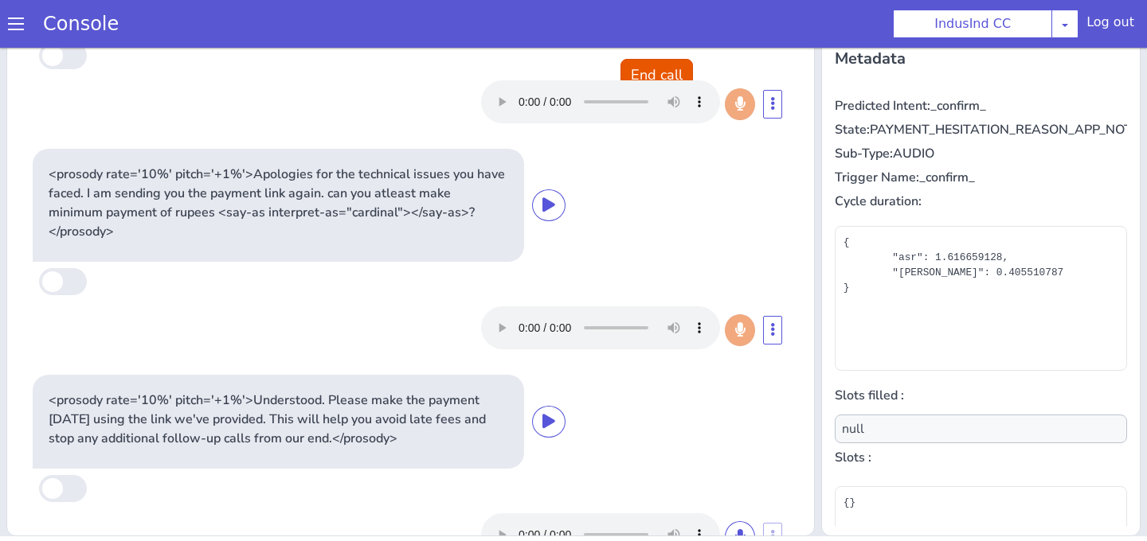
scroll to position [73, 0]
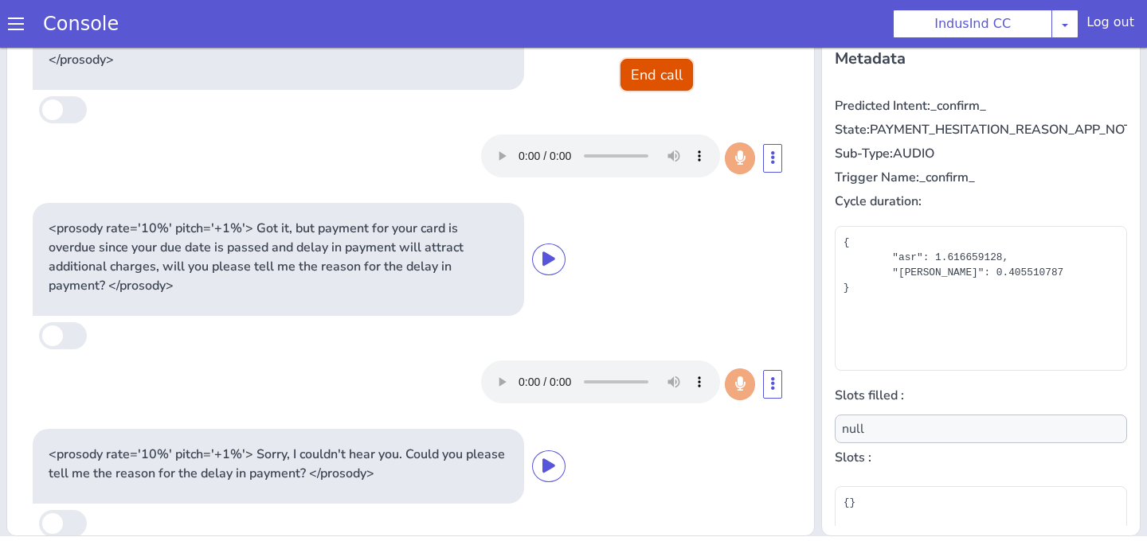
click at [671, 72] on button "End call" at bounding box center [656, 75] width 72 height 32
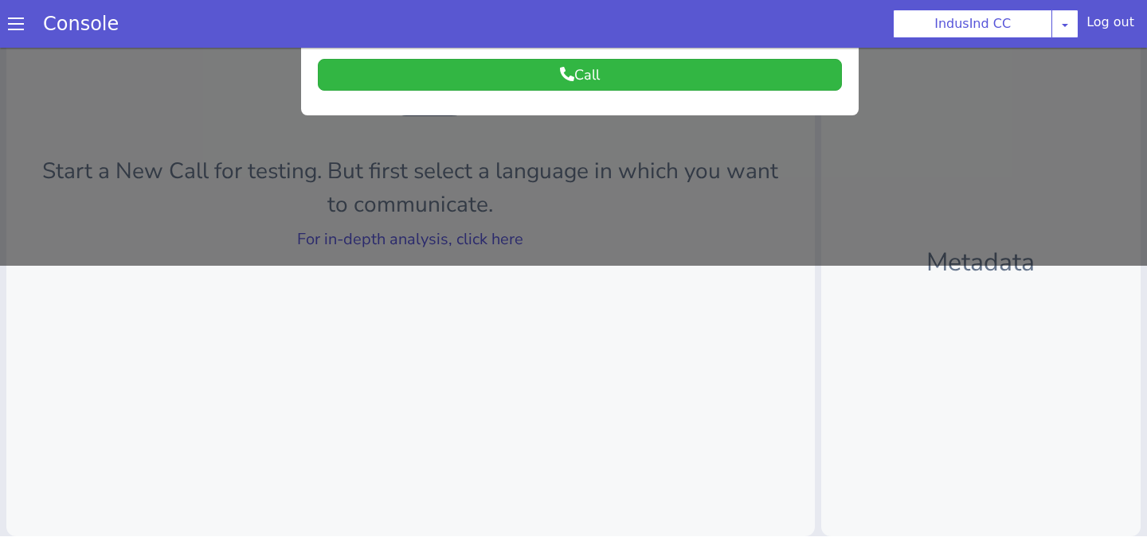
click at [622, 246] on div at bounding box center [573, 19] width 1147 height 494
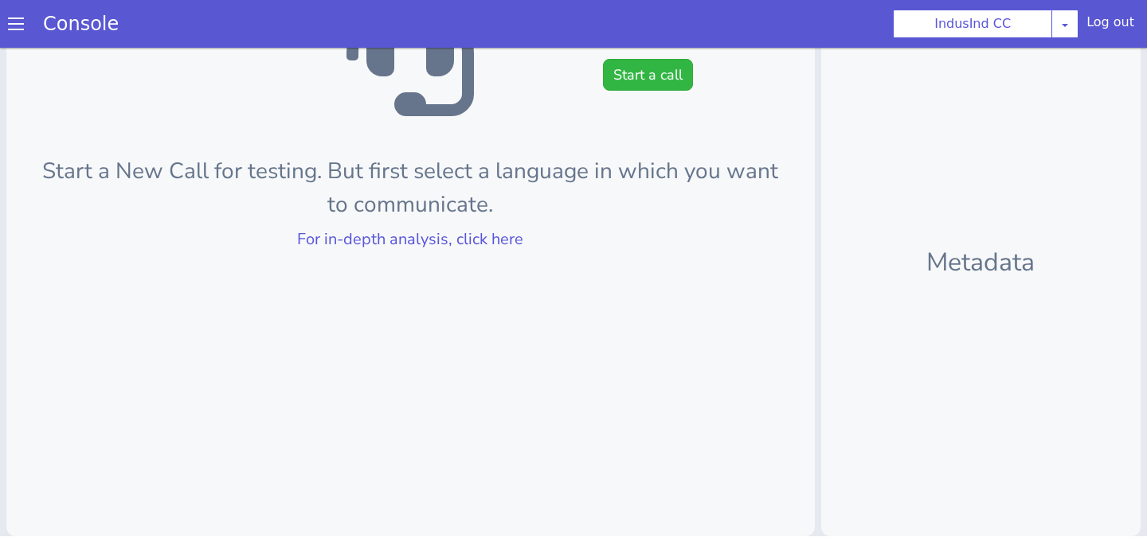
click at [511, 111] on div at bounding box center [410, 52] width 757 height 127
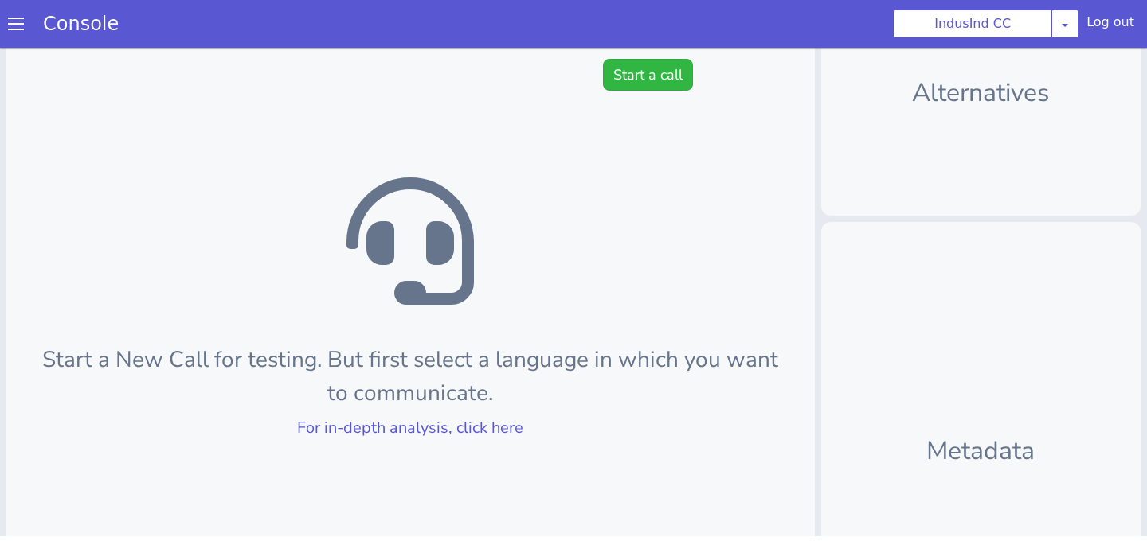
scroll to position [0, 0]
